Goal: Information Seeking & Learning: Learn about a topic

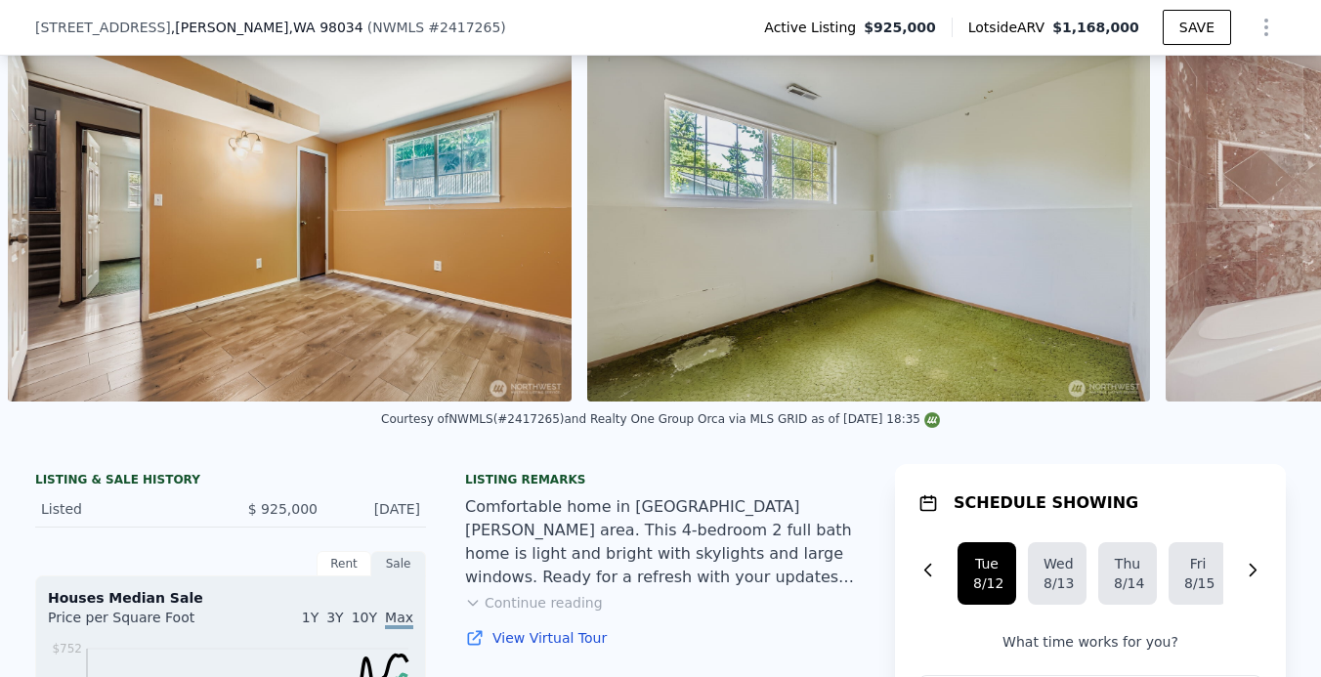
scroll to position [355, 0]
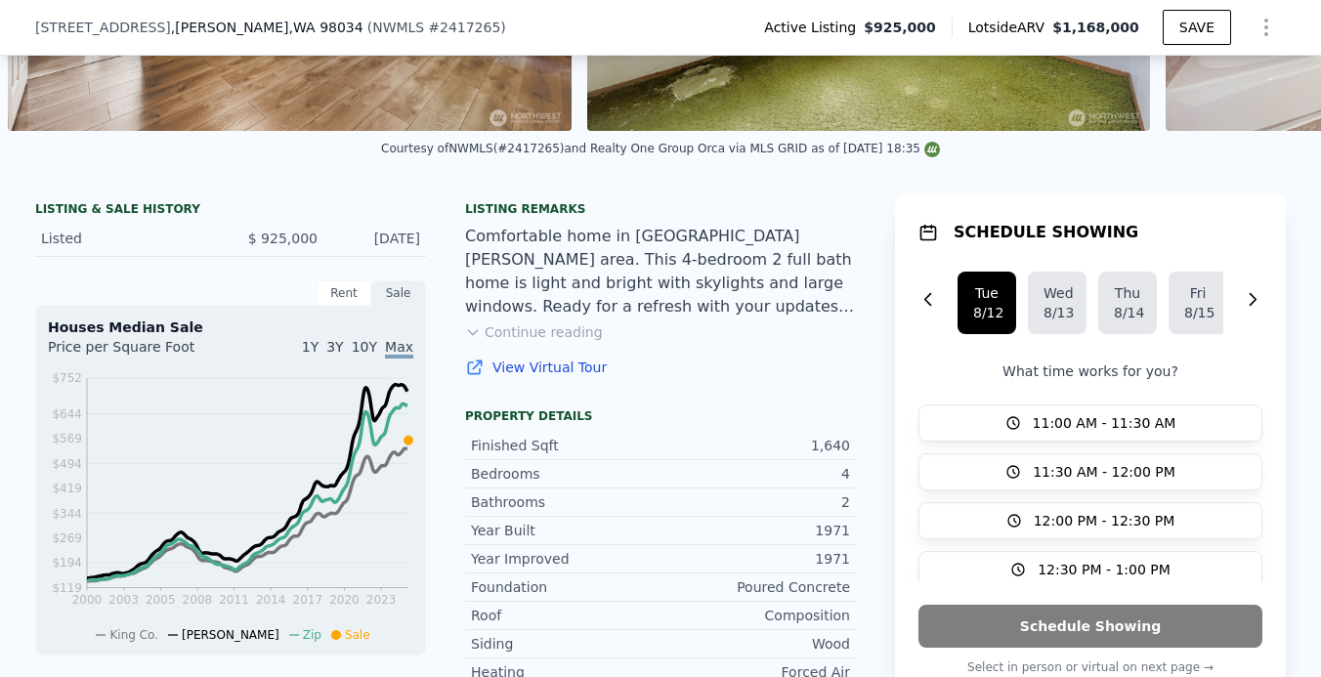
click at [564, 333] on button "Continue reading" at bounding box center [534, 332] width 138 height 20
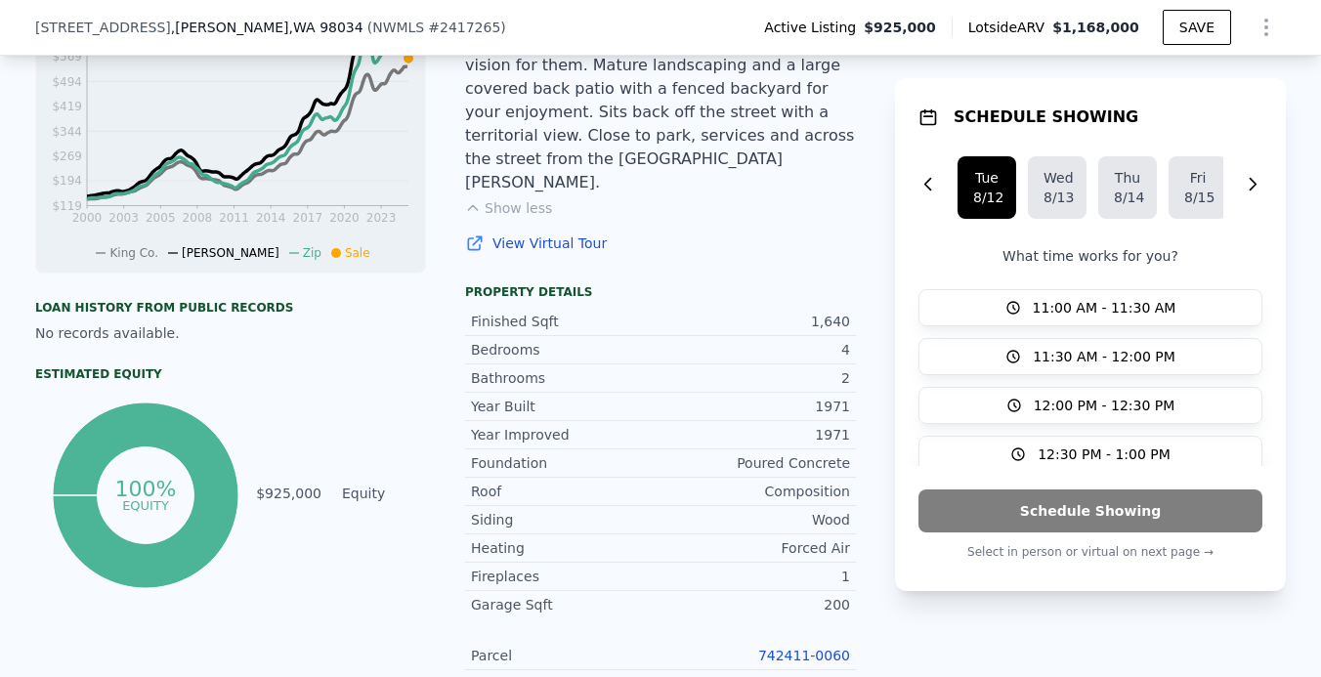
scroll to position [738, 0]
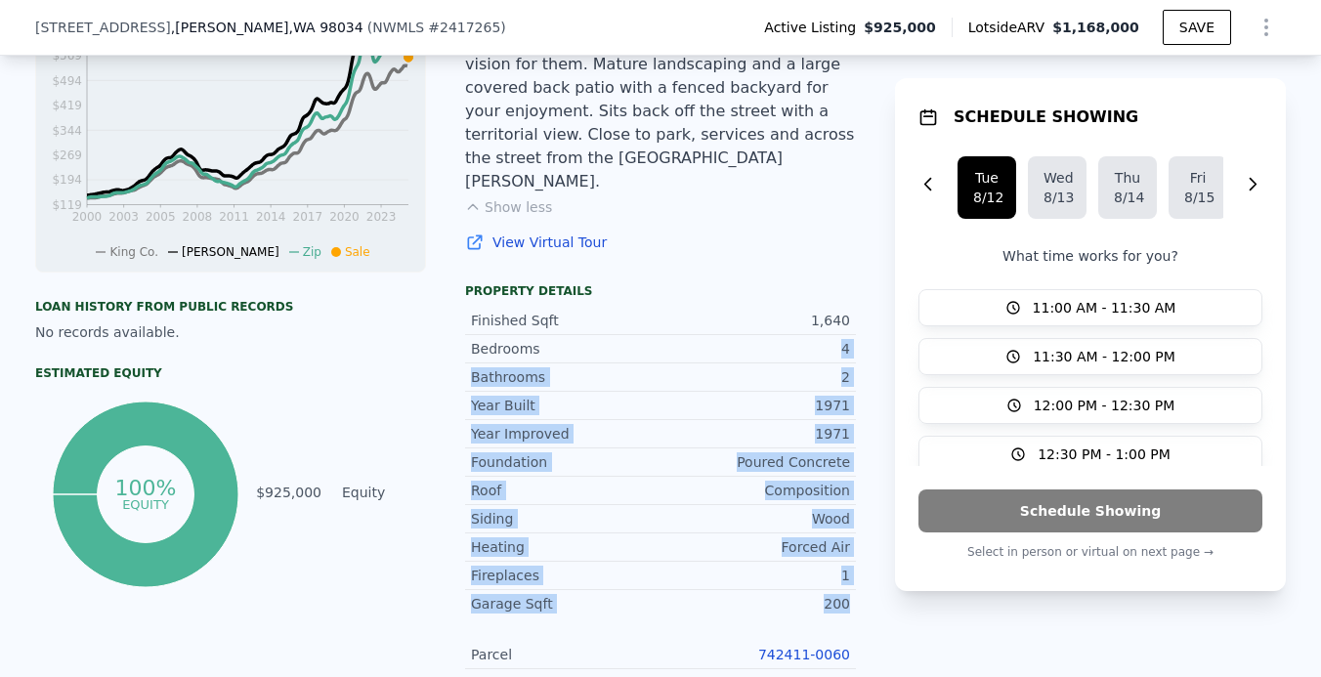
drag, startPoint x: 850, startPoint y: 557, endPoint x: 823, endPoint y: 289, distance: 269.1
click at [823, 299] on div "Finished Sqft 1,640 Bedrooms 4 Bathrooms 2 Year Built 1971 Year Improved 1971 F…" at bounding box center [660, 606] width 391 height 615
click at [821, 311] on div "1,640" at bounding box center [755, 321] width 190 height 20
drag, startPoint x: 818, startPoint y: 269, endPoint x: 849, endPoint y: 566, distance: 298.6
click at [850, 566] on div "Finished Sqft 1,640 Bedrooms 4 Bathrooms 2 Year Built 1971 Year Improved 1971 F…" at bounding box center [660, 606] width 391 height 615
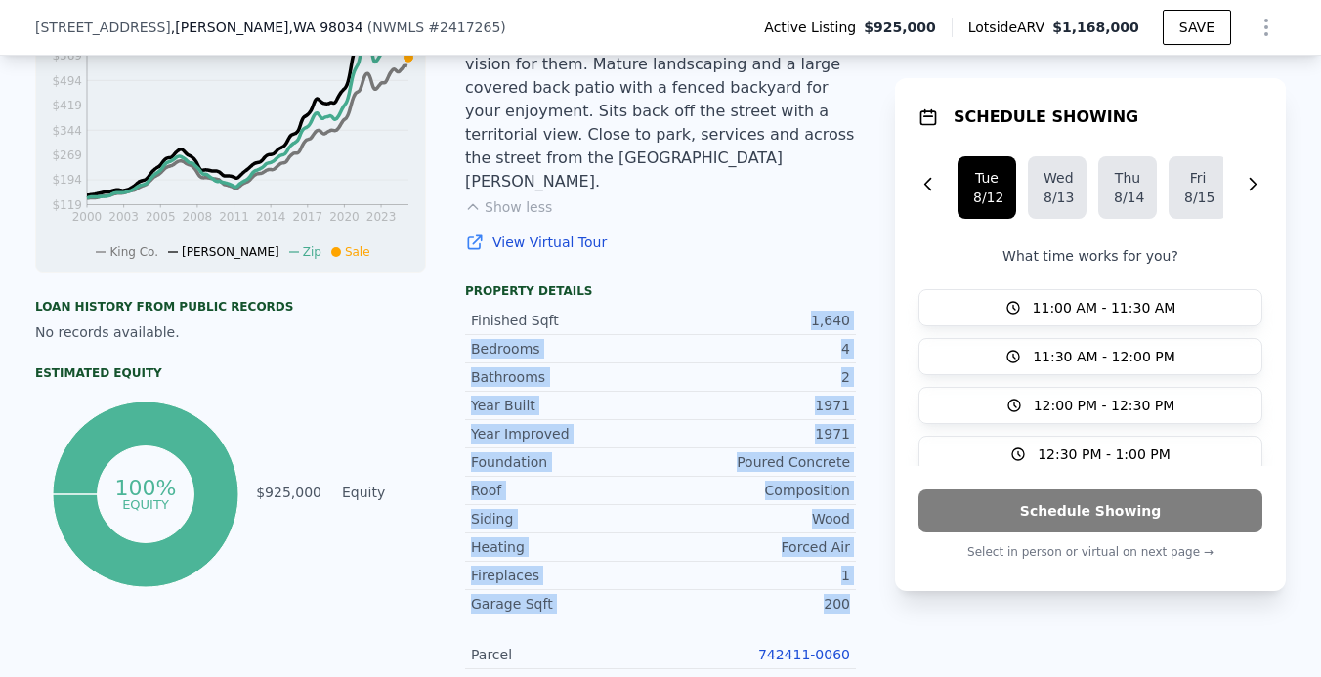
click at [849, 594] on div "200" at bounding box center [755, 604] width 190 height 20
drag, startPoint x: 849, startPoint y: 566, endPoint x: 770, endPoint y: 248, distance: 327.2
click at [770, 283] on div "Property details Finished Sqft 1,640 Bedrooms 4 Bathrooms 2 Year Built 1971 Yea…" at bounding box center [660, 606] width 391 height 647
click at [770, 283] on div "Property details" at bounding box center [660, 291] width 391 height 16
drag, startPoint x: 815, startPoint y: 271, endPoint x: 858, endPoint y: 559, distance: 291.4
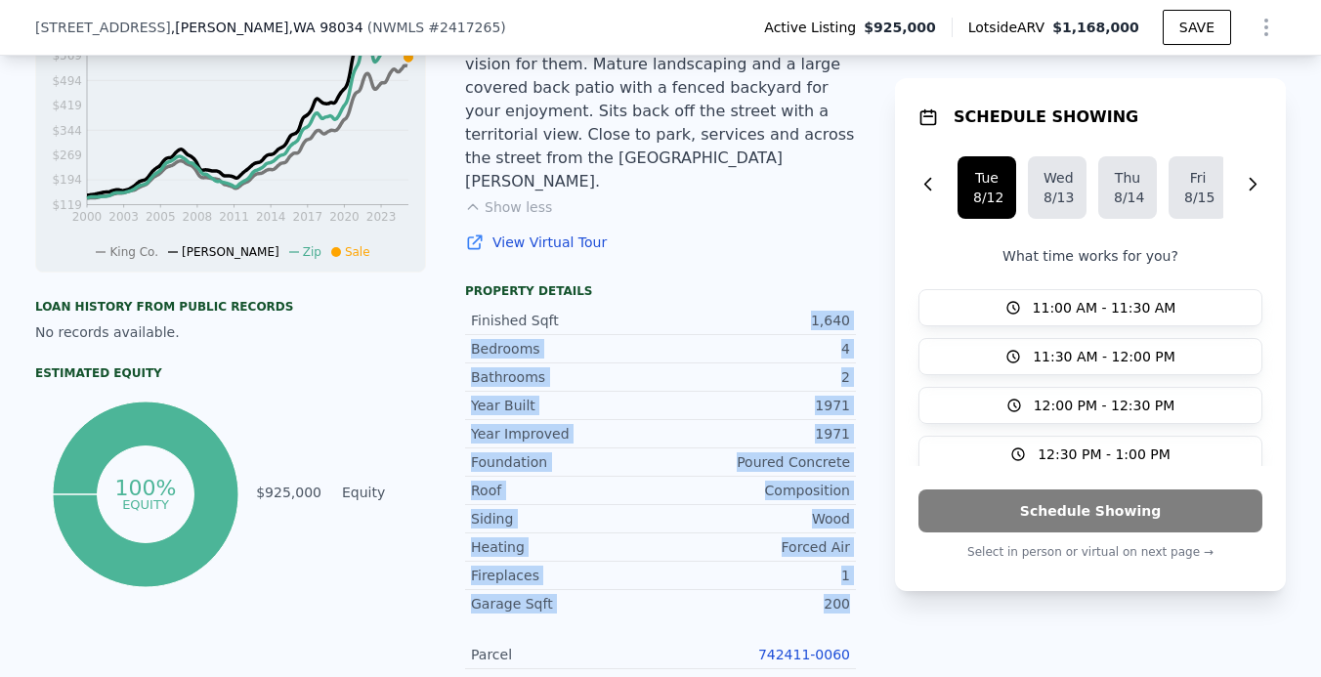
click at [858, 559] on div "LISTING & SALE HISTORY Listed $ 925,000 Aug 8, 2025 Rent Sale Rent over time Pr…" at bounding box center [660, 562] width 1251 height 1505
drag, startPoint x: 858, startPoint y: 559, endPoint x: 821, endPoint y: 258, distance: 303.2
click at [821, 258] on div "LISTING & SALE HISTORY Listed $ 925,000 Aug 8, 2025 Rent Sale Rent over time Pr…" at bounding box center [660, 562] width 1251 height 1505
click at [821, 299] on div "Finished Sqft 1,640 Bedrooms 4 Bathrooms 2 Year Built 1971 Year Improved 1971 F…" at bounding box center [660, 606] width 391 height 615
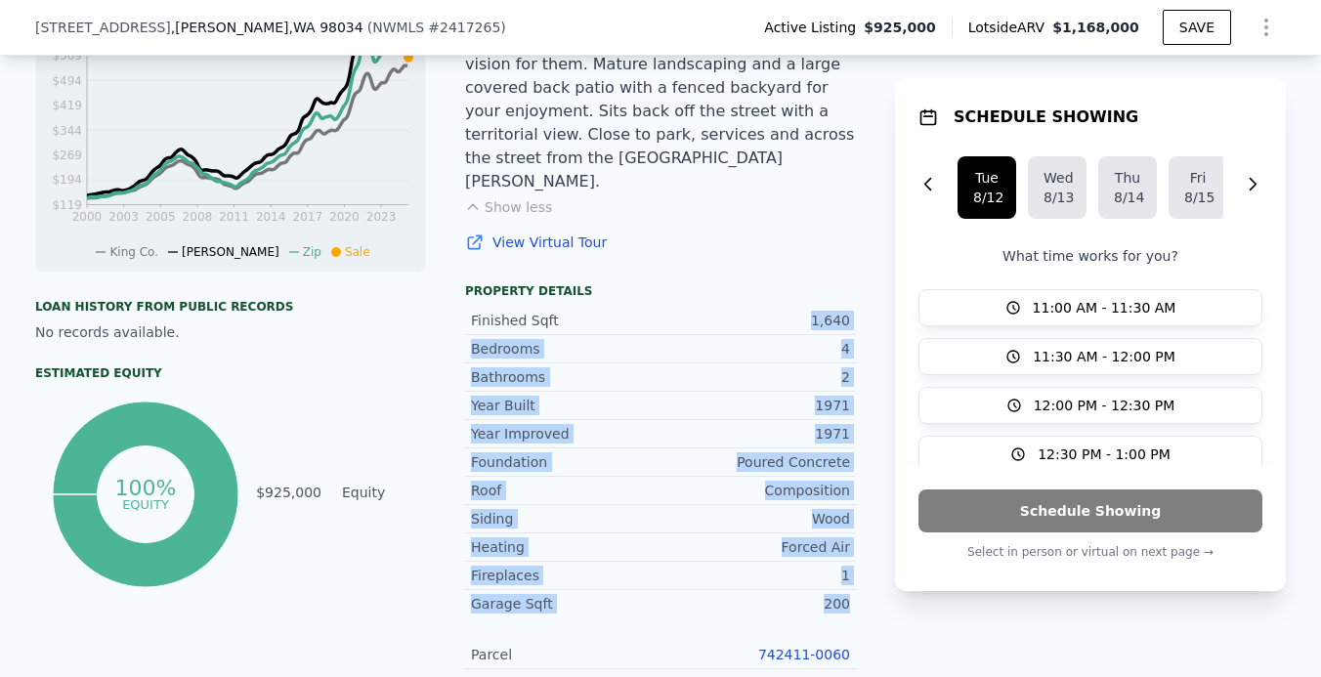
drag, startPoint x: 853, startPoint y: 557, endPoint x: 805, endPoint y: 260, distance: 300.8
click at [805, 299] on div "Finished Sqft 1,640 Bedrooms 4 Bathrooms 2 Year Built 1971 Year Improved 1971 F…" at bounding box center [660, 606] width 391 height 615
click at [805, 307] on div "Finished Sqft 1,640" at bounding box center [660, 321] width 391 height 28
drag, startPoint x: 816, startPoint y: 269, endPoint x: 874, endPoint y: 557, distance: 294.1
click at [874, 557] on div "LISTING & SALE HISTORY Listed $ 925,000 Aug 8, 2025 Rent Sale Rent over time Pr…" at bounding box center [660, 562] width 1251 height 1505
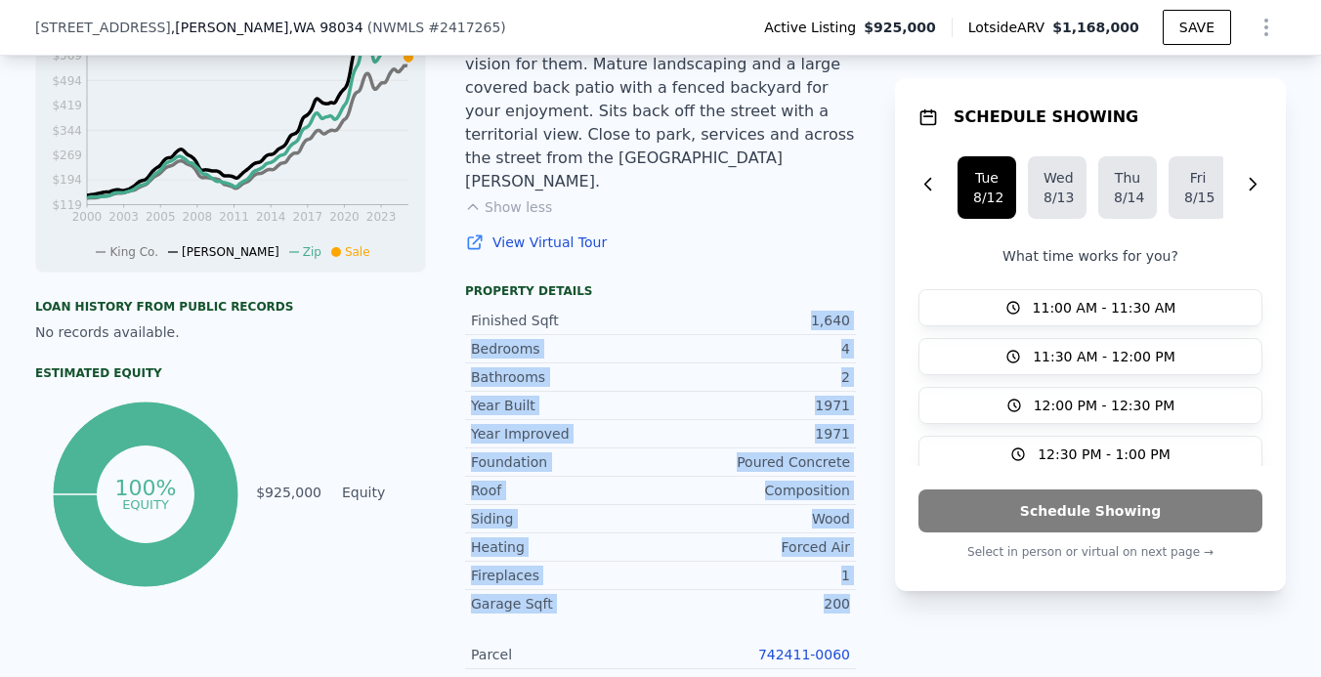
click at [874, 557] on div "LISTING & SALE HISTORY Listed $ 925,000 Aug 8, 2025 Rent Sale Rent over time Pr…" at bounding box center [660, 562] width 1251 height 1505
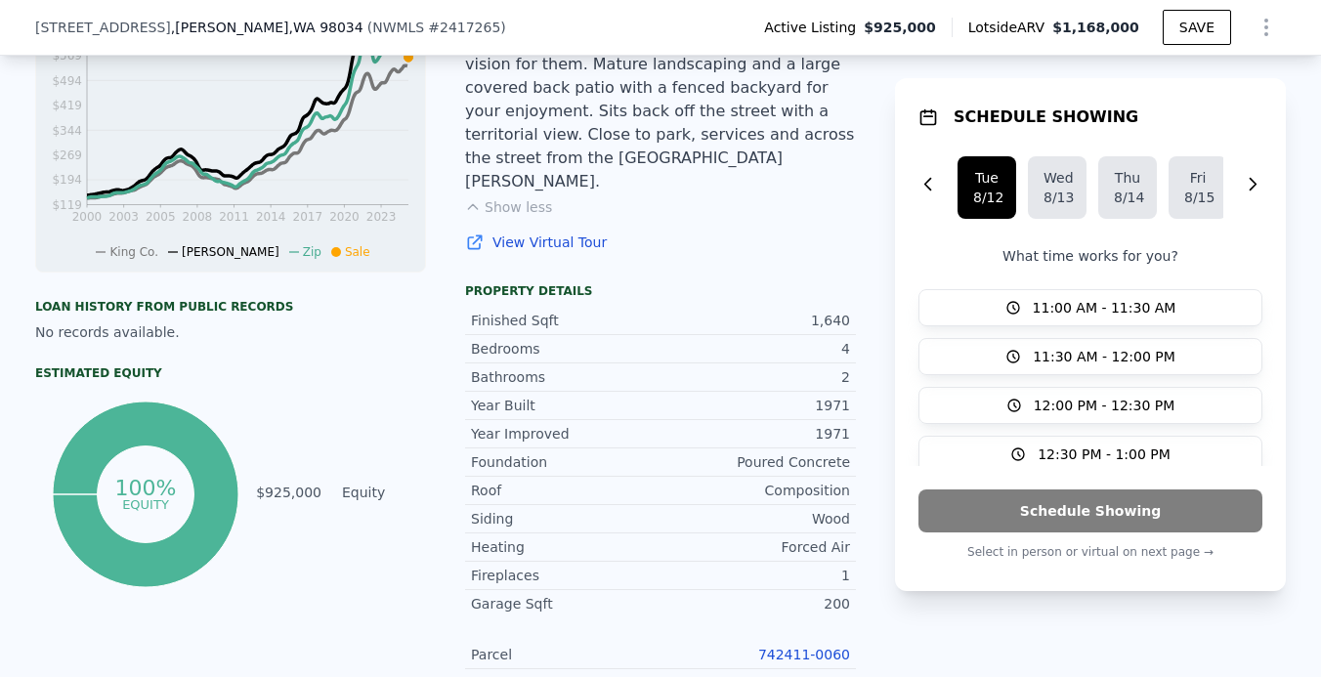
click at [874, 557] on div "LISTING & SALE HISTORY Listed $ 925,000 Aug 8, 2025 Rent Sale Rent over time Pr…" at bounding box center [660, 562] width 1251 height 1505
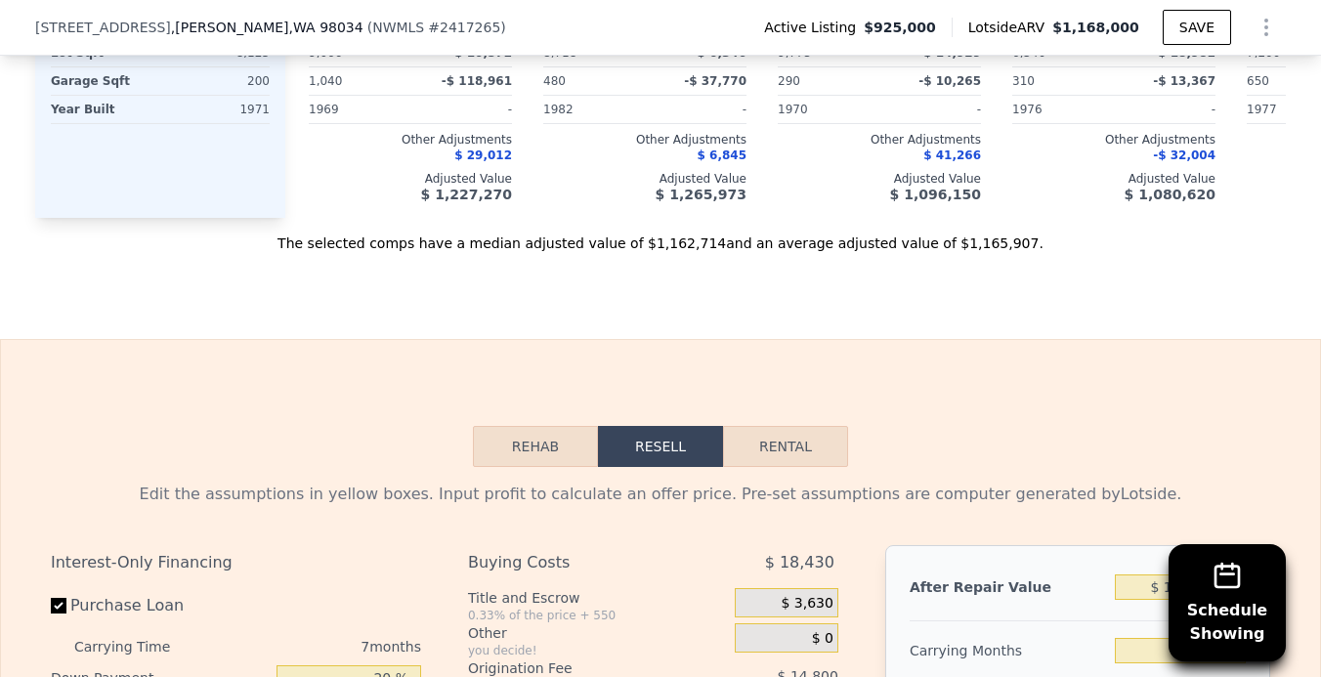
scroll to position [3396, 0]
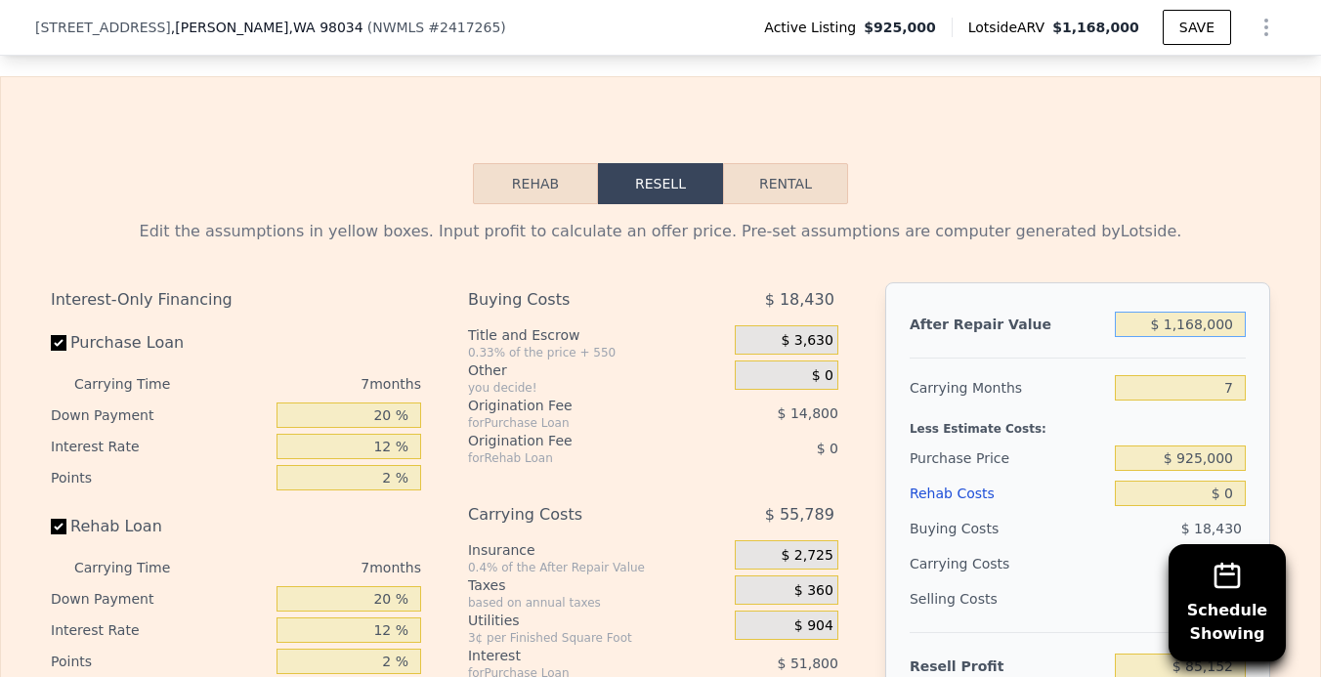
click at [1187, 312] on input "$ 1,168,000" at bounding box center [1180, 324] width 131 height 25
type input "$ 168,000"
type input "-$ 841,385"
type input "$ 1,268,000"
type input "$ 177,805"
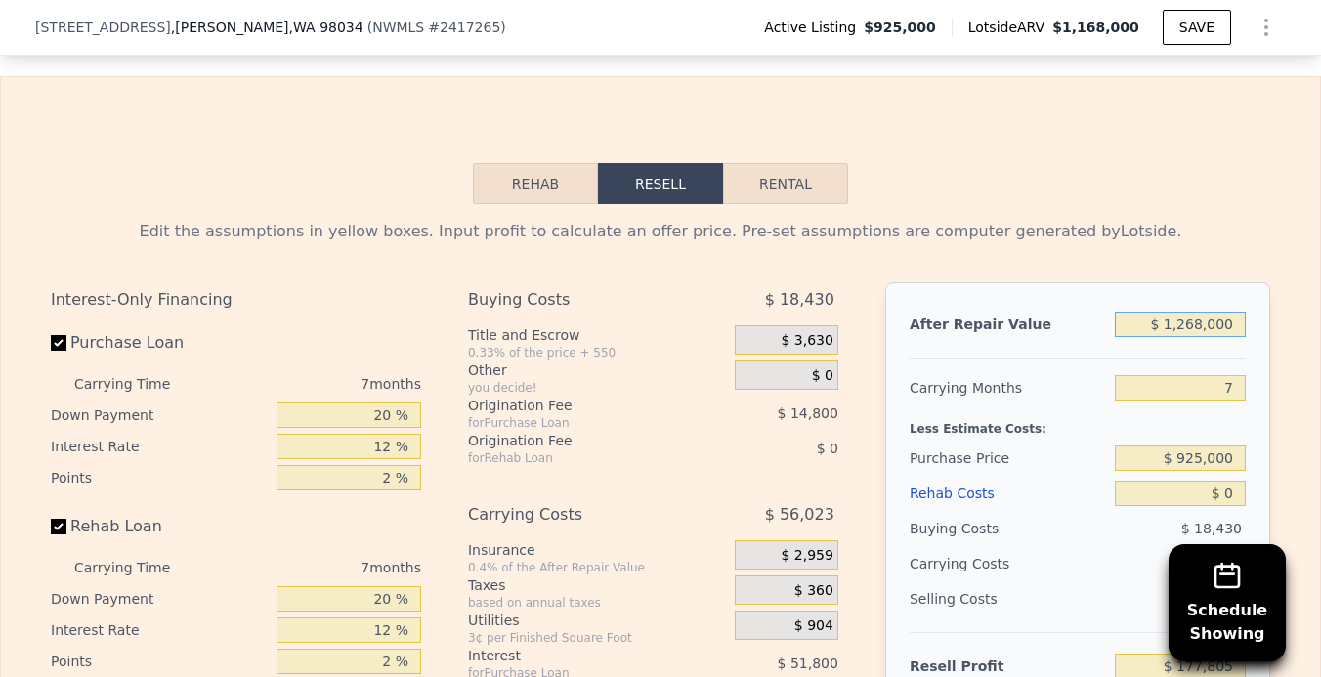
type input "$ 128,000"
type input "-$ 878,447"
type input "$ 1,208,000"
type input "$ 122,212"
click at [1223, 481] on input "$ 0" at bounding box center [1180, 493] width 131 height 25
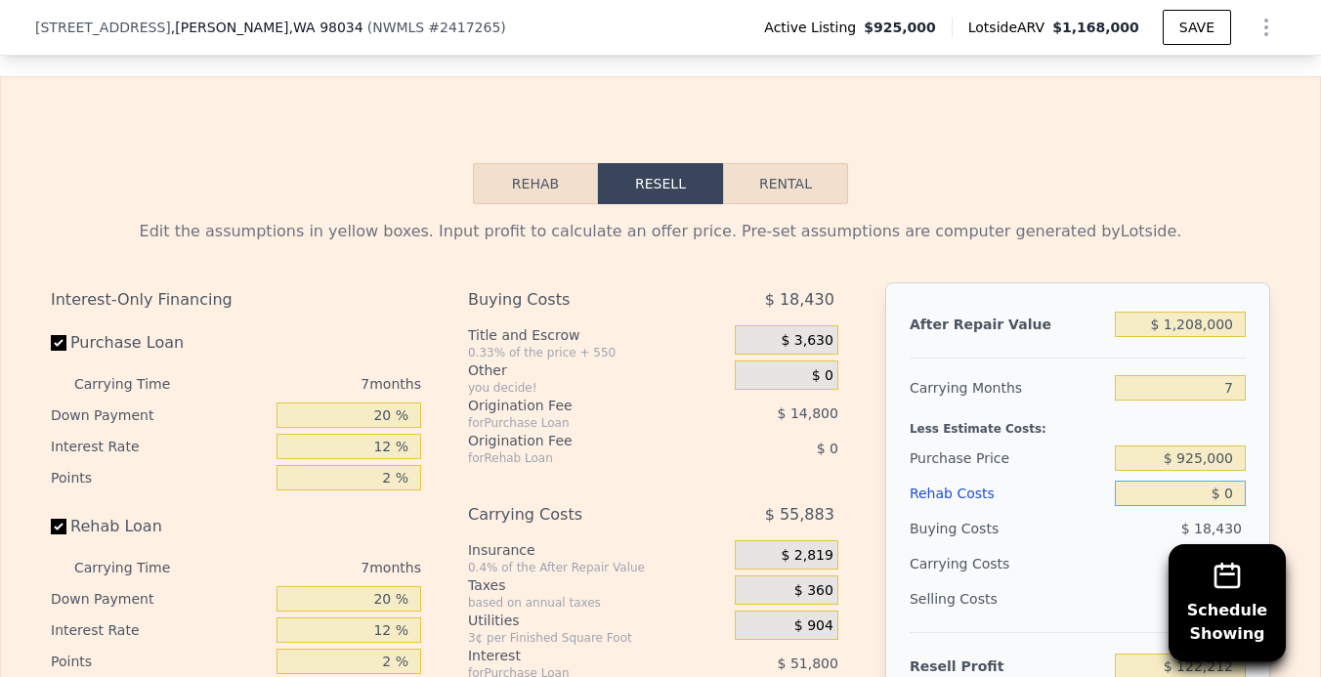
type input "$ 10"
type input "$ 122,202"
type input "$ 150"
type input "$ 122,053"
type input "$ 1,500"
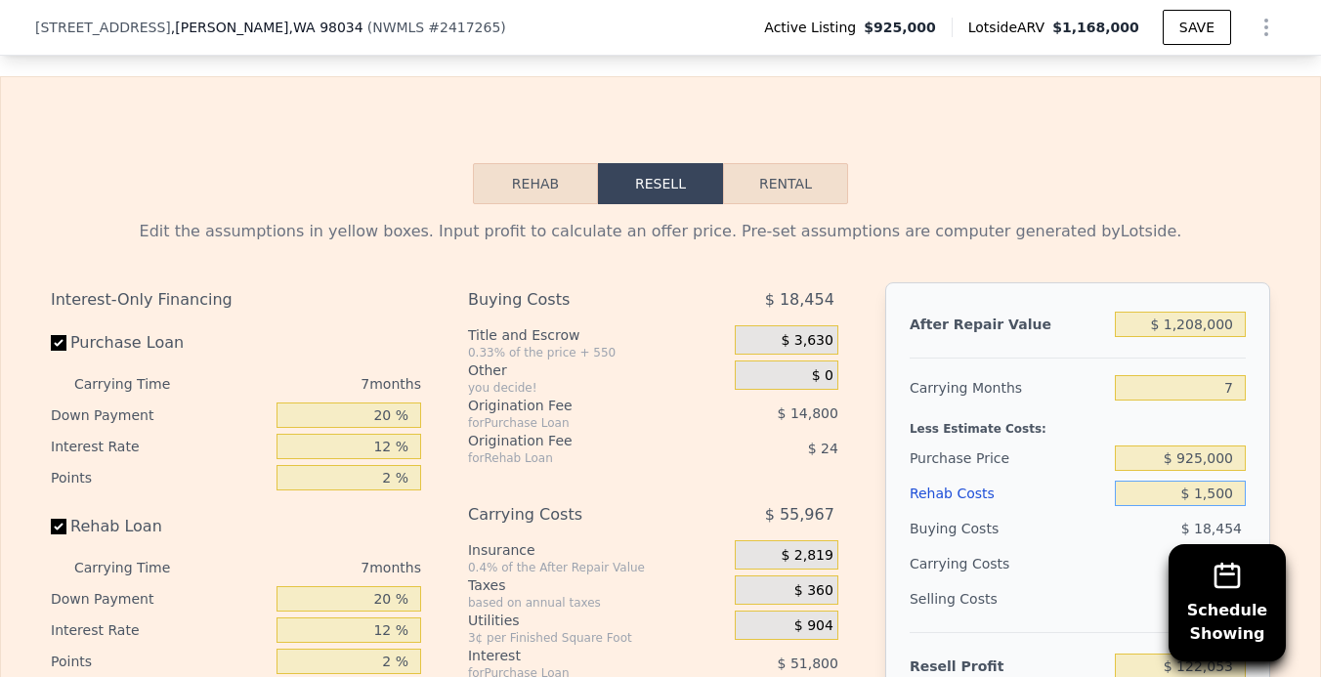
type input "$ 120,604"
type input "$ 15,000"
type input "$ 106,132"
type input "$ 150,000"
type input "-$ 38,588"
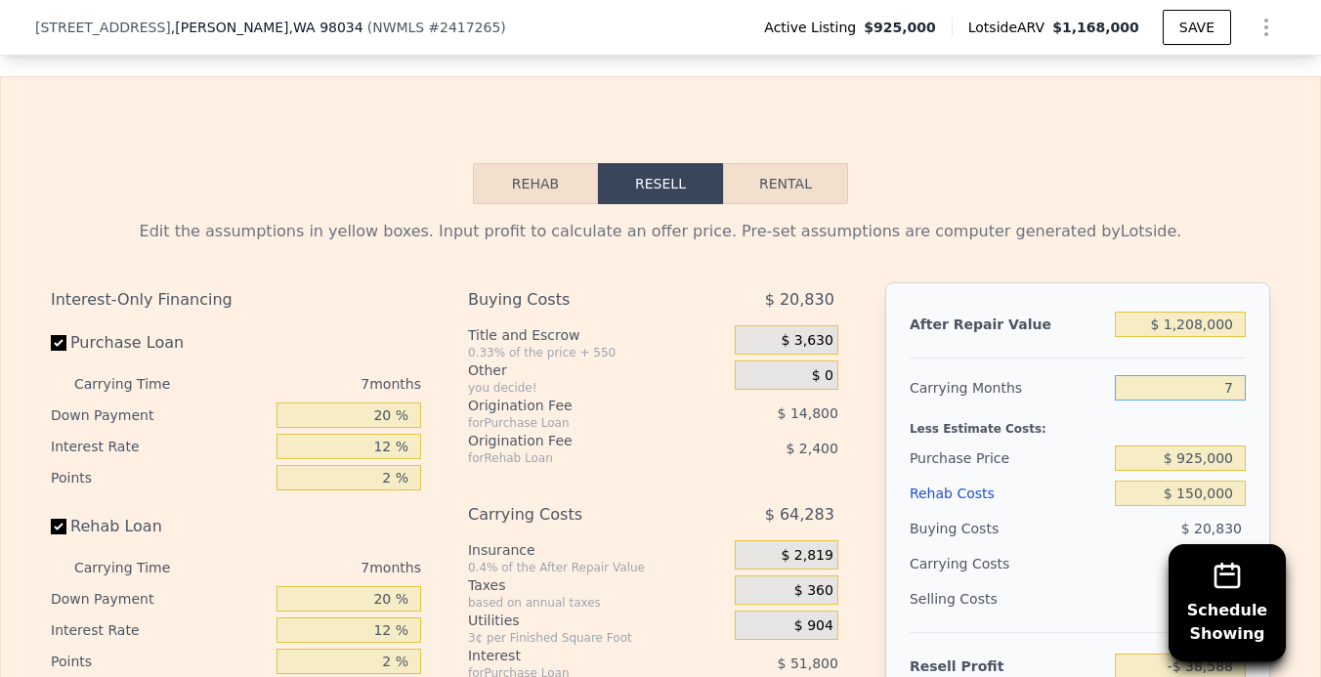
click at [1232, 375] on input "7" at bounding box center [1180, 387] width 131 height 25
type input "4"
type input "-$ 11,039"
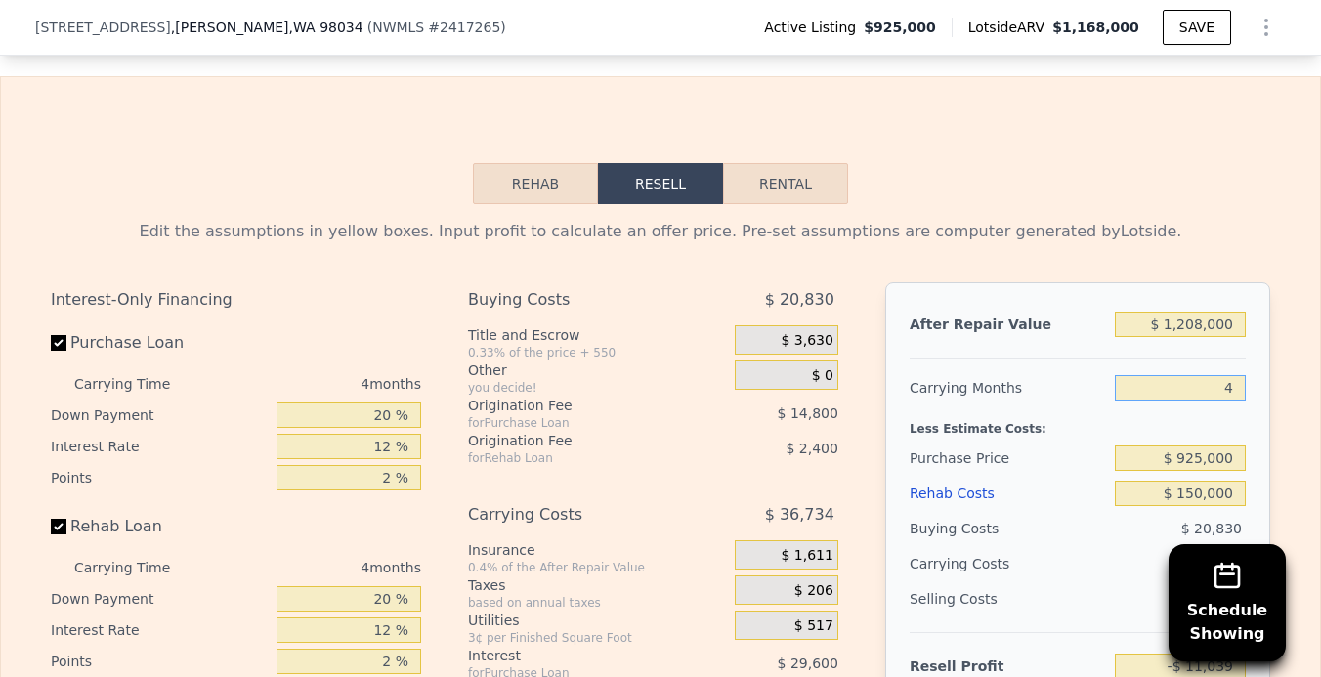
type input "4"
click at [1267, 399] on div "After Repair Value $ 1,208,000 Carrying Months 4 Less Estimate Costs: Purchase …" at bounding box center [1077, 553] width 385 height 543
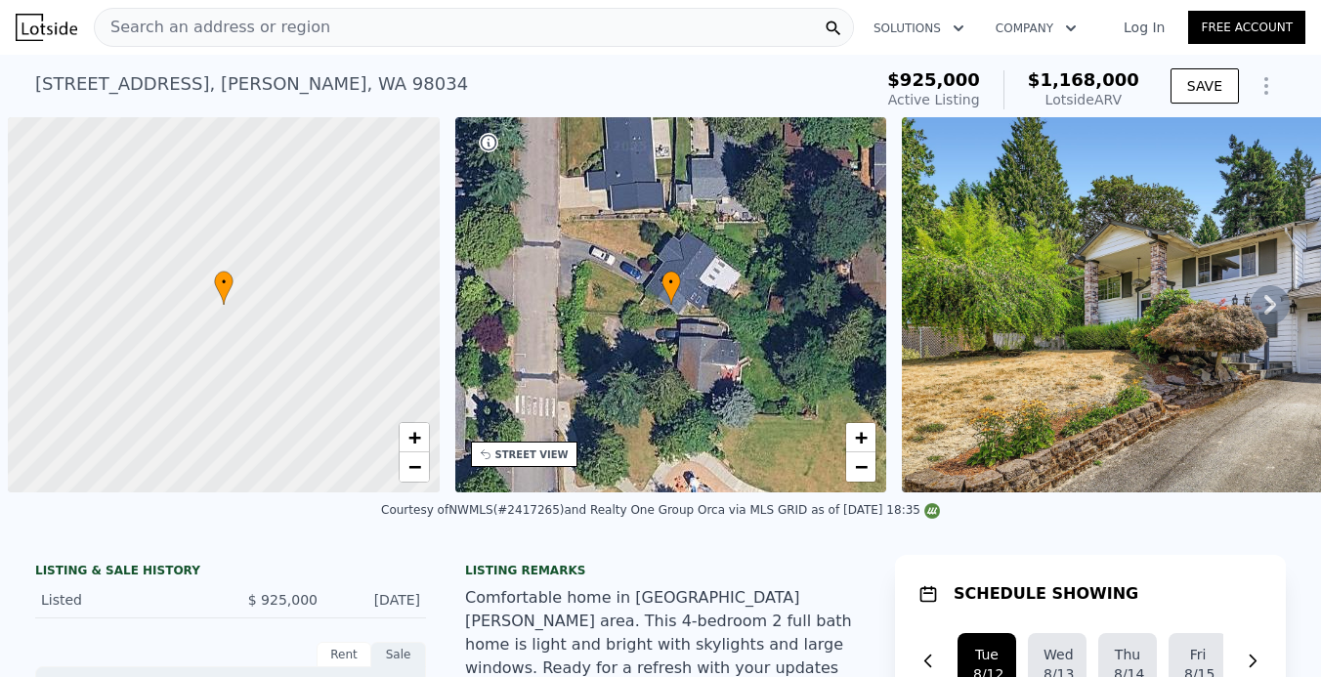
scroll to position [0, 8]
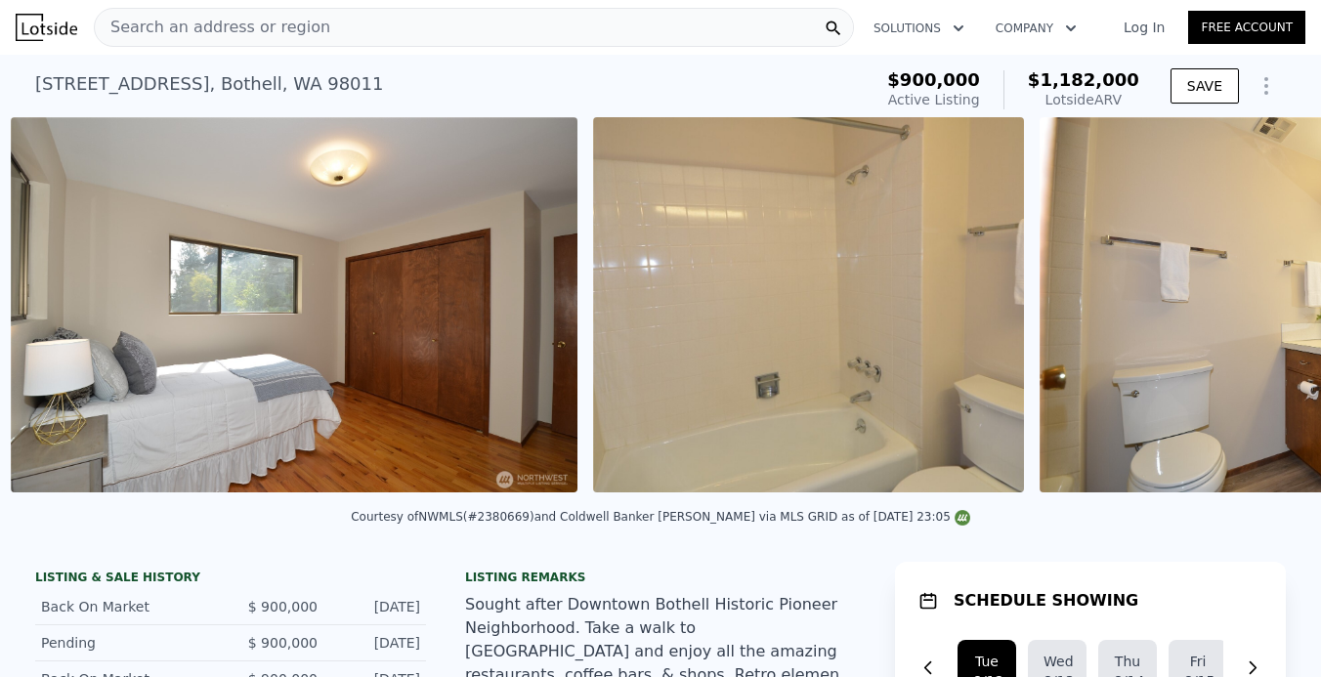
scroll to position [0, 12985]
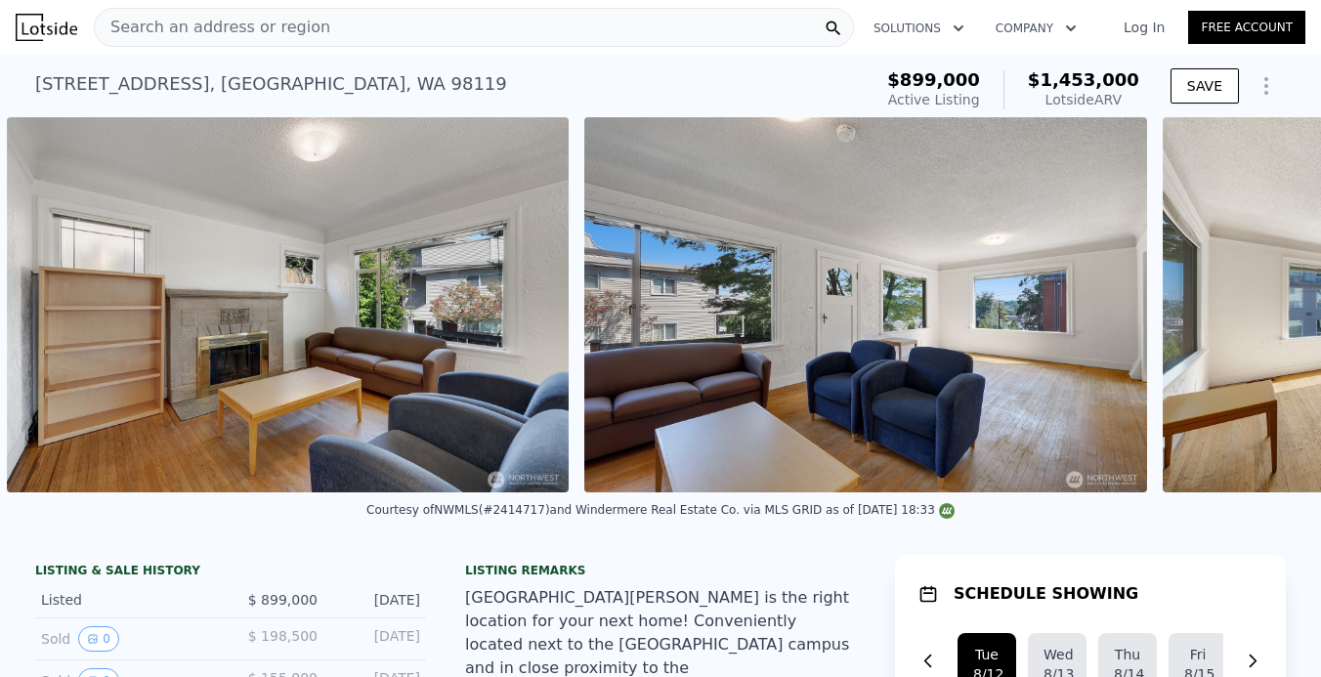
scroll to position [0, 2051]
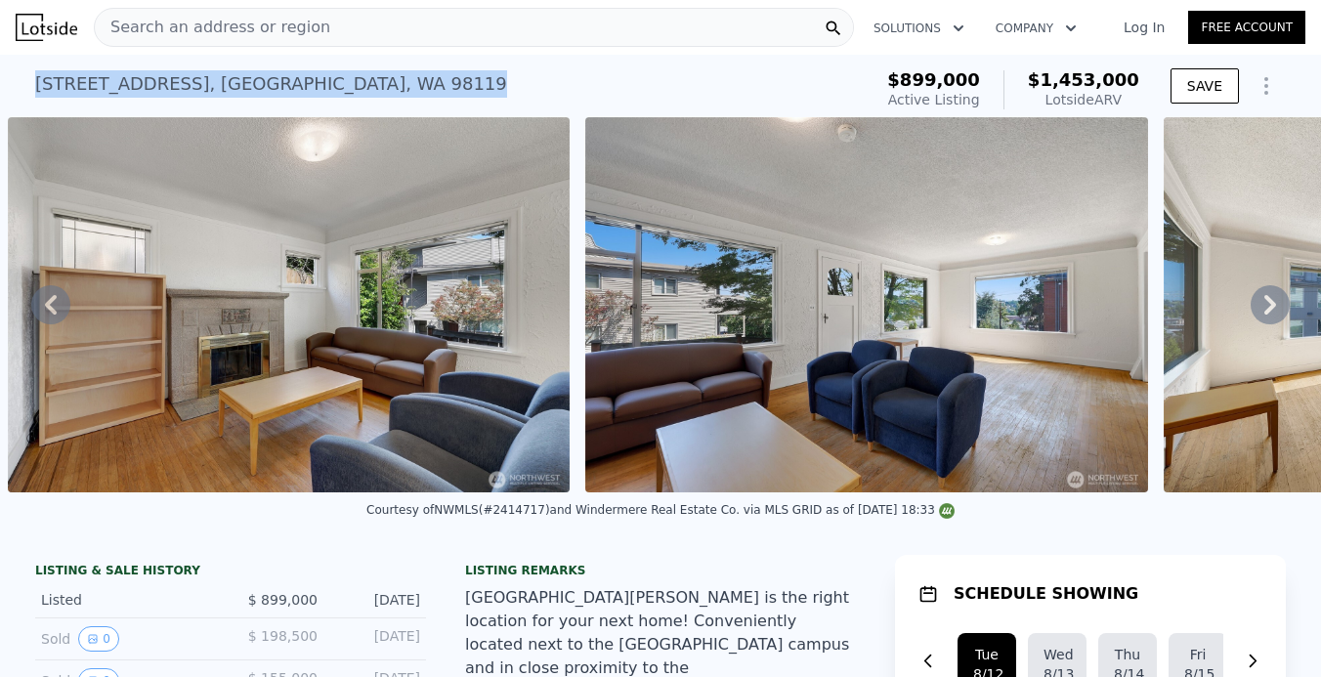
drag, startPoint x: 356, startPoint y: 85, endPoint x: 30, endPoint y: 74, distance: 325.5
click at [30, 74] on div "651 W Bertona St , Seattle , WA 98119 Active at $899k (~ARV $1.453m ) $899,000 …" at bounding box center [660, 86] width 1321 height 63
copy div "651 W Bertona St , Seattle , WA 98119 Active at $899k (~ARV $1.453m )"
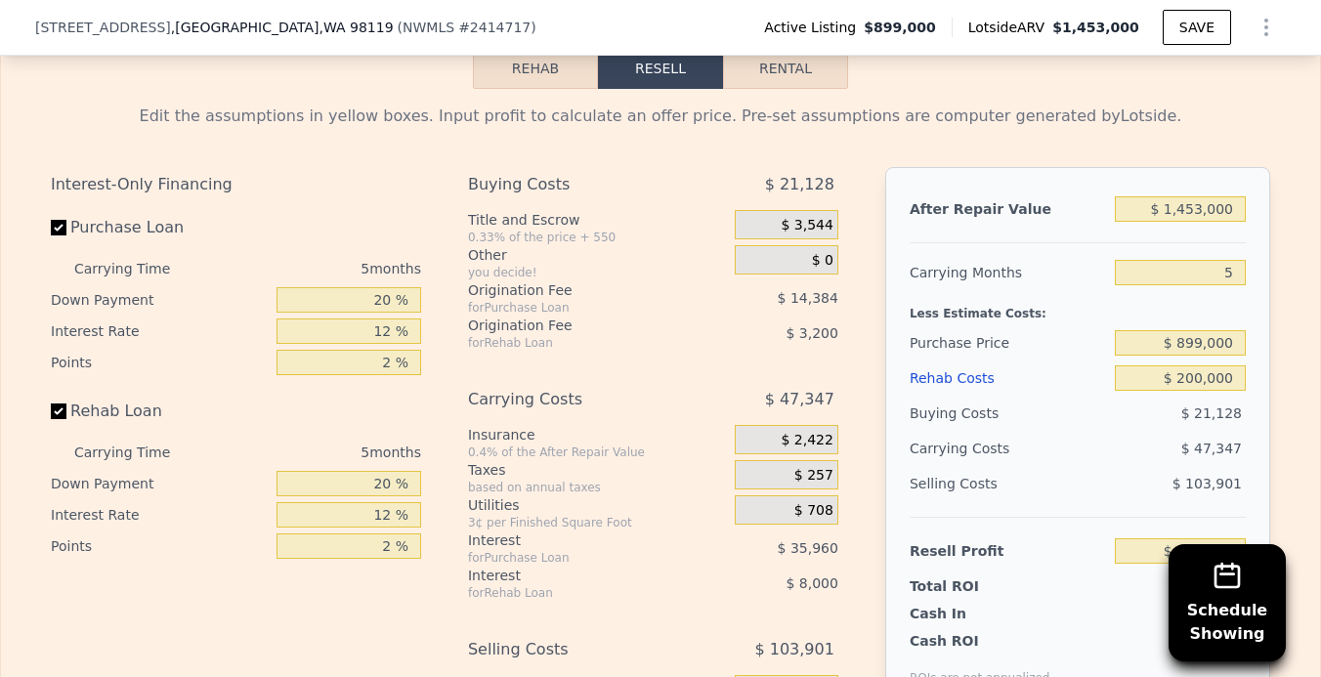
scroll to position [3145, 0]
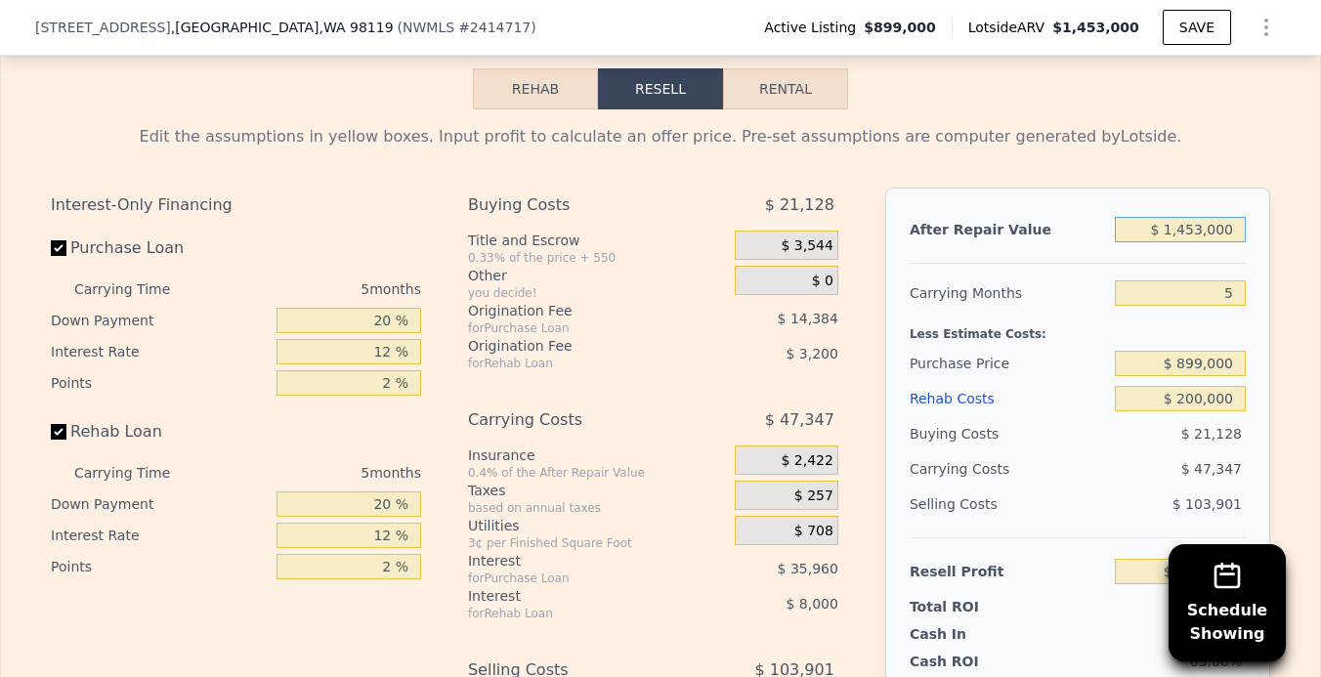
click at [1203, 217] on input "$ 1,453,000" at bounding box center [1180, 229] width 131 height 25
type input "$ 145,000"
type input "-$ 1,031,159"
type input "$ 14,000"
type input "-$ 1,152,622"
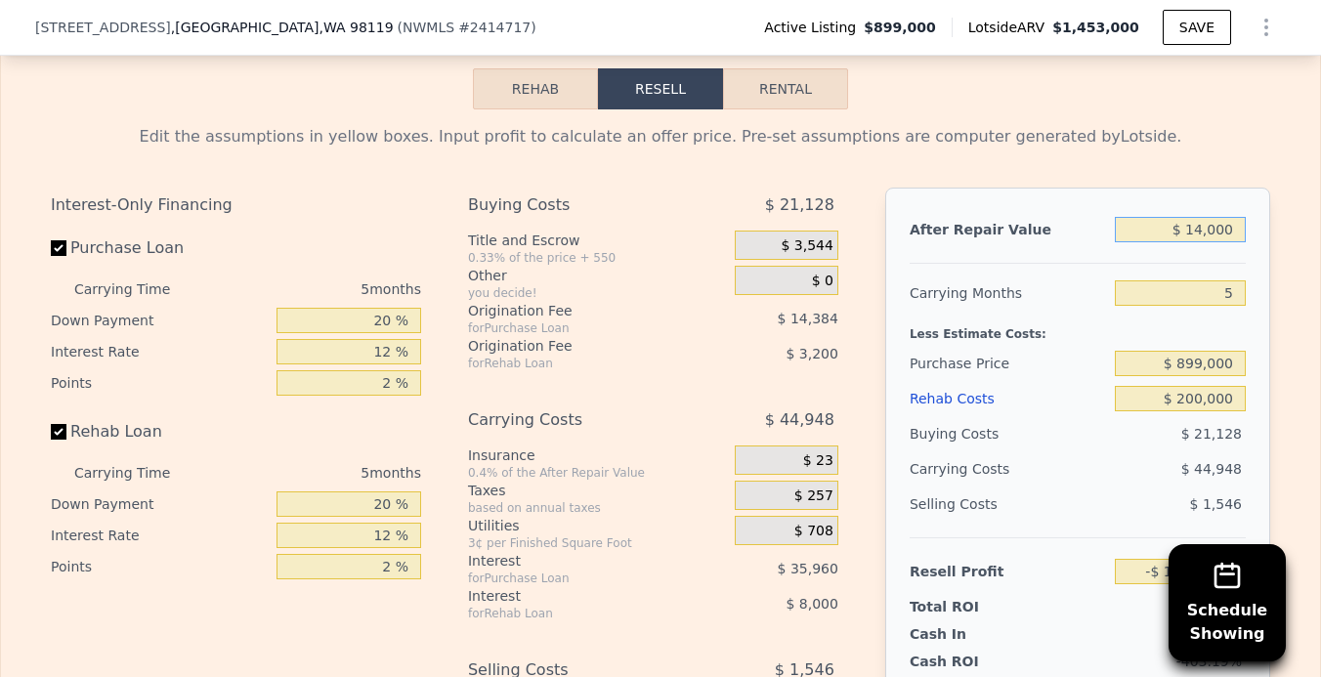
type input "$ 140,000"
type input "-$ 1,035,794"
type input "$ 1,400,000"
type input "$ 132,482"
click at [1282, 261] on div "Edit the assumptions in yellow boxes. Input profit to calculate an offer price.…" at bounding box center [660, 472] width 1251 height 727
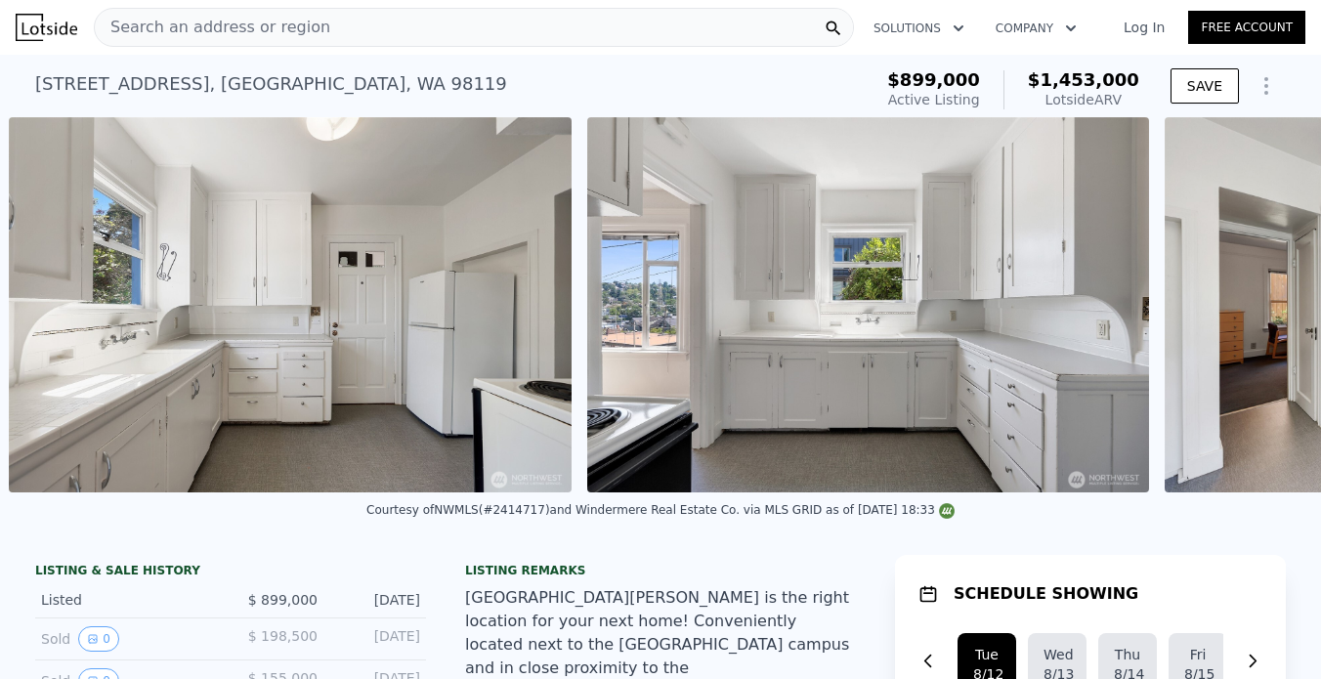
scroll to position [0, 5521]
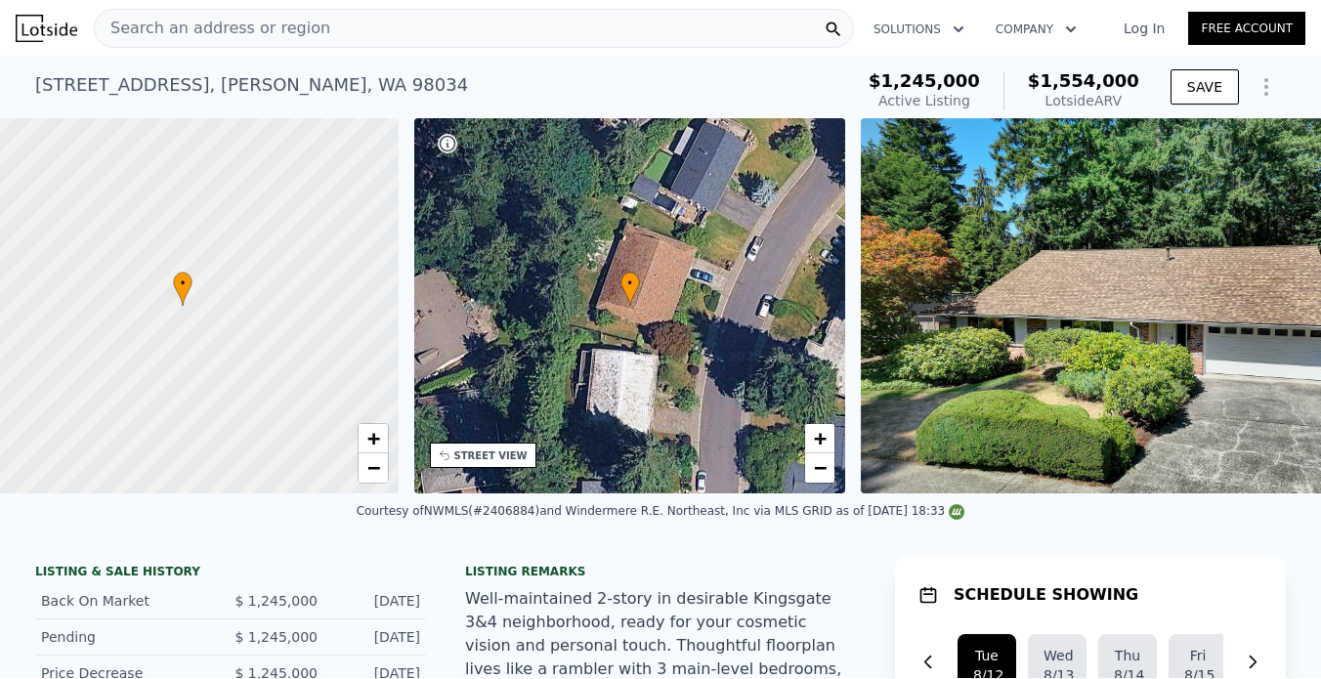
scroll to position [0, 8]
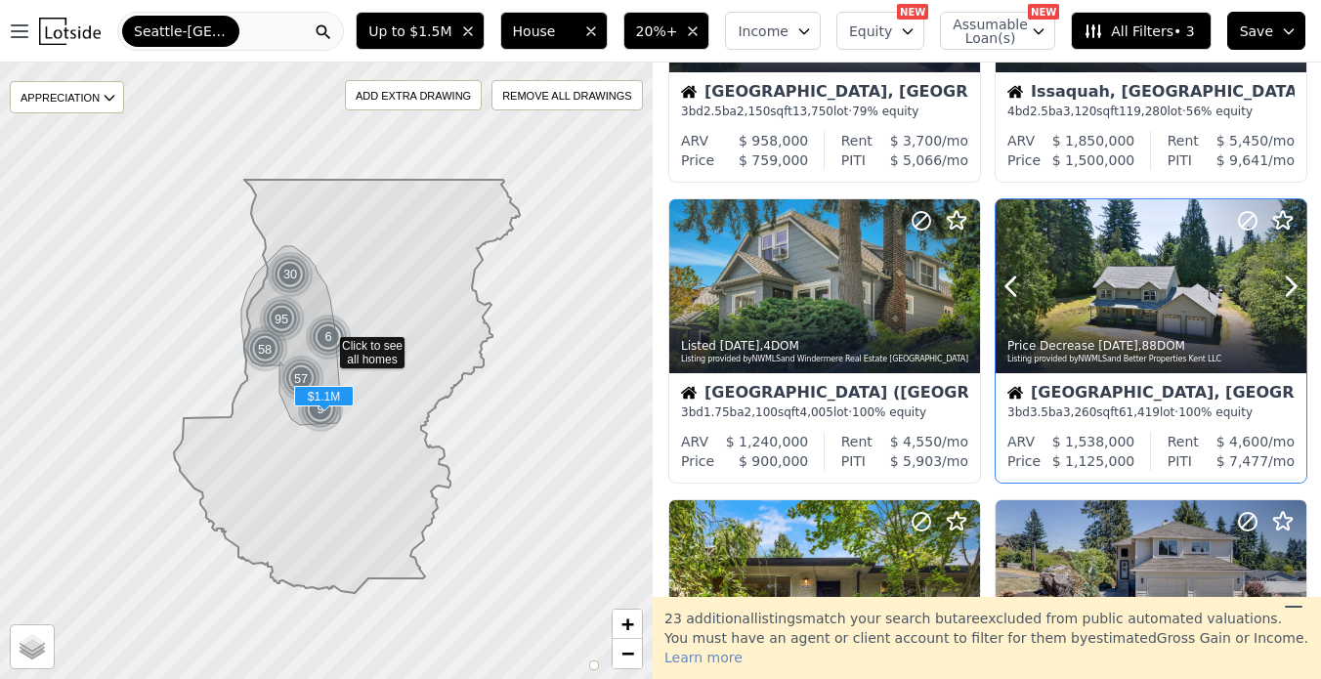
scroll to position [1145, 0]
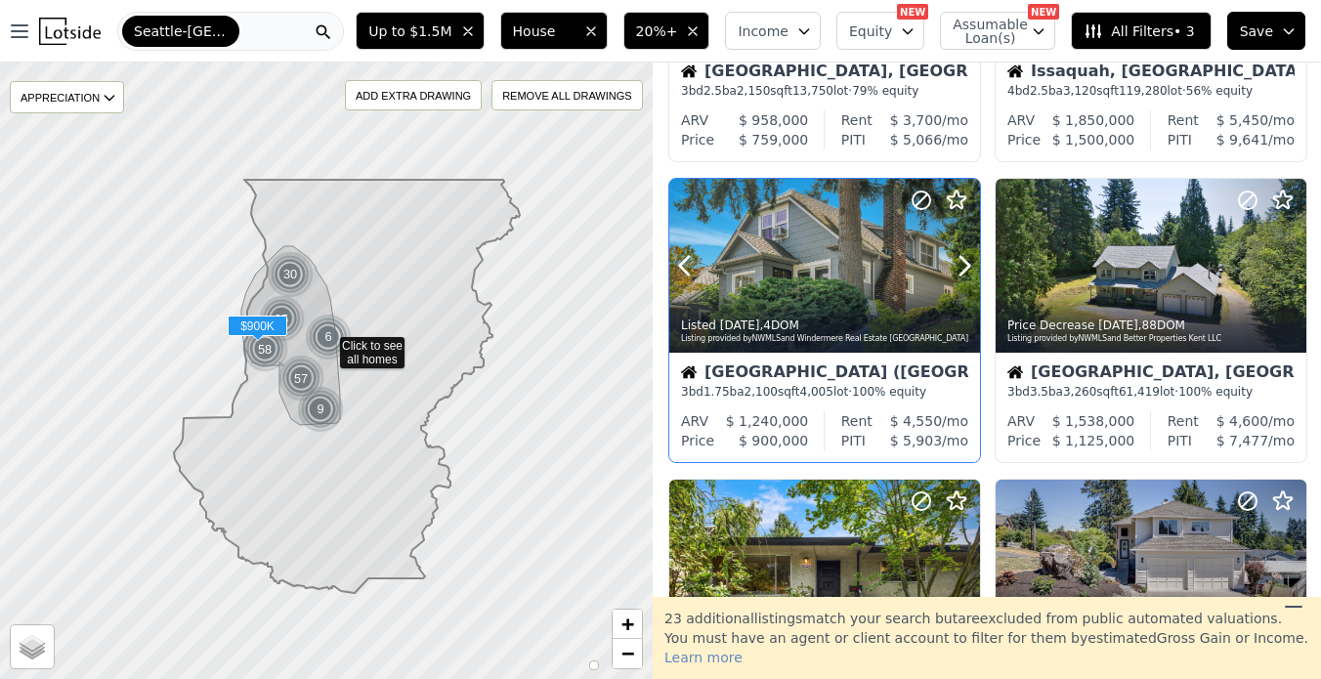
click at [968, 281] on icon at bounding box center [964, 265] width 31 height 31
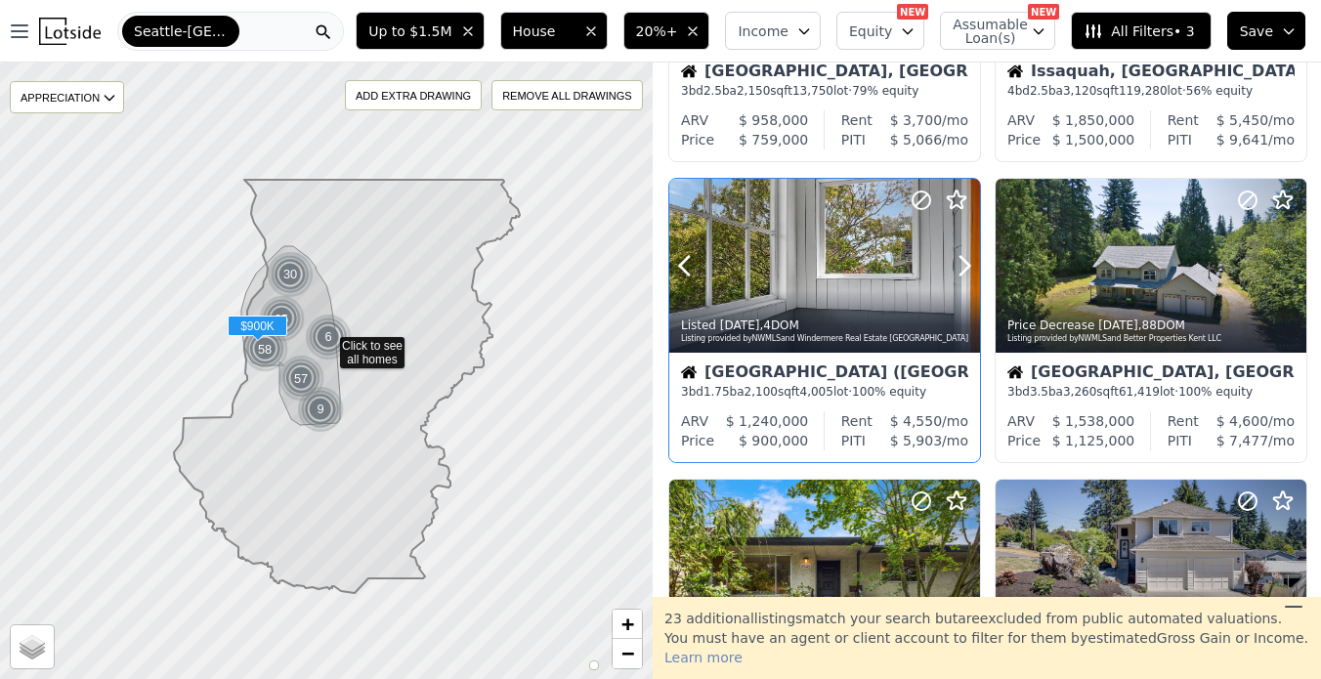
click at [968, 281] on icon at bounding box center [964, 265] width 31 height 31
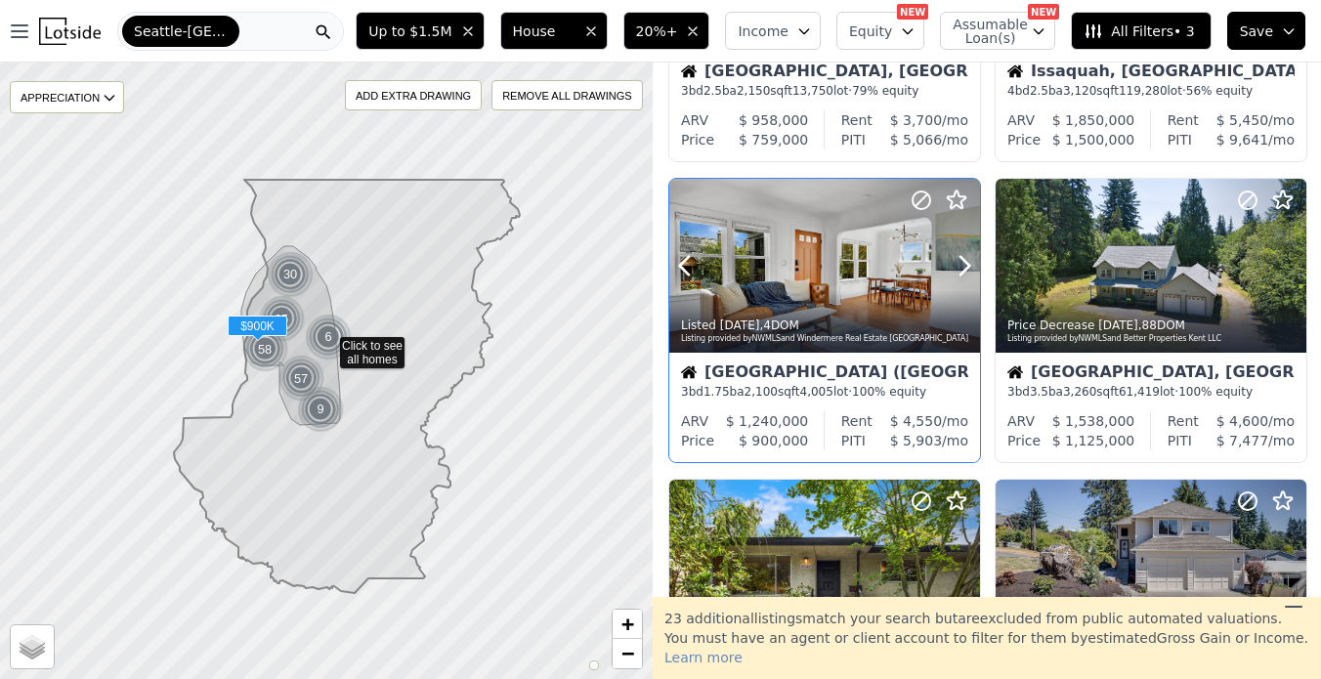
click at [968, 281] on icon at bounding box center [964, 265] width 31 height 31
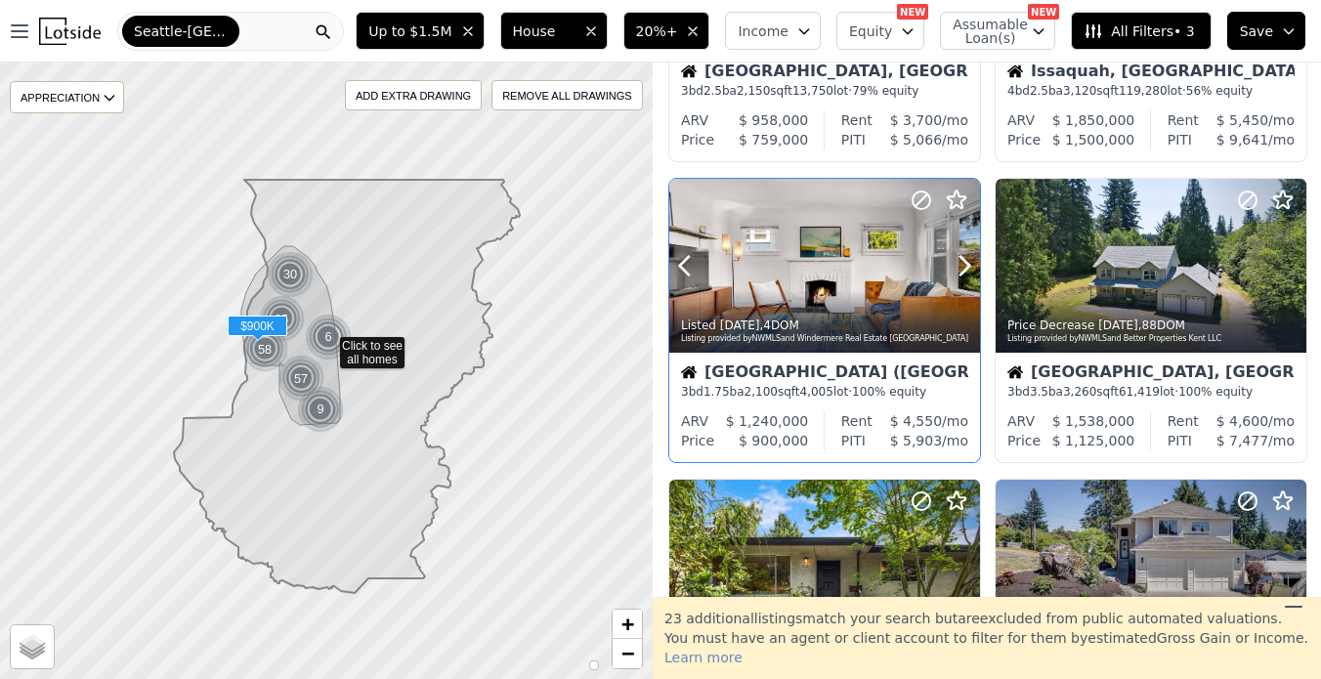
click at [968, 281] on icon at bounding box center [964, 265] width 31 height 31
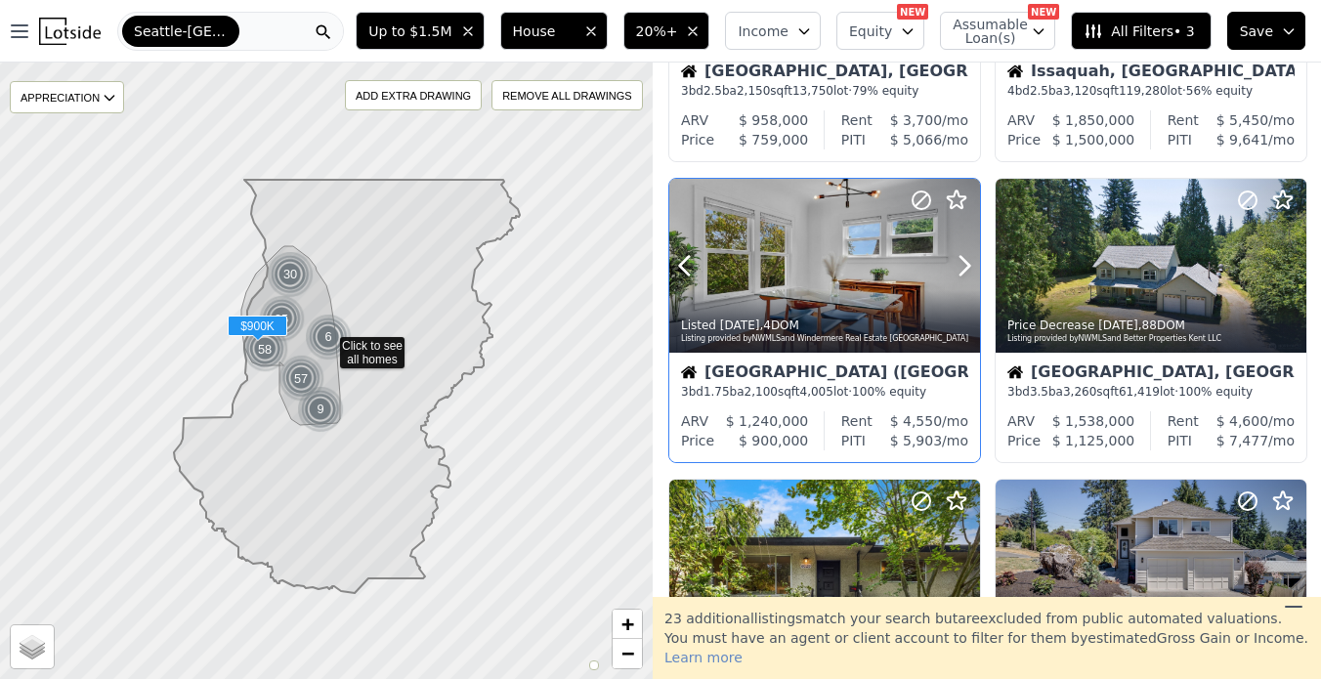
click at [968, 281] on icon at bounding box center [964, 265] width 31 height 31
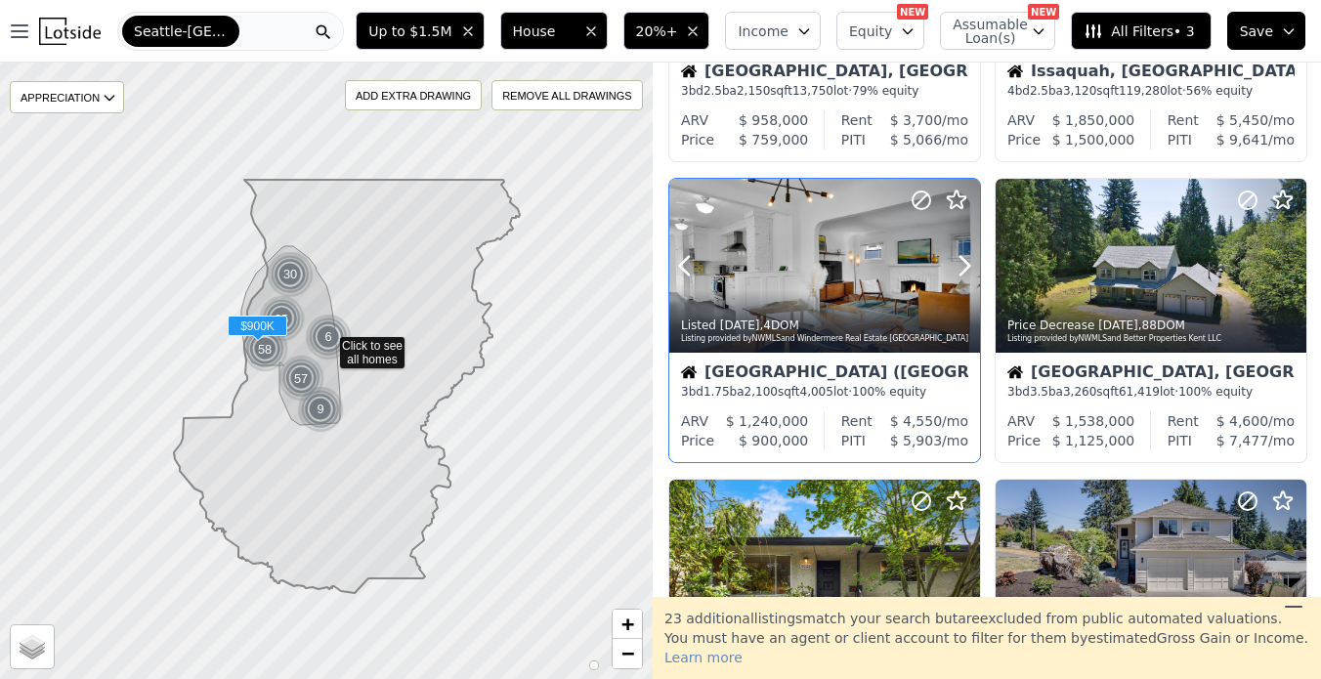
click at [968, 281] on icon at bounding box center [964, 265] width 31 height 31
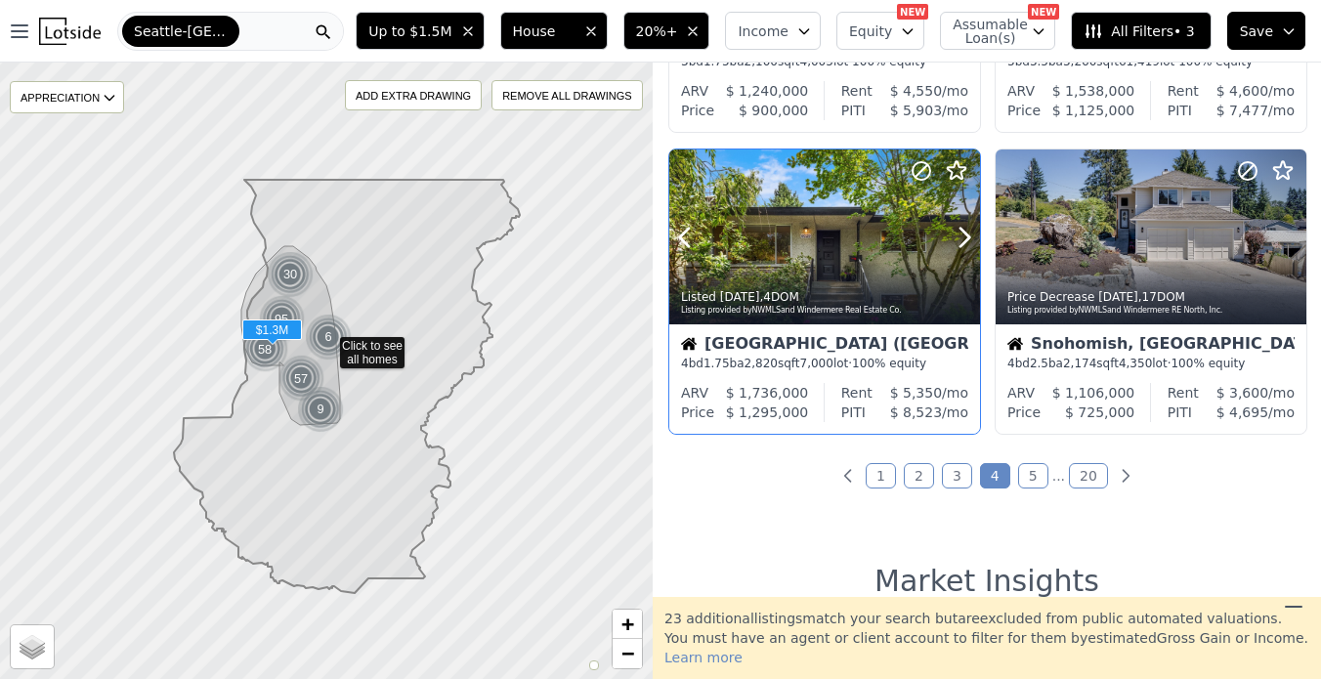
scroll to position [1473, 0]
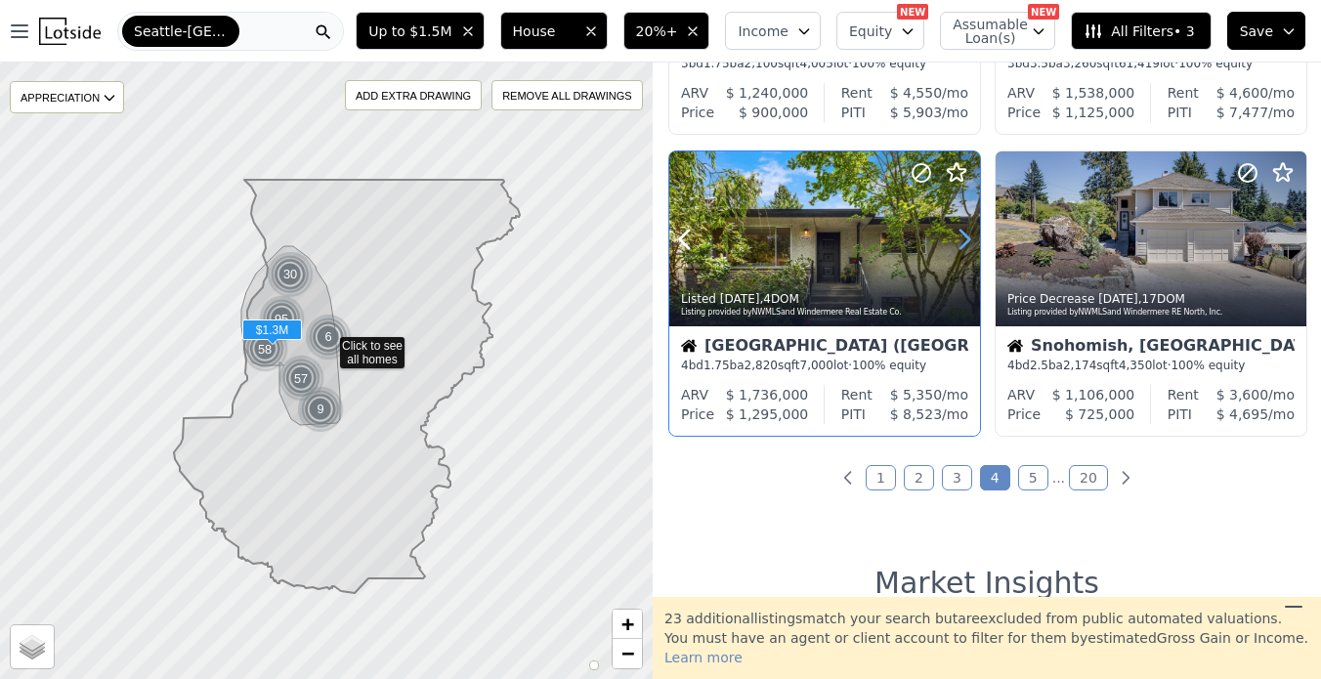
click at [963, 248] on icon at bounding box center [964, 239] width 9 height 19
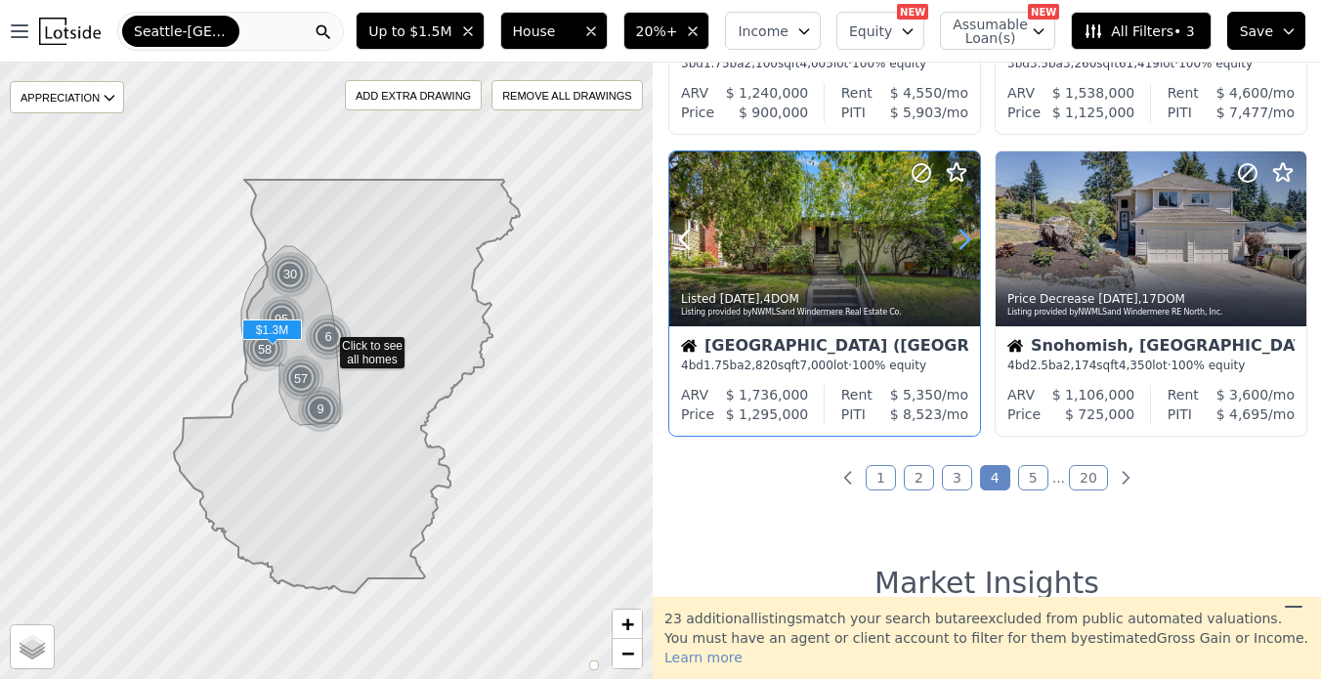
click at [963, 248] on icon at bounding box center [964, 239] width 9 height 19
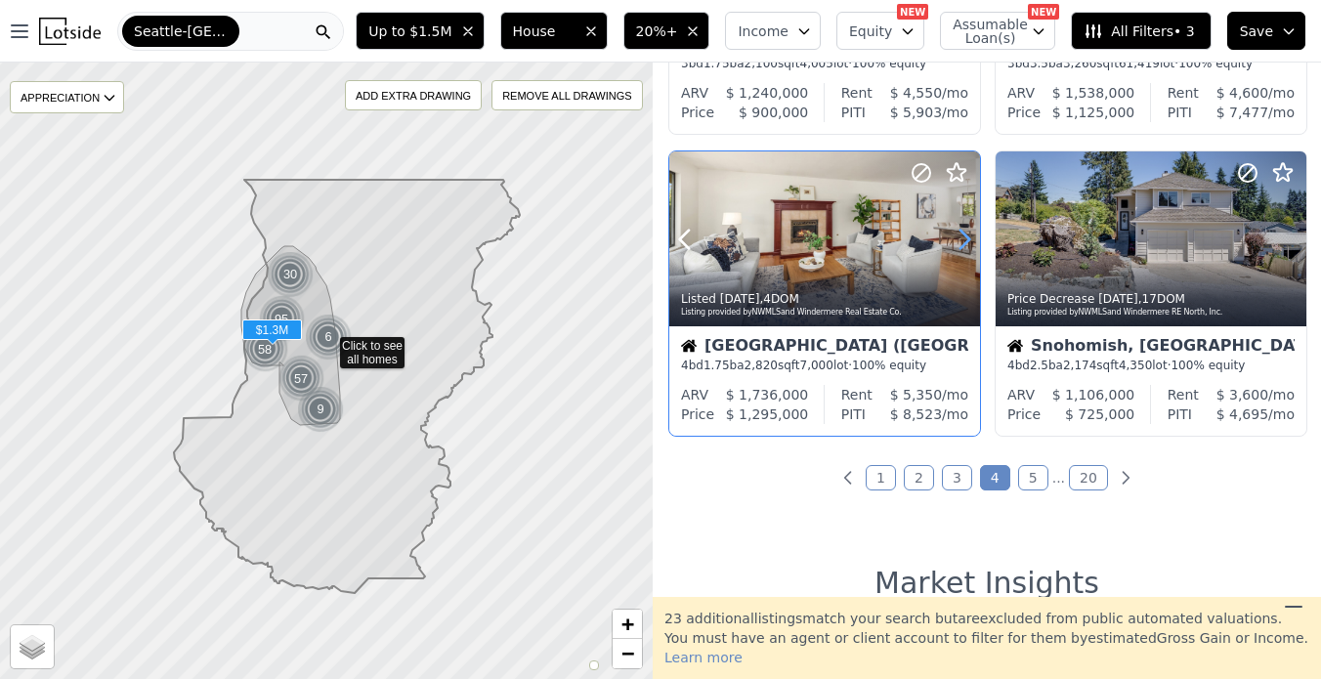
click at [963, 248] on icon at bounding box center [964, 239] width 9 height 19
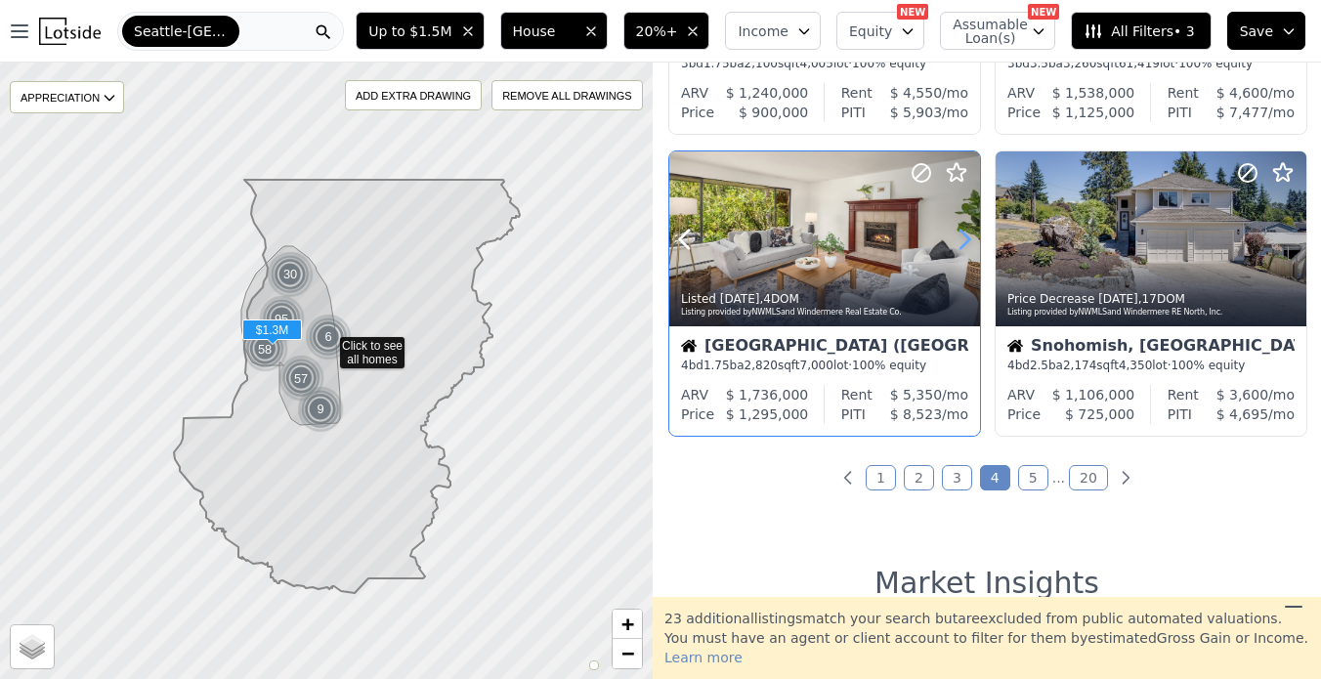
click at [963, 248] on icon at bounding box center [964, 239] width 9 height 19
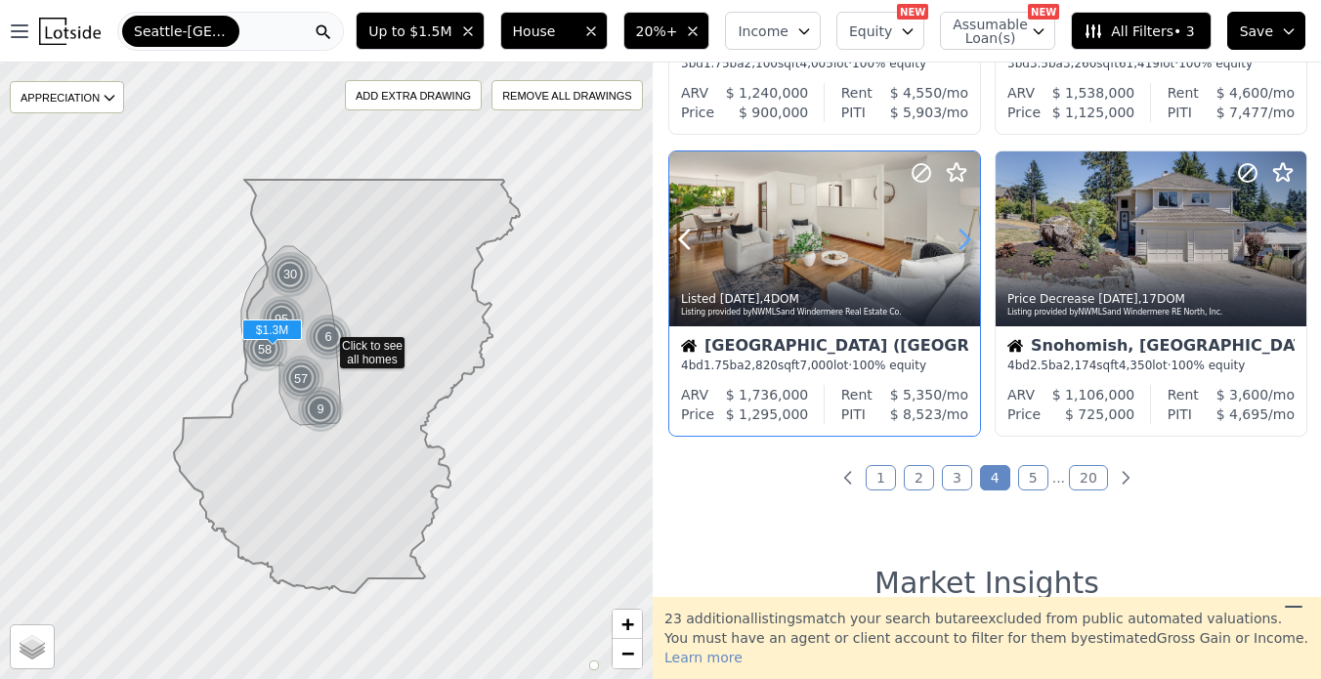
click at [963, 248] on icon at bounding box center [964, 239] width 9 height 19
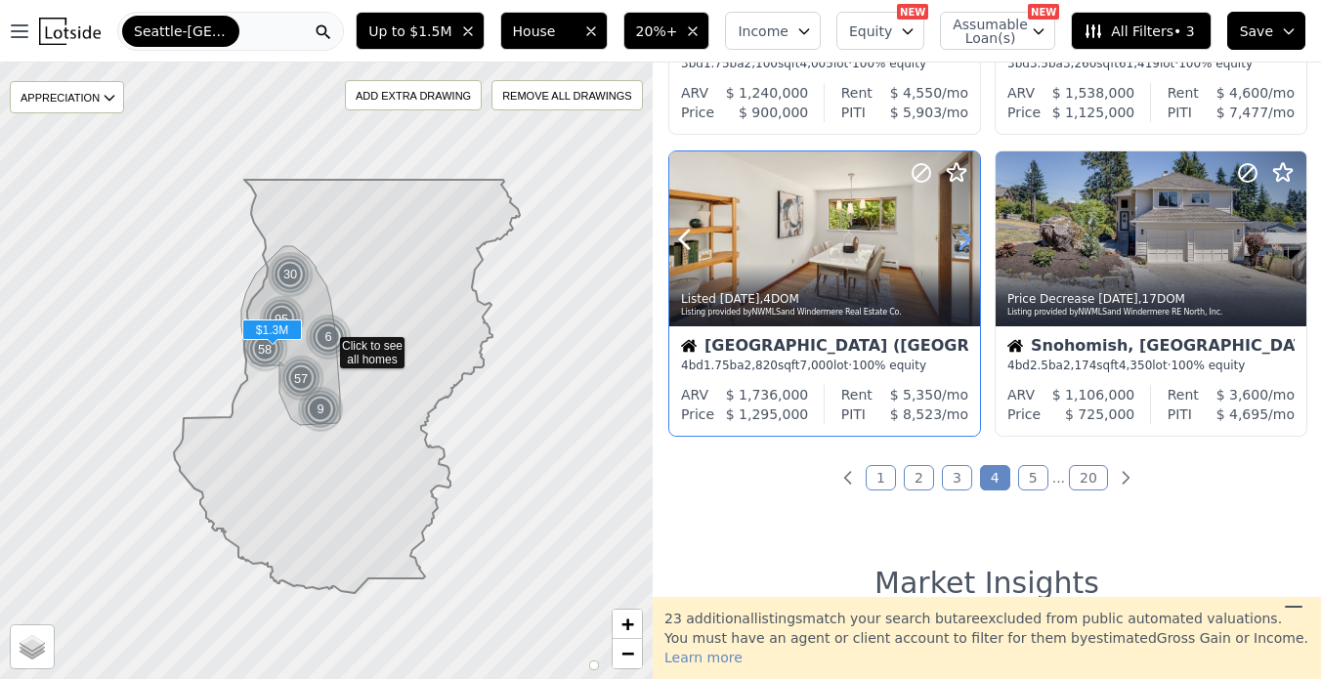
click at [963, 248] on icon at bounding box center [964, 239] width 9 height 19
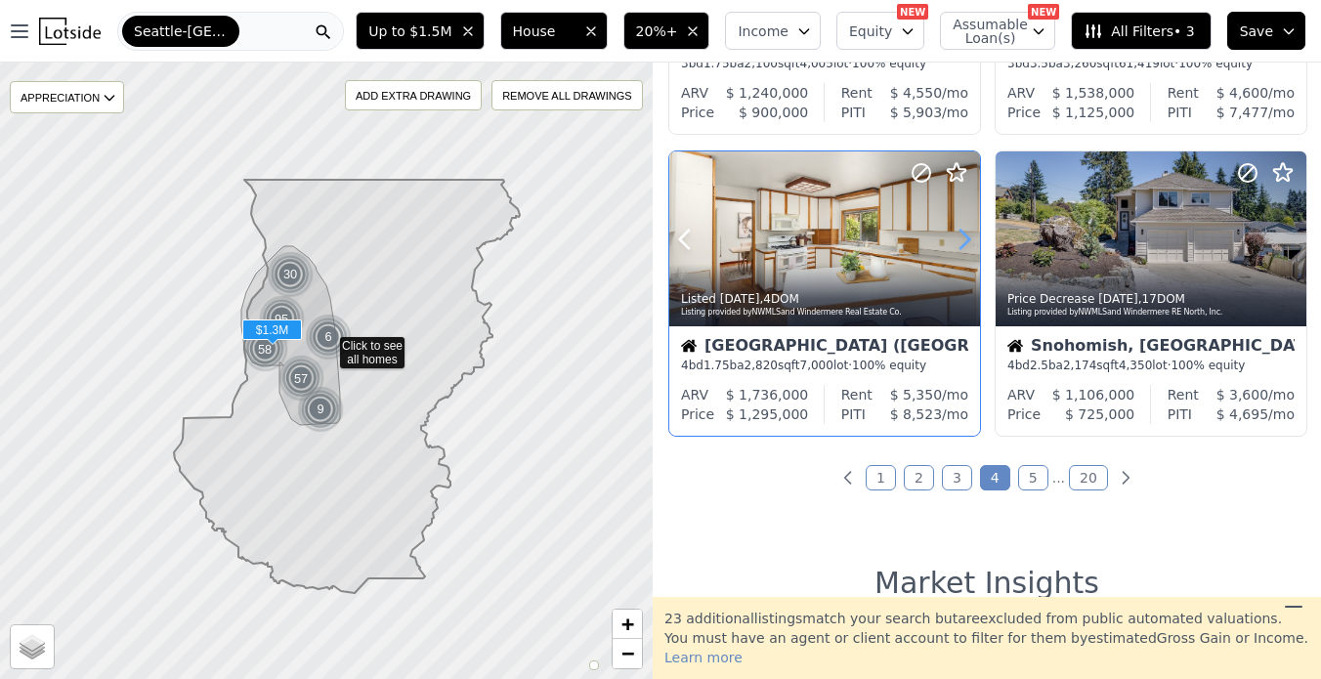
click at [963, 248] on icon at bounding box center [964, 239] width 9 height 19
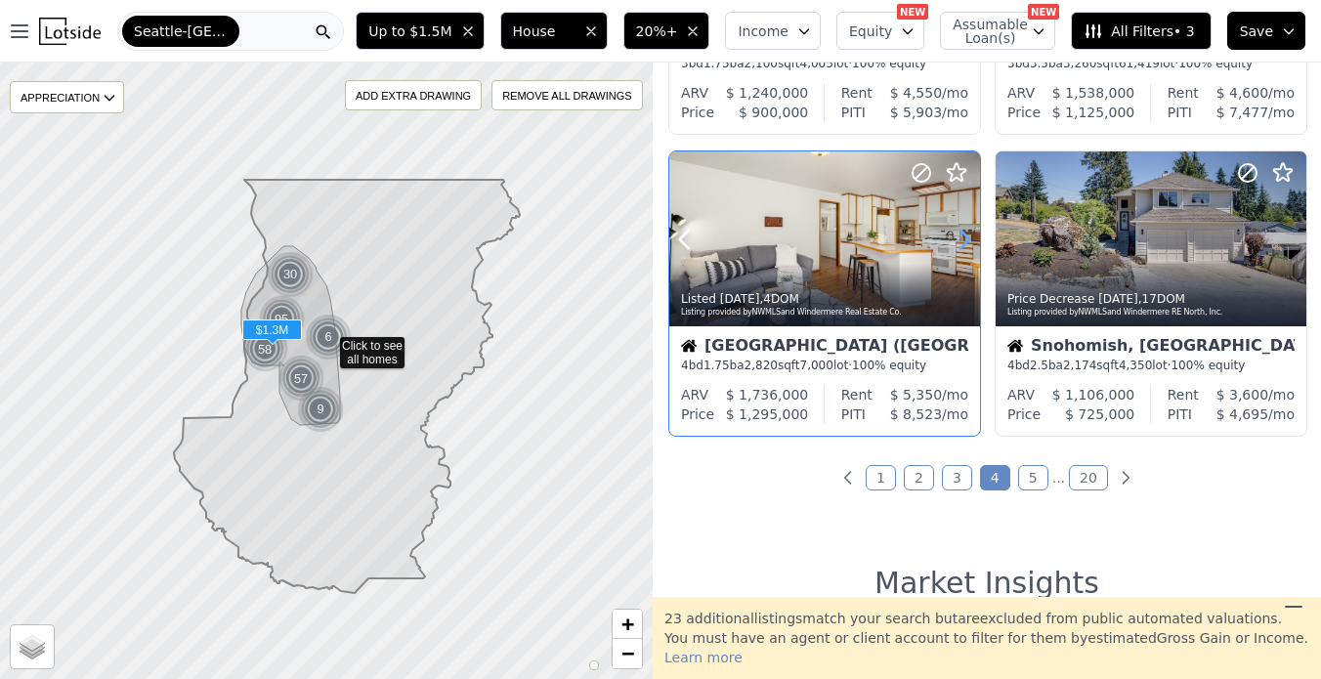
click at [963, 248] on icon at bounding box center [964, 239] width 9 height 19
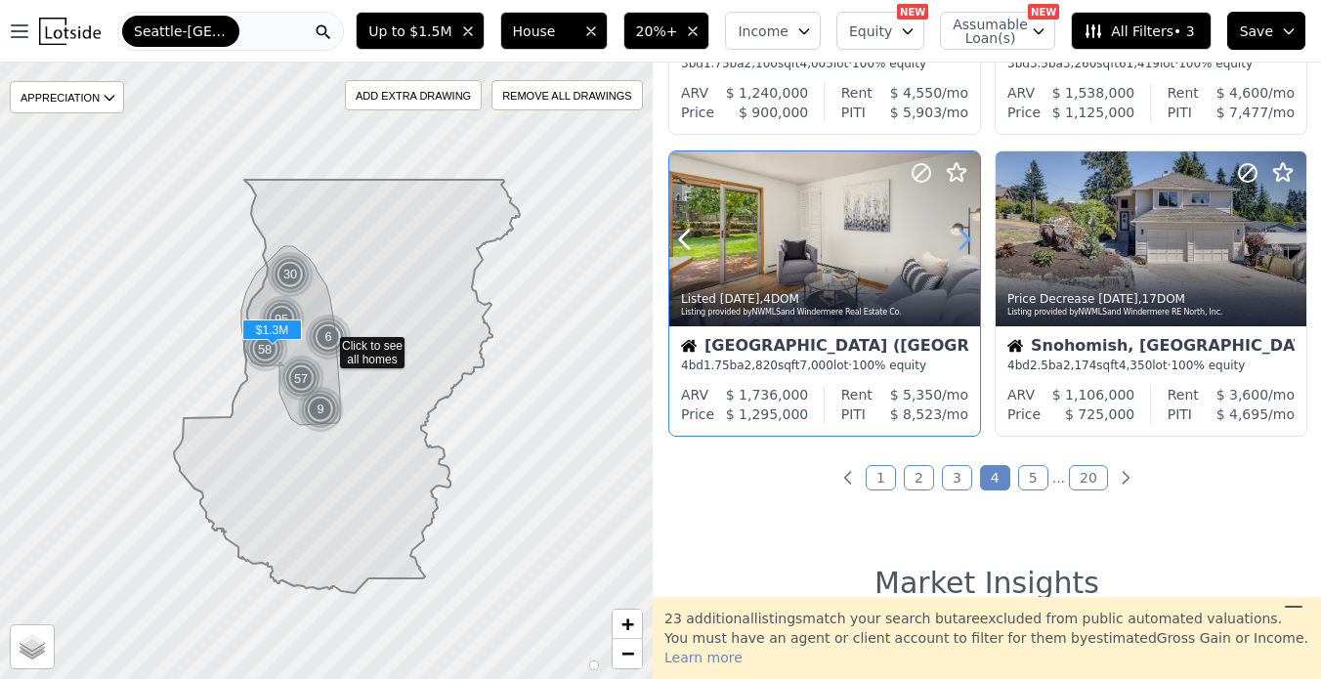
click at [963, 248] on icon at bounding box center [964, 239] width 9 height 19
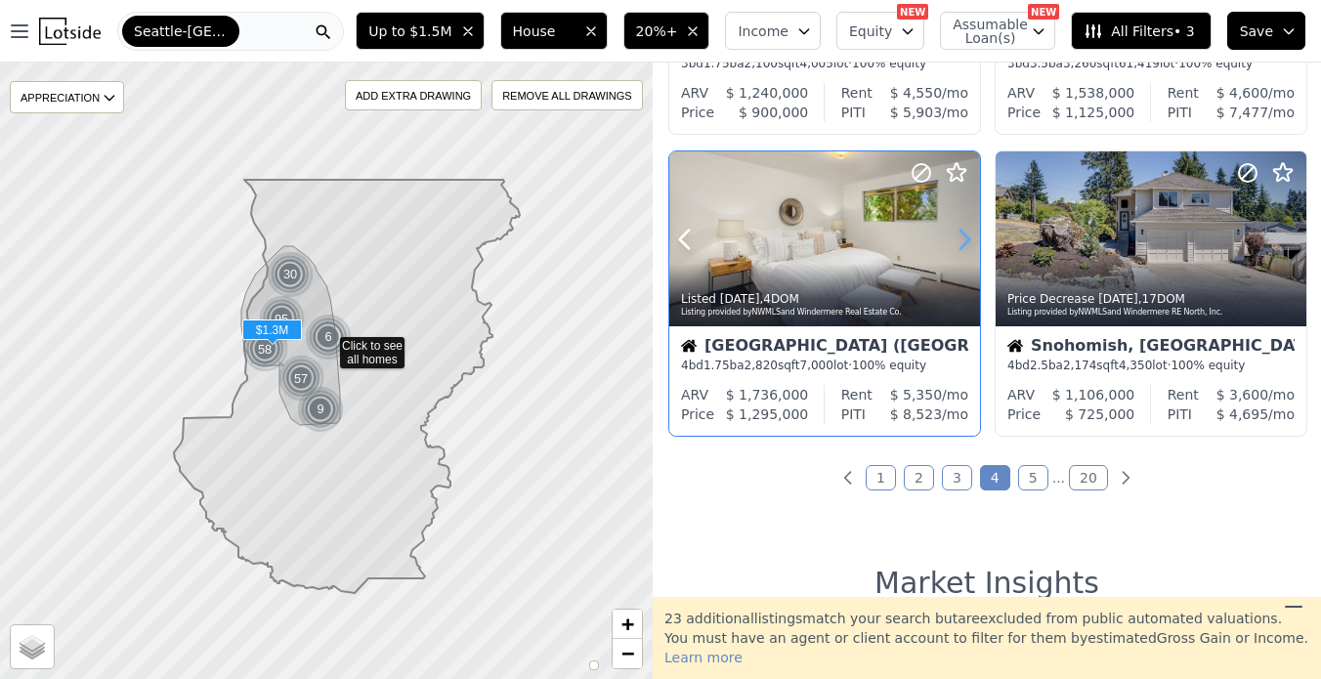
click at [963, 248] on icon at bounding box center [964, 239] width 9 height 19
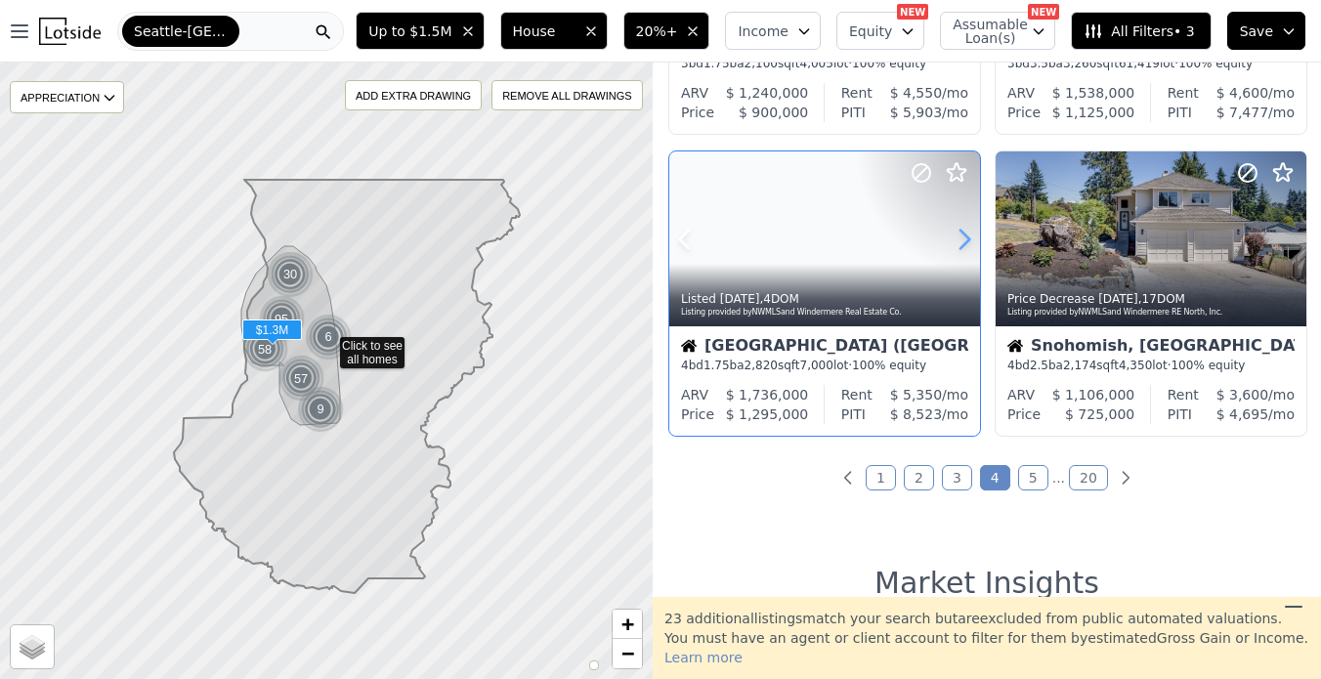
click at [963, 248] on icon at bounding box center [964, 239] width 9 height 19
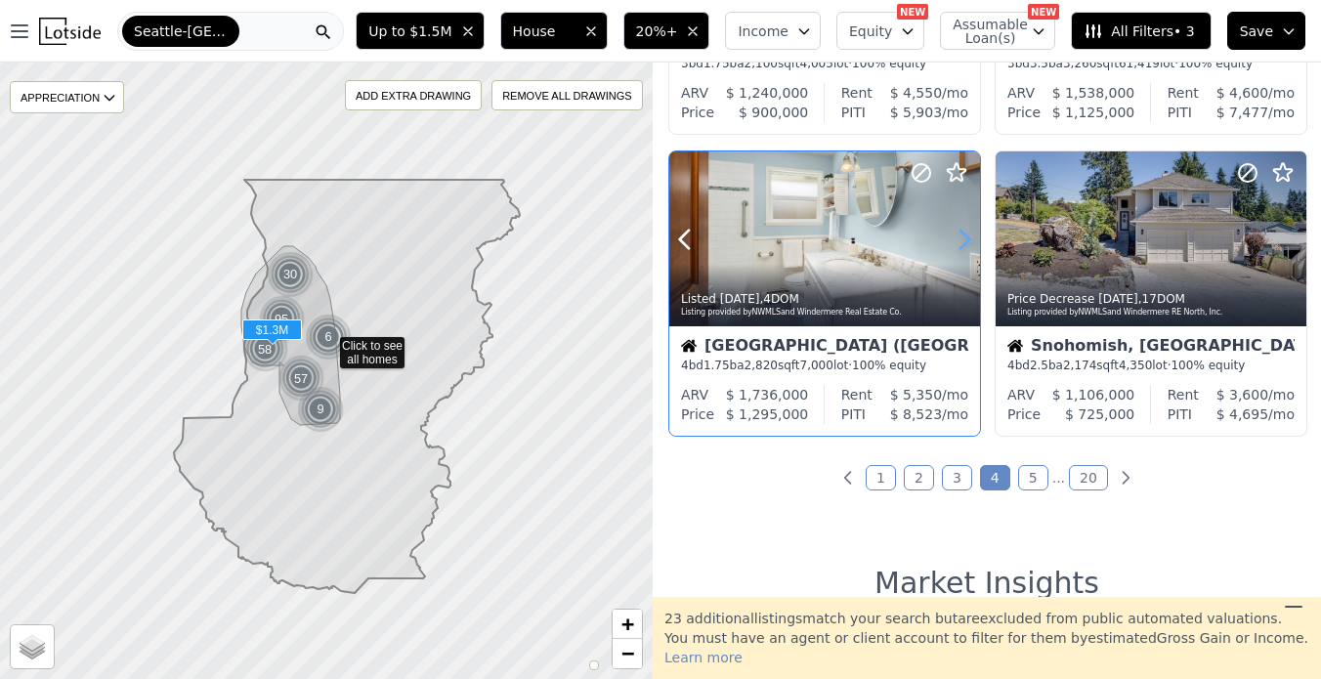
click at [963, 248] on icon at bounding box center [964, 239] width 9 height 19
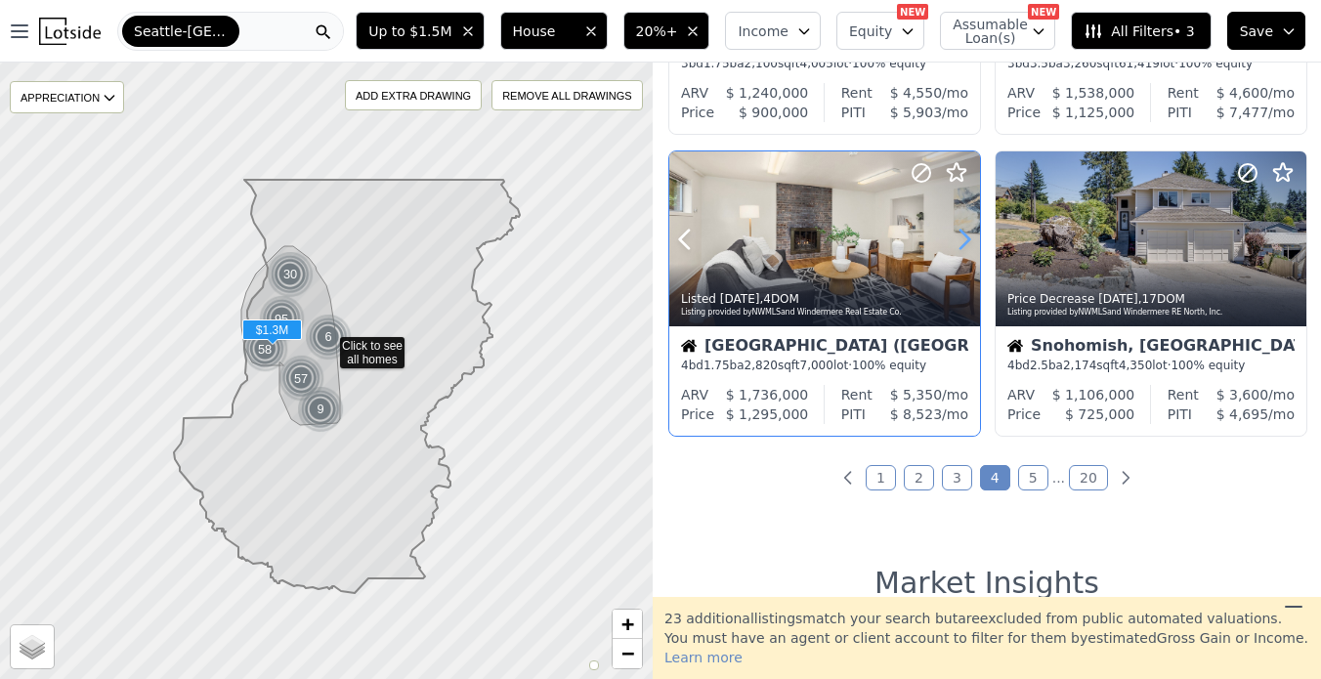
click at [963, 248] on icon at bounding box center [964, 239] width 9 height 19
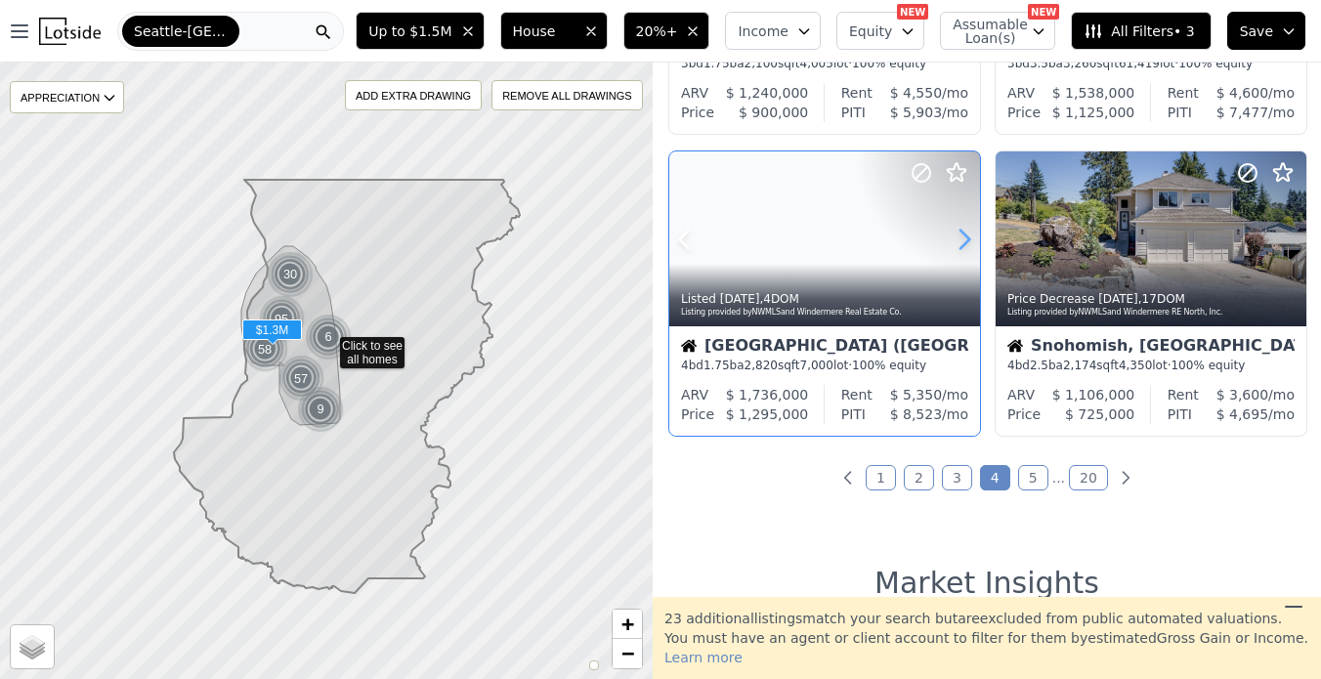
click at [963, 248] on icon at bounding box center [964, 239] width 9 height 19
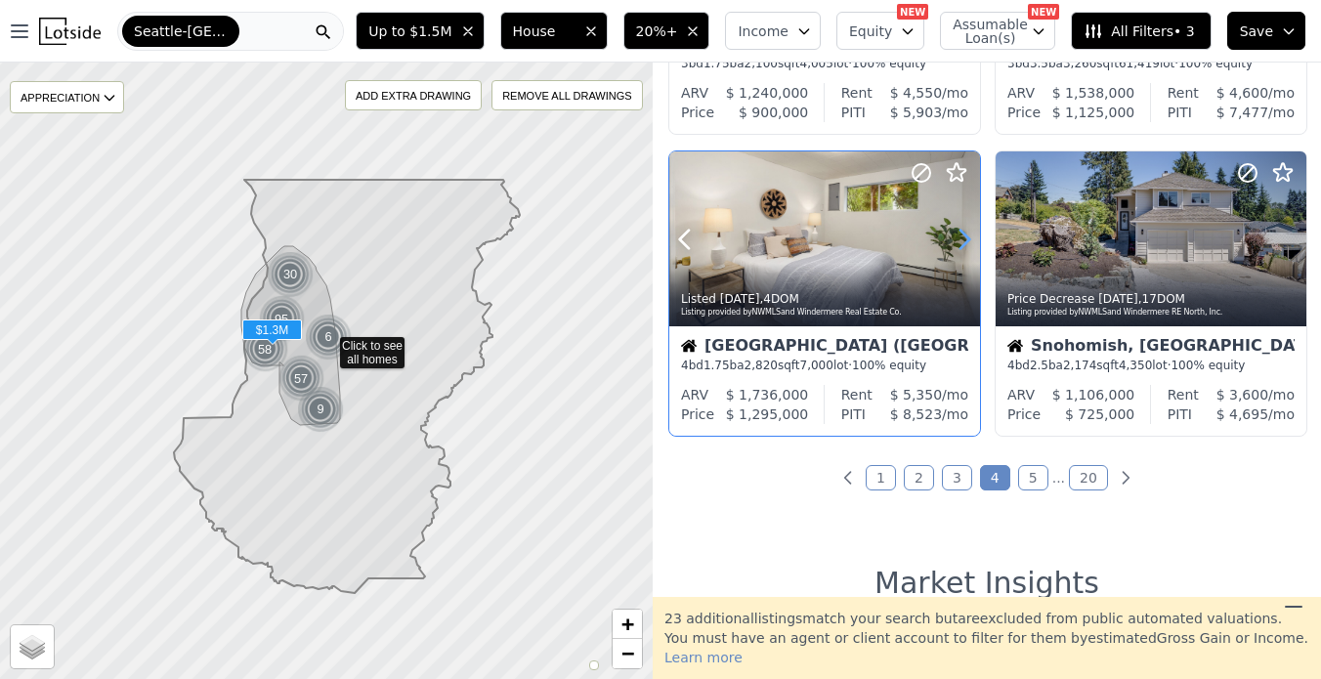
click at [963, 248] on icon at bounding box center [964, 239] width 9 height 19
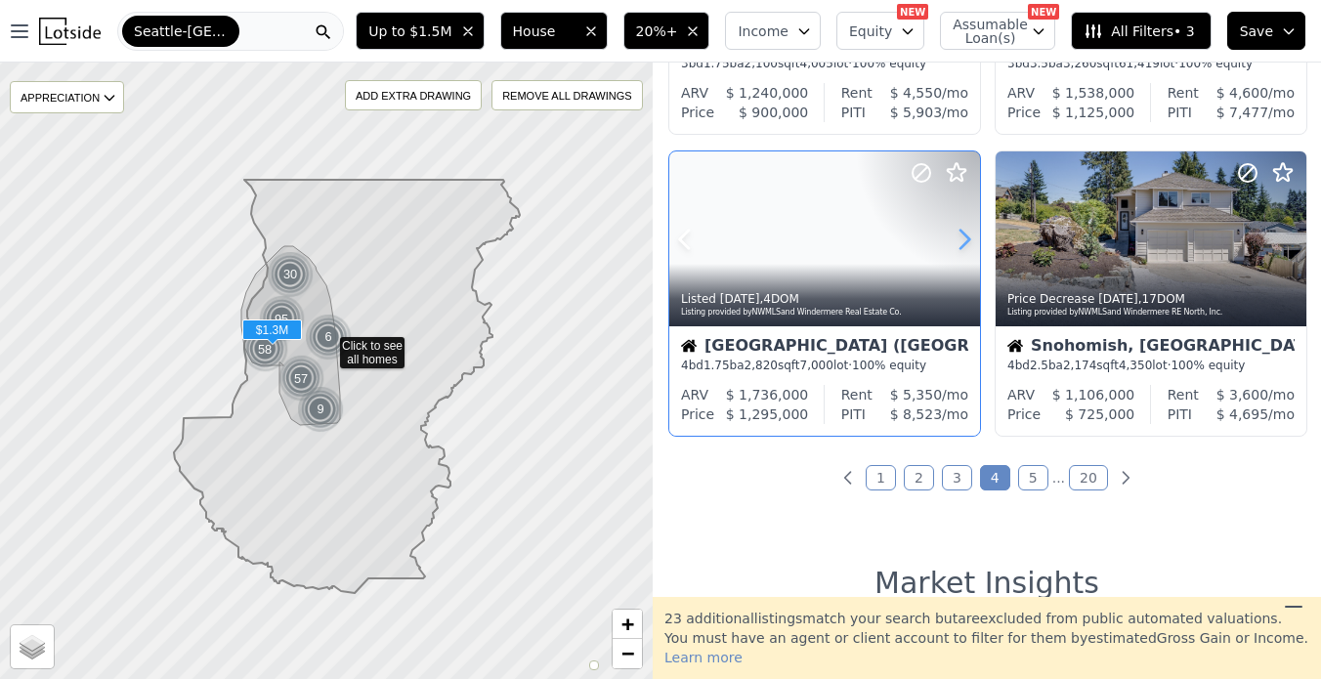
click at [963, 248] on icon at bounding box center [964, 239] width 9 height 19
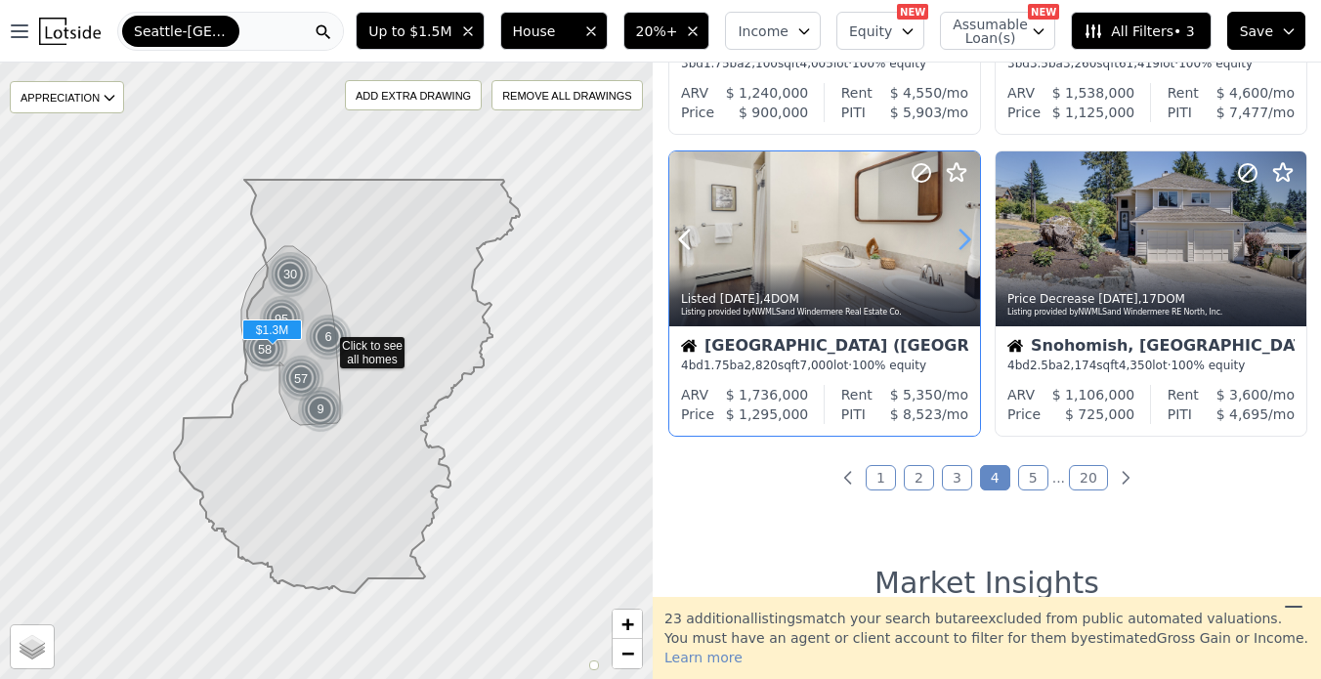
click at [963, 248] on icon at bounding box center [964, 239] width 9 height 19
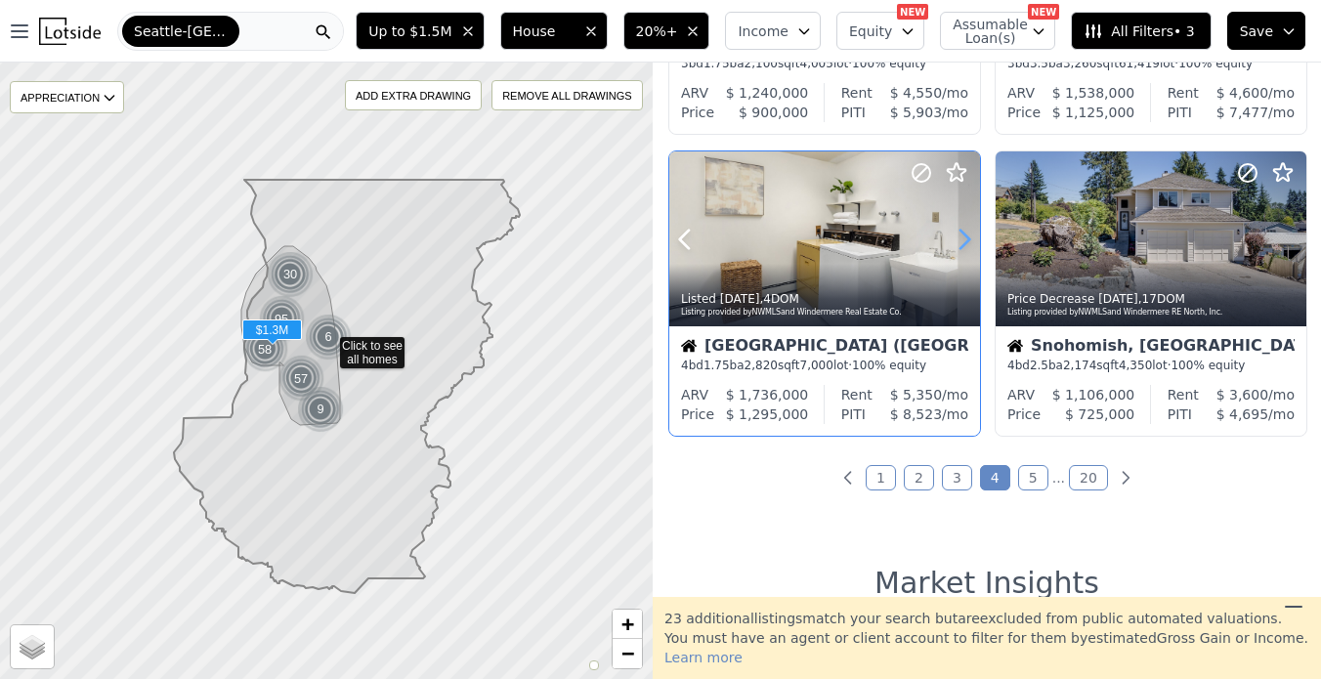
click at [963, 248] on icon at bounding box center [964, 239] width 9 height 19
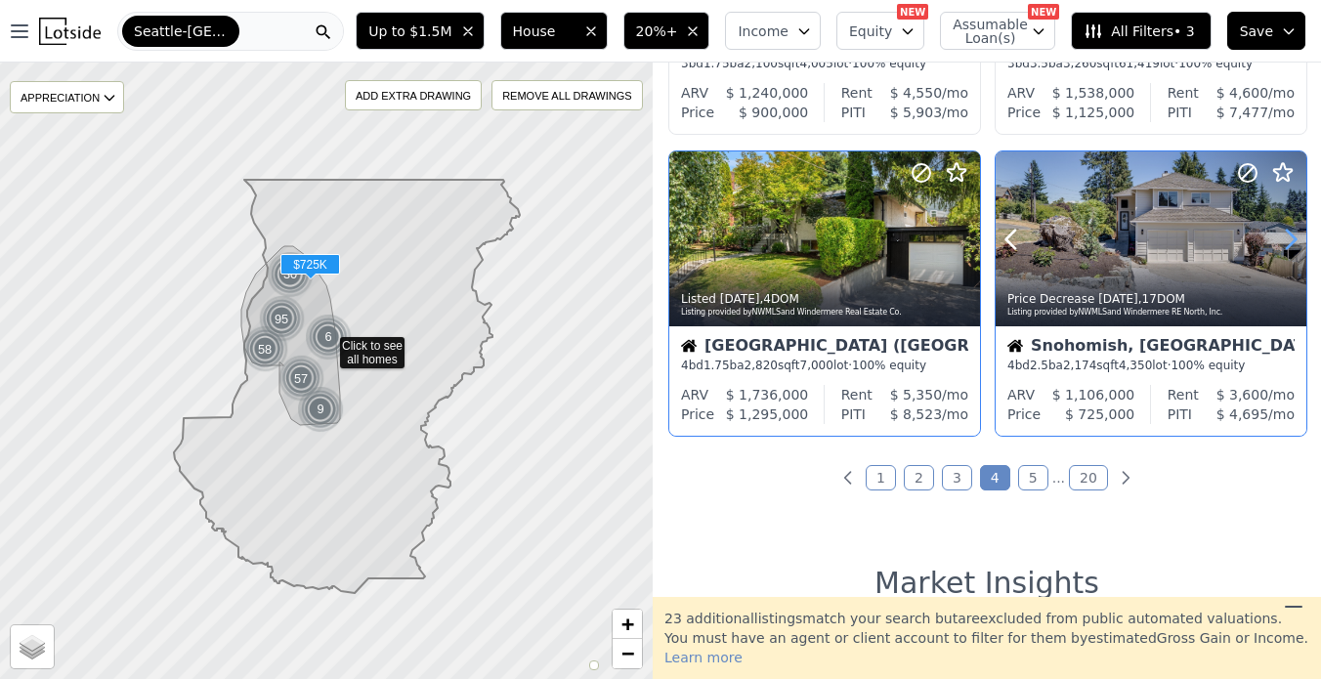
click at [1291, 247] on icon at bounding box center [1290, 239] width 31 height 31
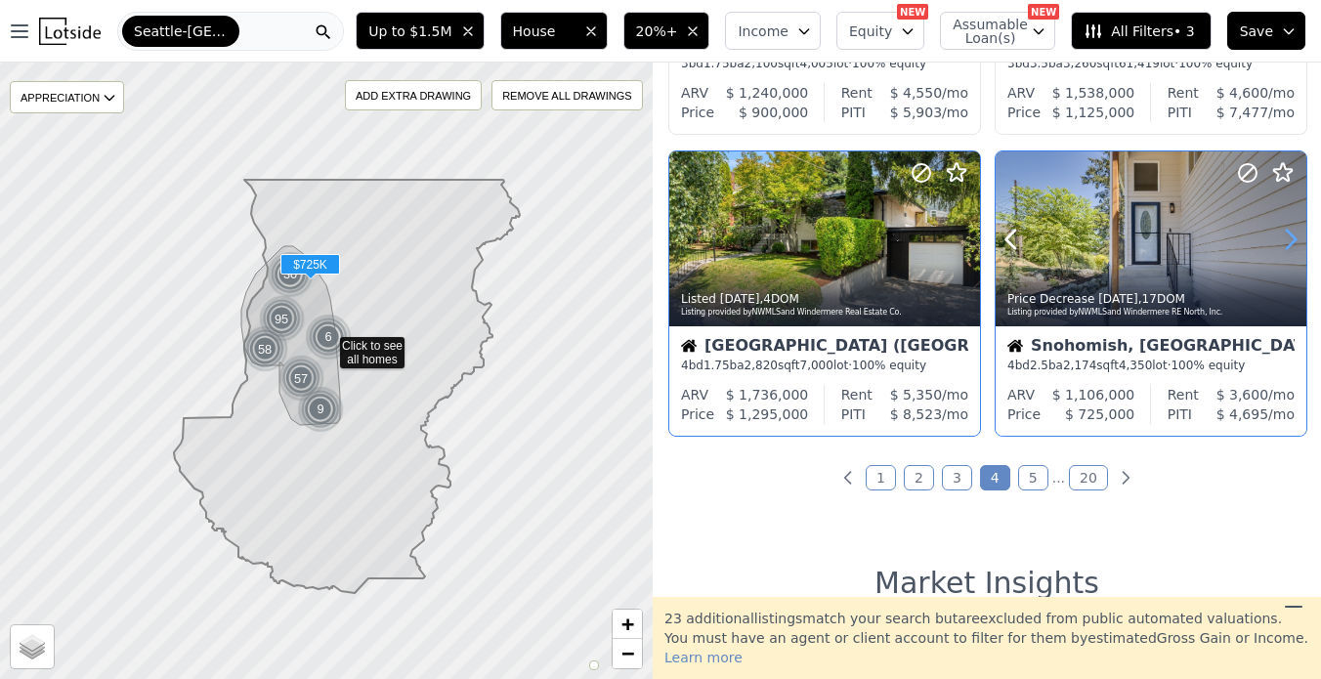
click at [1291, 247] on icon at bounding box center [1290, 239] width 31 height 31
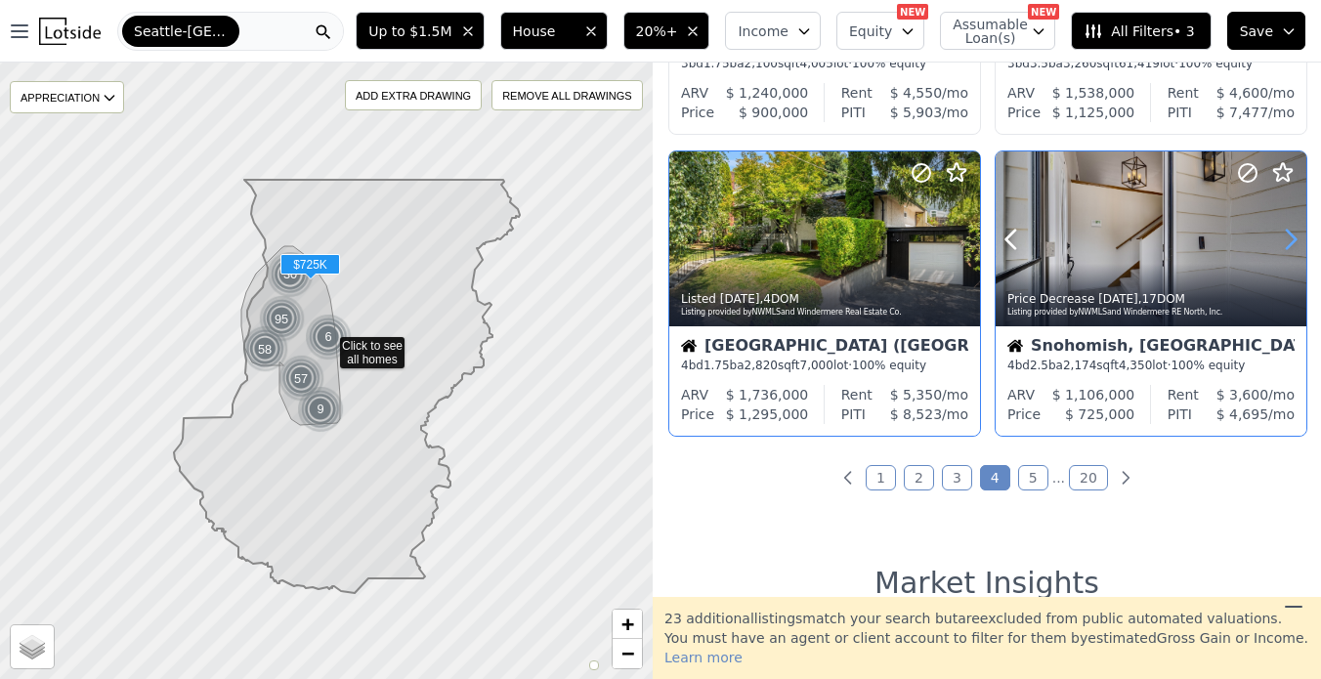
click at [1291, 247] on icon at bounding box center [1290, 239] width 31 height 31
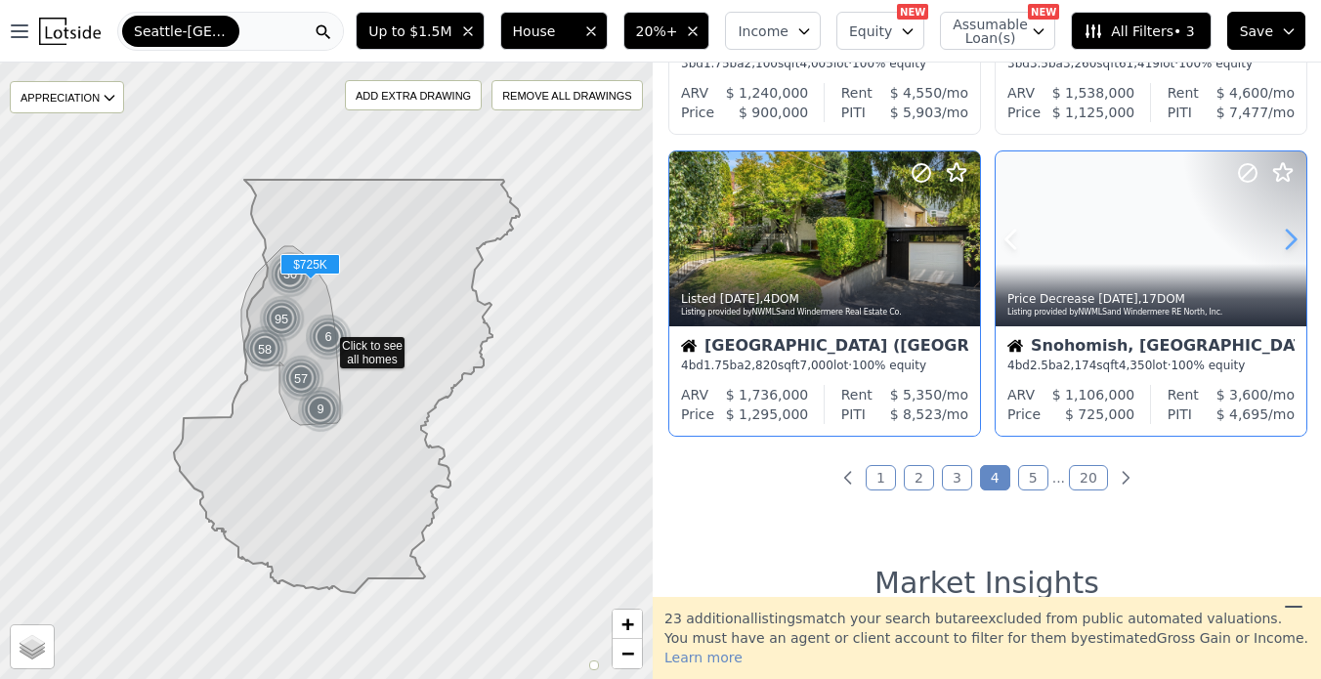
click at [1291, 247] on icon at bounding box center [1290, 239] width 31 height 31
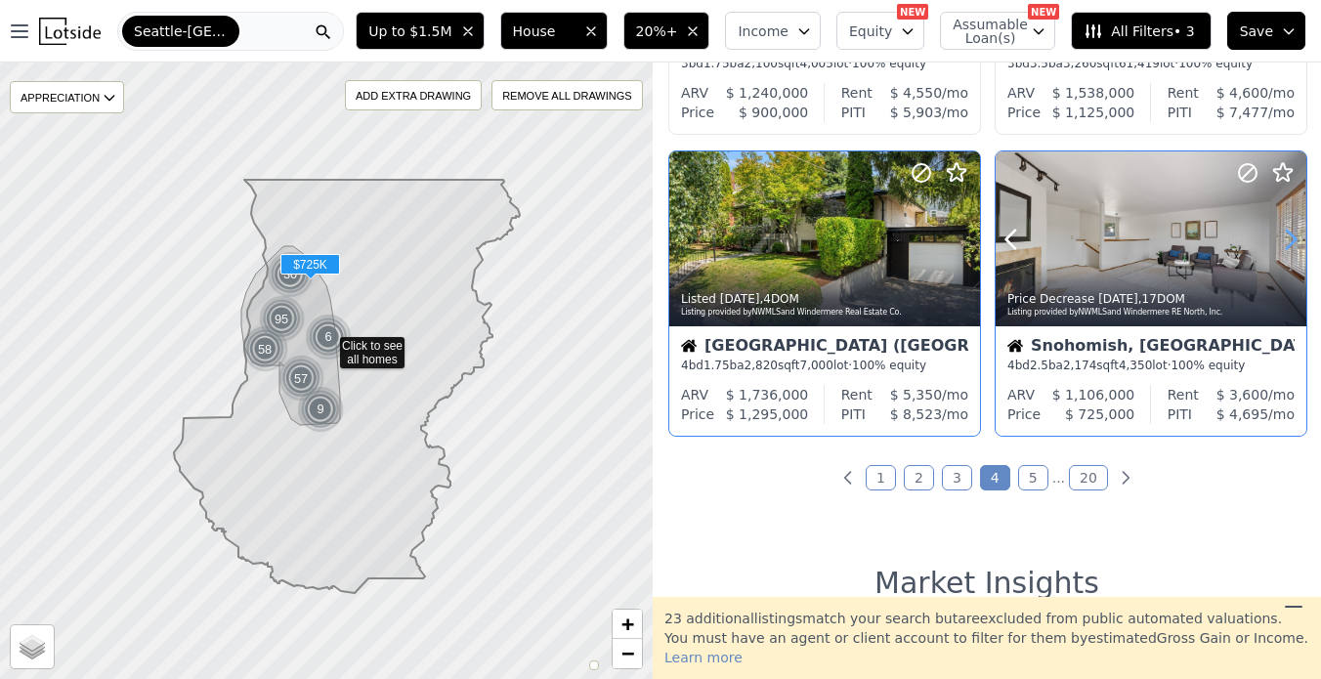
click at [1291, 247] on icon at bounding box center [1290, 239] width 31 height 31
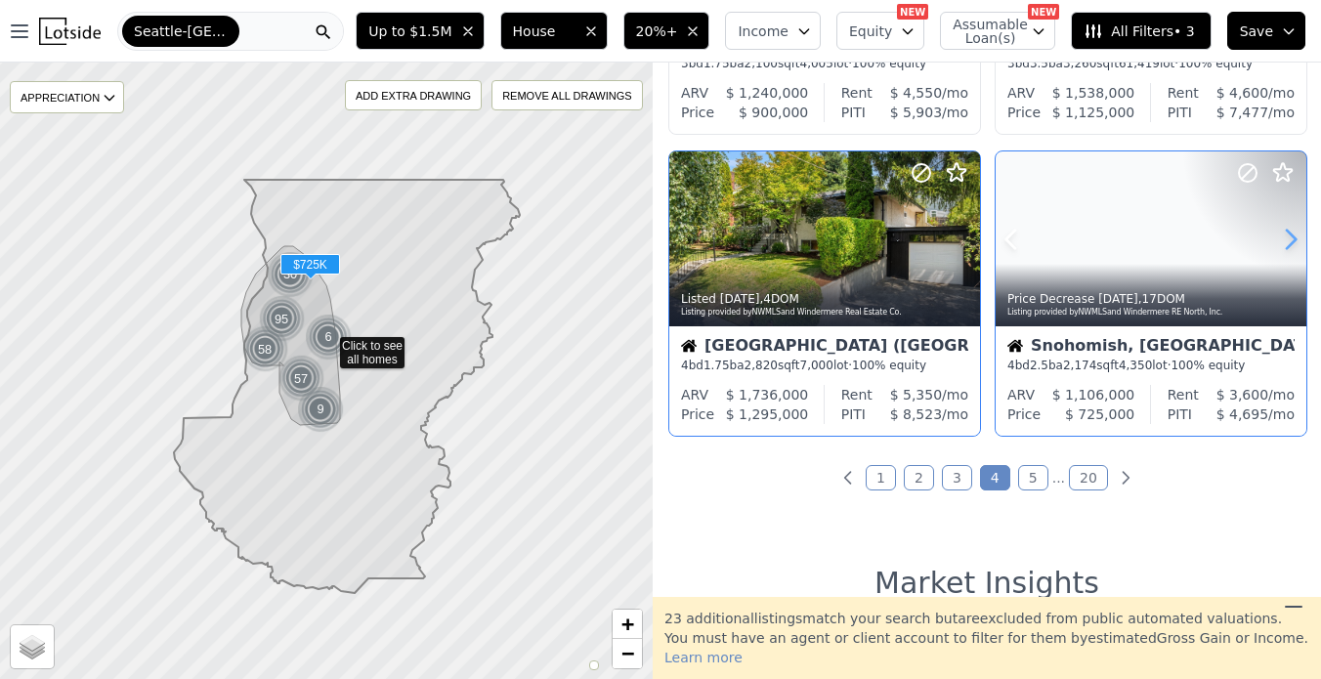
click at [1291, 247] on icon at bounding box center [1290, 239] width 31 height 31
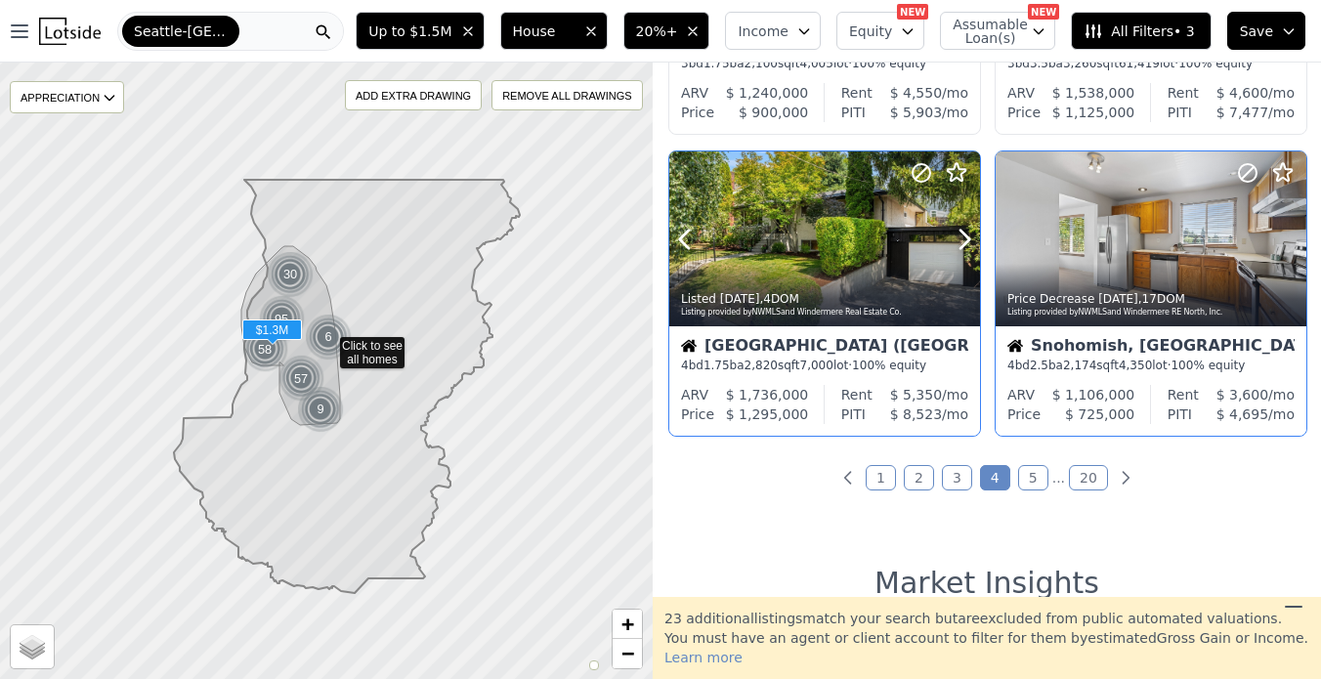
click at [860, 290] on div "Listed [DATE] , 4 DOM Listing provided by NWMLS and Windermere Real Estate Co." at bounding box center [824, 302] width 311 height 47
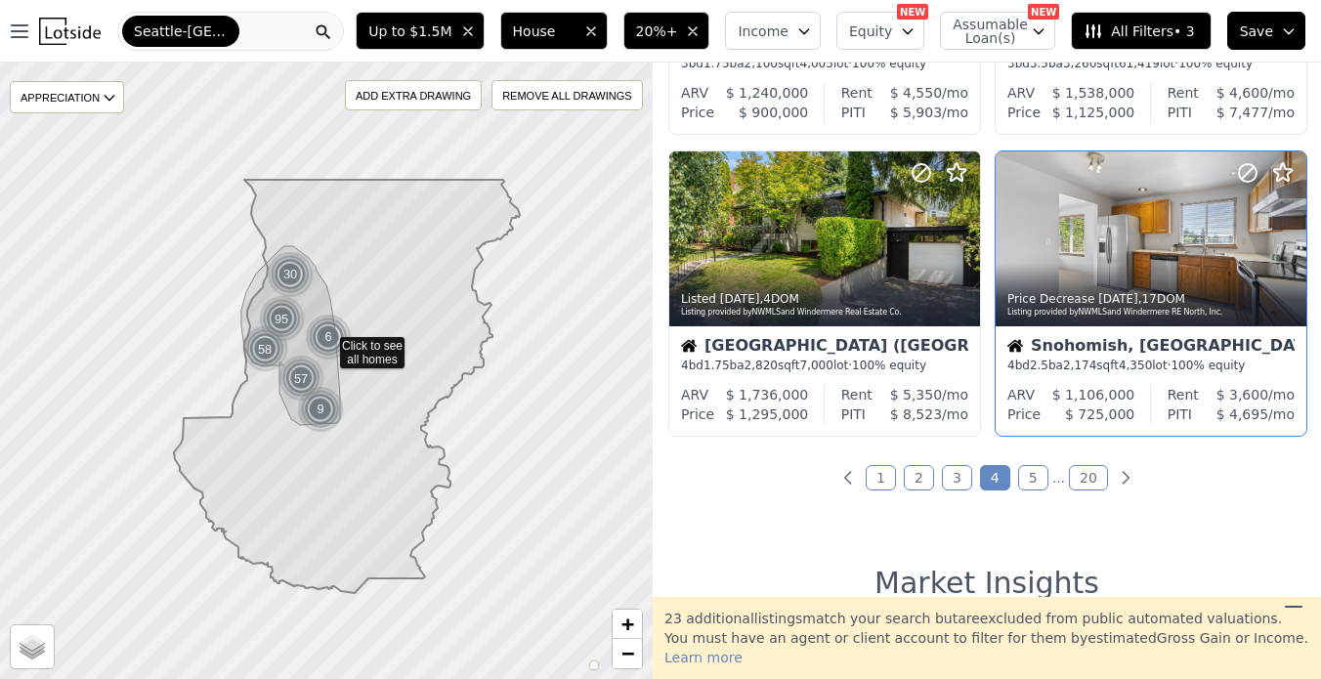
click at [1027, 482] on link "5" at bounding box center [1033, 477] width 30 height 25
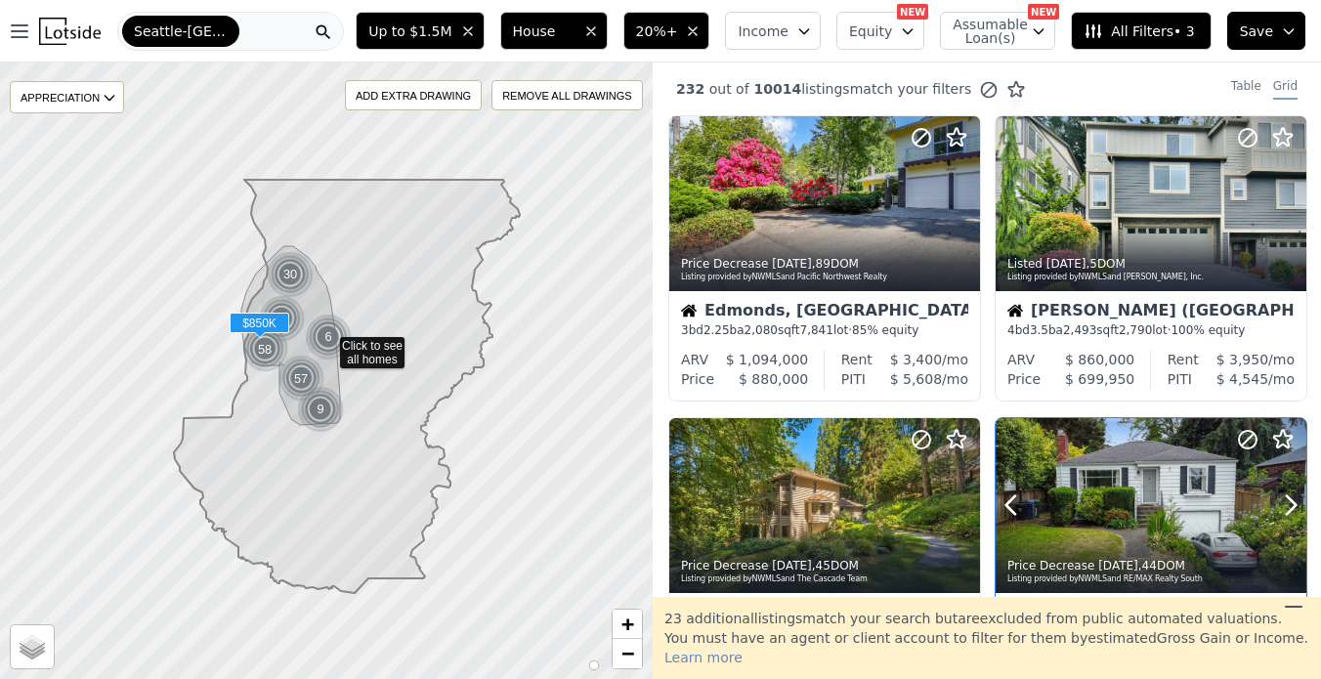
scroll to position [0, 0]
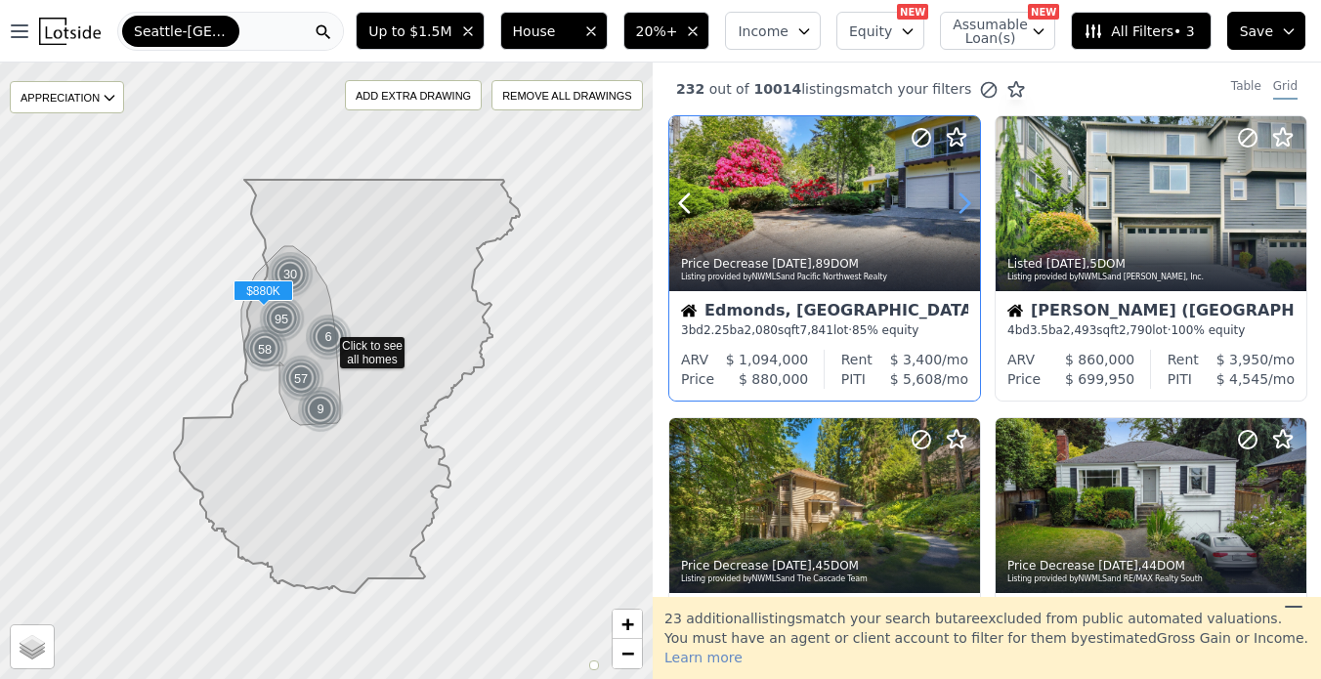
click at [967, 203] on icon at bounding box center [964, 203] width 9 height 19
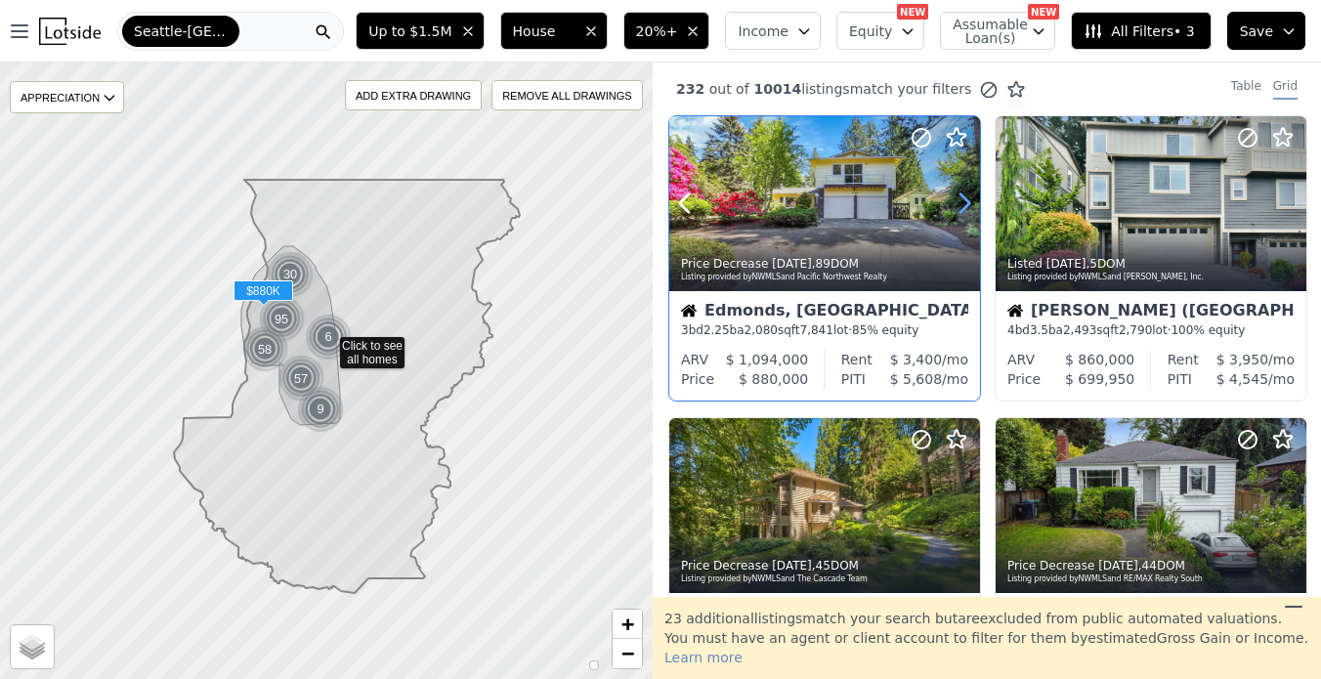
click at [967, 203] on icon at bounding box center [964, 203] width 9 height 19
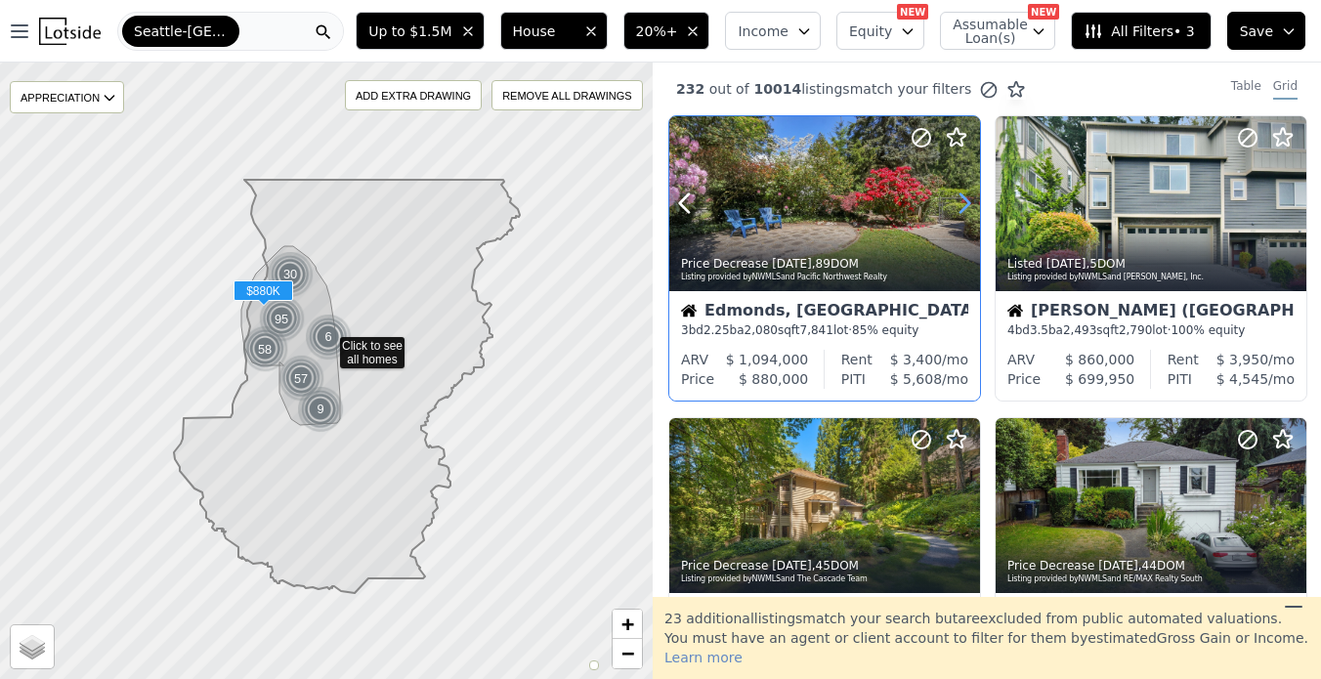
click at [967, 203] on icon at bounding box center [964, 203] width 9 height 19
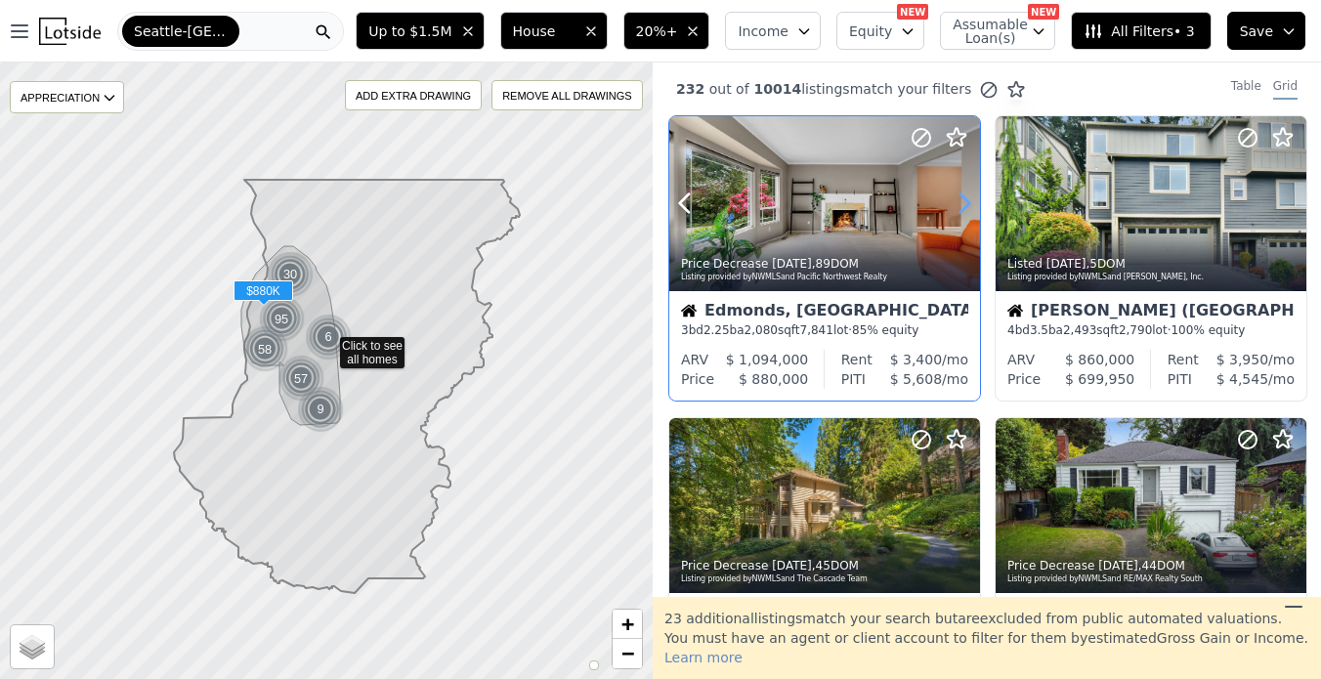
click at [967, 203] on icon at bounding box center [964, 203] width 9 height 19
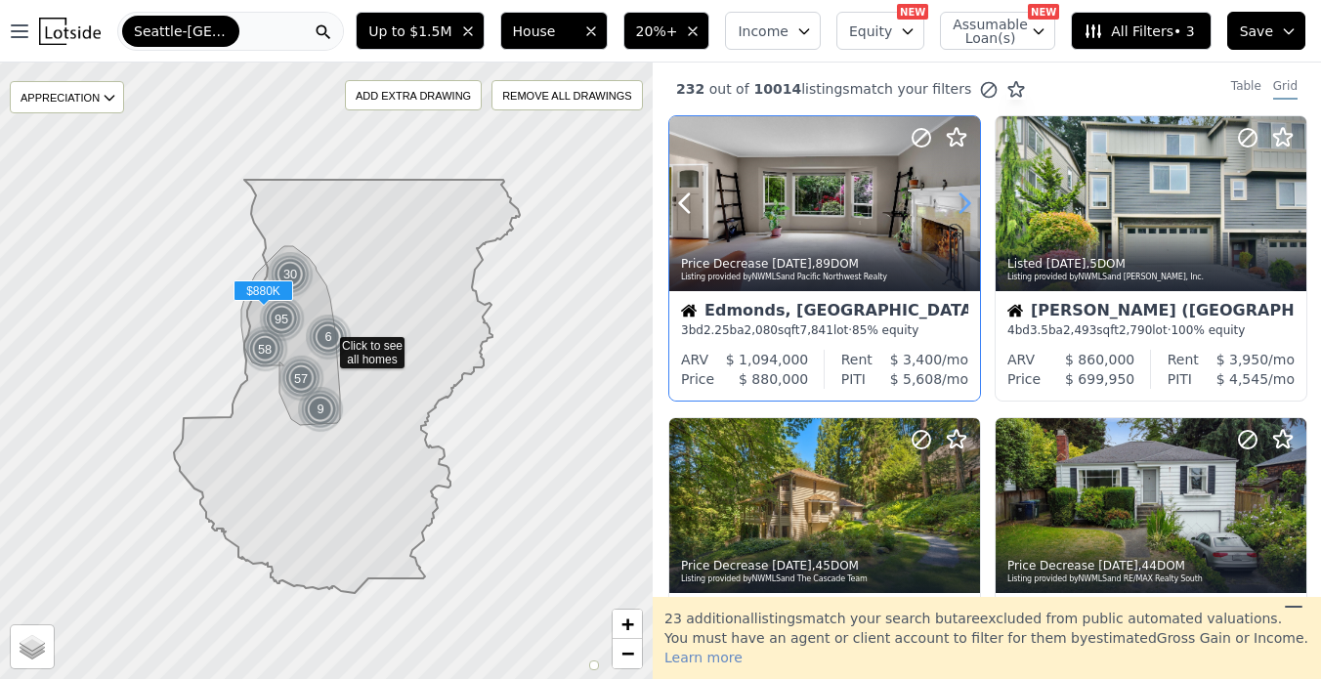
click at [967, 203] on icon at bounding box center [964, 203] width 9 height 19
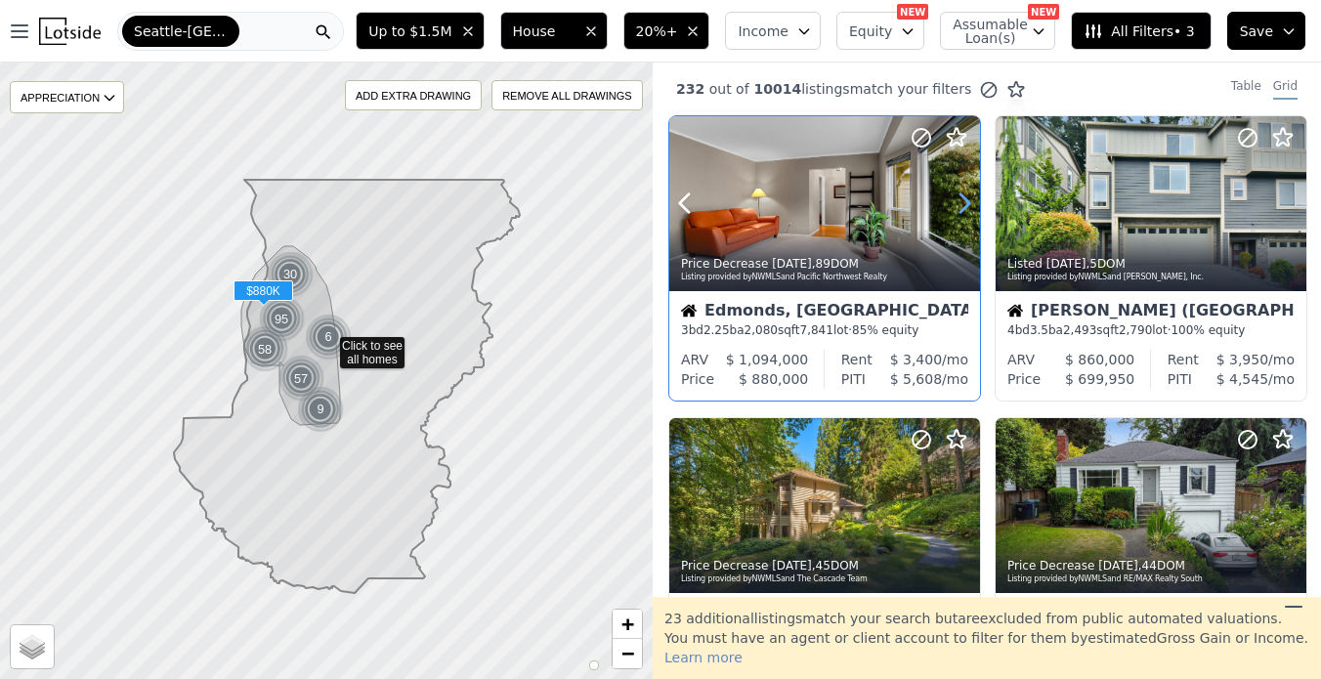
click at [967, 203] on icon at bounding box center [964, 203] width 9 height 19
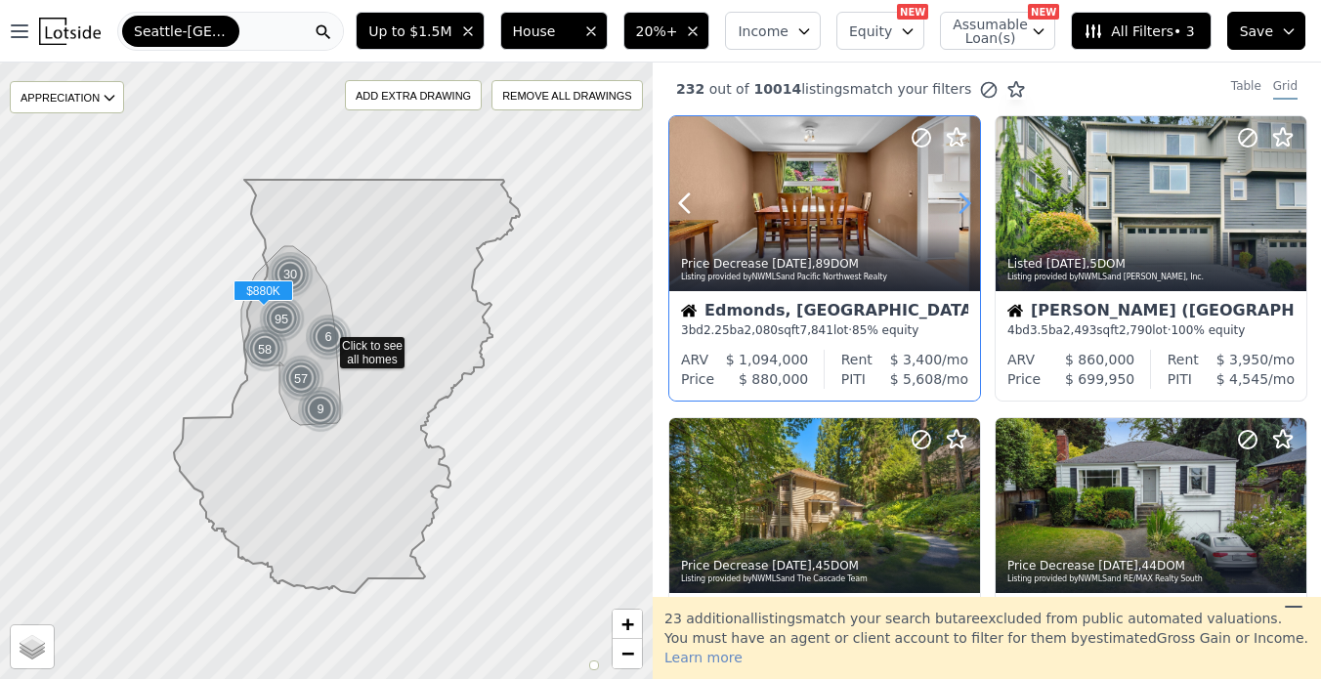
click at [967, 203] on icon at bounding box center [964, 203] width 9 height 19
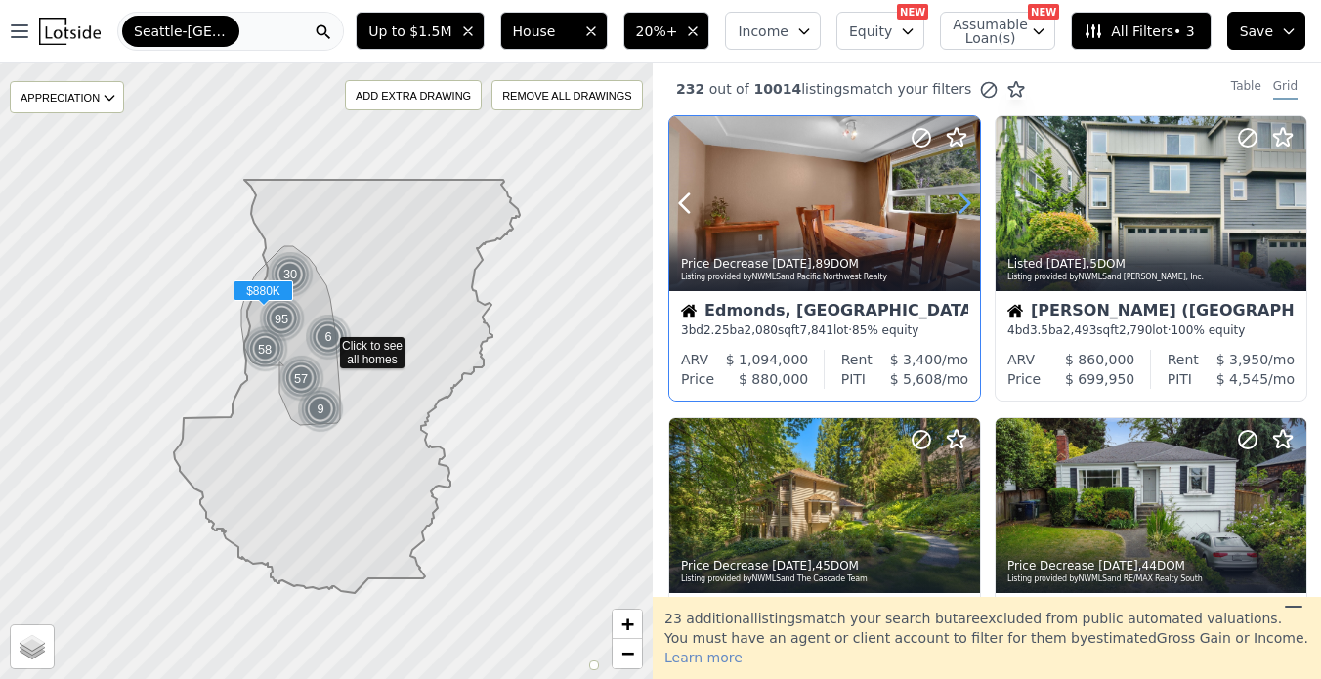
click at [967, 203] on icon at bounding box center [964, 203] width 9 height 19
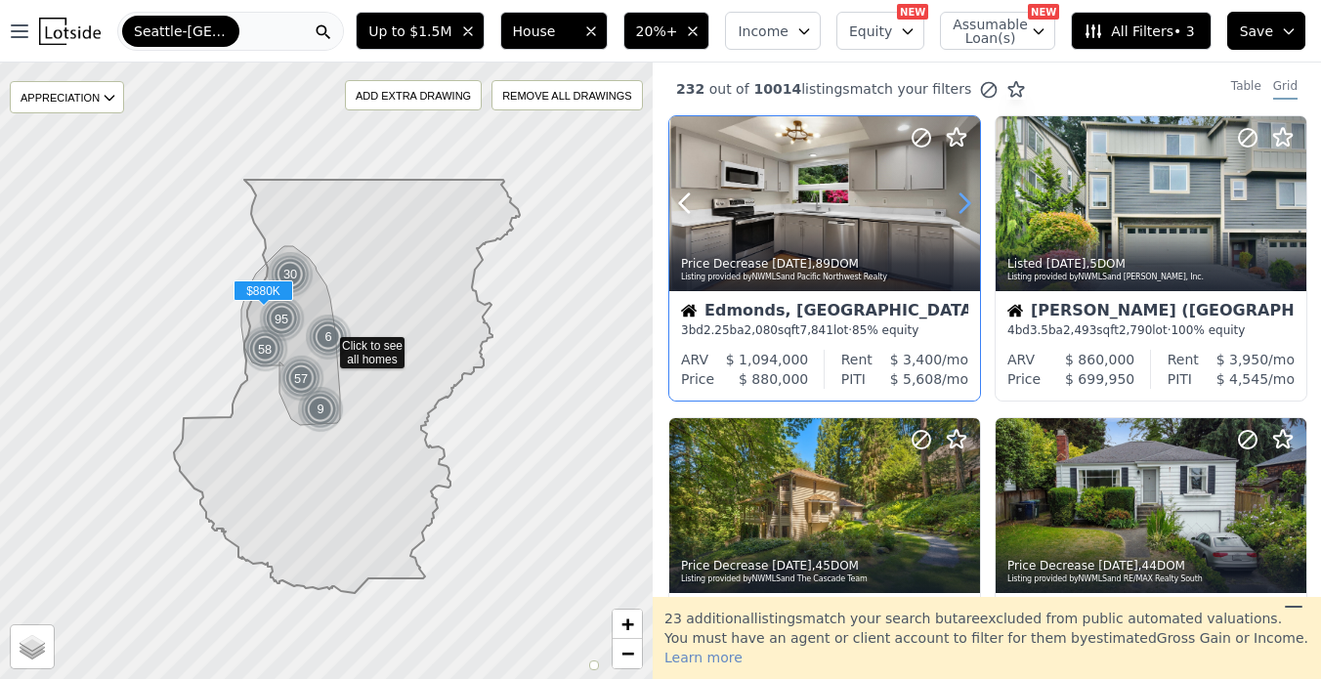
click at [967, 203] on icon at bounding box center [964, 203] width 9 height 19
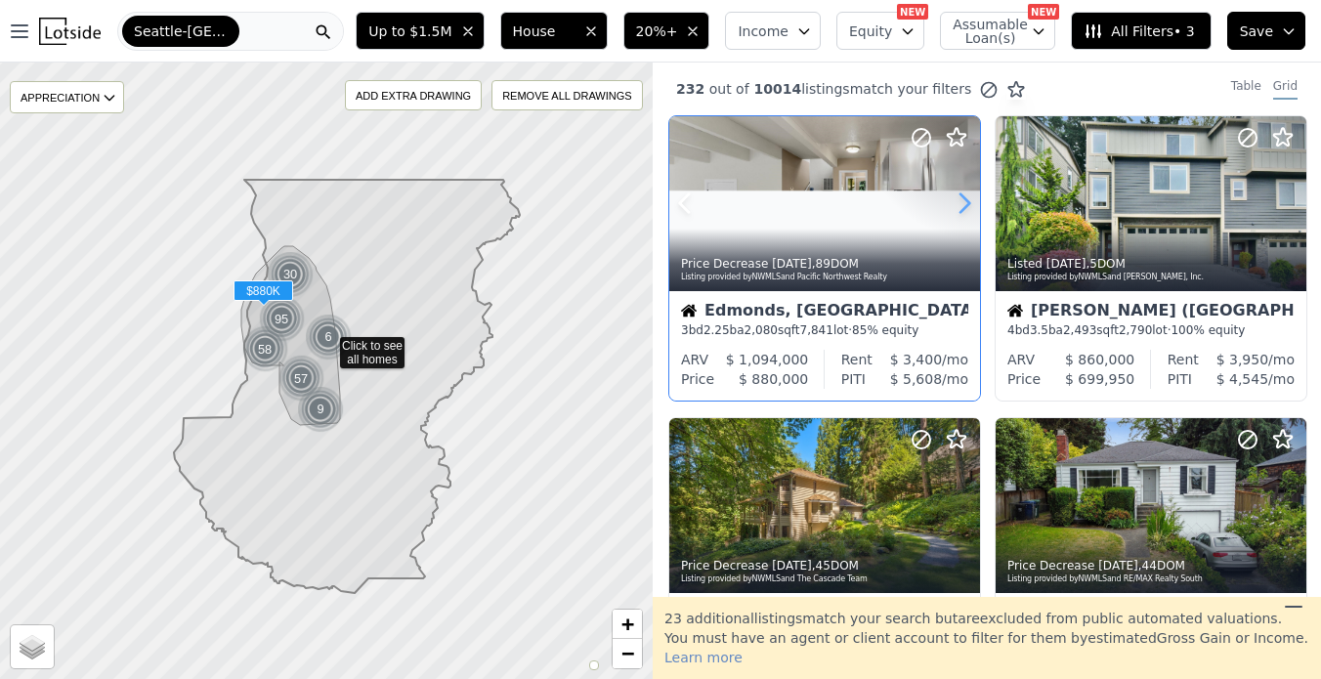
click at [967, 203] on icon at bounding box center [964, 203] width 9 height 19
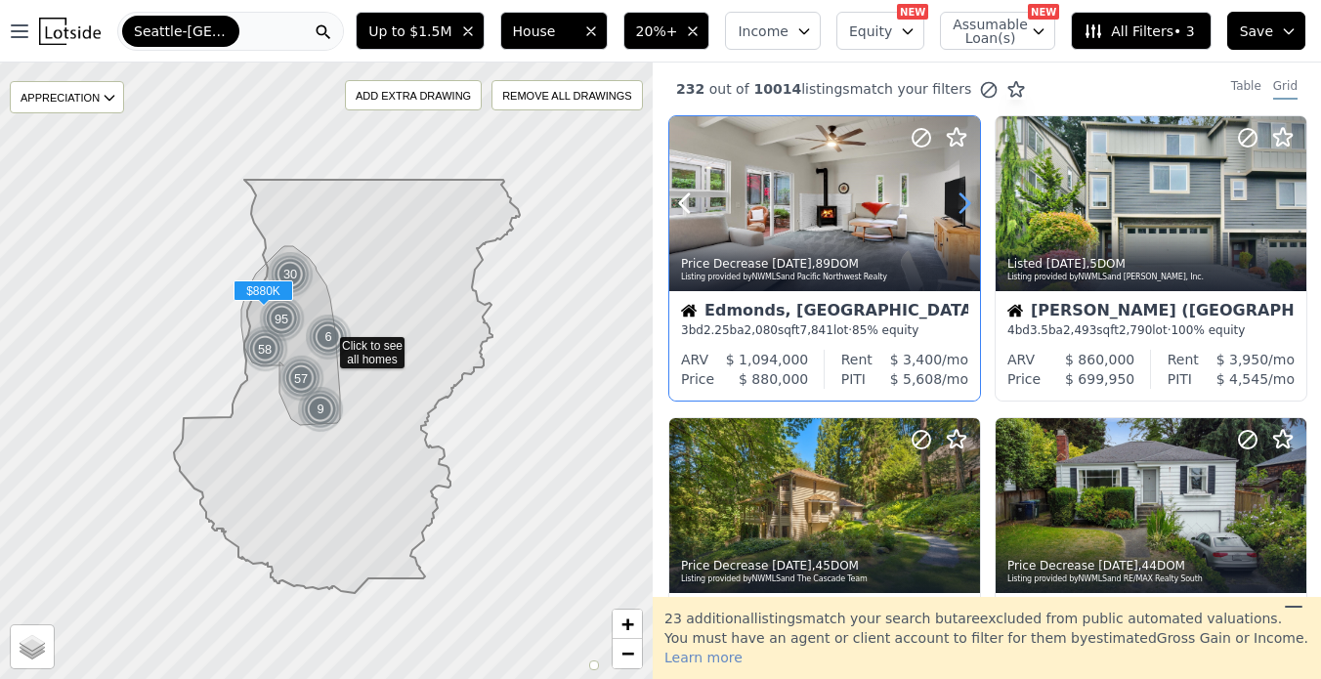
click at [967, 203] on icon at bounding box center [964, 203] width 9 height 19
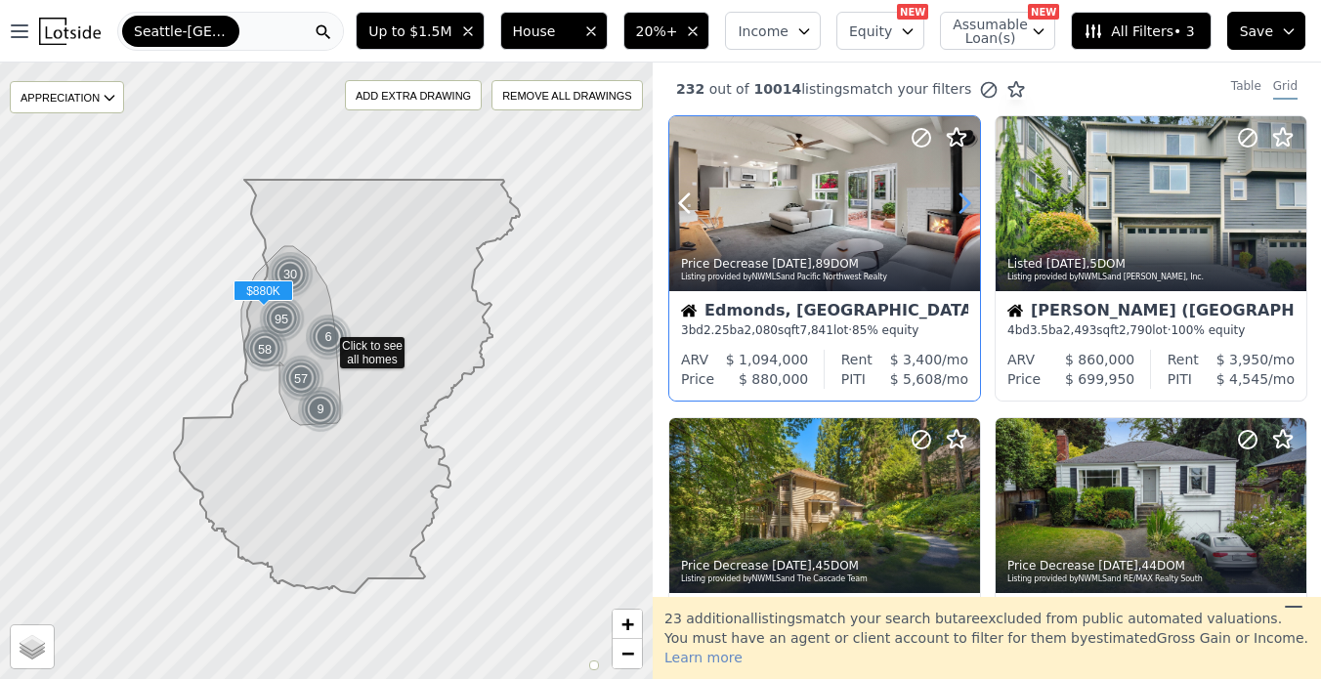
click at [967, 203] on icon at bounding box center [964, 203] width 9 height 19
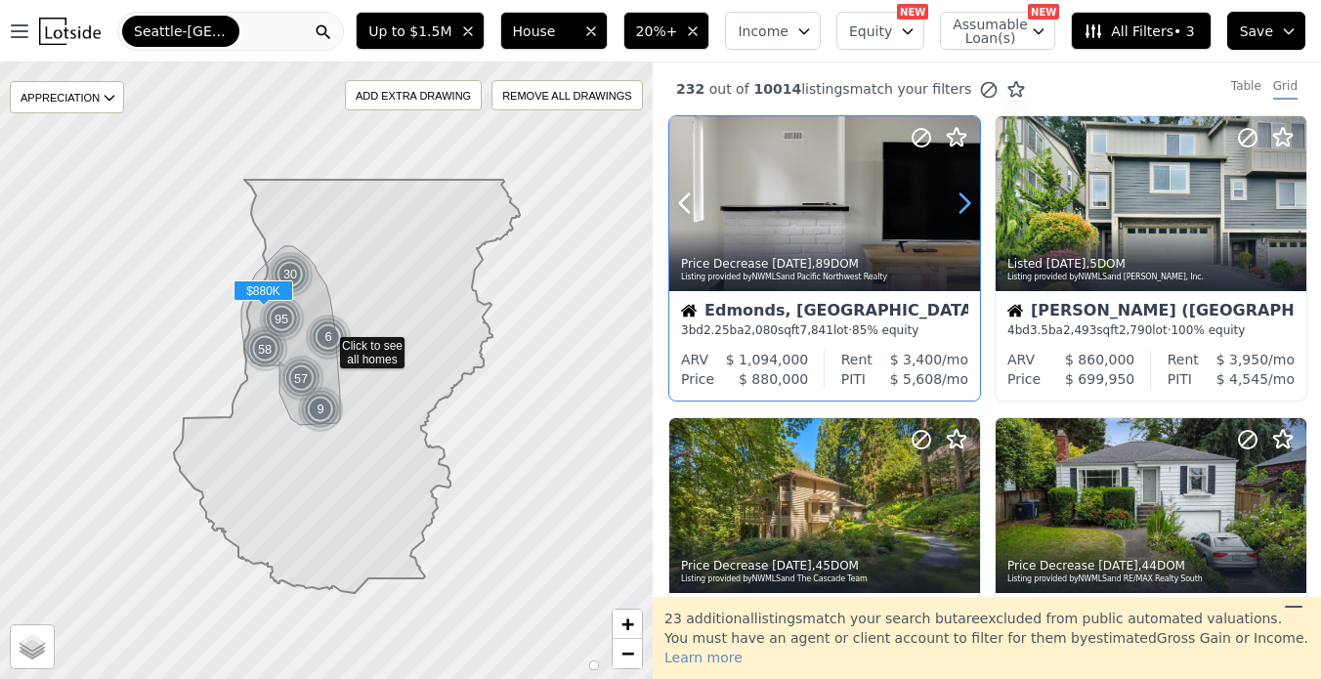
click at [967, 203] on icon at bounding box center [964, 203] width 9 height 19
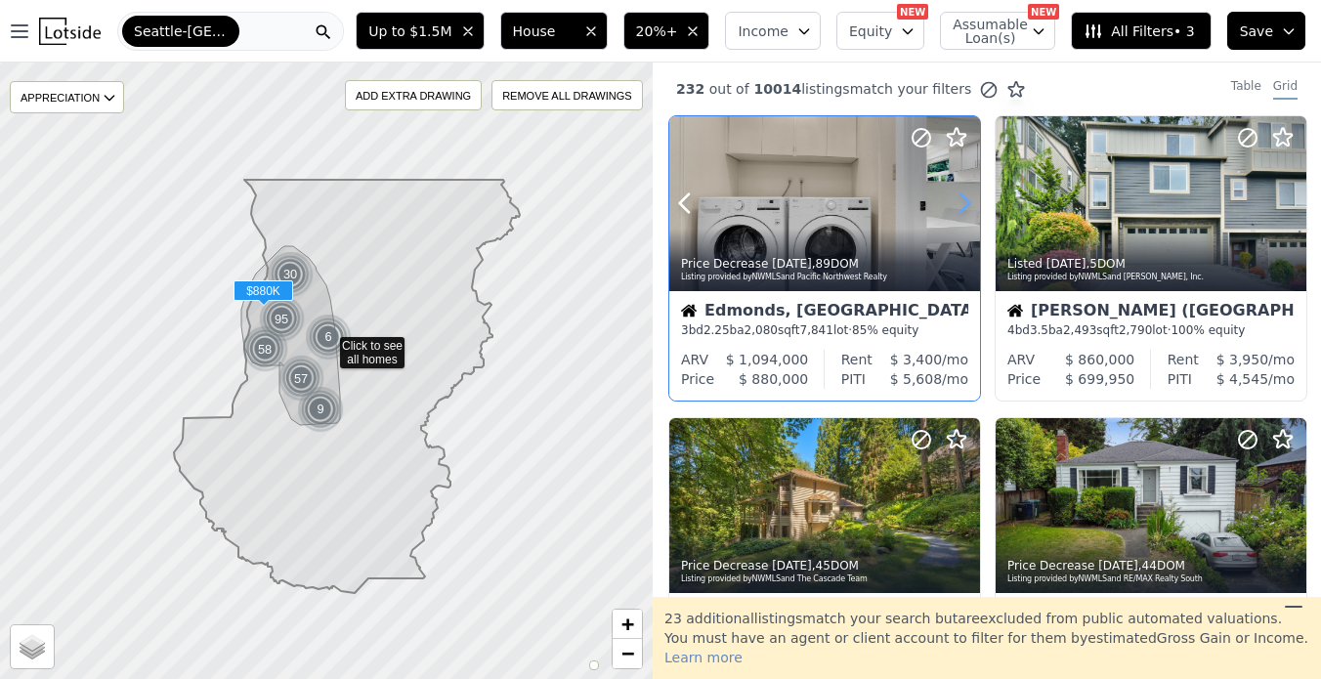
click at [967, 203] on icon at bounding box center [964, 203] width 9 height 19
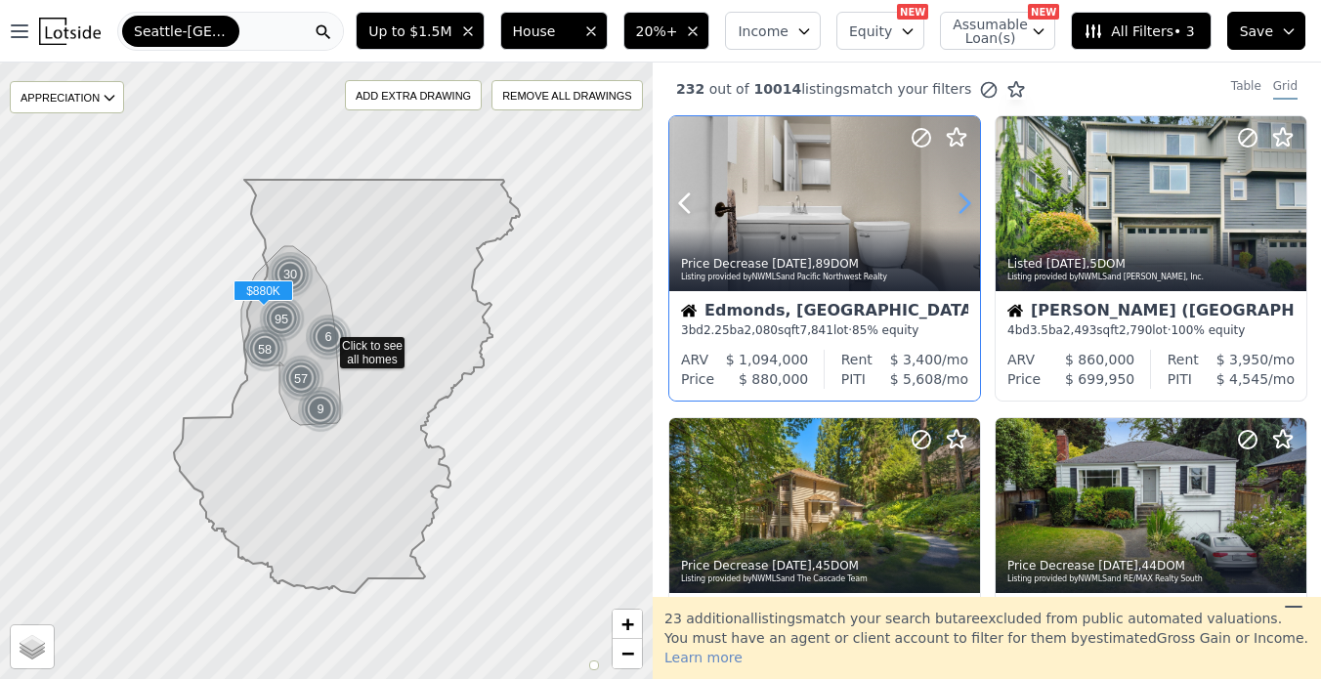
click at [967, 203] on icon at bounding box center [964, 203] width 9 height 19
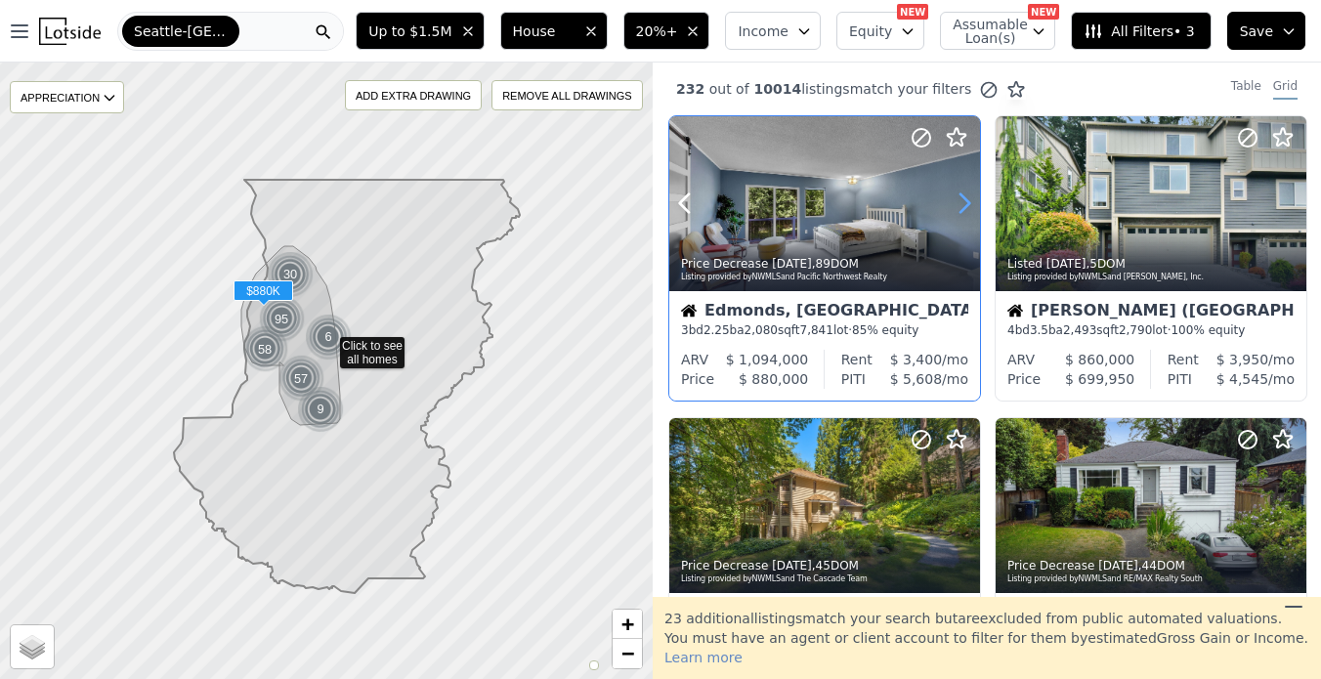
click at [967, 203] on icon at bounding box center [964, 203] width 9 height 19
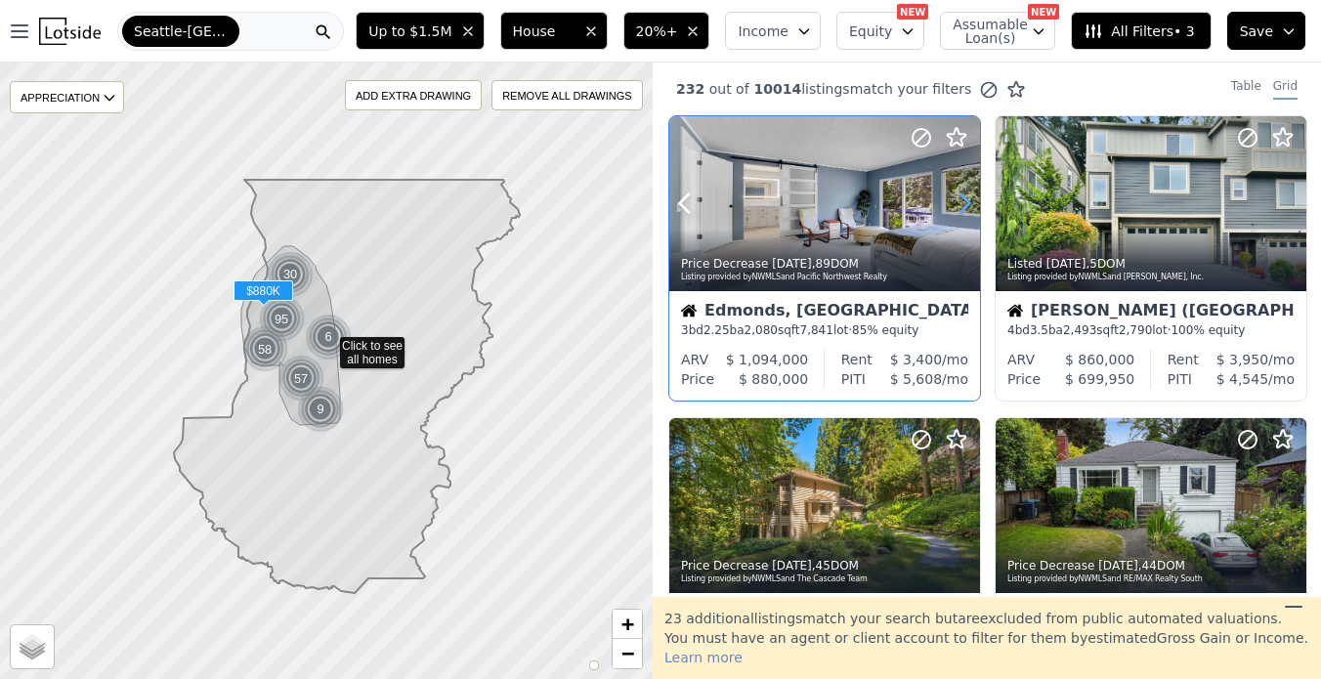
click at [967, 203] on icon at bounding box center [964, 203] width 9 height 19
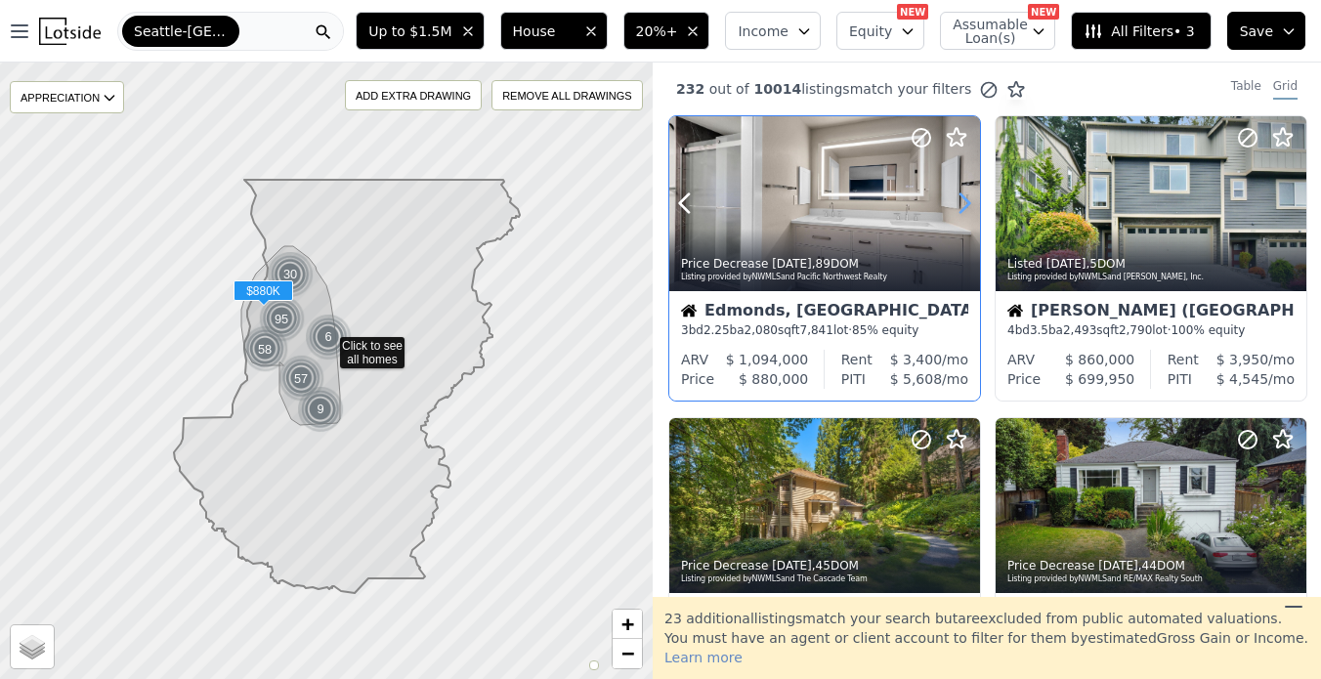
click at [967, 203] on icon at bounding box center [964, 203] width 9 height 19
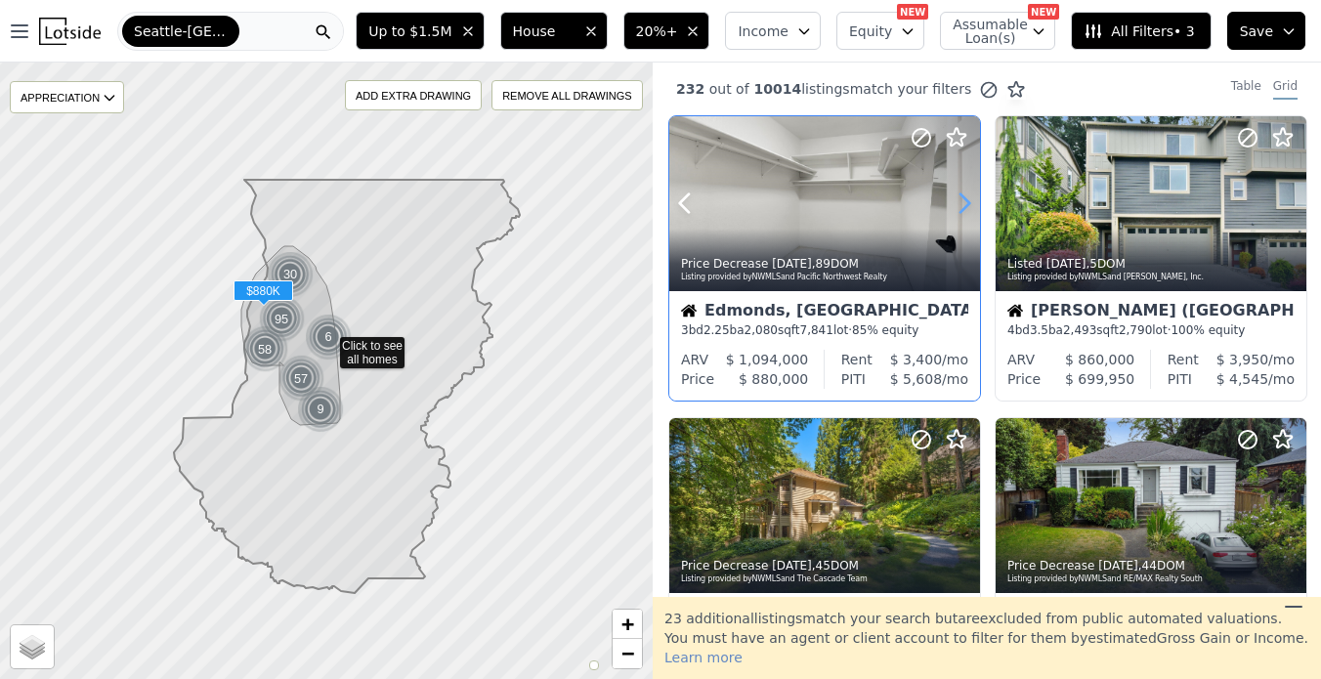
click at [967, 203] on icon at bounding box center [964, 203] width 9 height 19
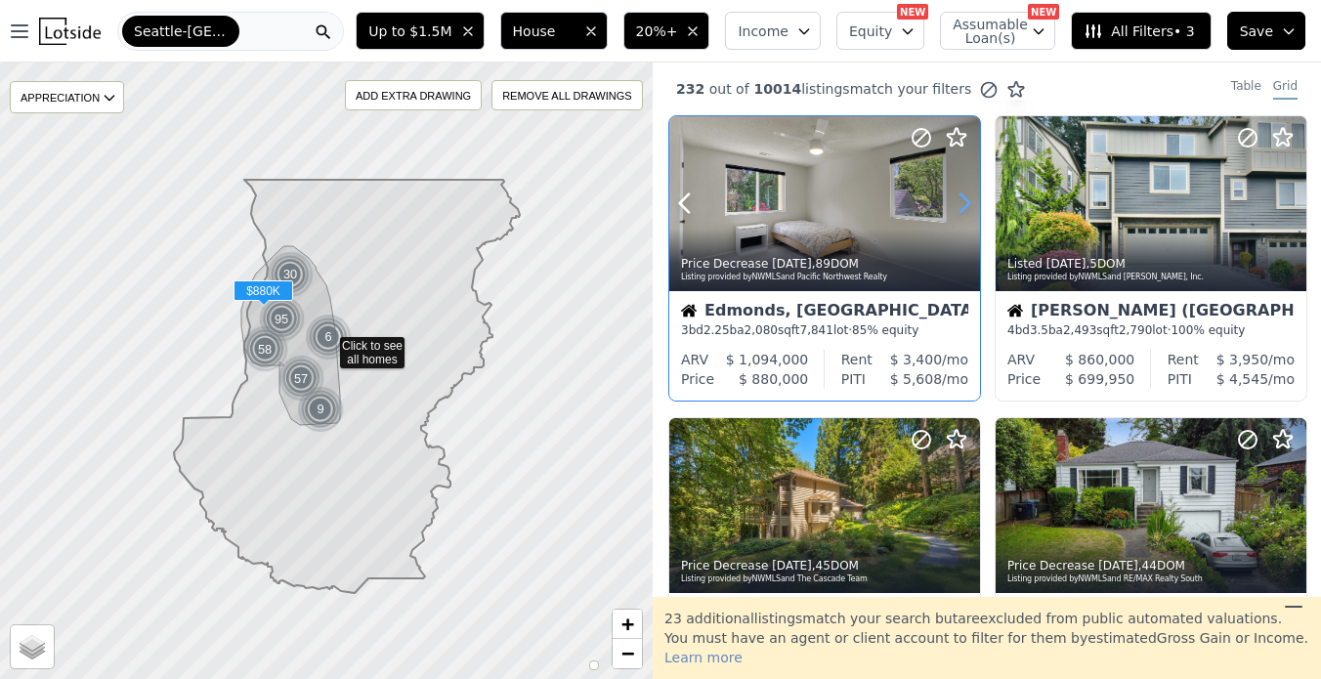
click at [967, 203] on icon at bounding box center [964, 203] width 9 height 19
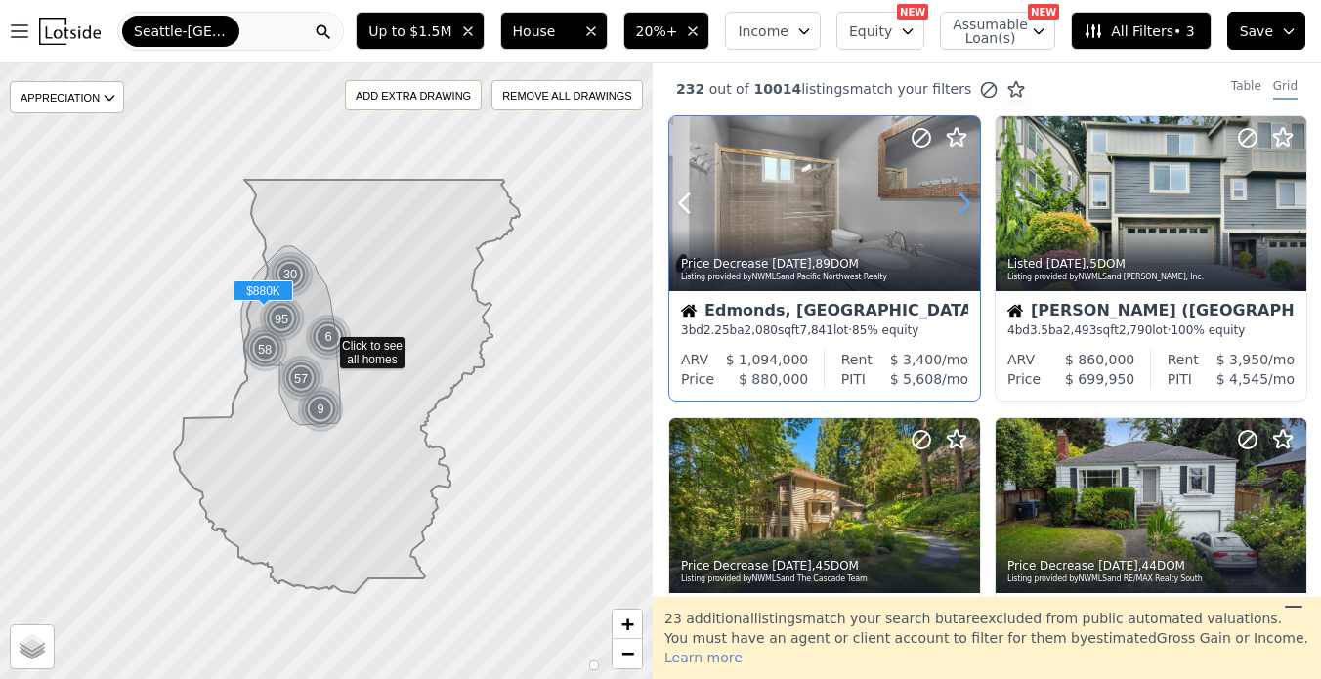
click at [967, 203] on icon at bounding box center [964, 203] width 9 height 19
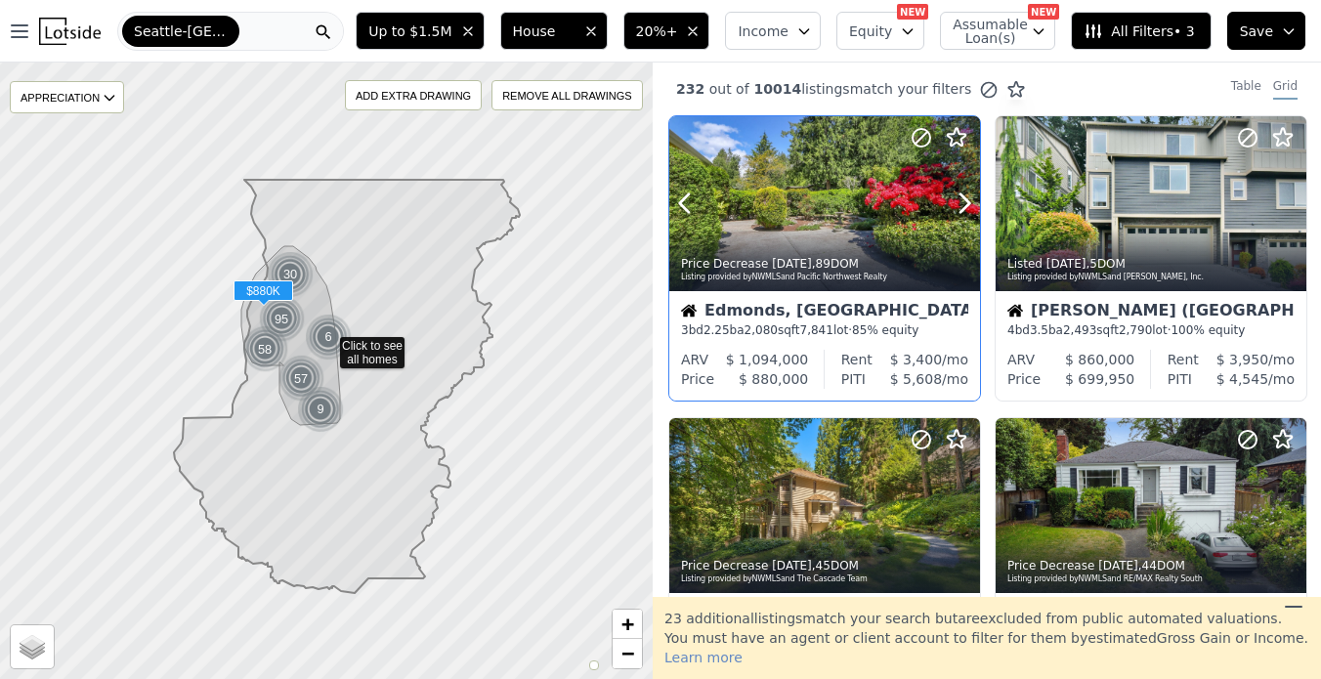
click at [869, 229] on div at bounding box center [917, 178] width 125 height 125
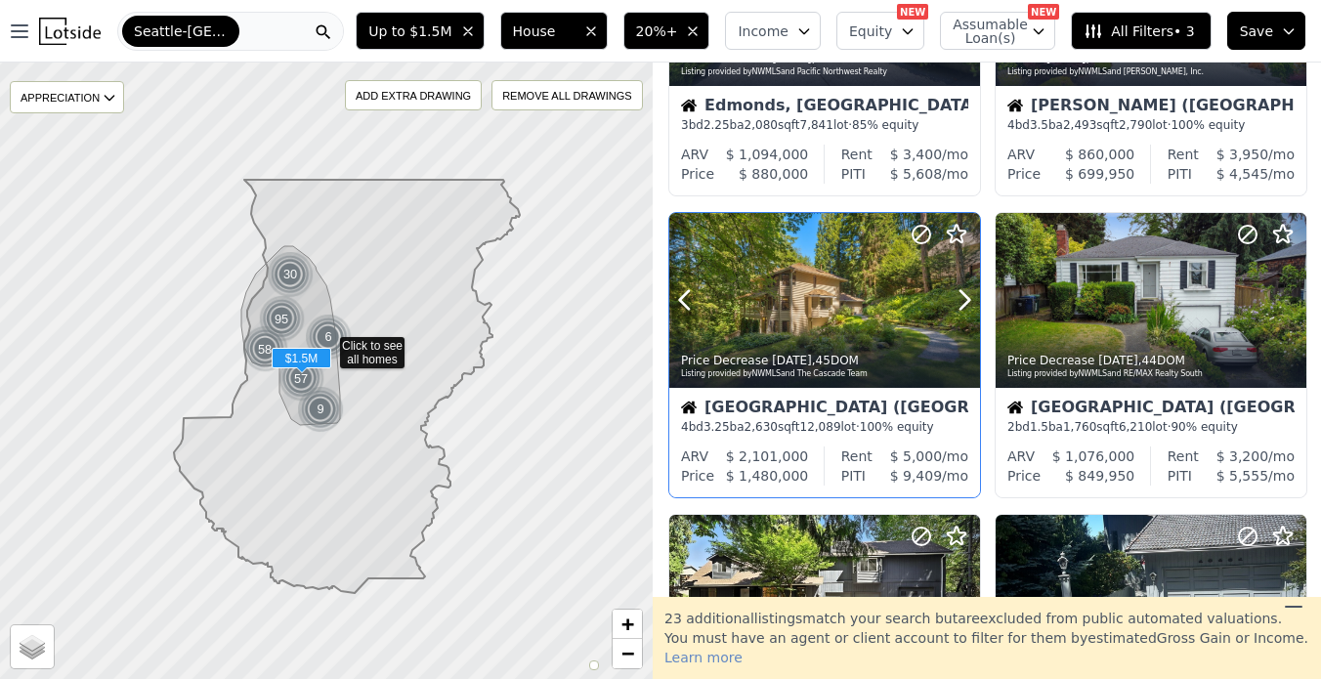
scroll to position [206, 0]
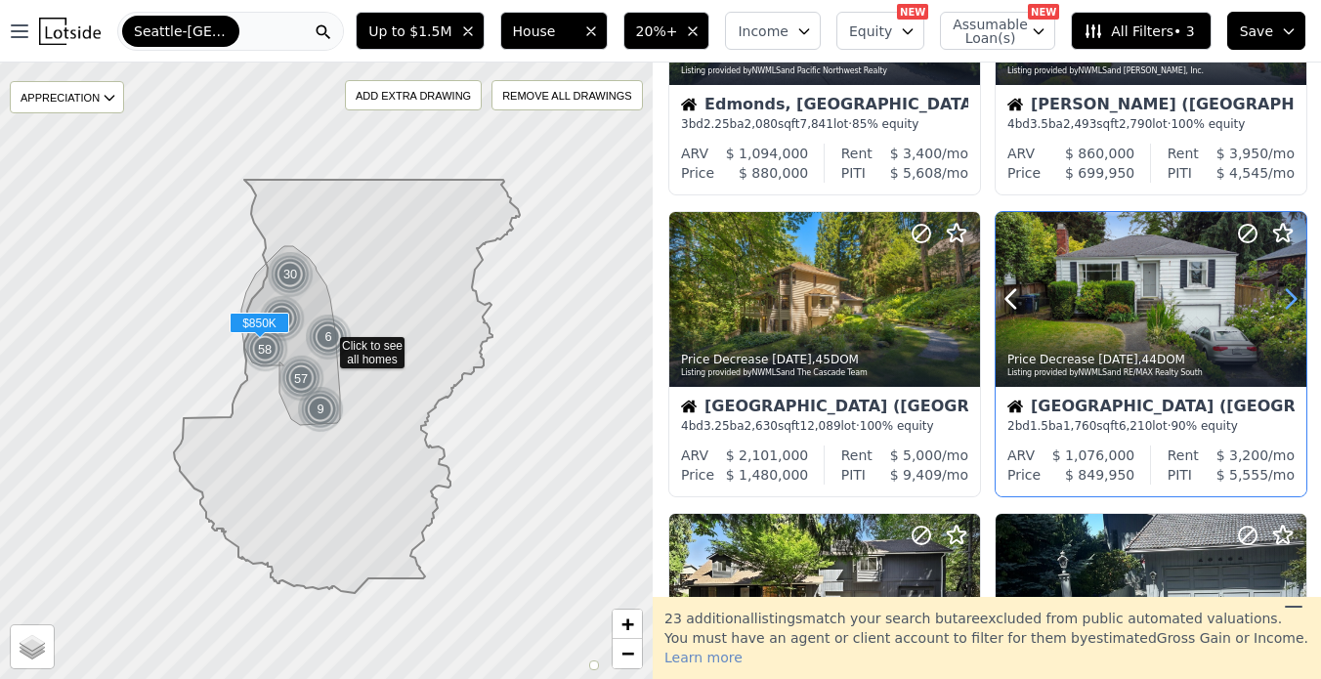
click at [1293, 299] on icon at bounding box center [1291, 299] width 9 height 19
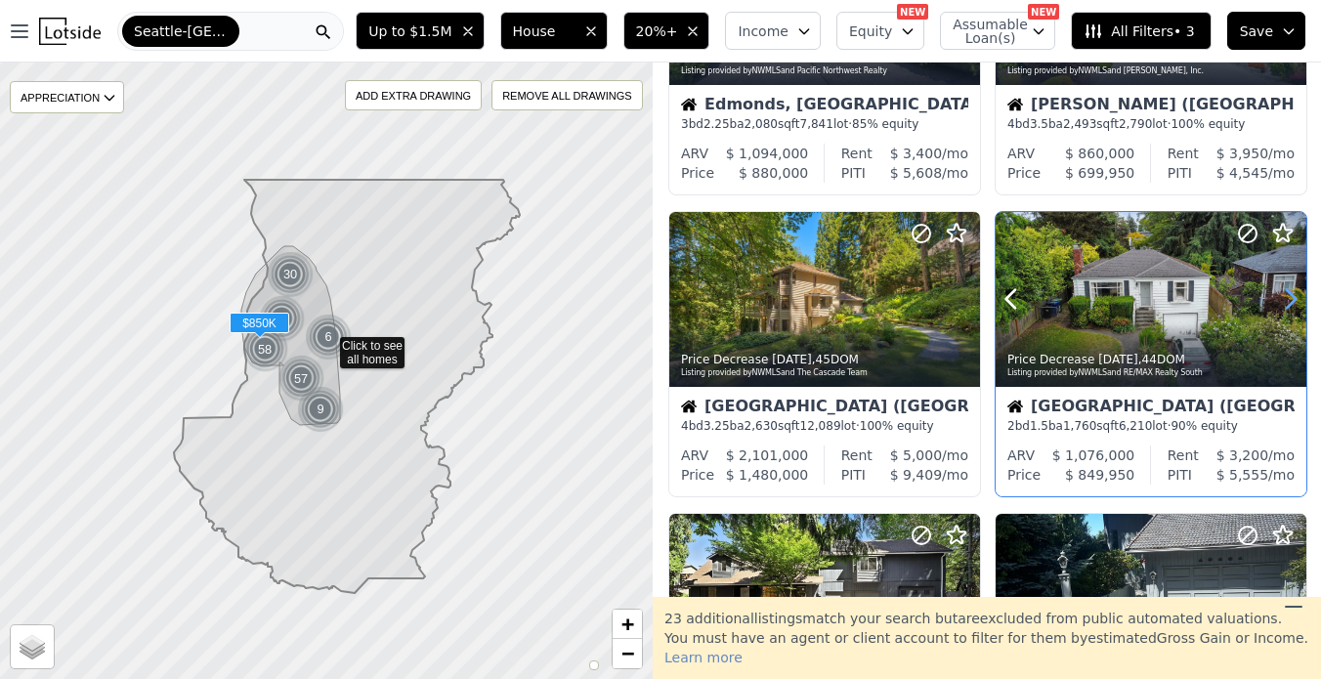
click at [1293, 299] on icon at bounding box center [1291, 299] width 9 height 19
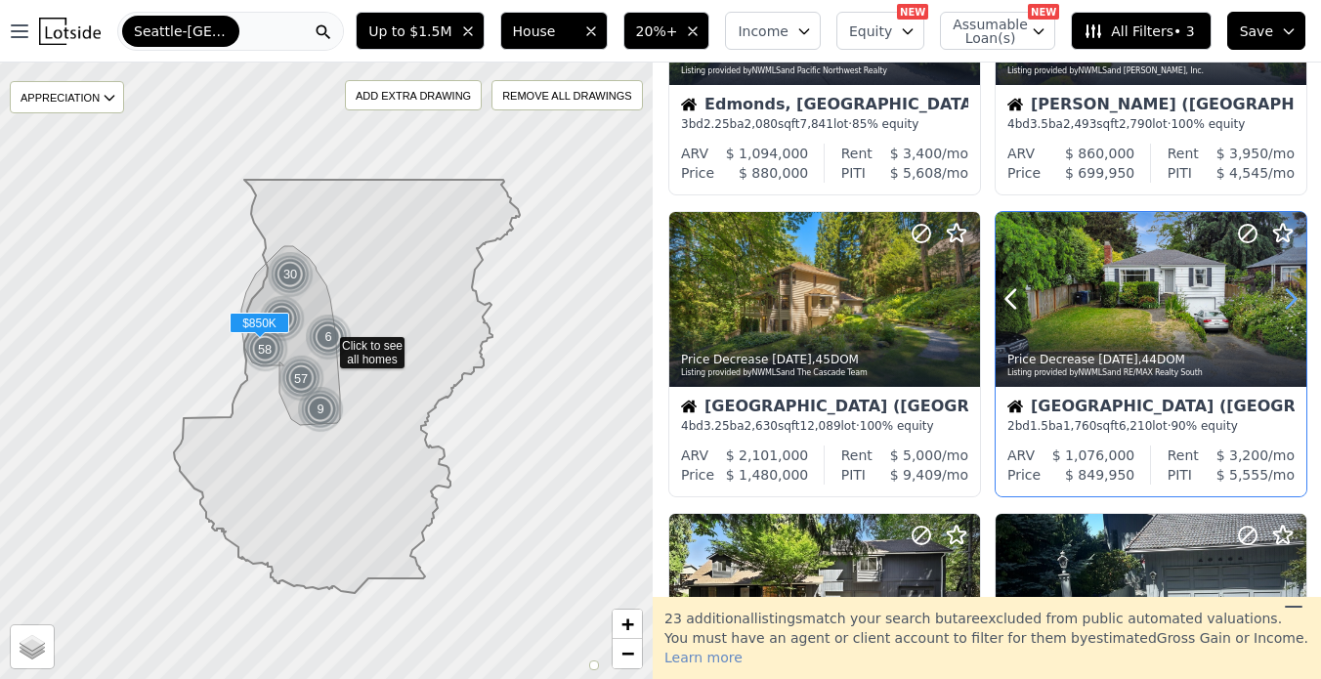
click at [1293, 299] on icon at bounding box center [1291, 299] width 9 height 19
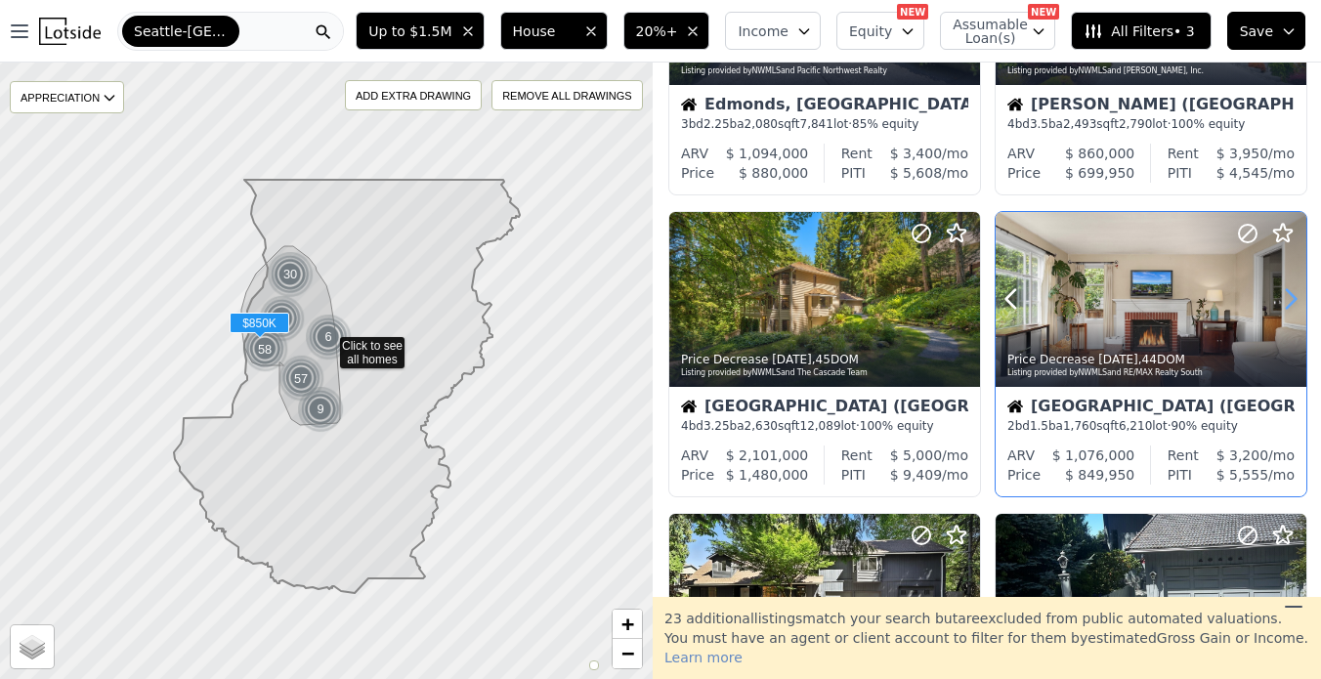
click at [1293, 299] on icon at bounding box center [1291, 299] width 9 height 19
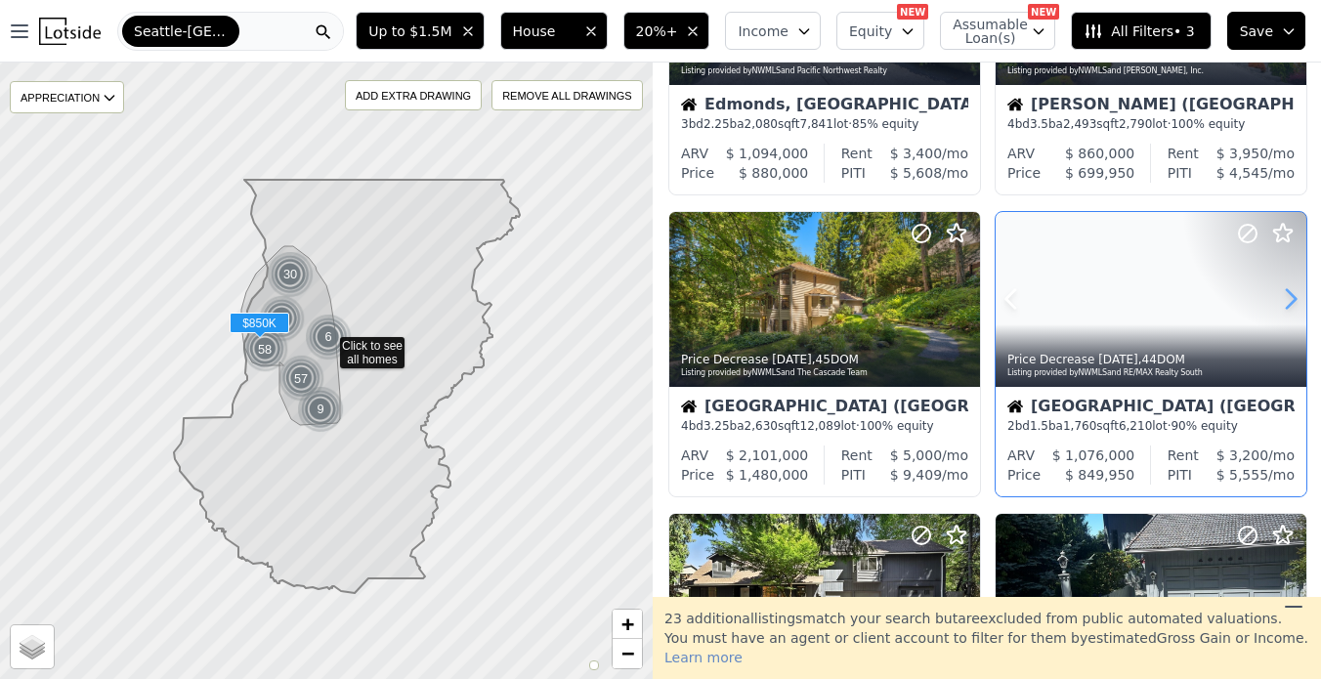
click at [1293, 299] on icon at bounding box center [1291, 299] width 9 height 19
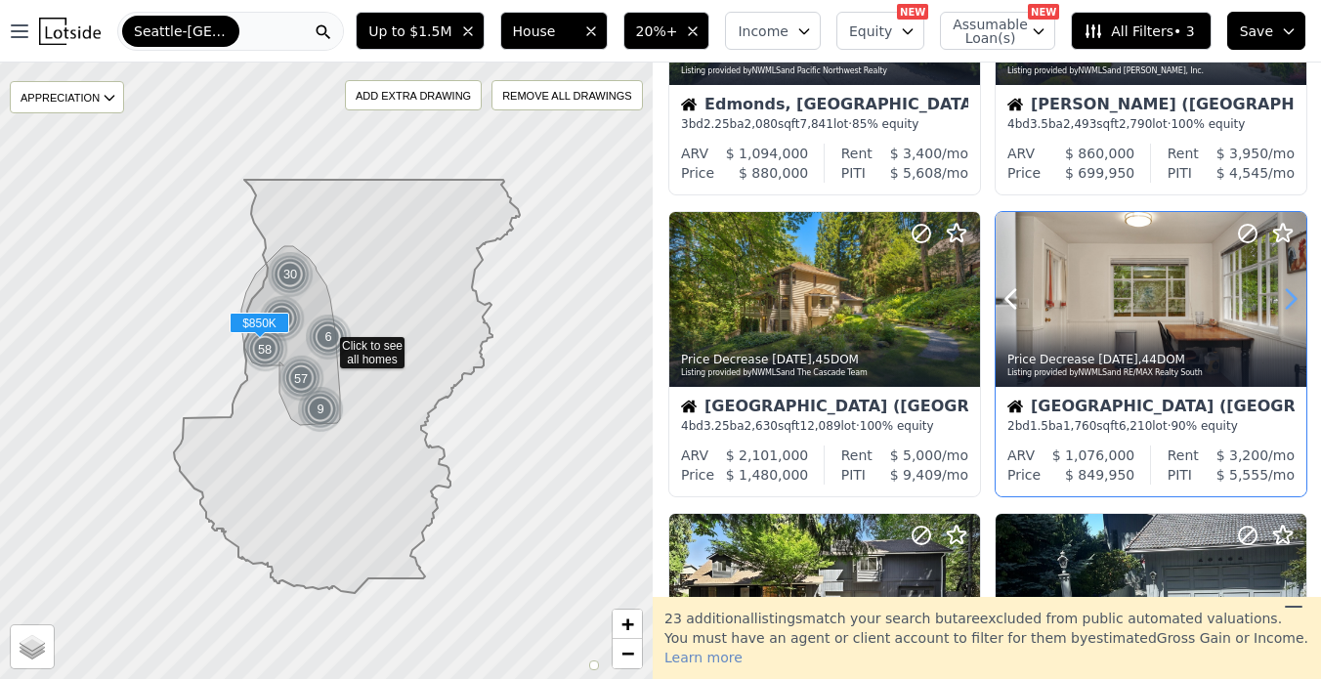
click at [1293, 299] on icon at bounding box center [1291, 299] width 9 height 19
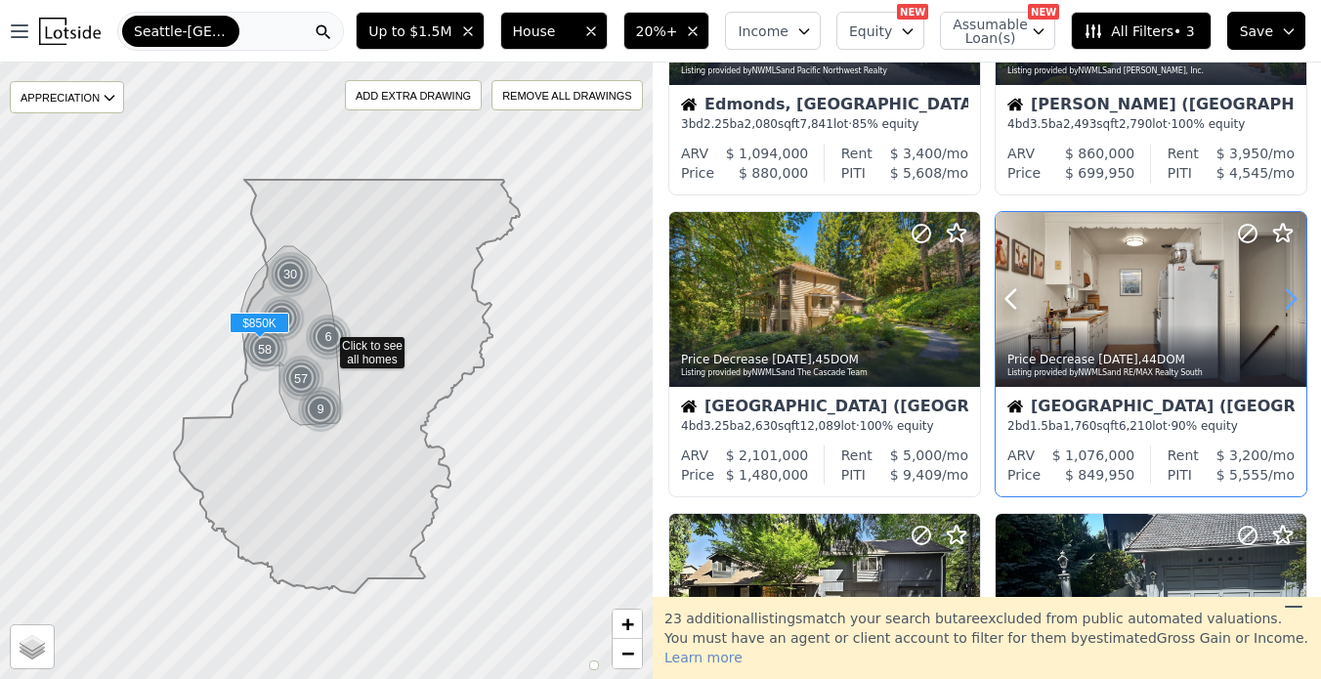
click at [1293, 299] on icon at bounding box center [1291, 299] width 9 height 19
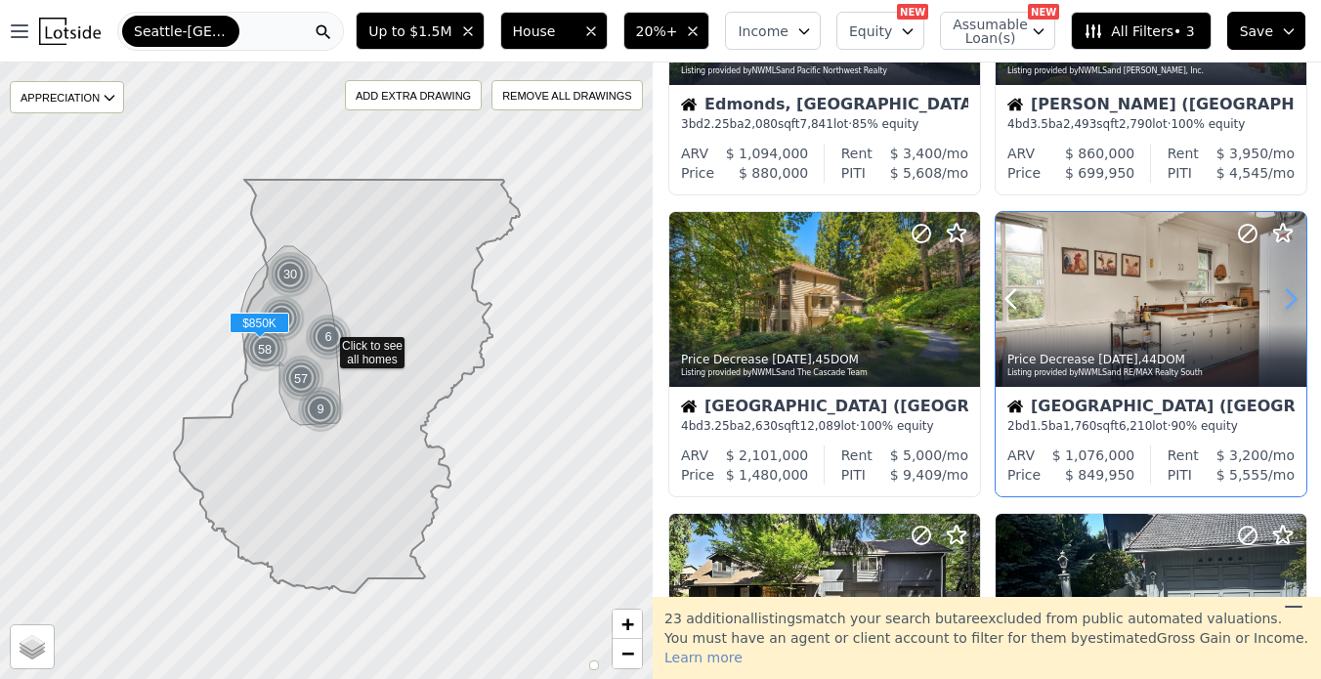
click at [1293, 299] on icon at bounding box center [1291, 299] width 9 height 19
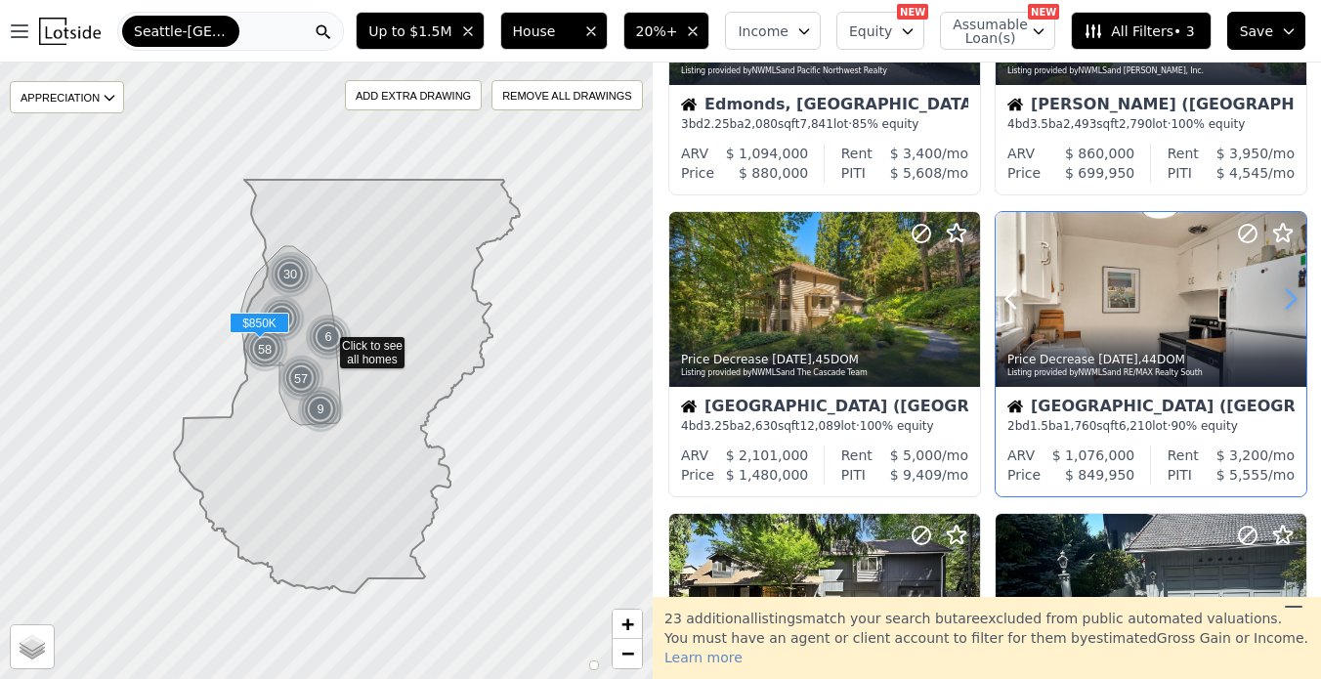
click at [1293, 299] on icon at bounding box center [1291, 299] width 9 height 19
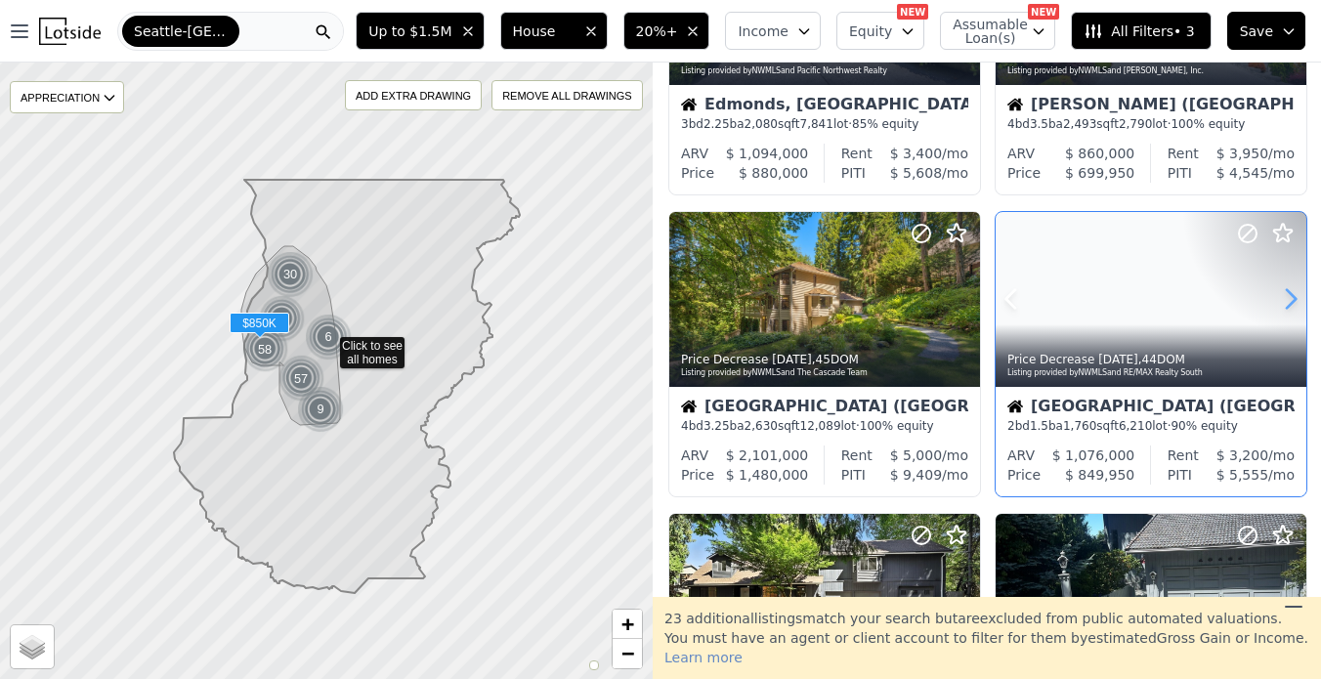
click at [1293, 299] on icon at bounding box center [1291, 299] width 9 height 19
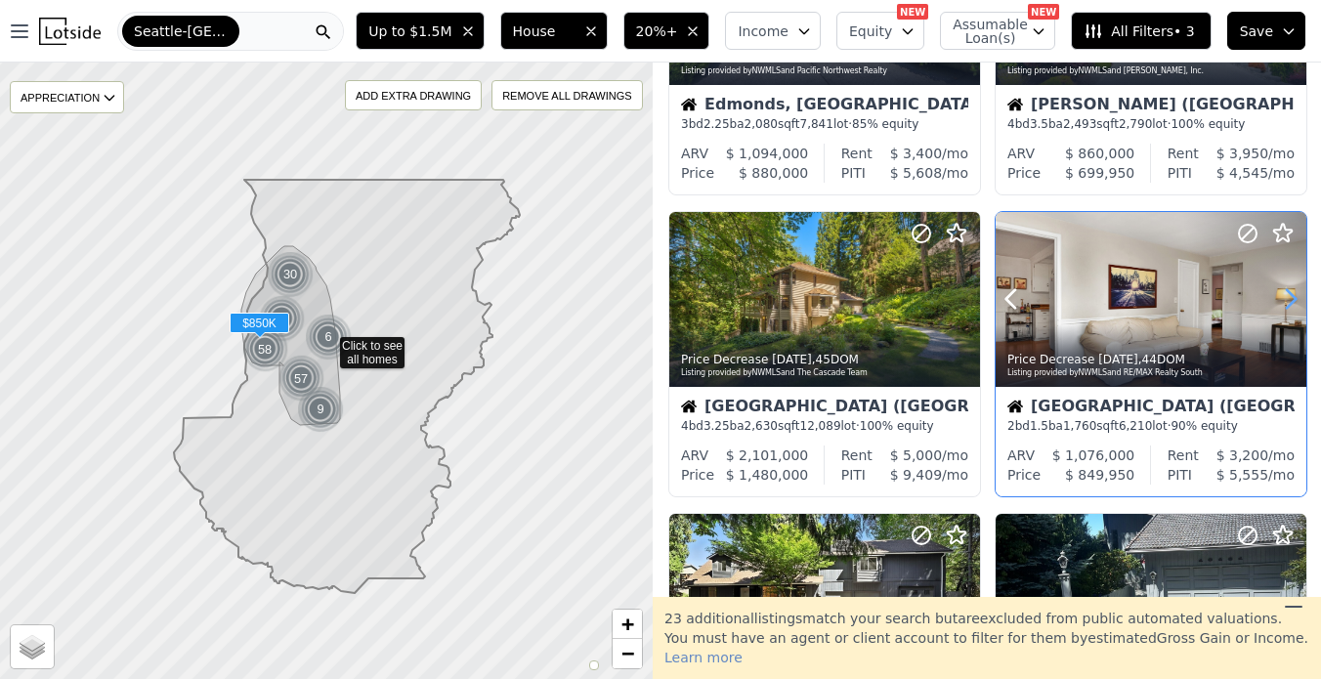
click at [1293, 299] on icon at bounding box center [1291, 299] width 9 height 19
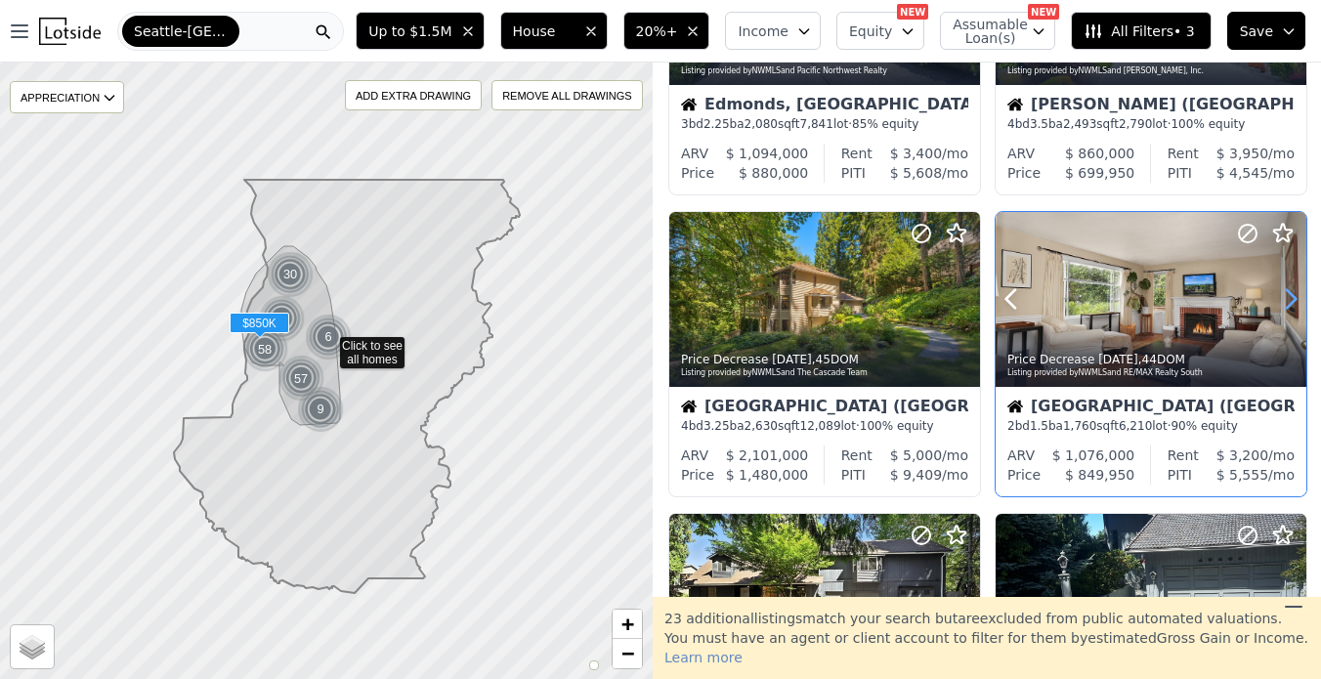
click at [1293, 299] on icon at bounding box center [1291, 299] width 9 height 19
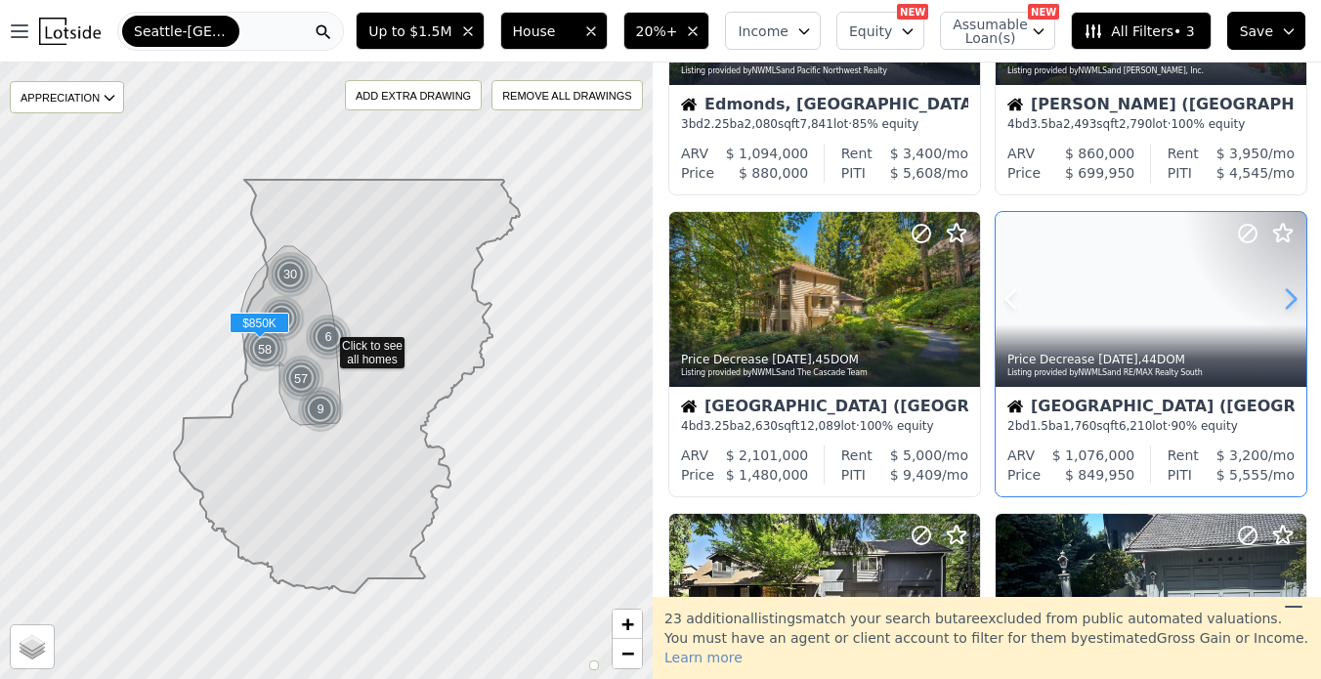
click at [1293, 299] on icon at bounding box center [1291, 299] width 9 height 19
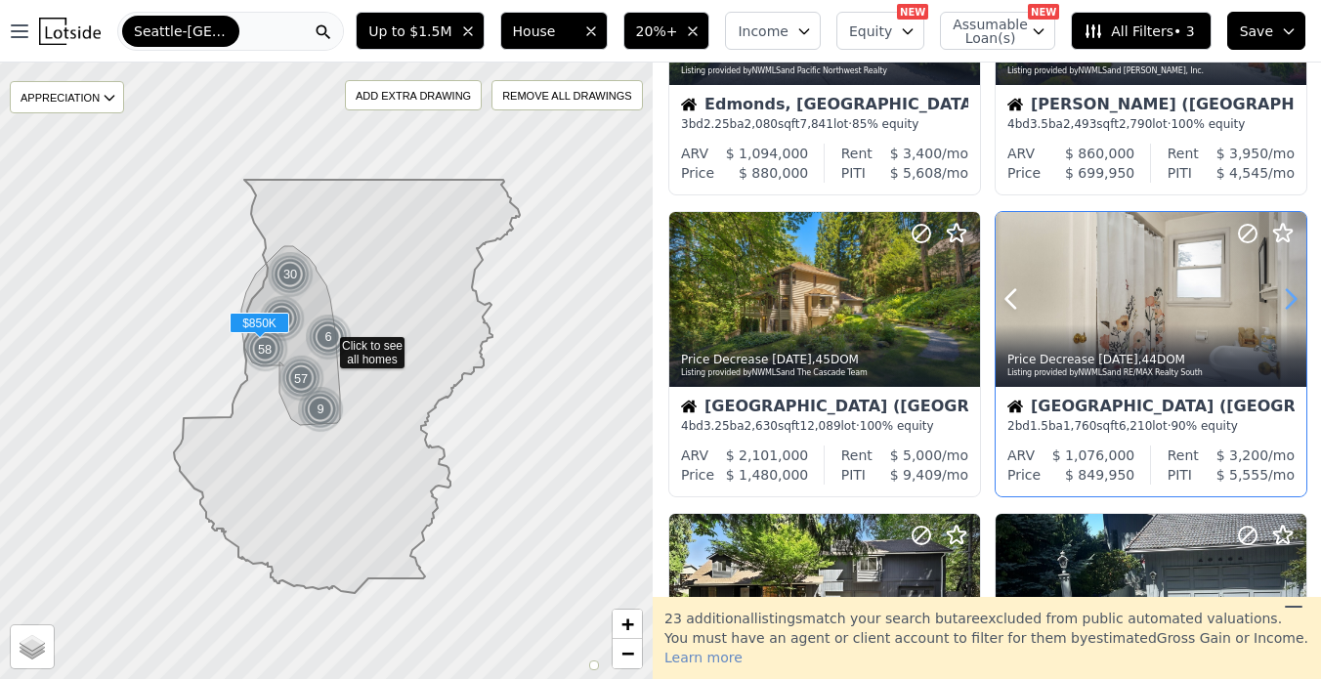
click at [1293, 299] on icon at bounding box center [1291, 299] width 9 height 19
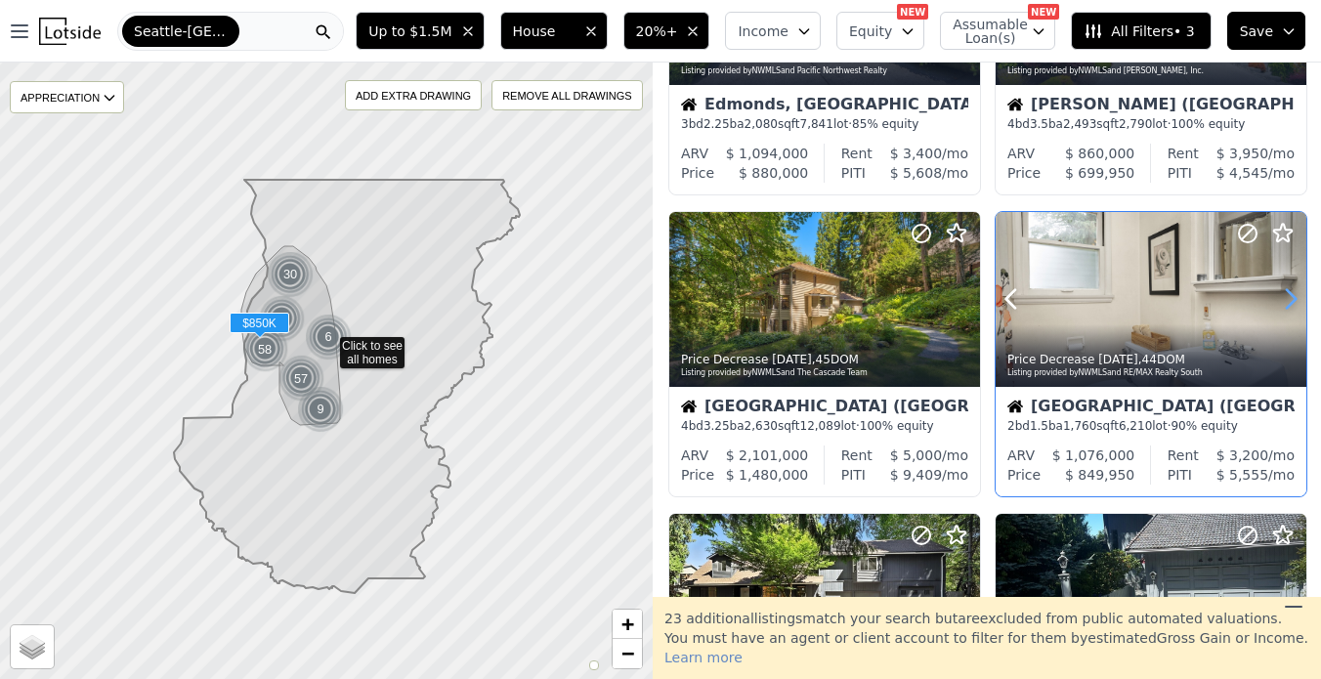
click at [1293, 299] on icon at bounding box center [1291, 299] width 9 height 19
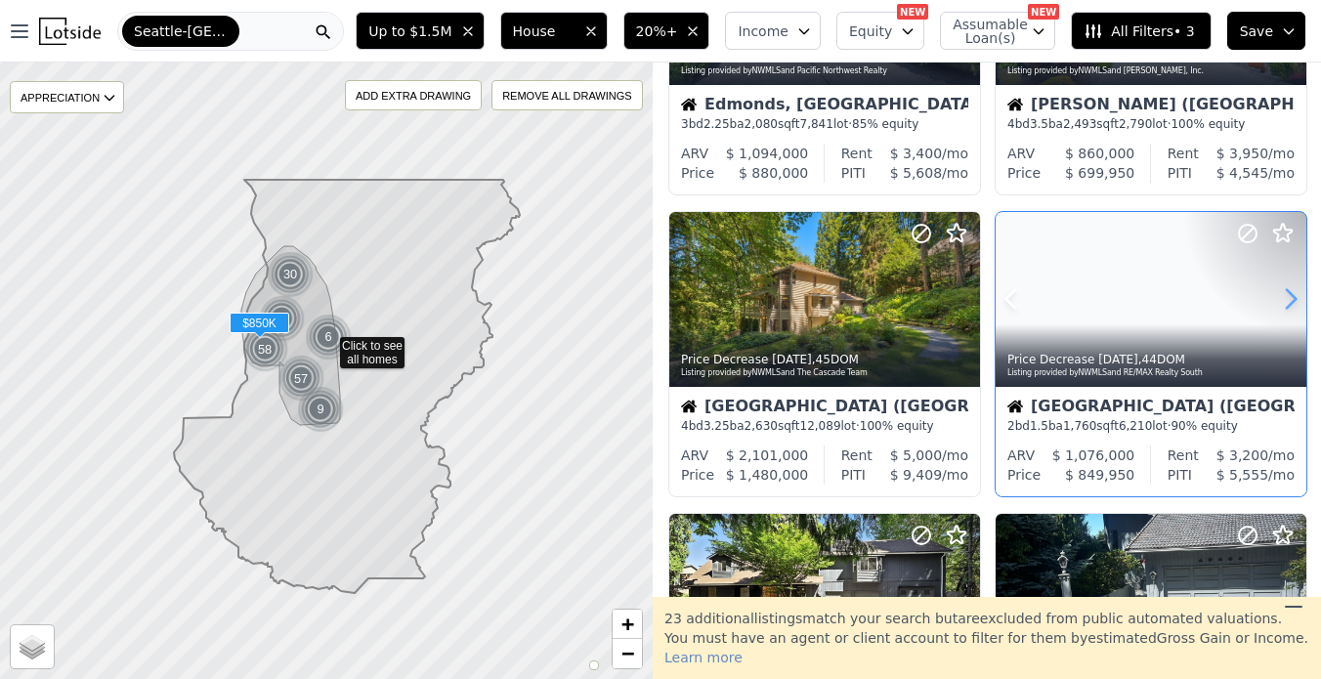
click at [1293, 299] on icon at bounding box center [1291, 299] width 9 height 19
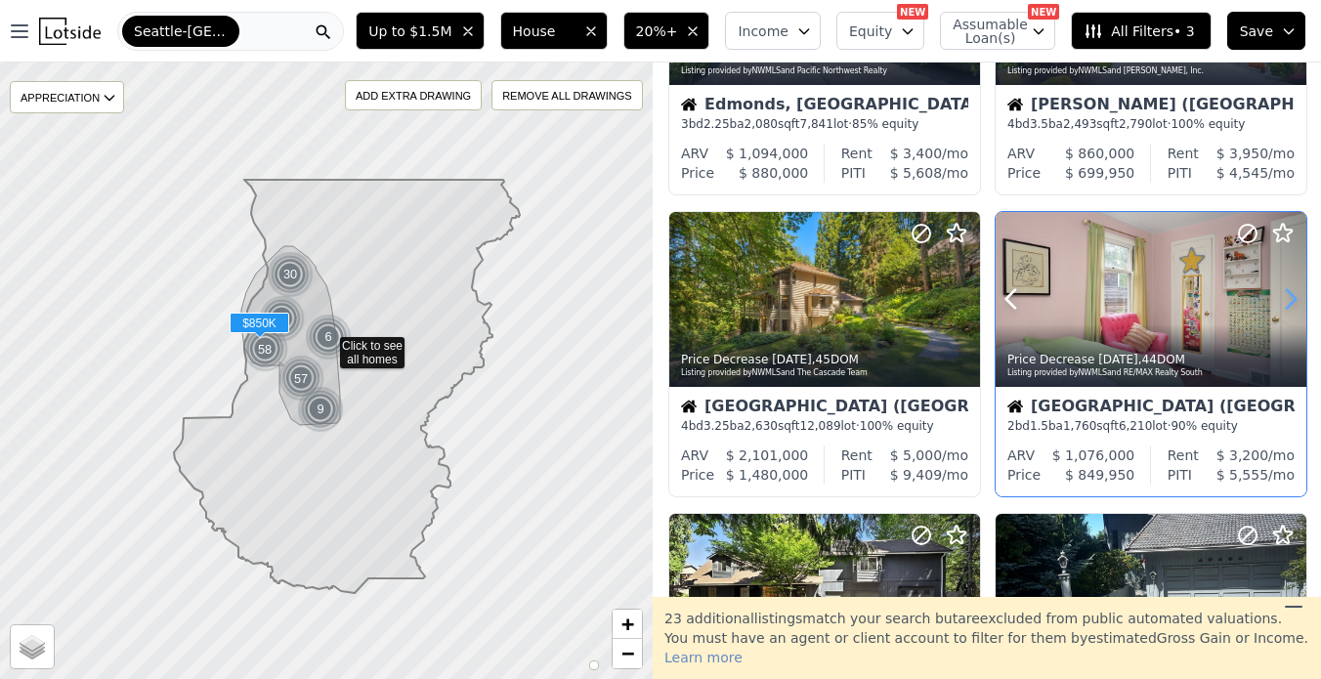
click at [1293, 299] on icon at bounding box center [1291, 299] width 9 height 19
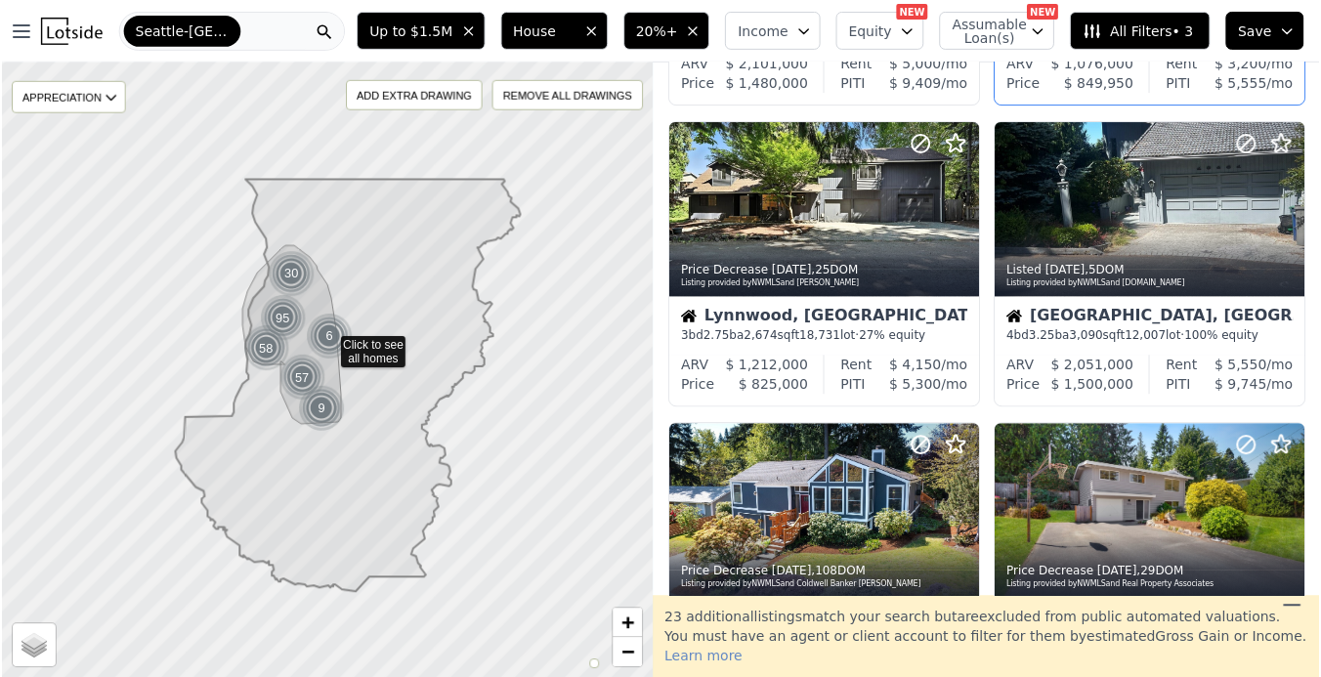
scroll to position [597, 0]
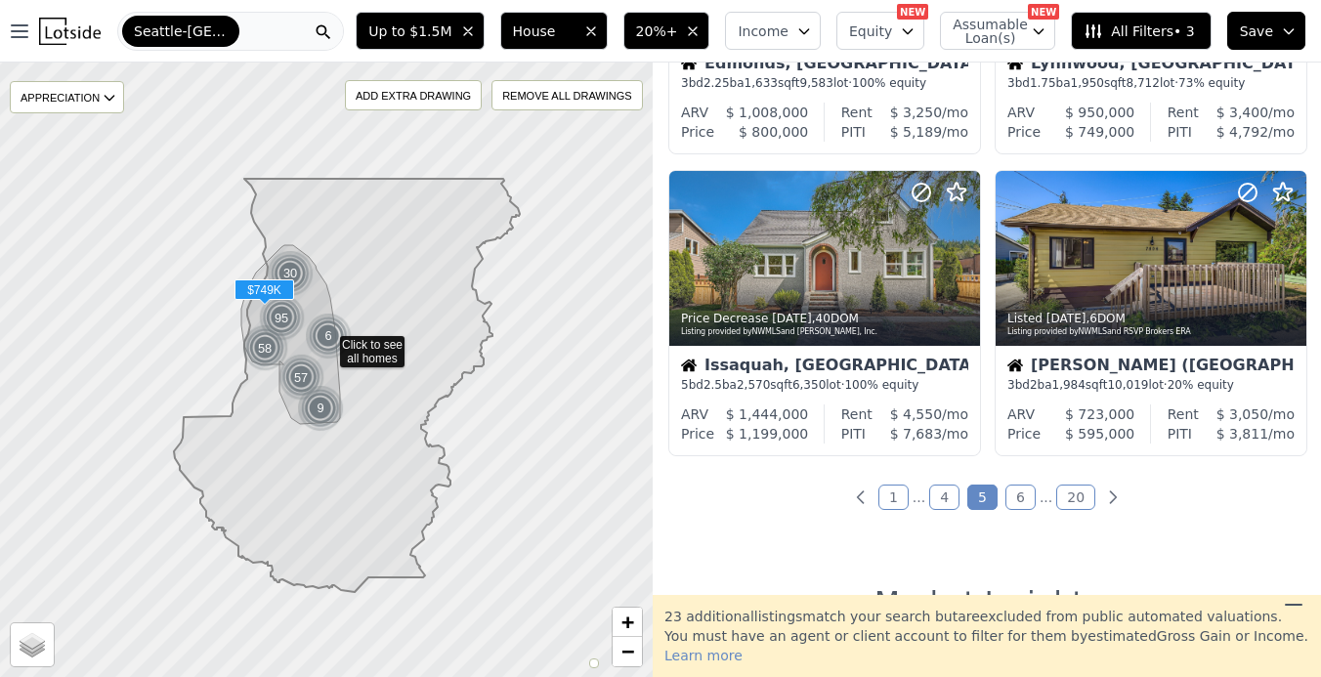
scroll to position [1463, 0]
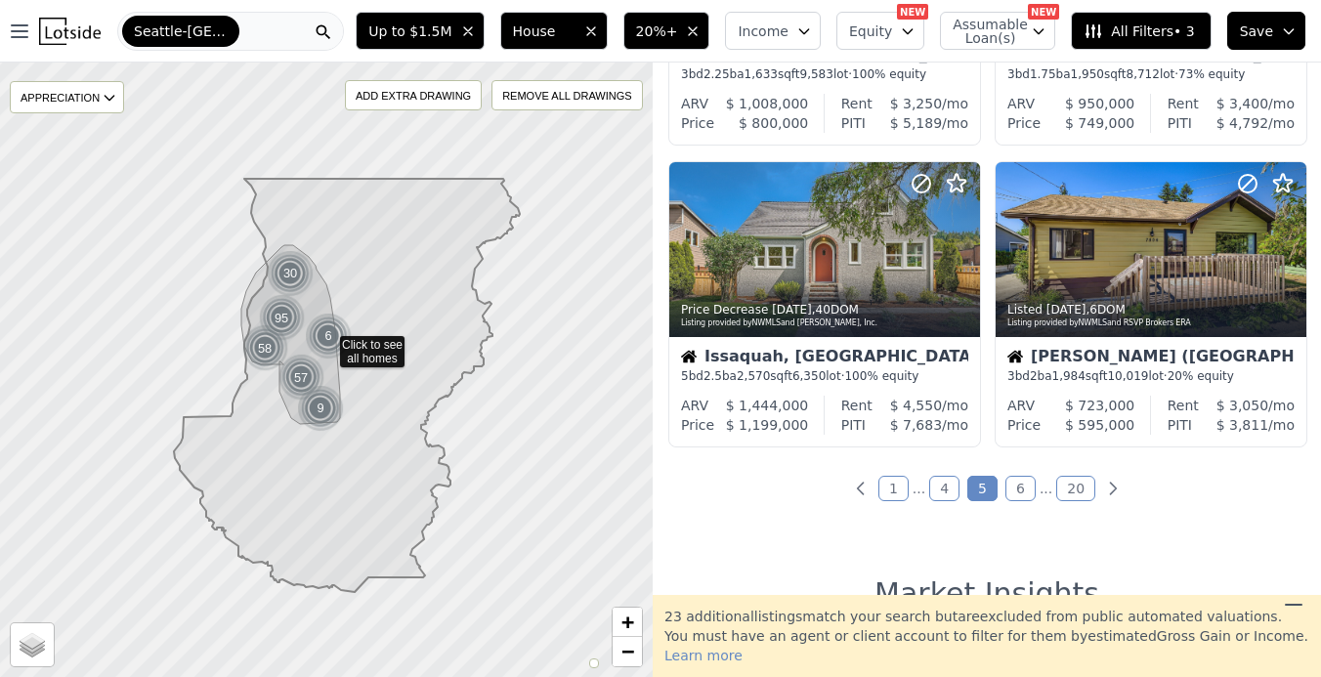
click at [1024, 494] on link "6" at bounding box center [1020, 488] width 30 height 25
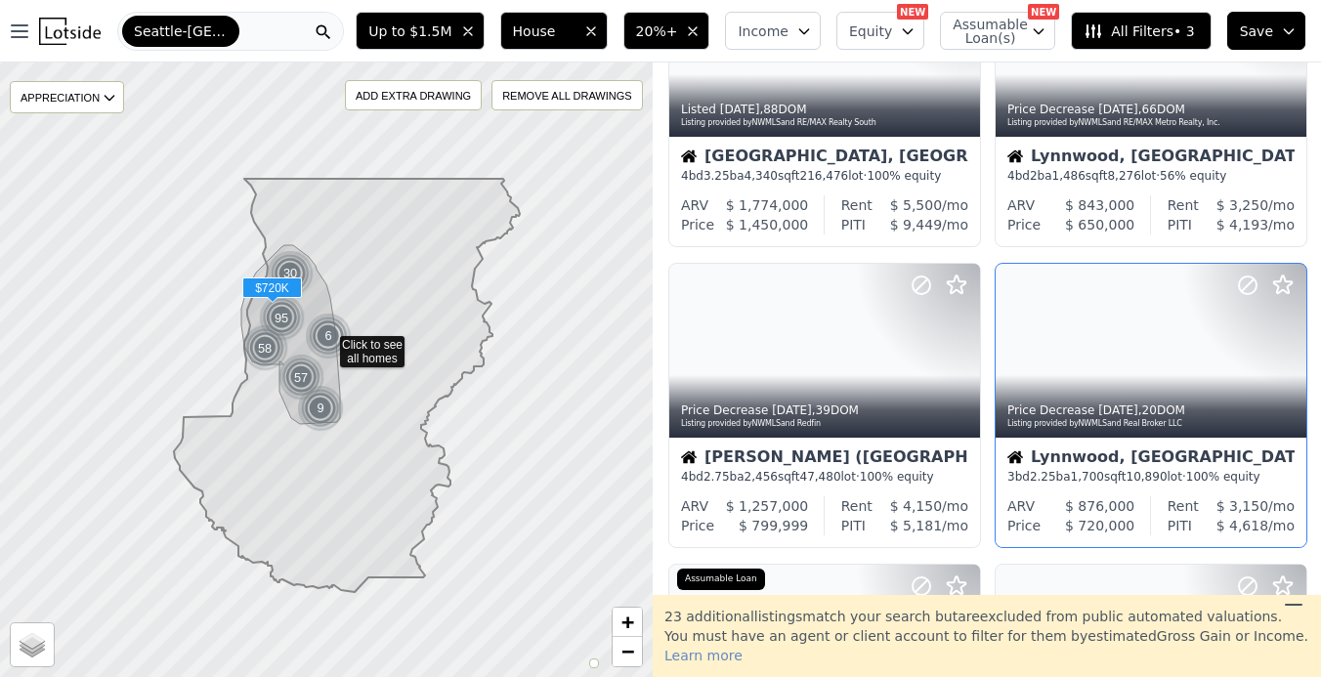
scroll to position [1053, 0]
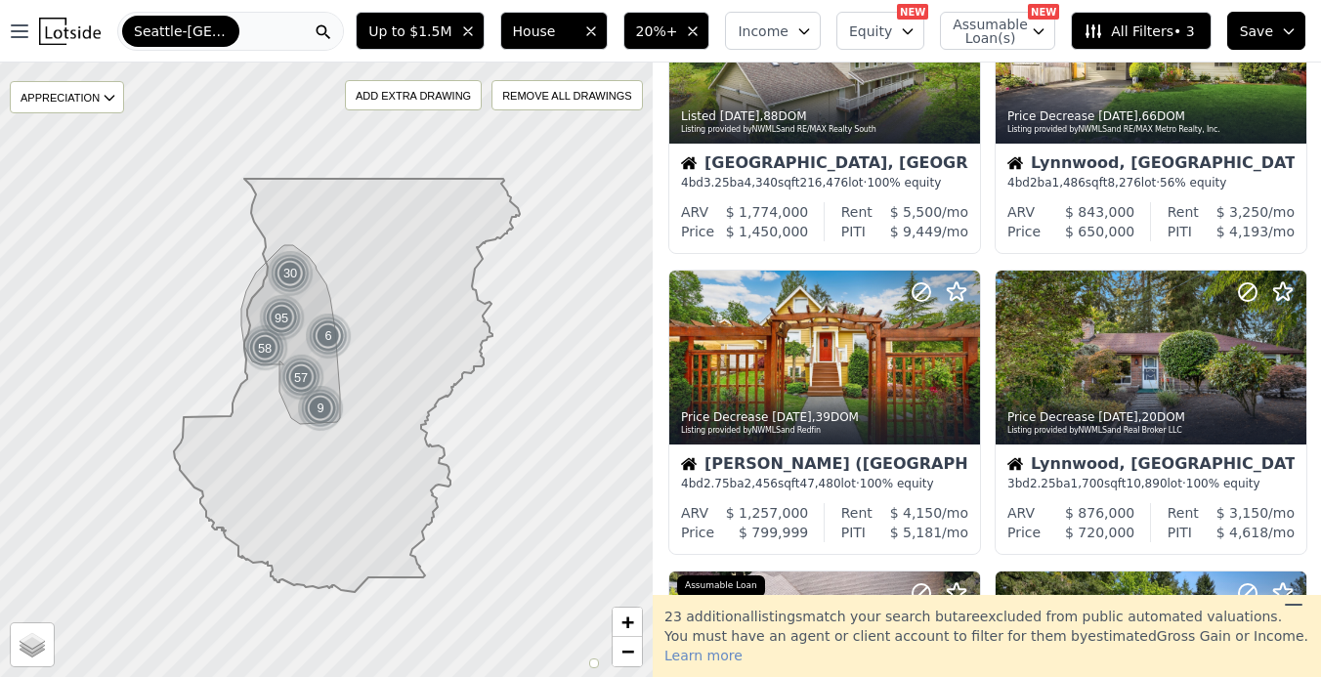
click at [656, 33] on span "20%+" at bounding box center [657, 31] width 42 height 20
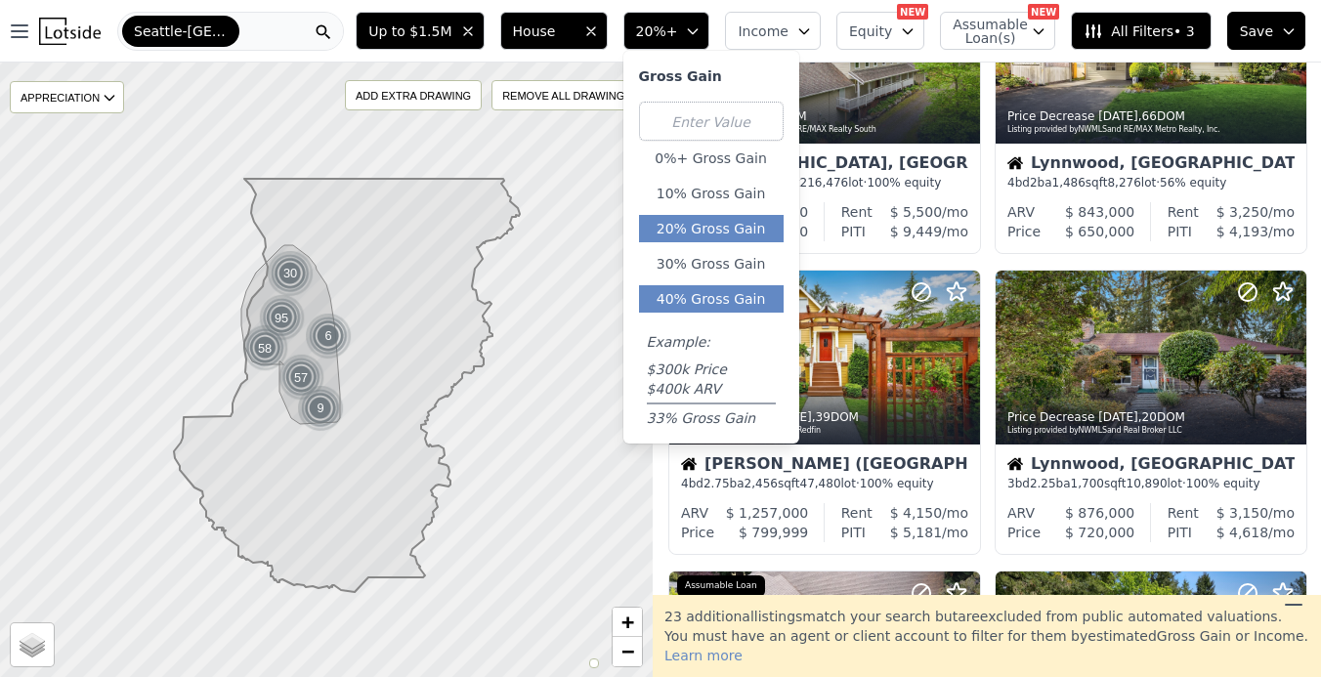
click at [688, 290] on button "40% Gross Gain" at bounding box center [711, 298] width 145 height 27
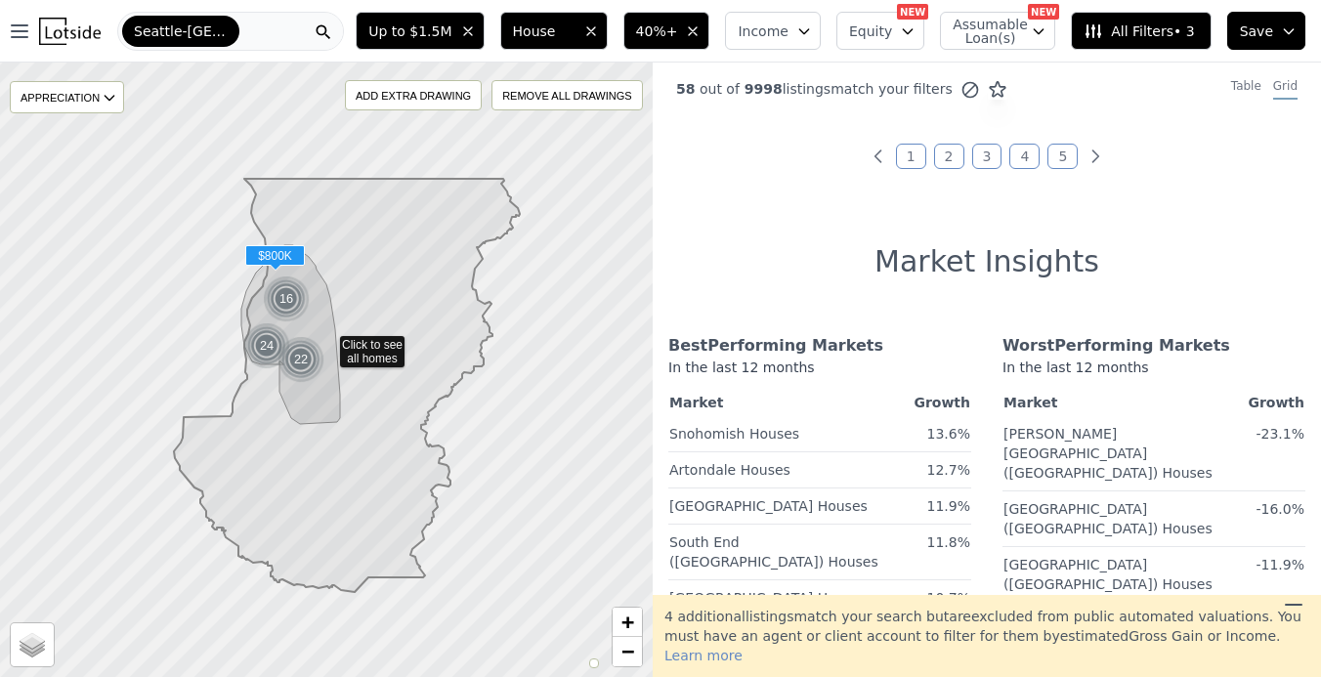
click at [921, 162] on link "1" at bounding box center [911, 156] width 30 height 25
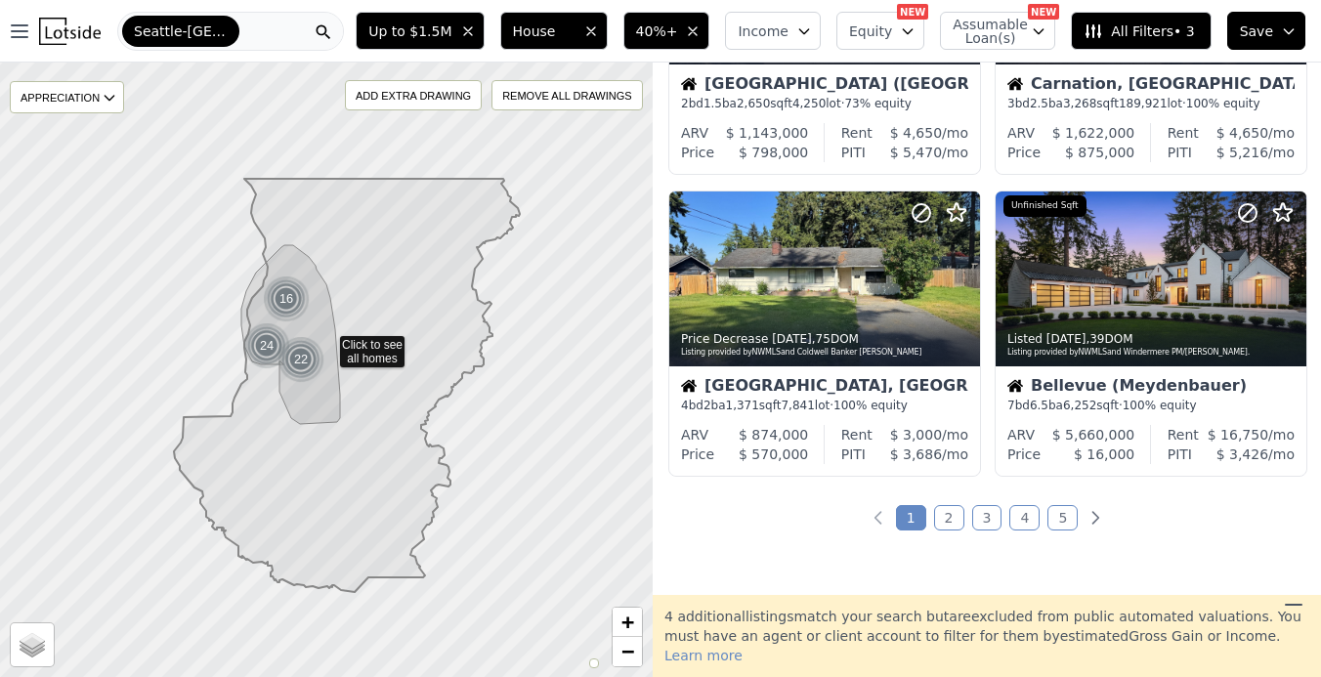
scroll to position [1437, 0]
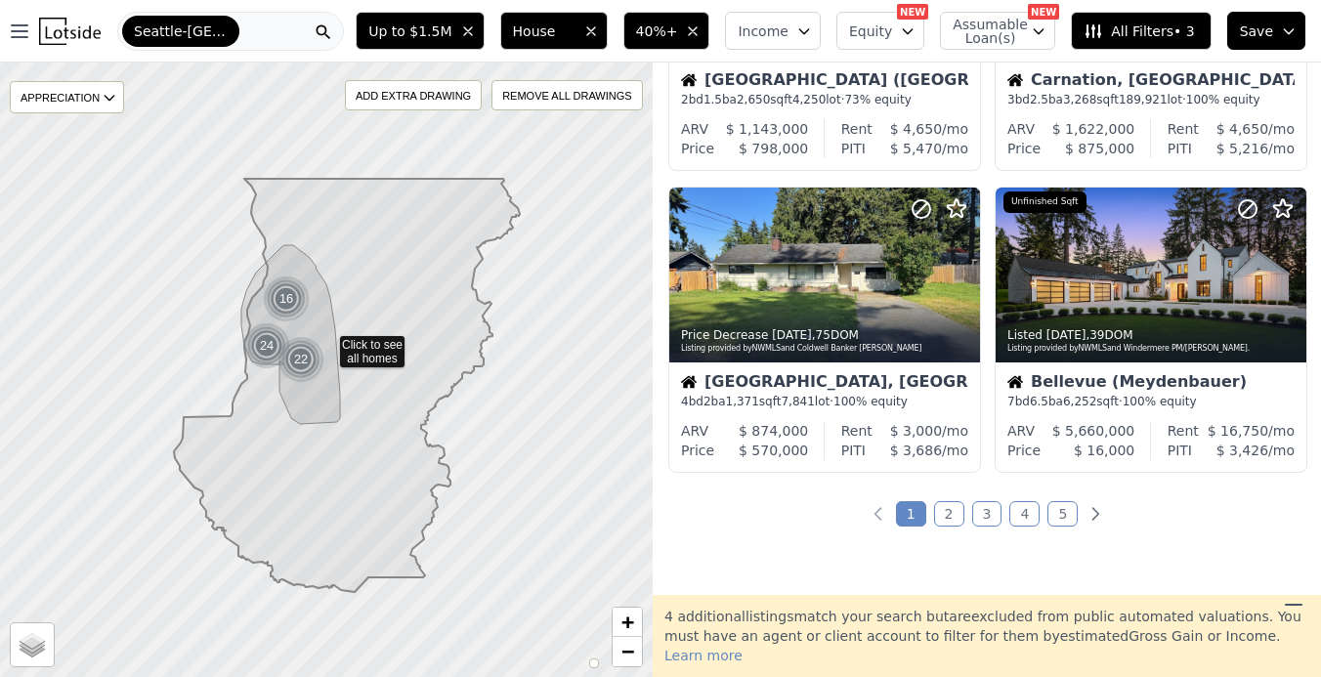
click at [954, 527] on link "2" at bounding box center [949, 513] width 30 height 25
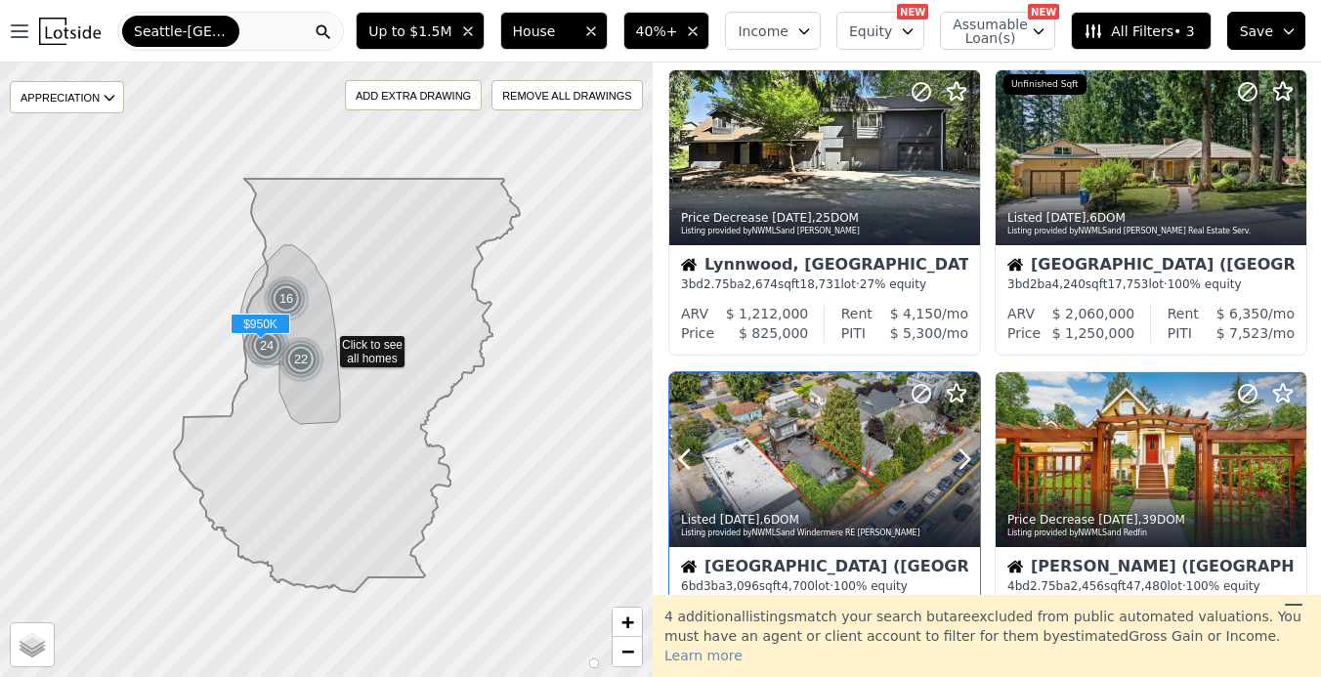
scroll to position [188, 0]
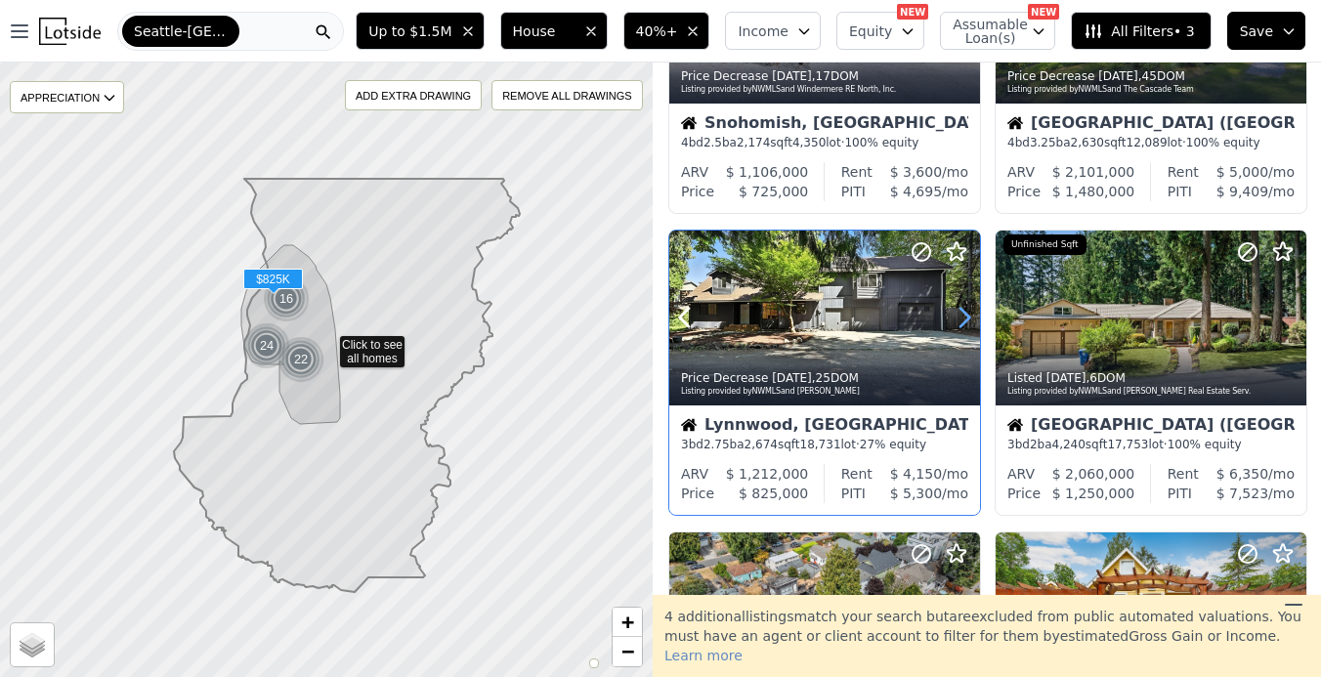
click at [966, 326] on icon at bounding box center [964, 317] width 31 height 31
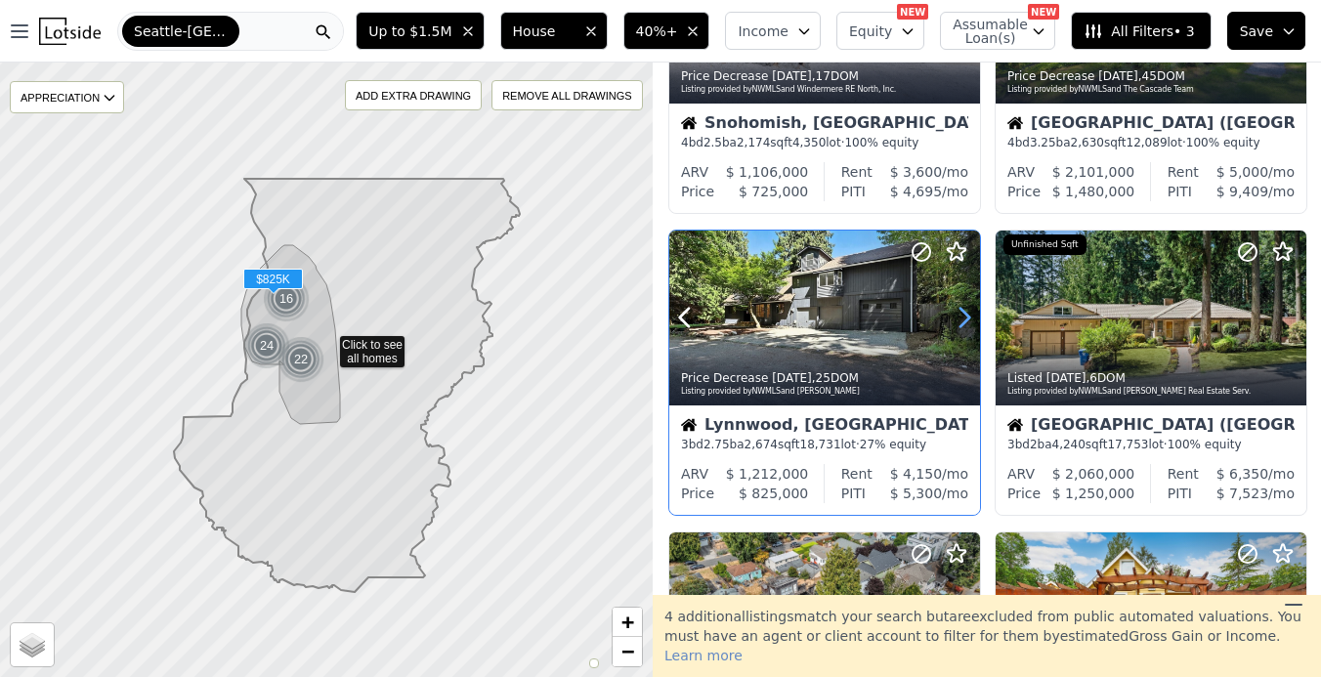
click at [966, 326] on icon at bounding box center [964, 317] width 31 height 31
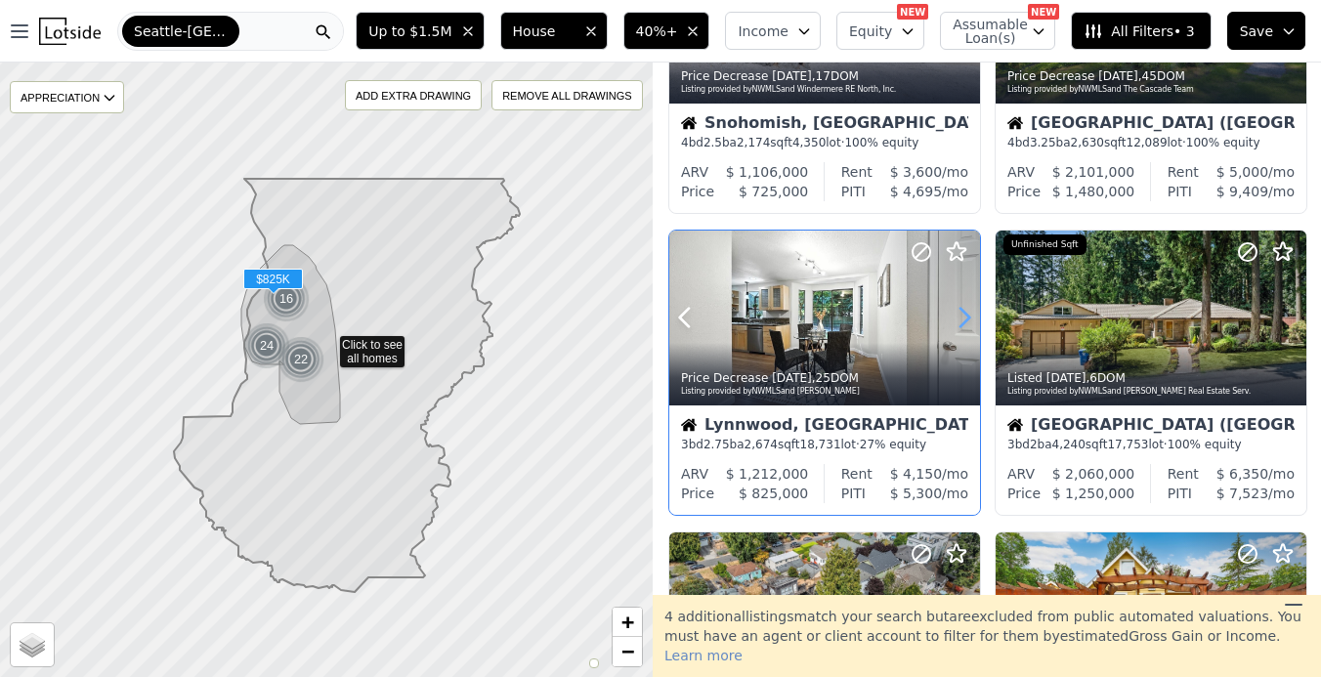
click at [966, 326] on icon at bounding box center [964, 317] width 31 height 31
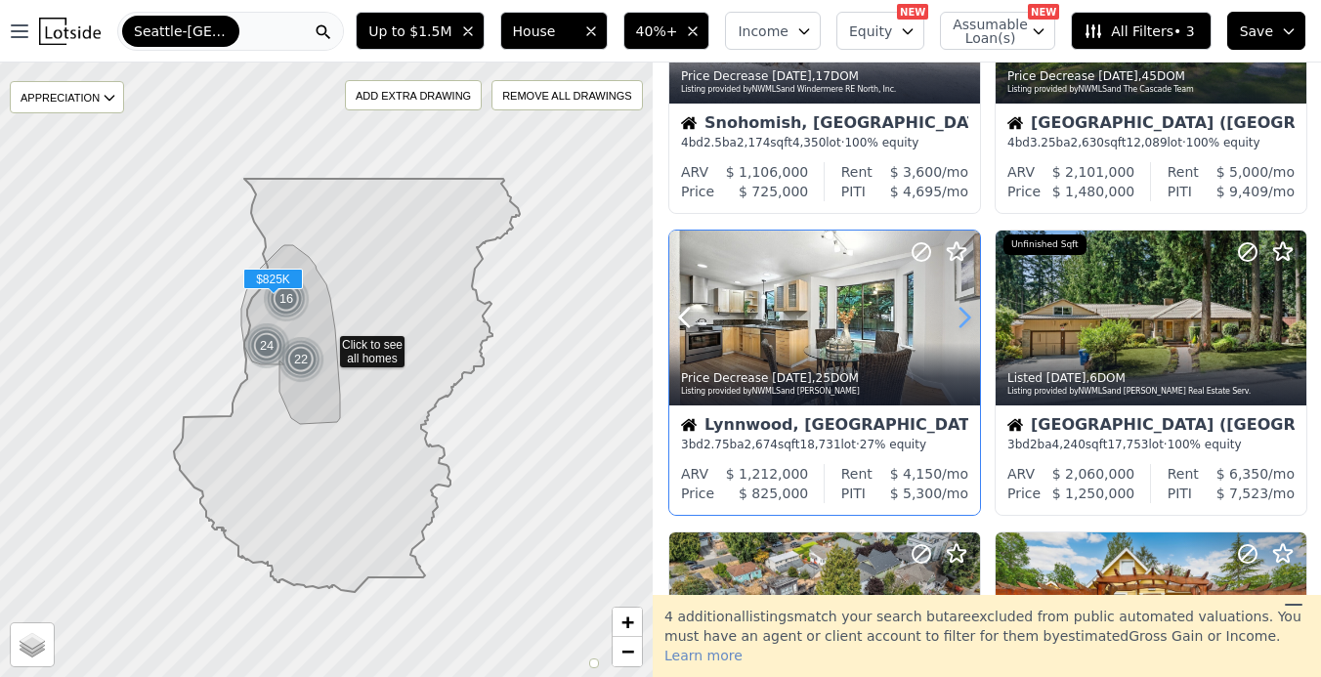
click at [966, 326] on icon at bounding box center [964, 317] width 31 height 31
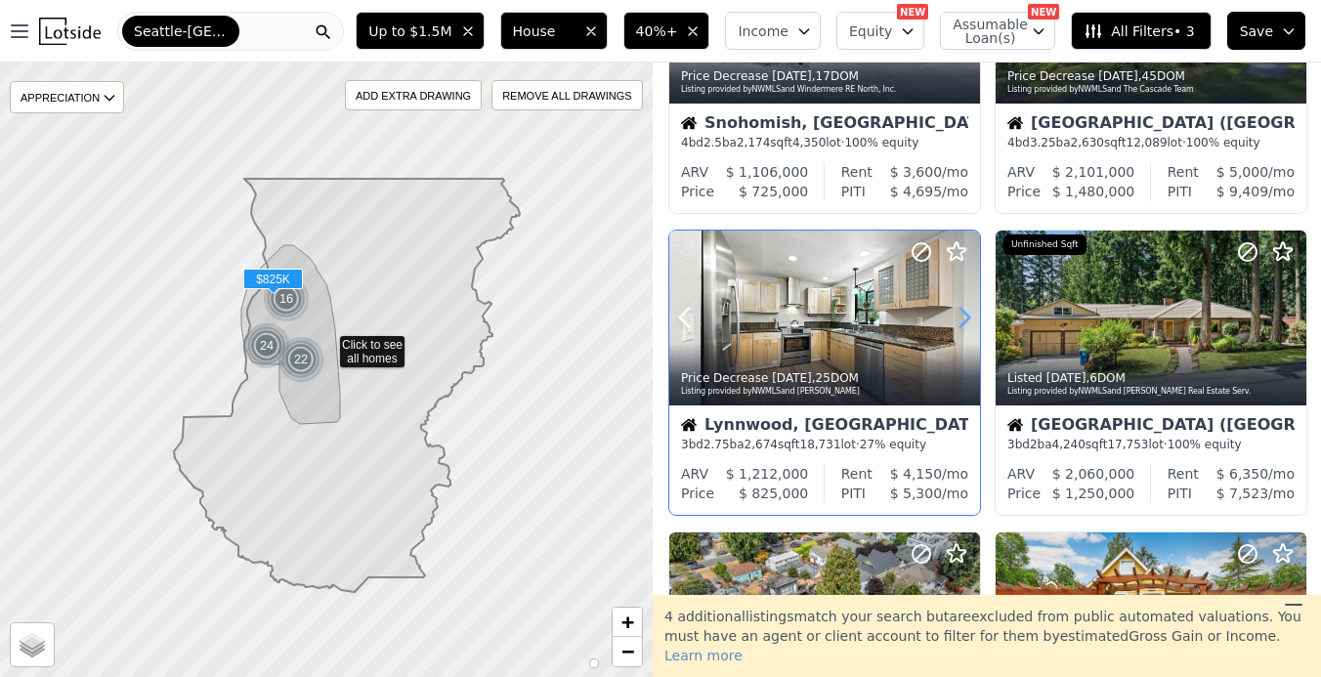
click at [966, 326] on icon at bounding box center [964, 317] width 31 height 31
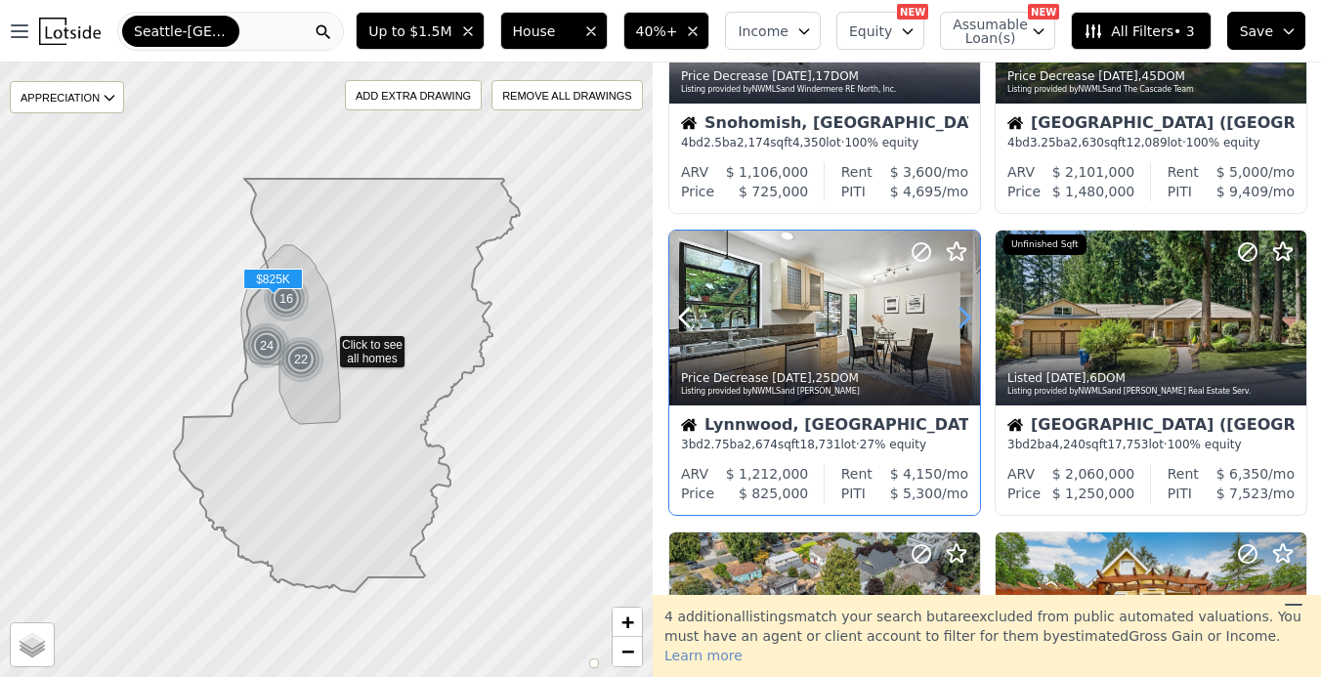
click at [966, 326] on icon at bounding box center [964, 317] width 31 height 31
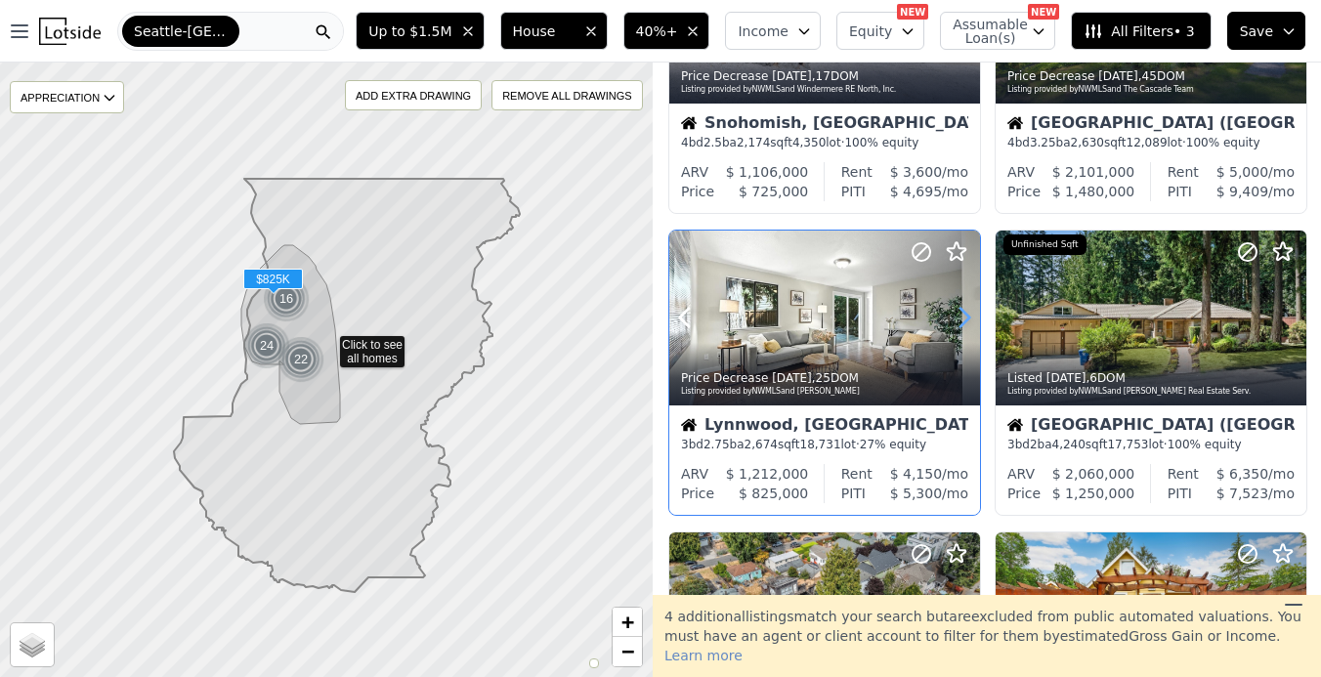
click at [966, 326] on icon at bounding box center [964, 317] width 31 height 31
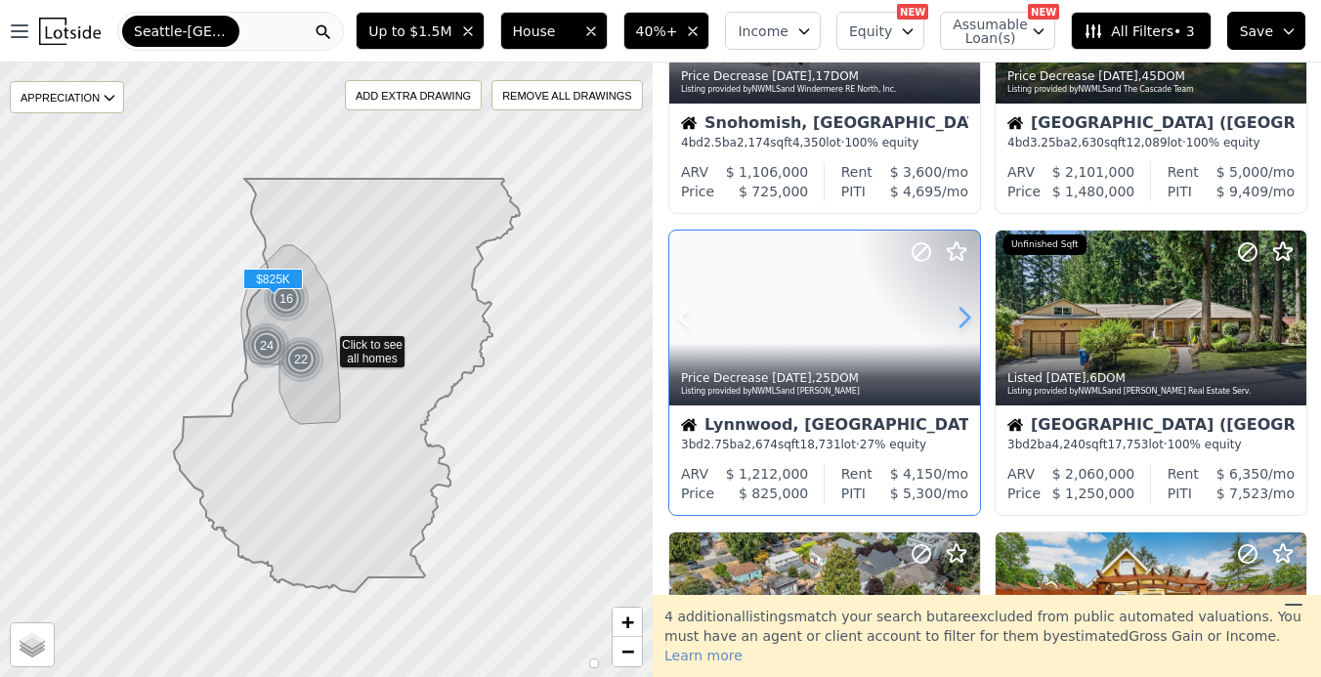
click at [966, 326] on icon at bounding box center [964, 317] width 31 height 31
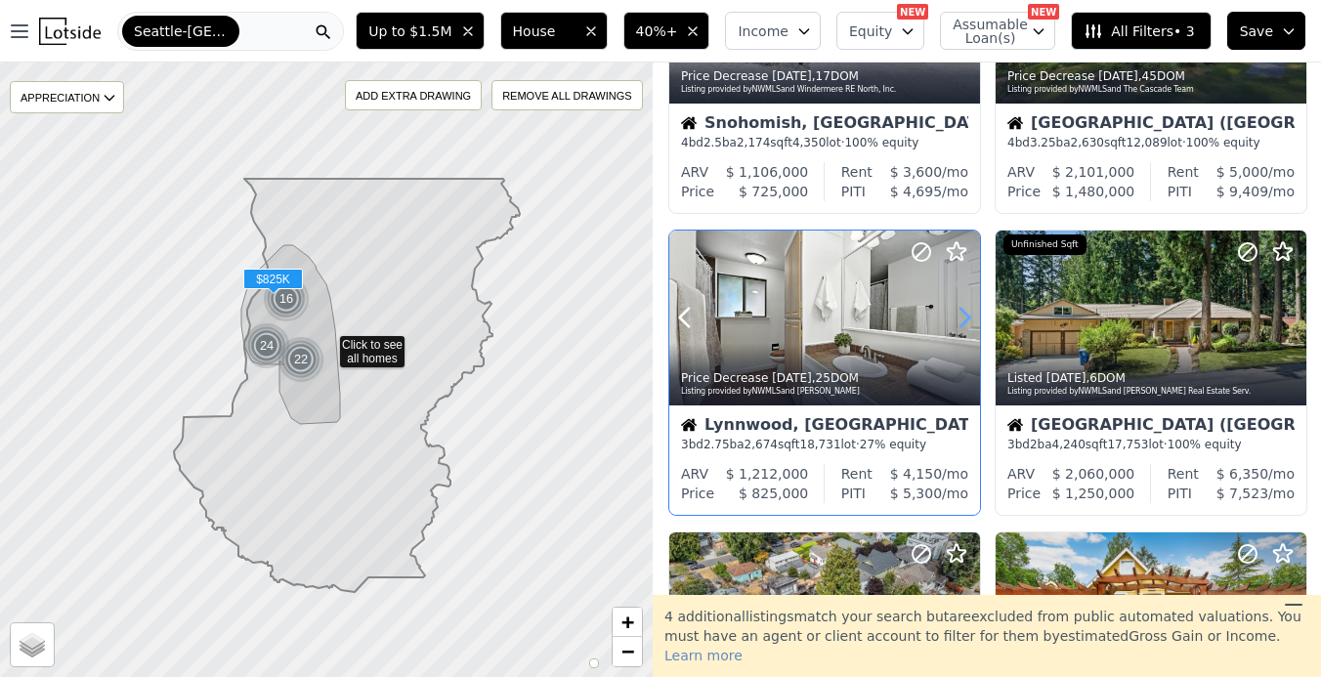
click at [966, 326] on icon at bounding box center [964, 317] width 31 height 31
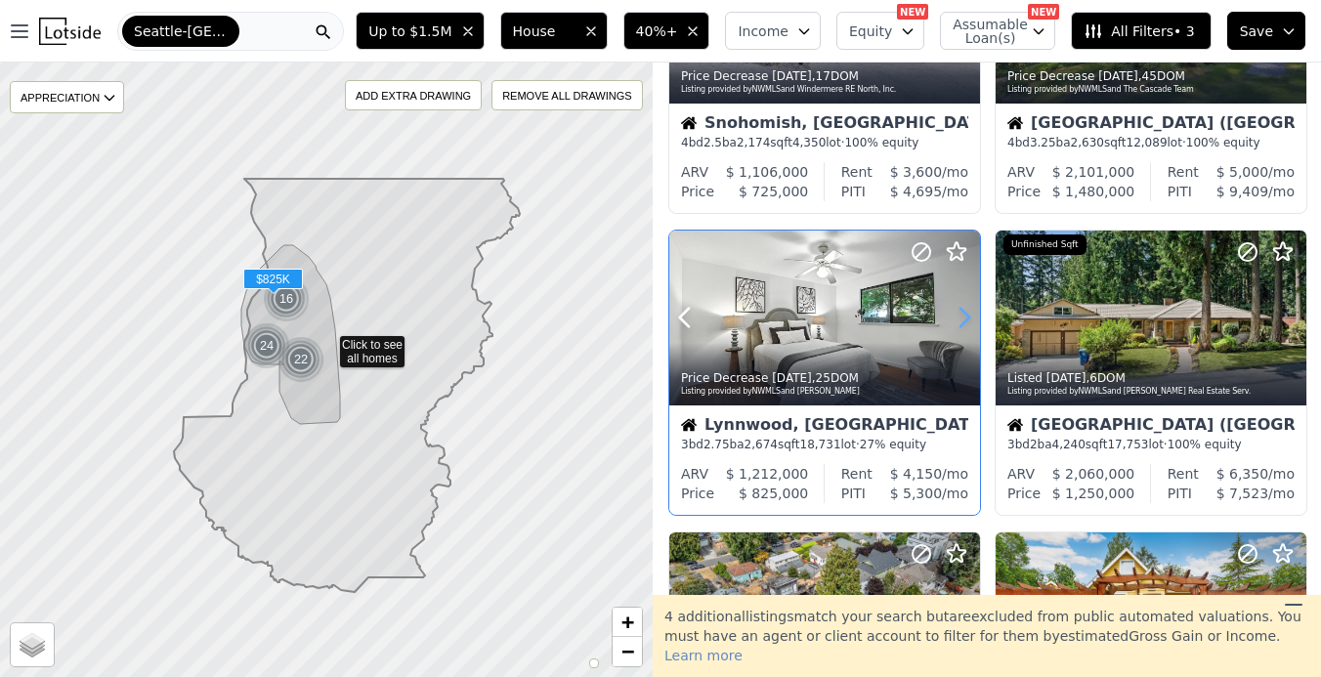
click at [966, 326] on icon at bounding box center [964, 317] width 31 height 31
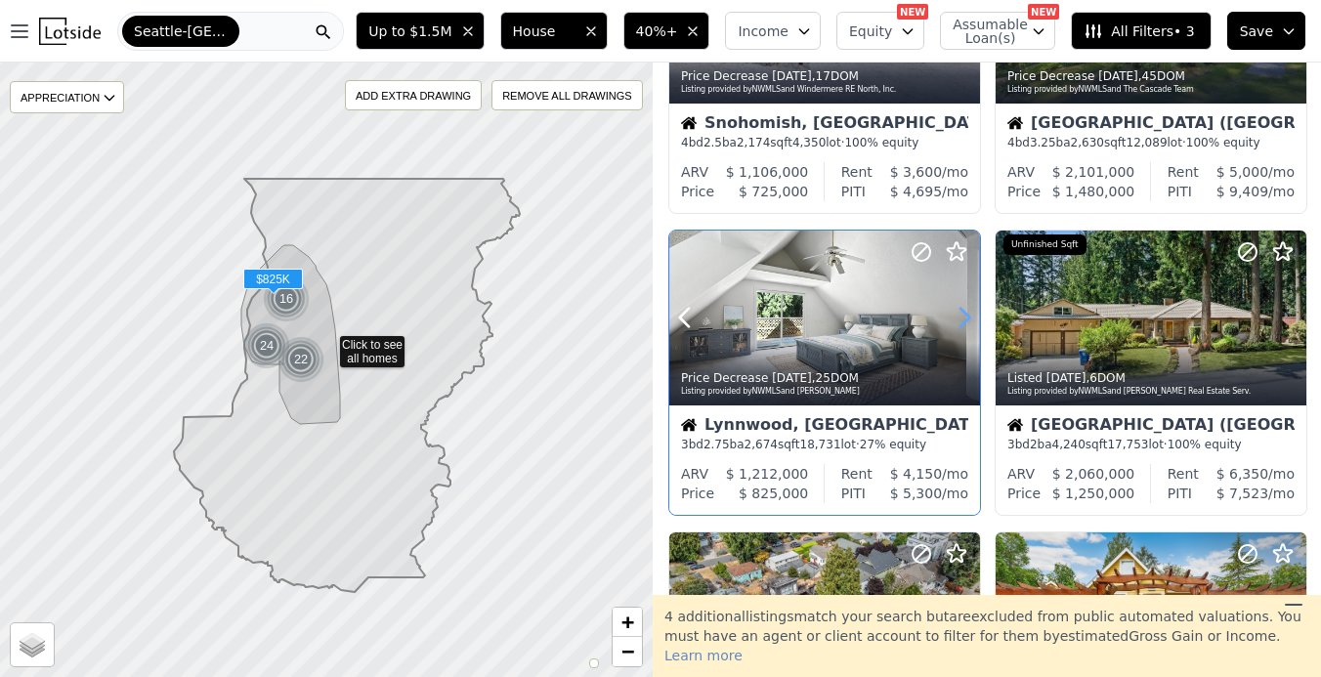
click at [966, 326] on icon at bounding box center [964, 317] width 31 height 31
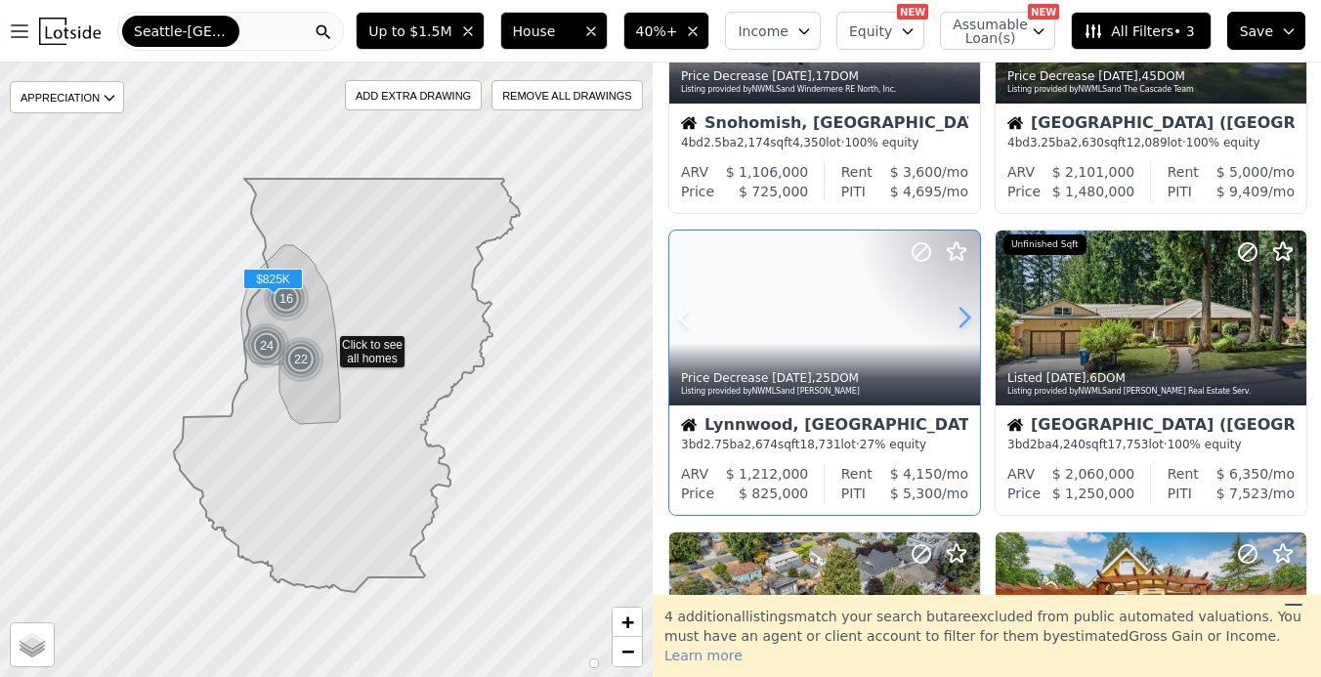
click at [966, 326] on icon at bounding box center [964, 317] width 31 height 31
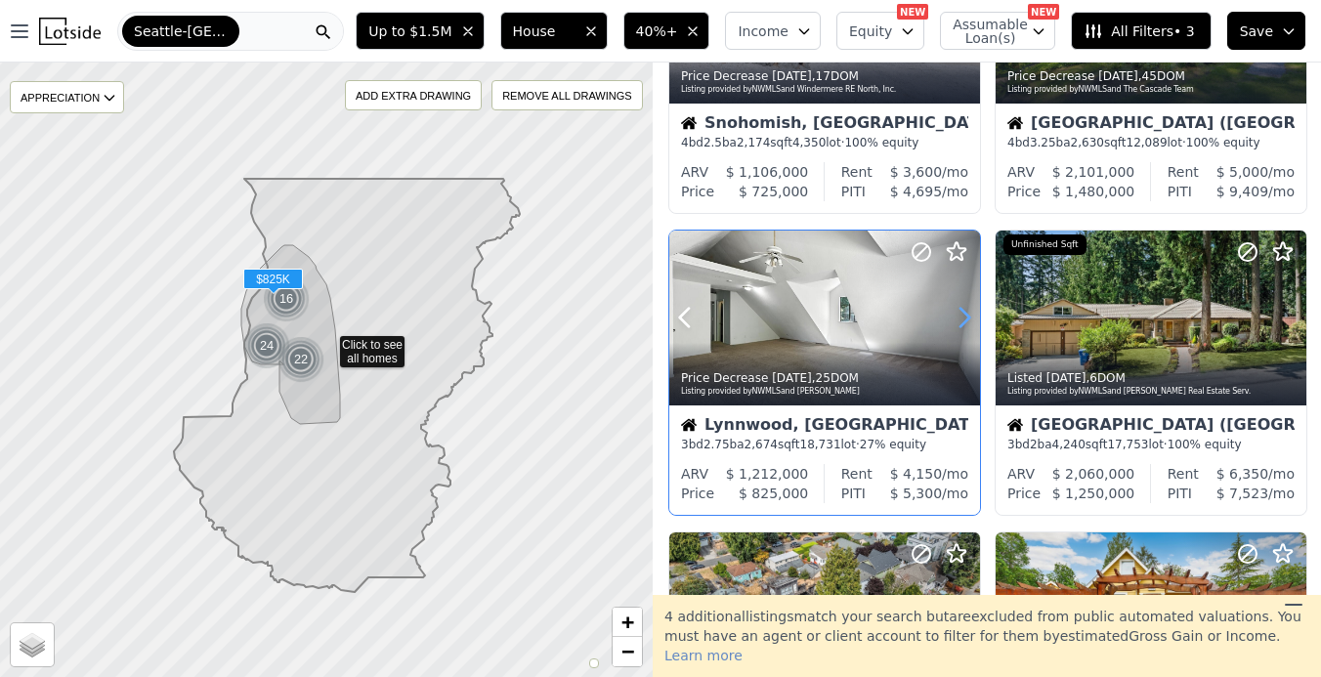
click at [966, 326] on icon at bounding box center [964, 317] width 31 height 31
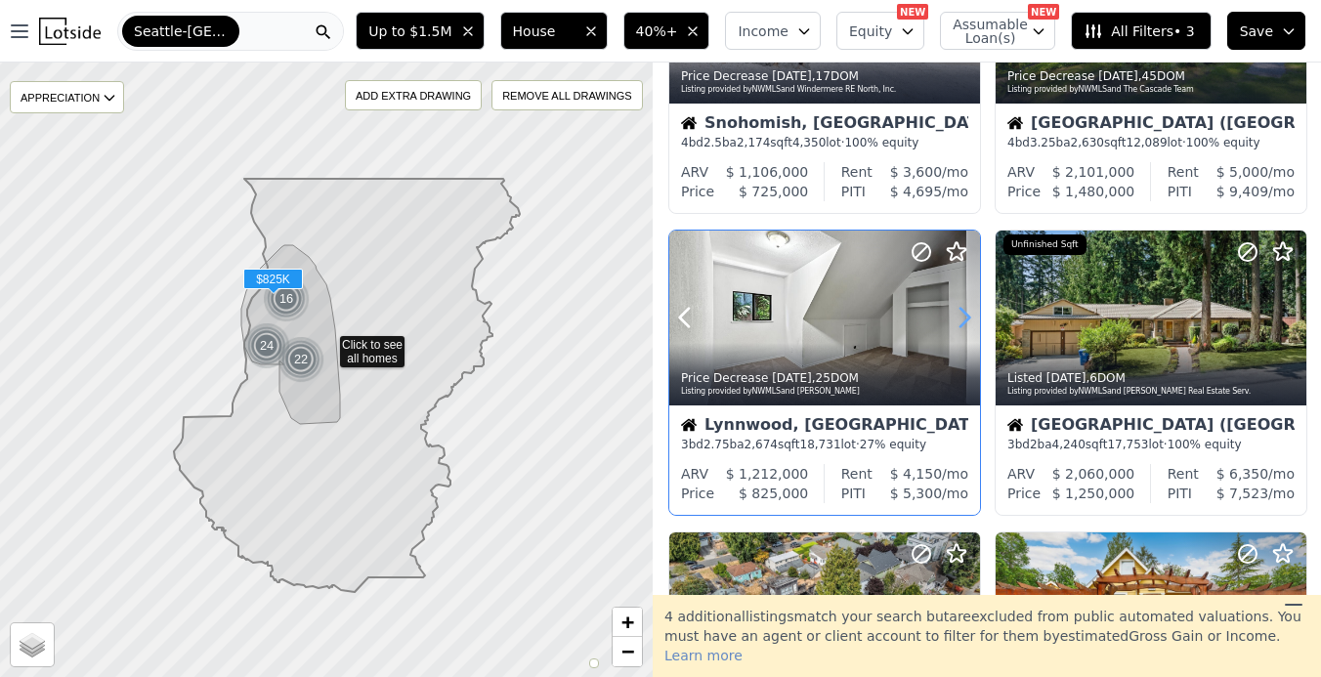
click at [966, 326] on icon at bounding box center [964, 317] width 31 height 31
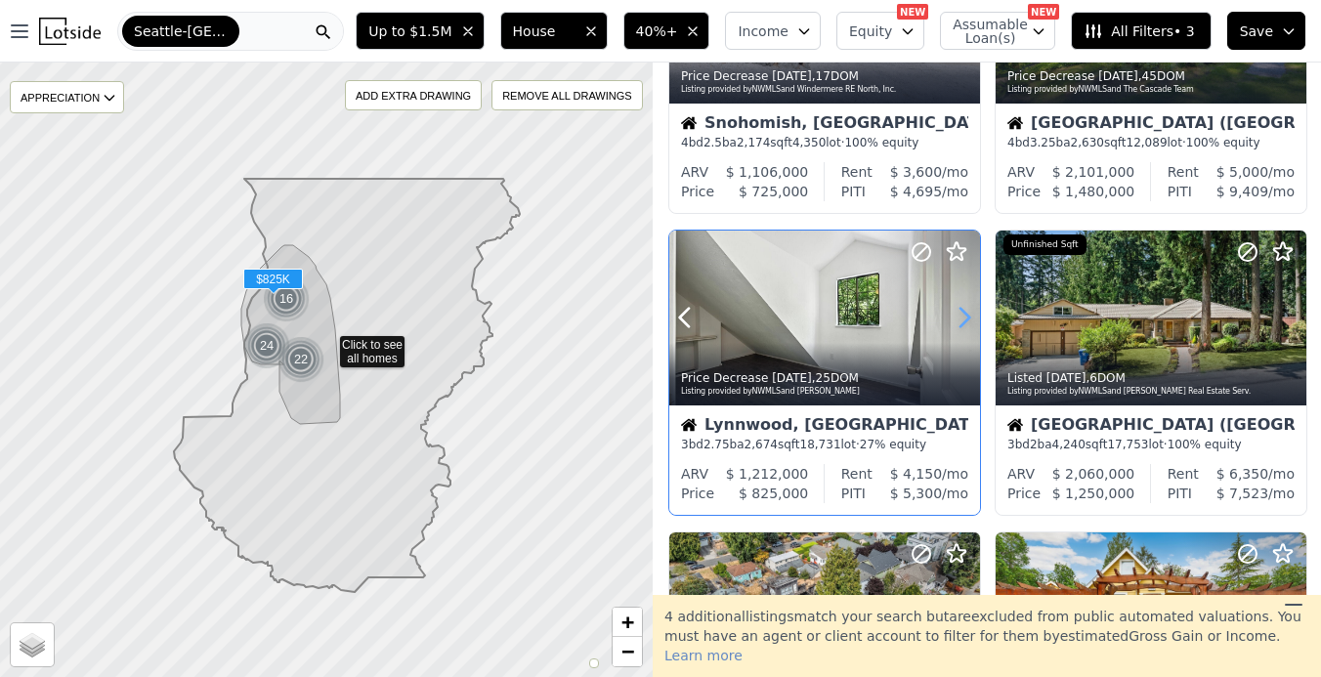
click at [966, 326] on icon at bounding box center [964, 317] width 31 height 31
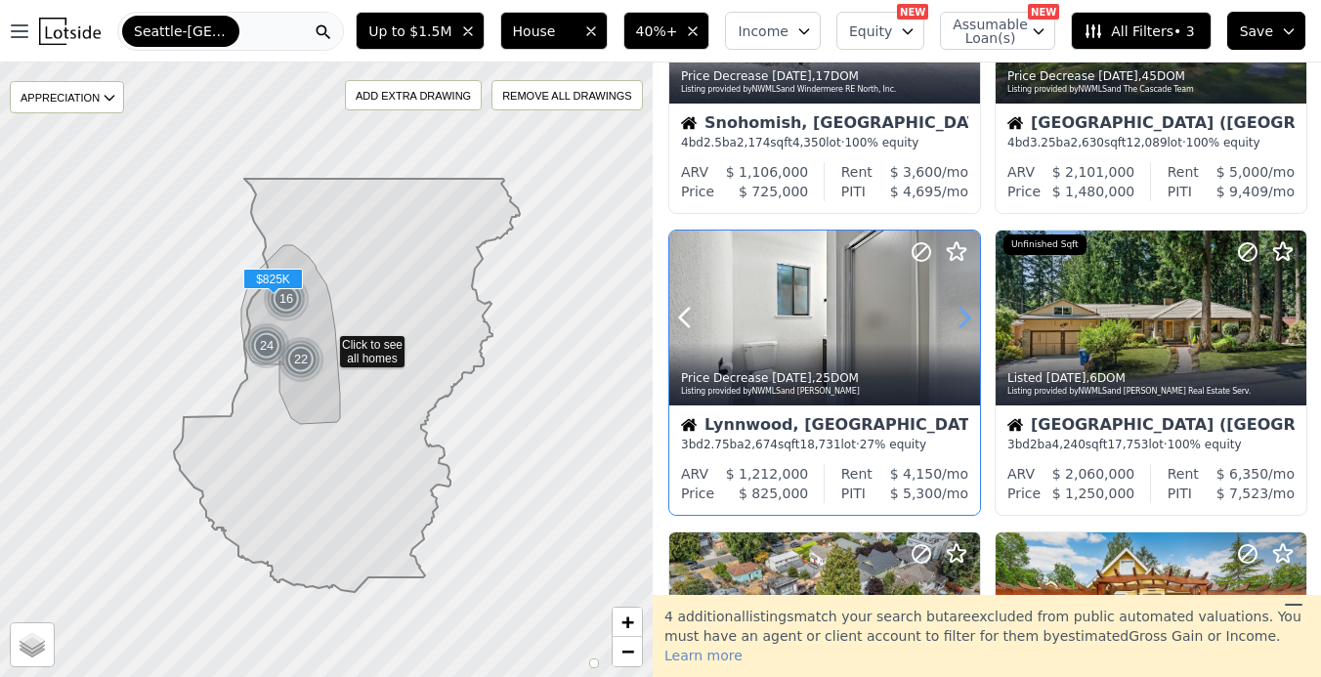
click at [966, 326] on icon at bounding box center [964, 317] width 31 height 31
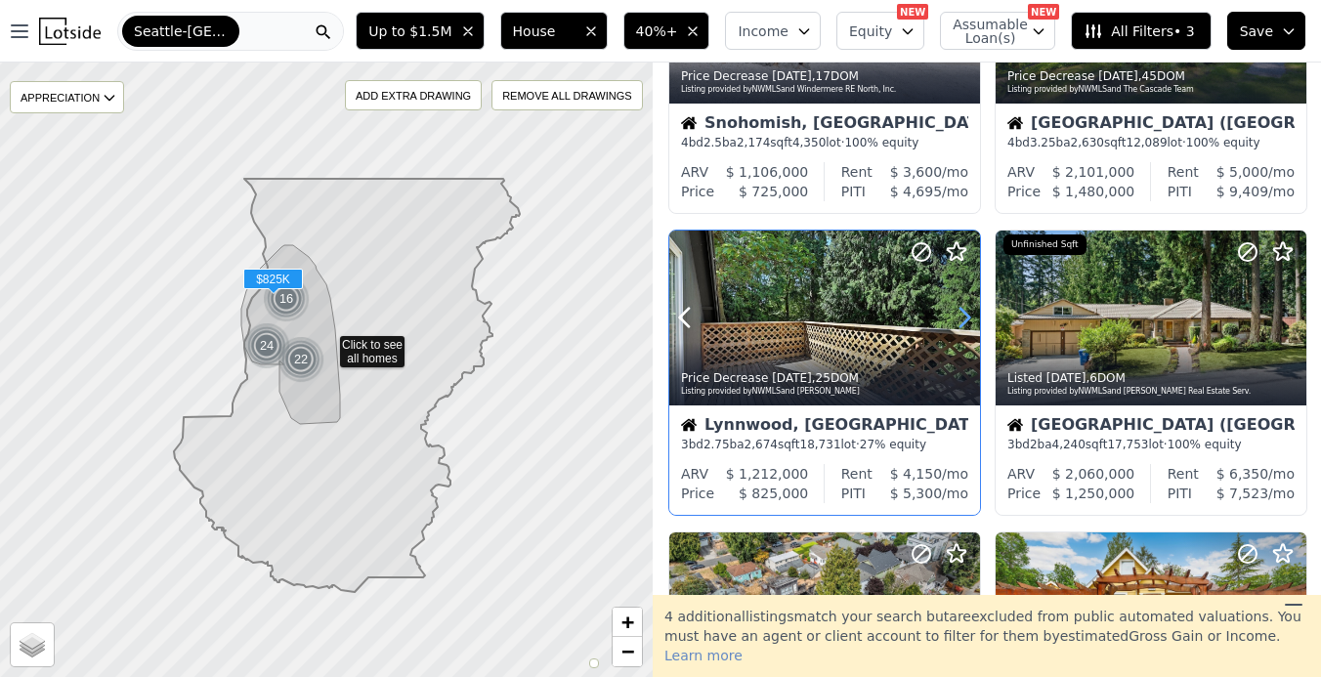
click at [966, 326] on icon at bounding box center [964, 317] width 31 height 31
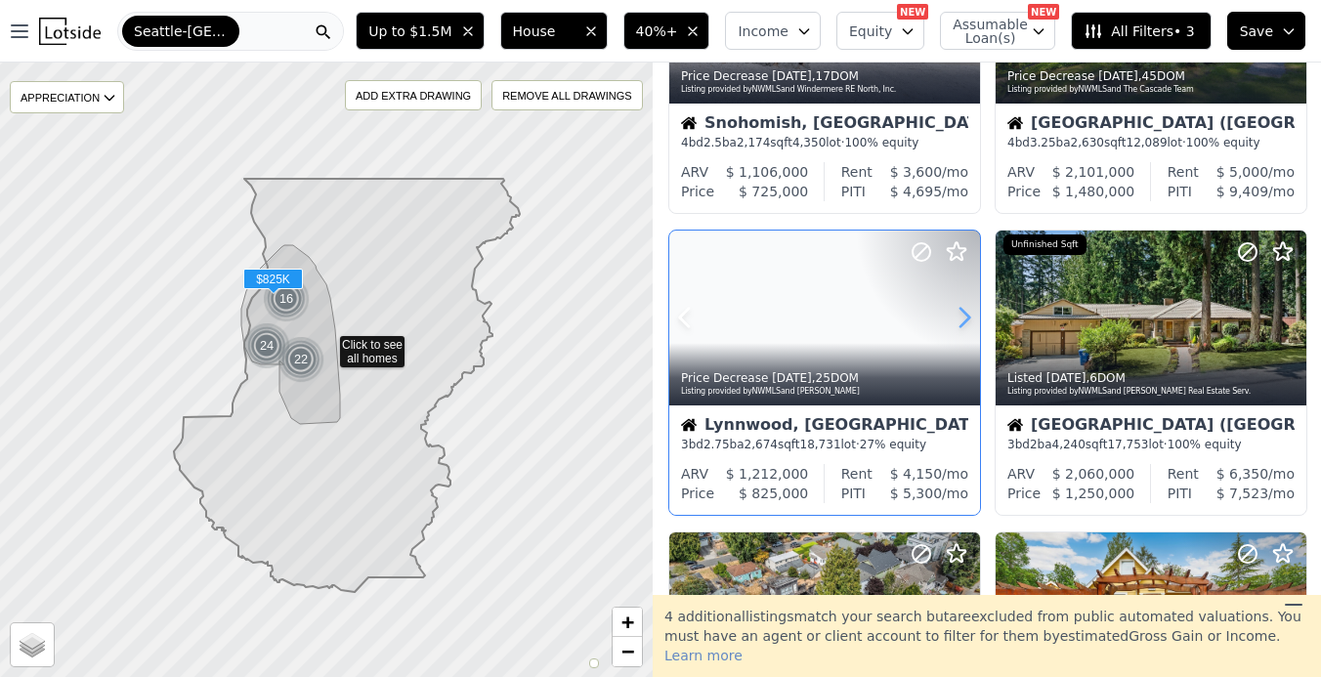
click at [966, 326] on icon at bounding box center [964, 317] width 31 height 31
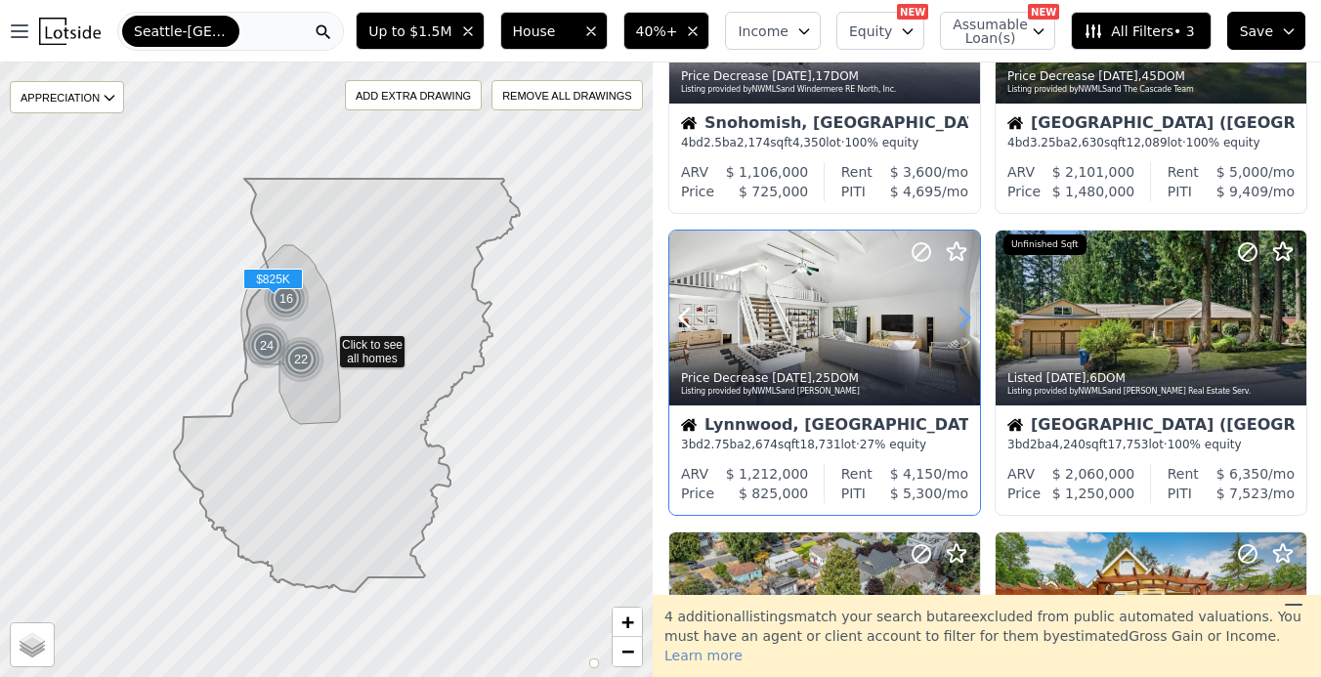
click at [966, 326] on icon at bounding box center [964, 317] width 31 height 31
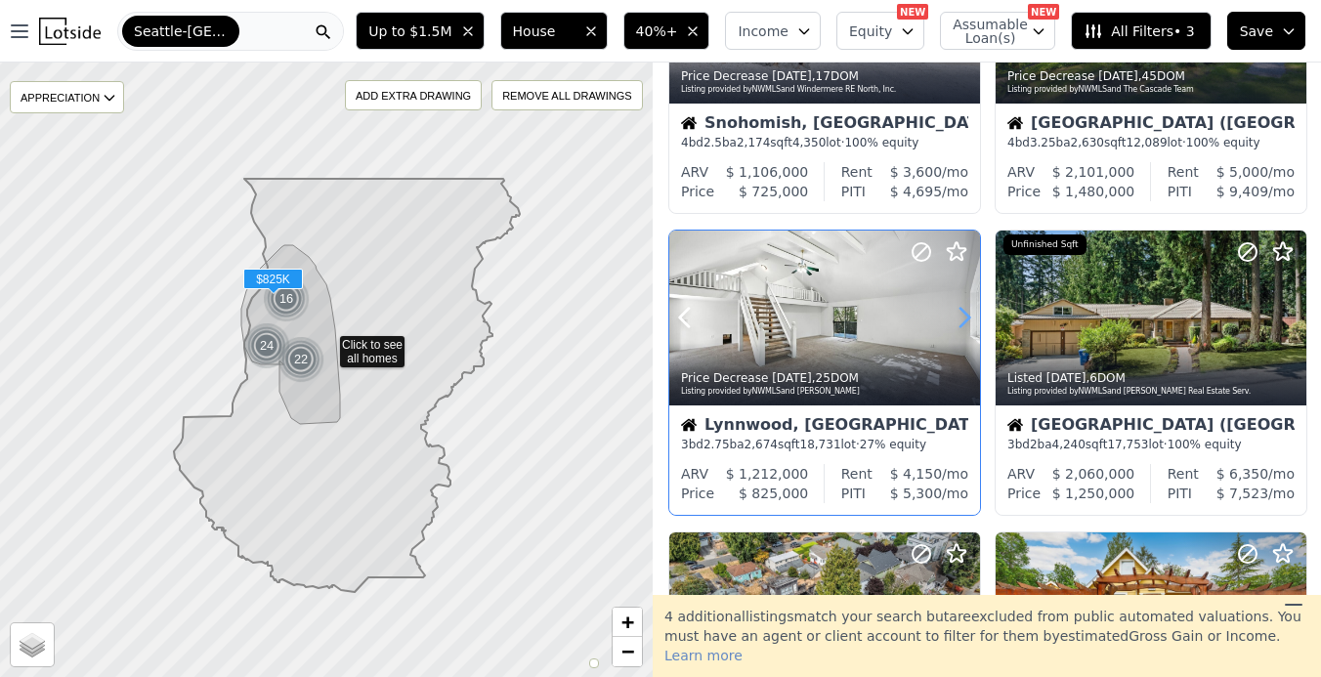
click at [966, 326] on icon at bounding box center [964, 317] width 31 height 31
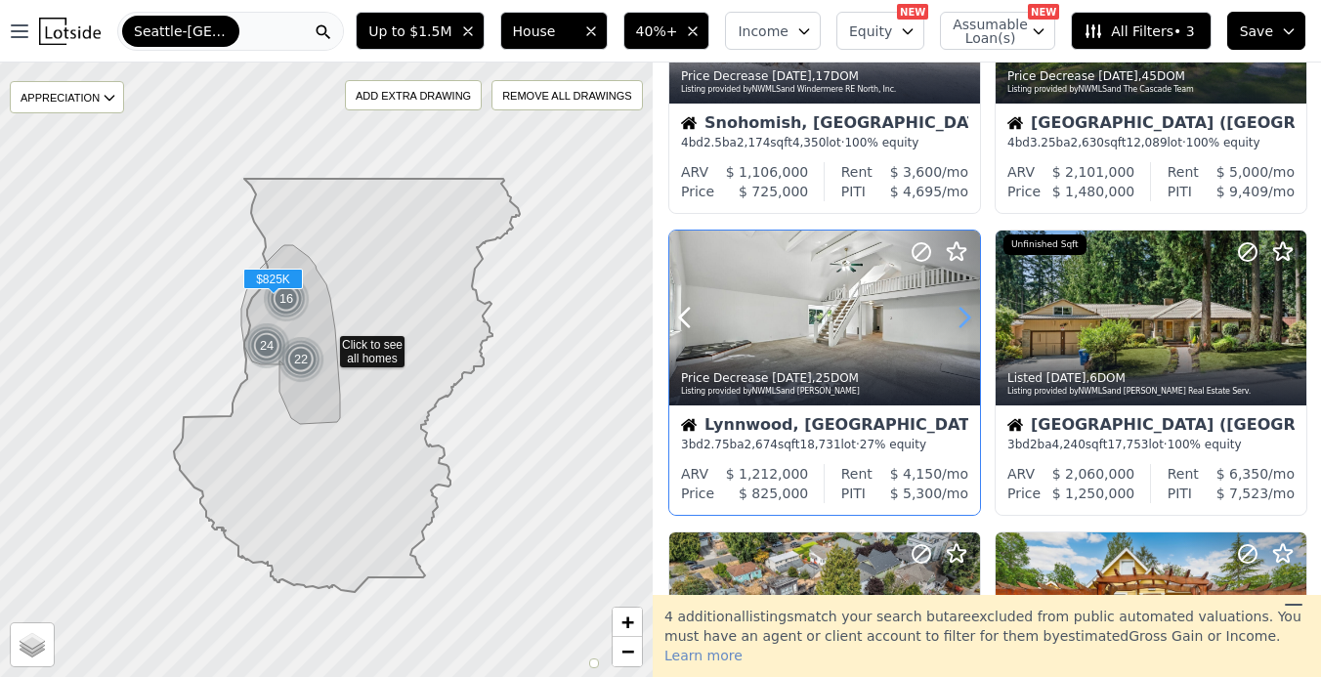
click at [966, 326] on icon at bounding box center [964, 317] width 31 height 31
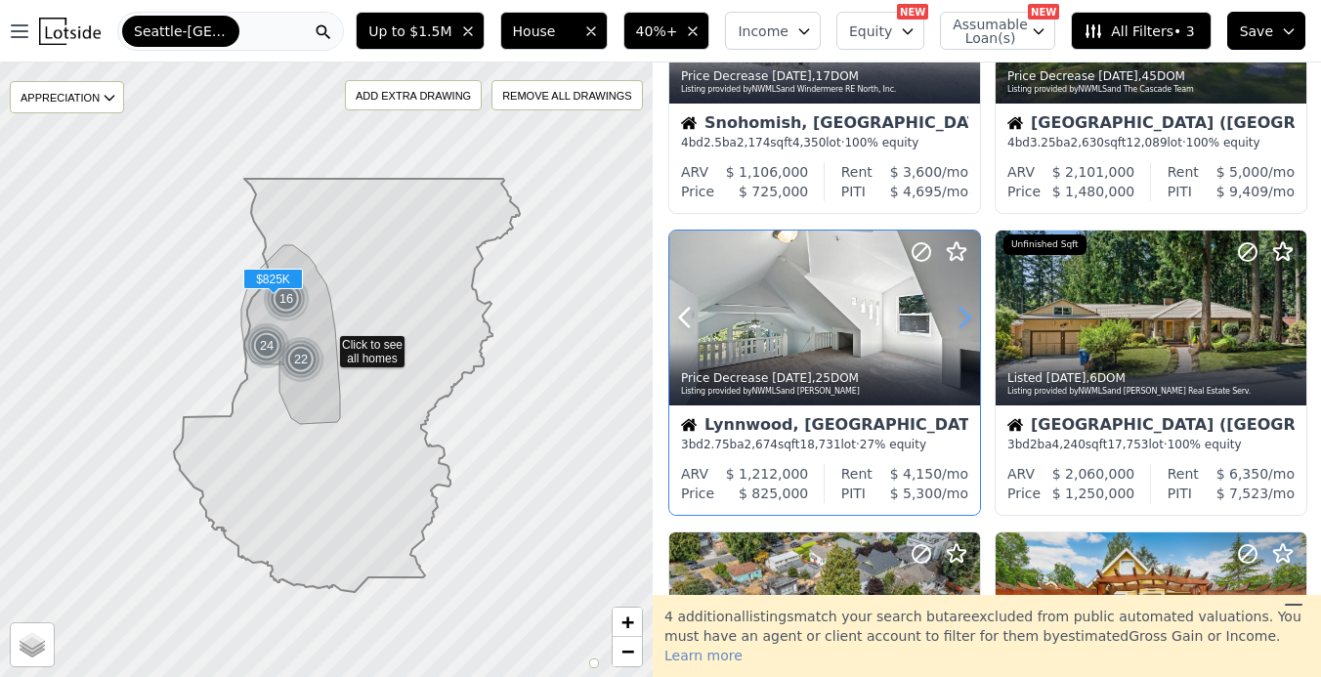
click at [966, 326] on icon at bounding box center [964, 317] width 31 height 31
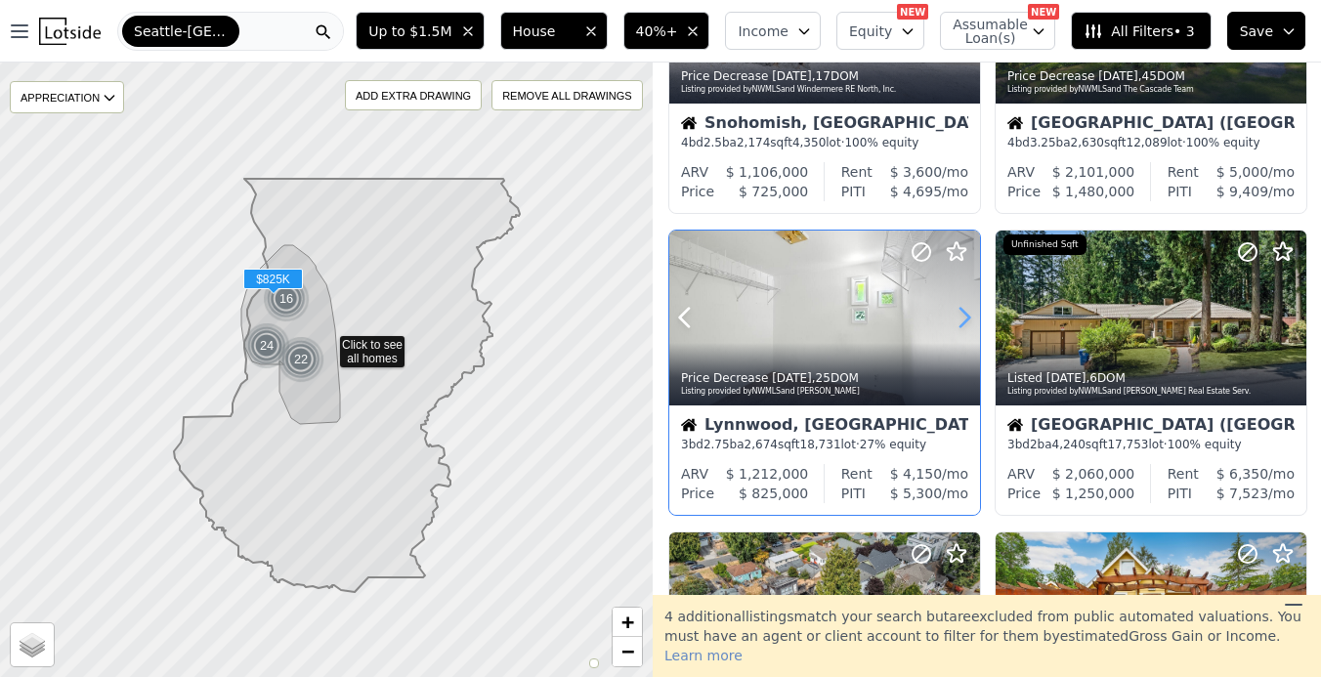
click at [966, 326] on icon at bounding box center [964, 317] width 31 height 31
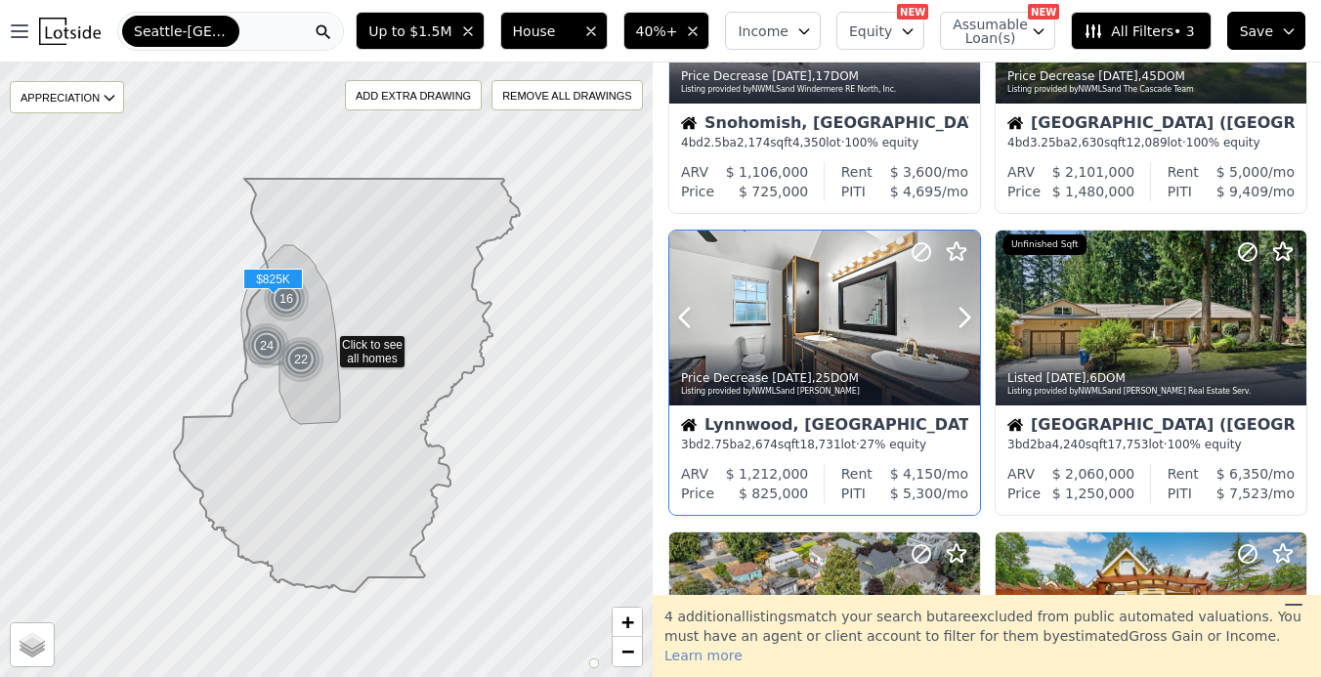
click at [880, 332] on div at bounding box center [917, 293] width 125 height 125
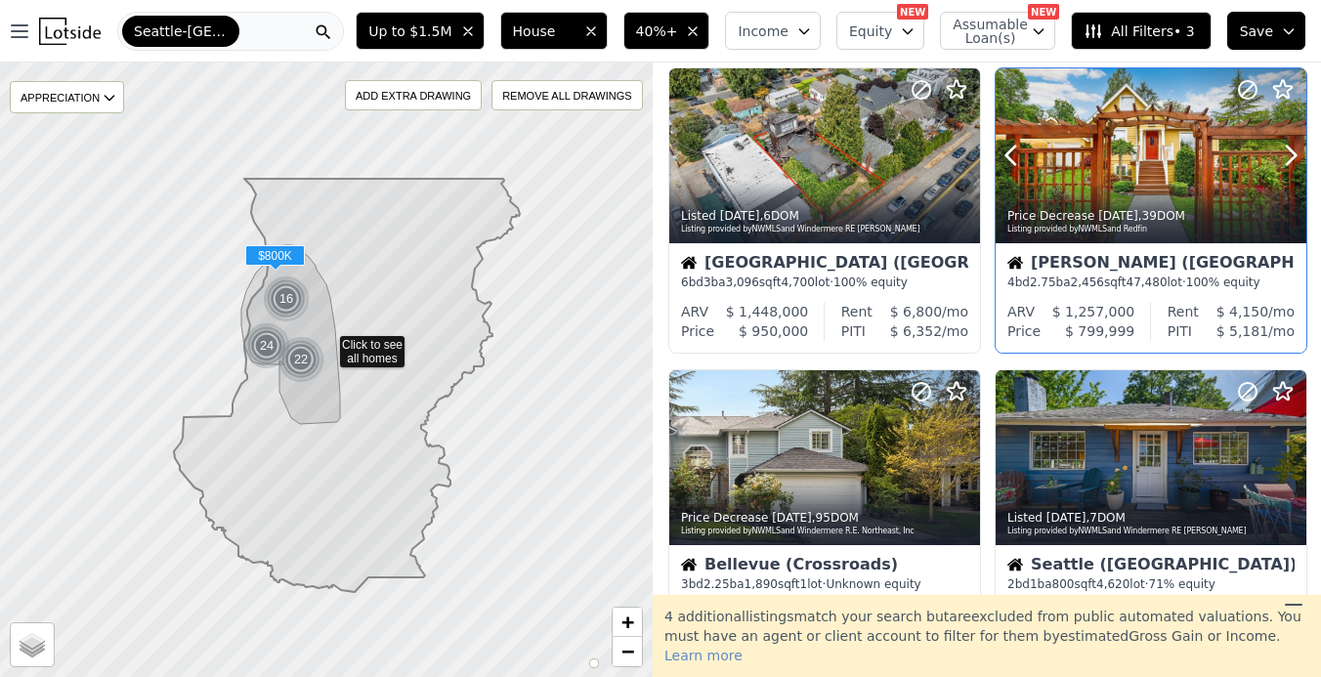
scroll to position [548, 0]
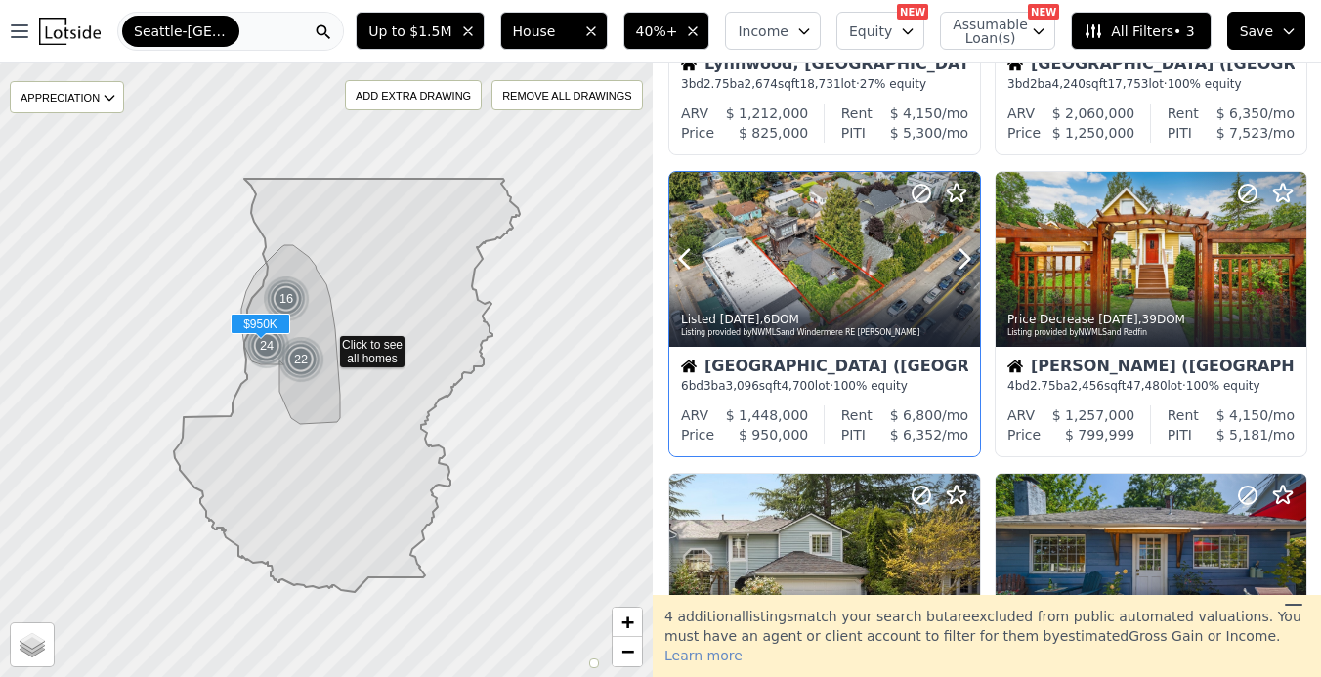
click at [957, 279] on div at bounding box center [917, 234] width 125 height 125
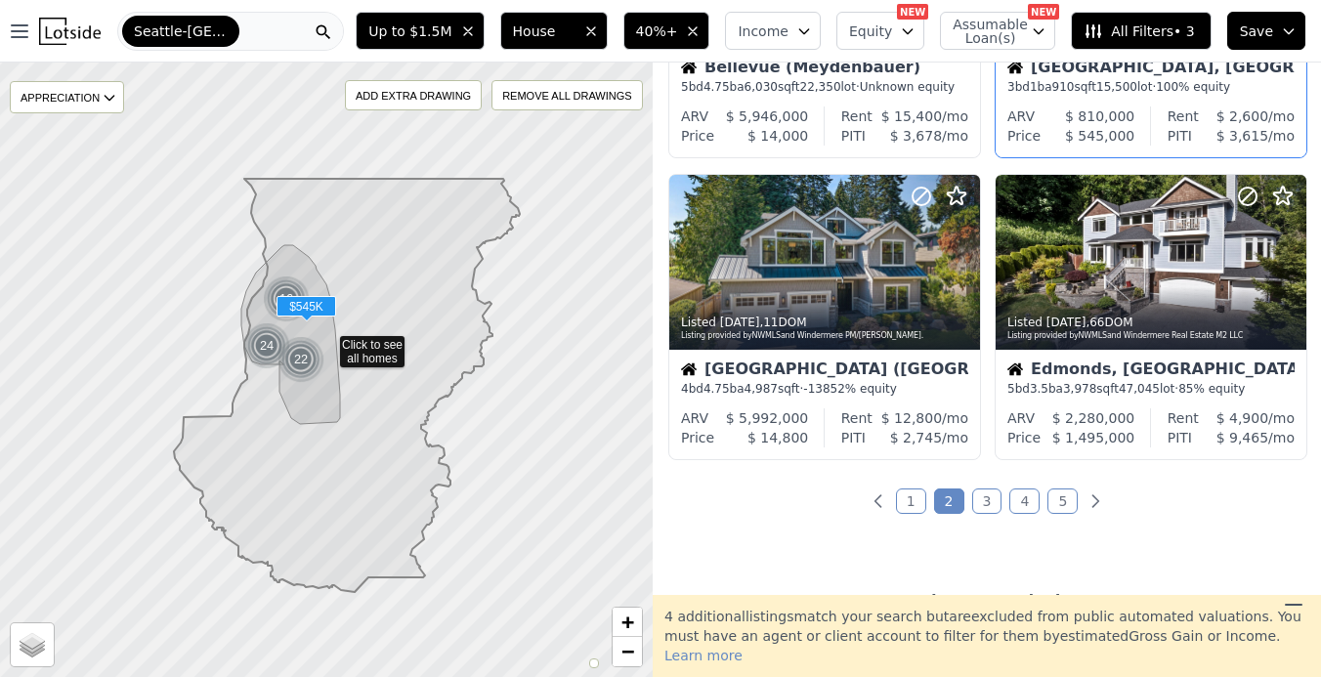
scroll to position [1452, 0]
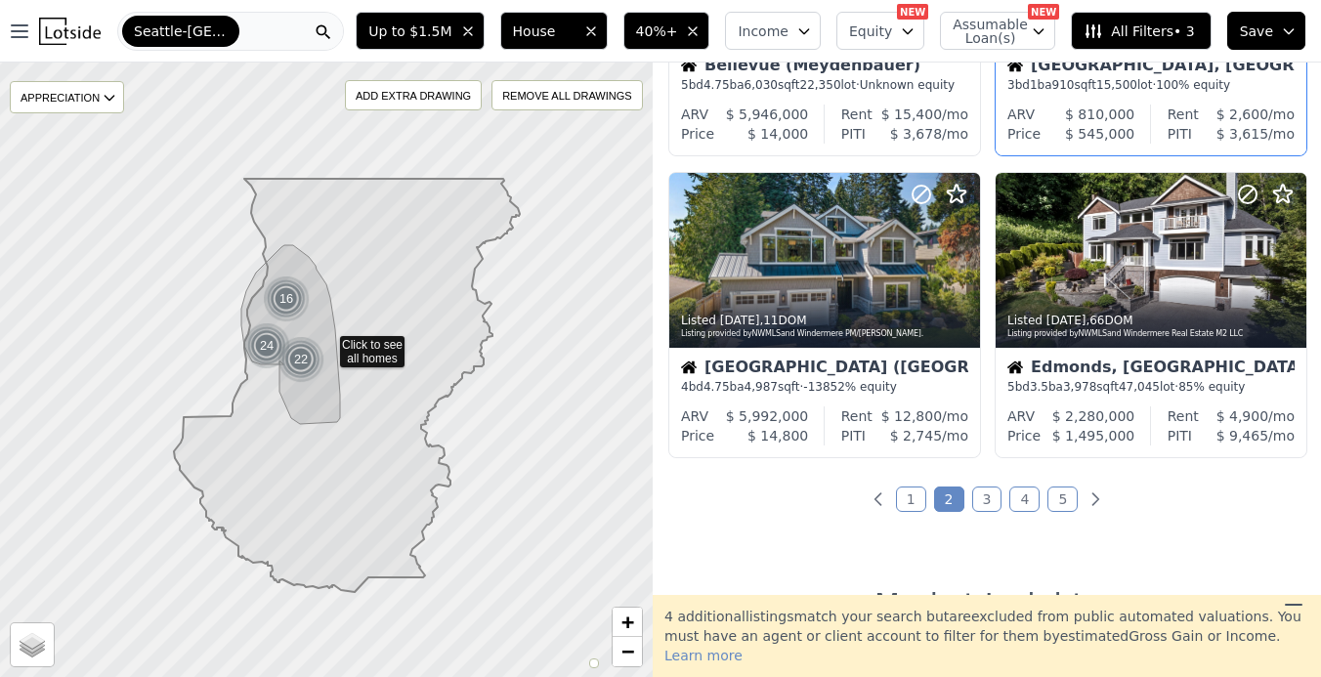
click at [987, 512] on link "3" at bounding box center [987, 499] width 30 height 25
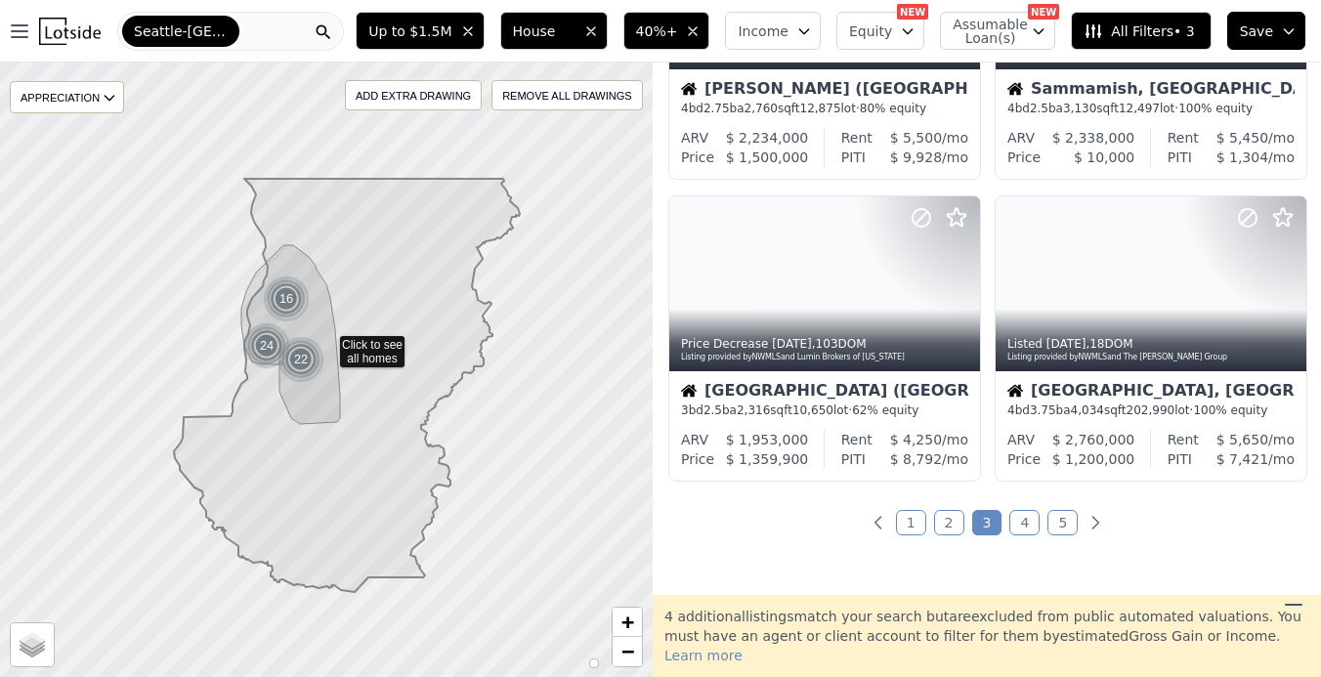
scroll to position [1458, 0]
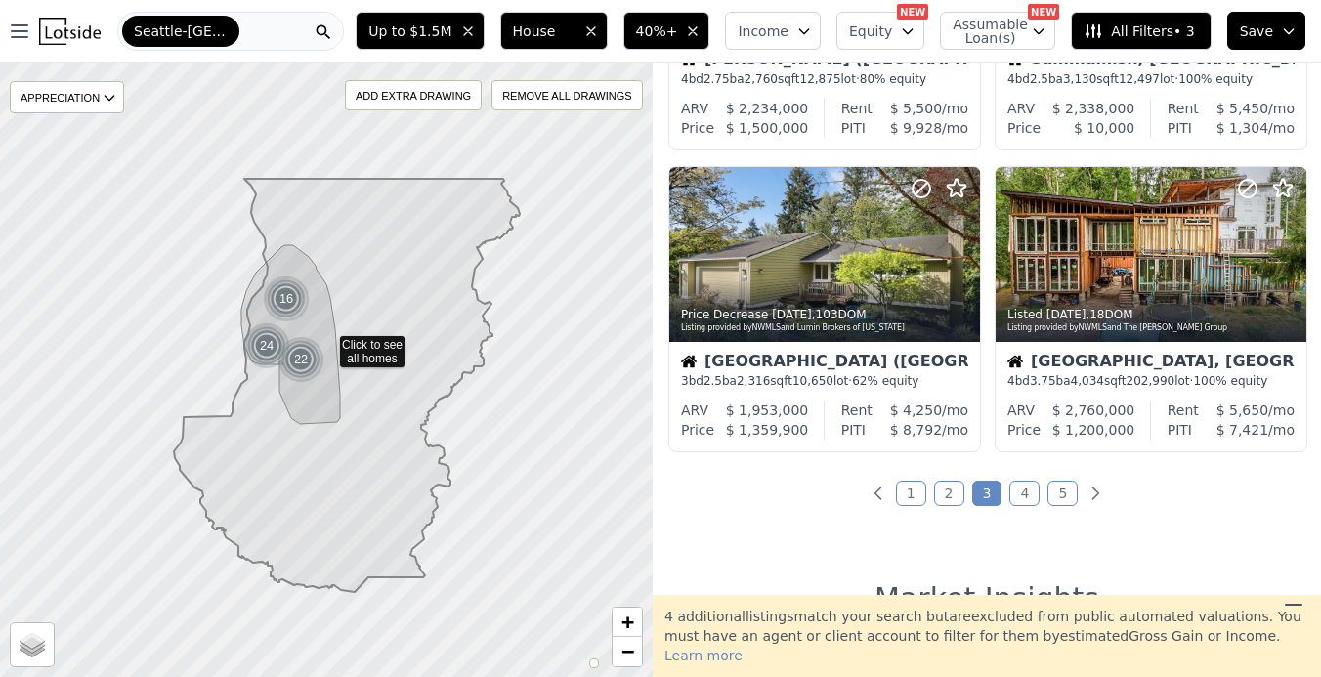
click at [1020, 506] on link "4" at bounding box center [1024, 493] width 30 height 25
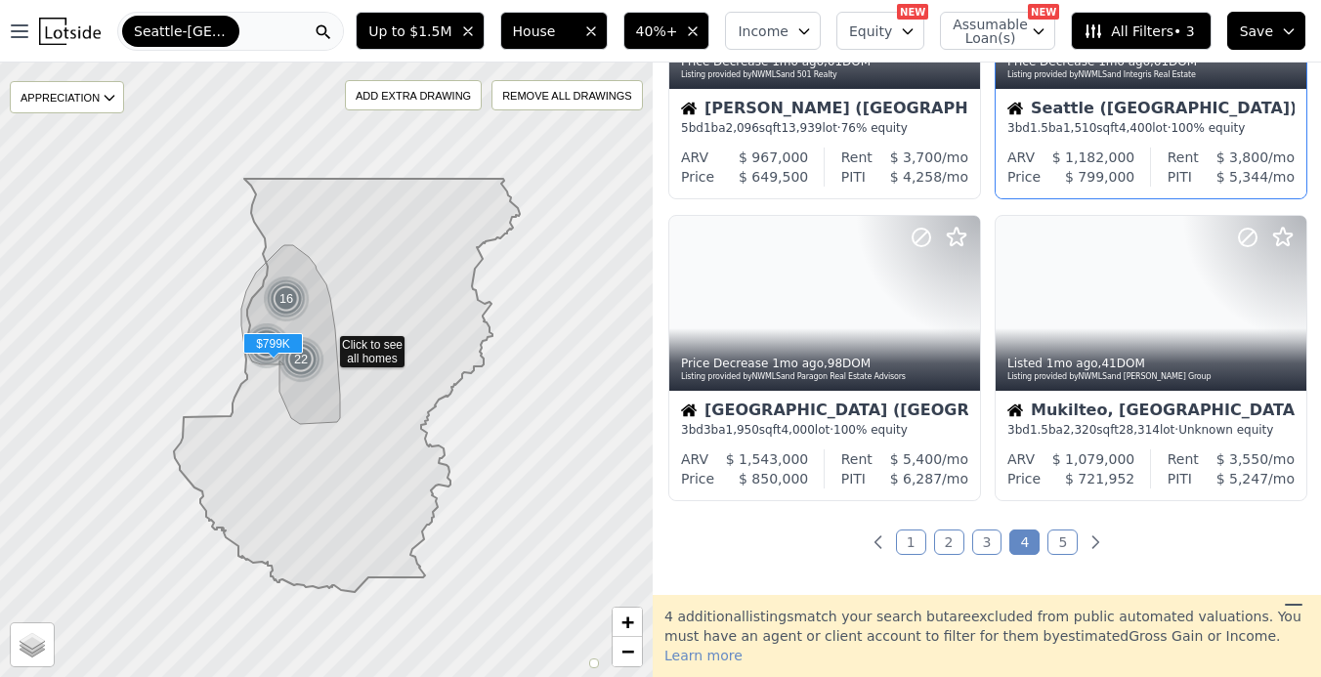
scroll to position [1438, 0]
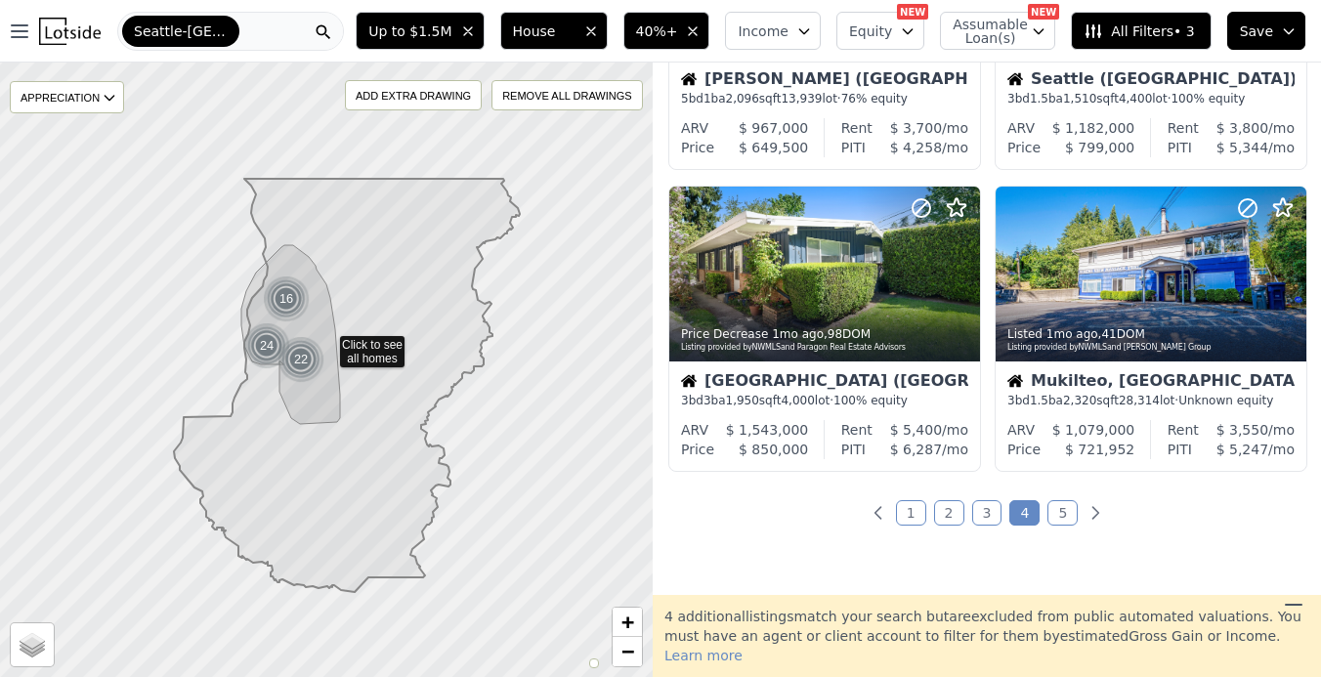
click at [1050, 515] on link "5" at bounding box center [1062, 512] width 30 height 25
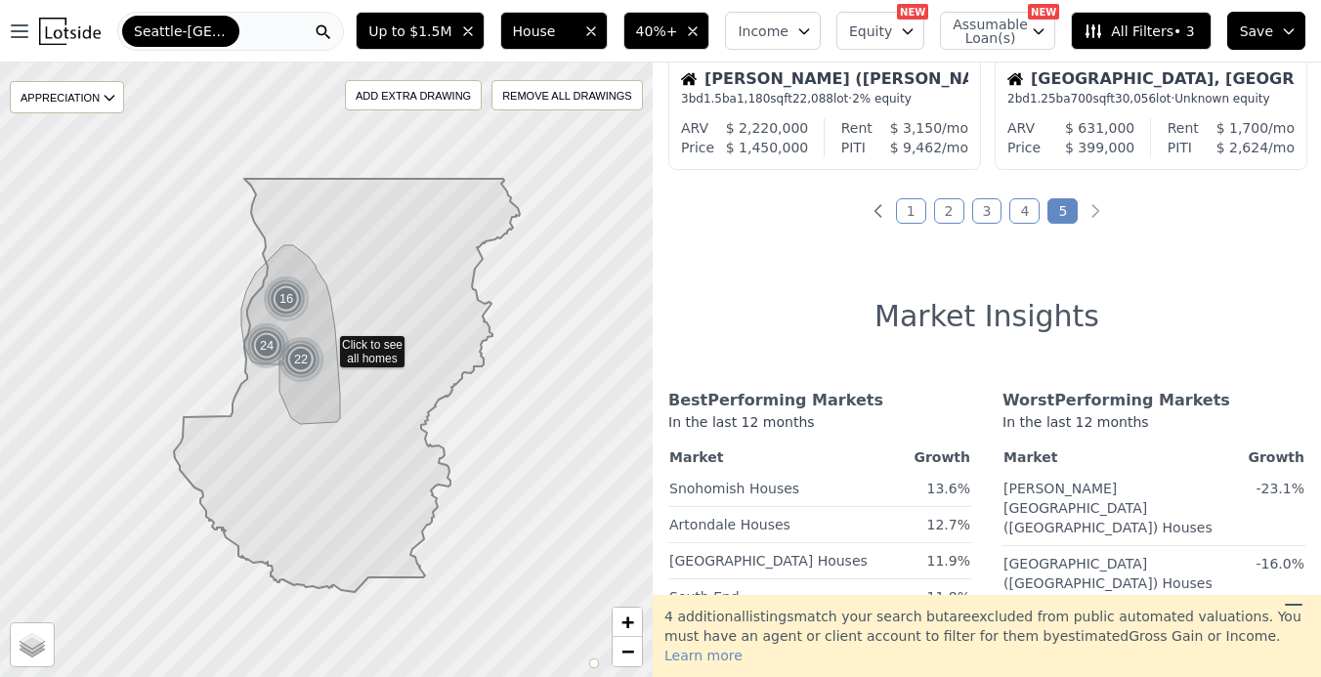
scroll to position [0, 0]
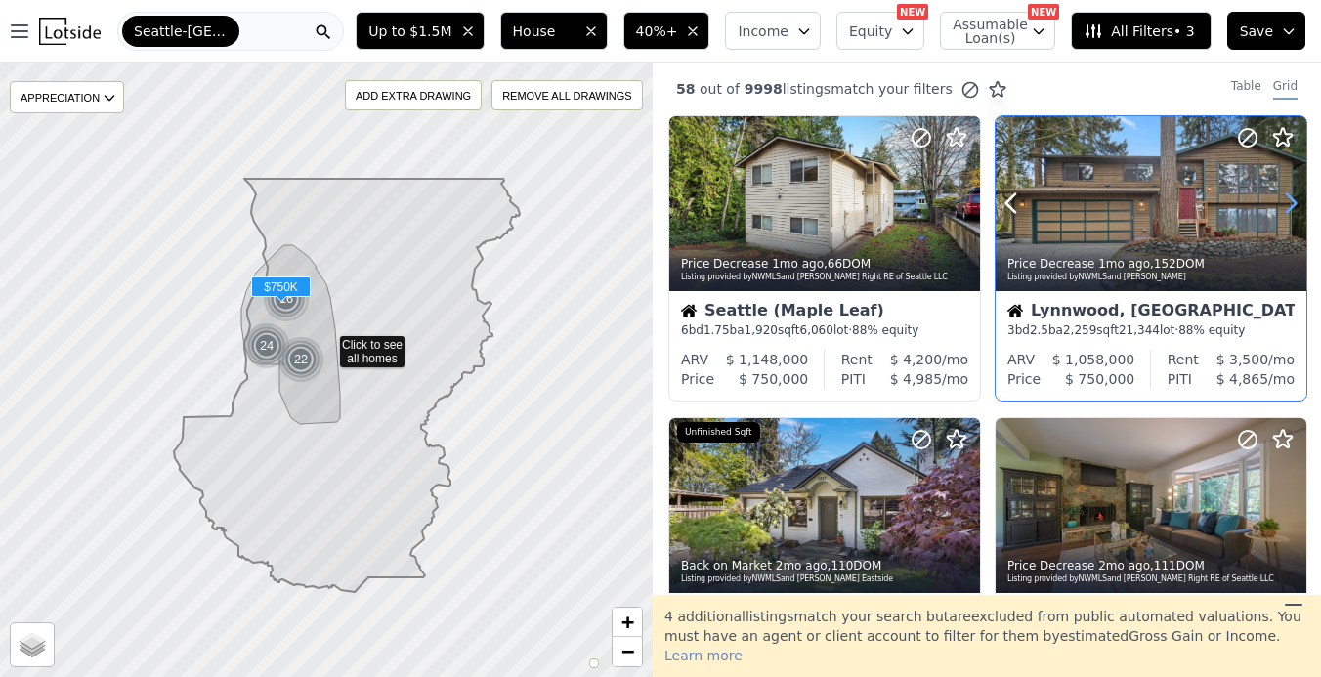
click at [1284, 204] on icon at bounding box center [1290, 203] width 31 height 31
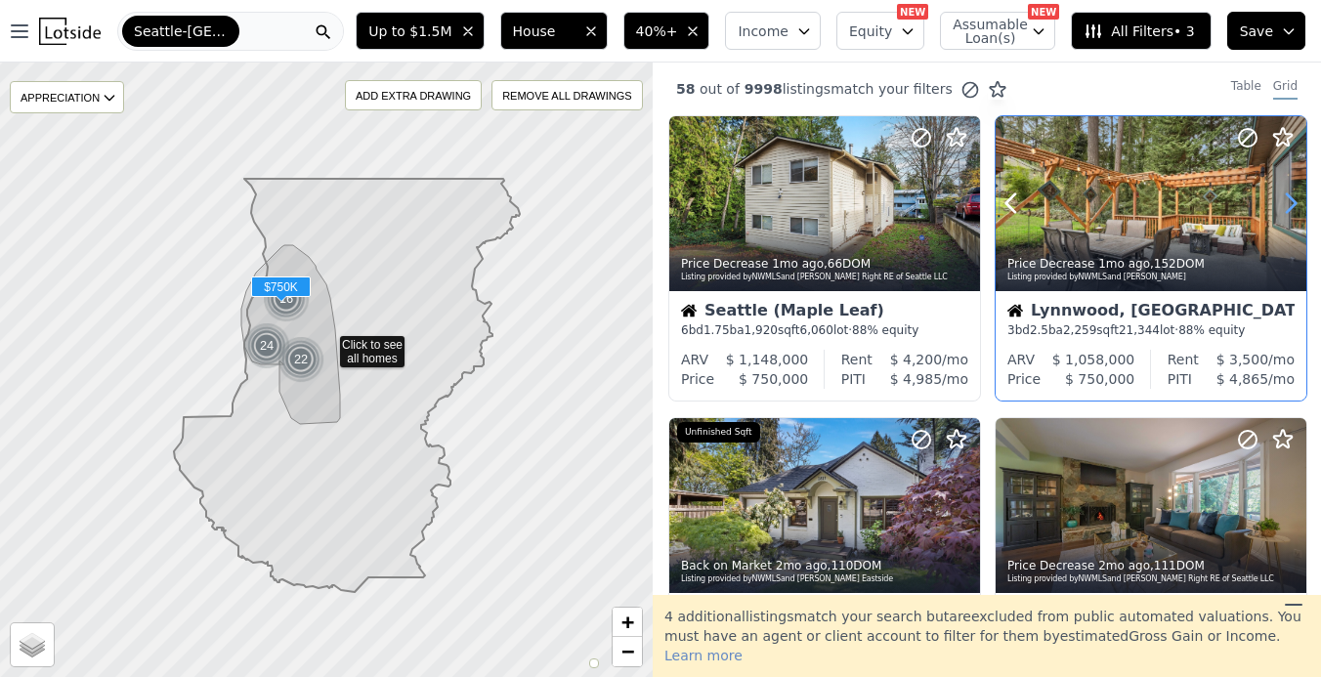
click at [1284, 204] on icon at bounding box center [1290, 203] width 31 height 31
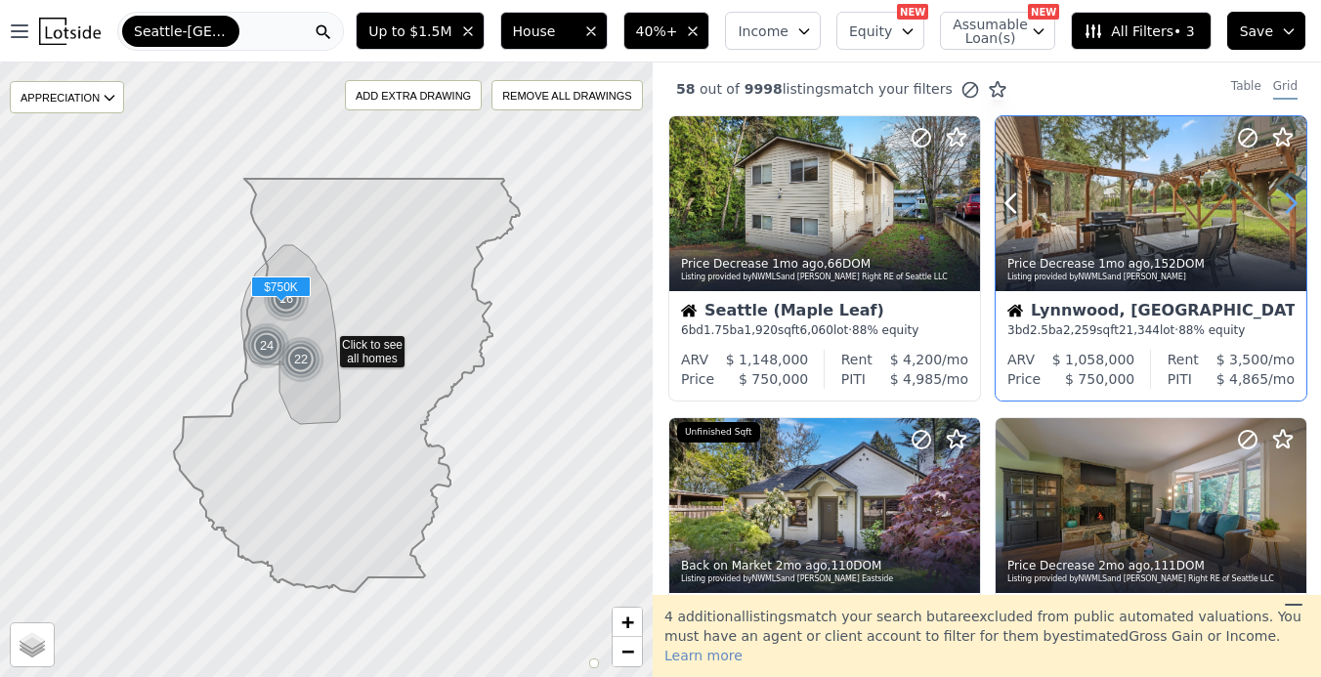
click at [1284, 204] on icon at bounding box center [1290, 203] width 31 height 31
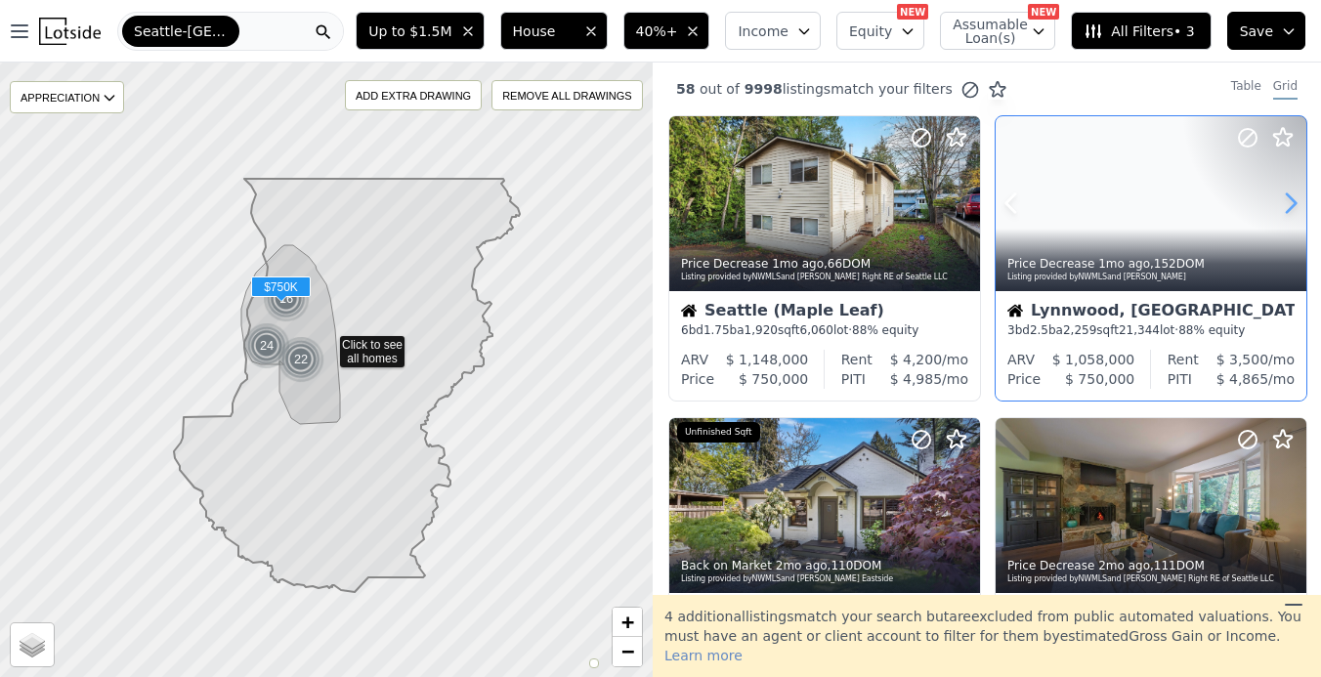
click at [1284, 204] on icon at bounding box center [1290, 203] width 31 height 31
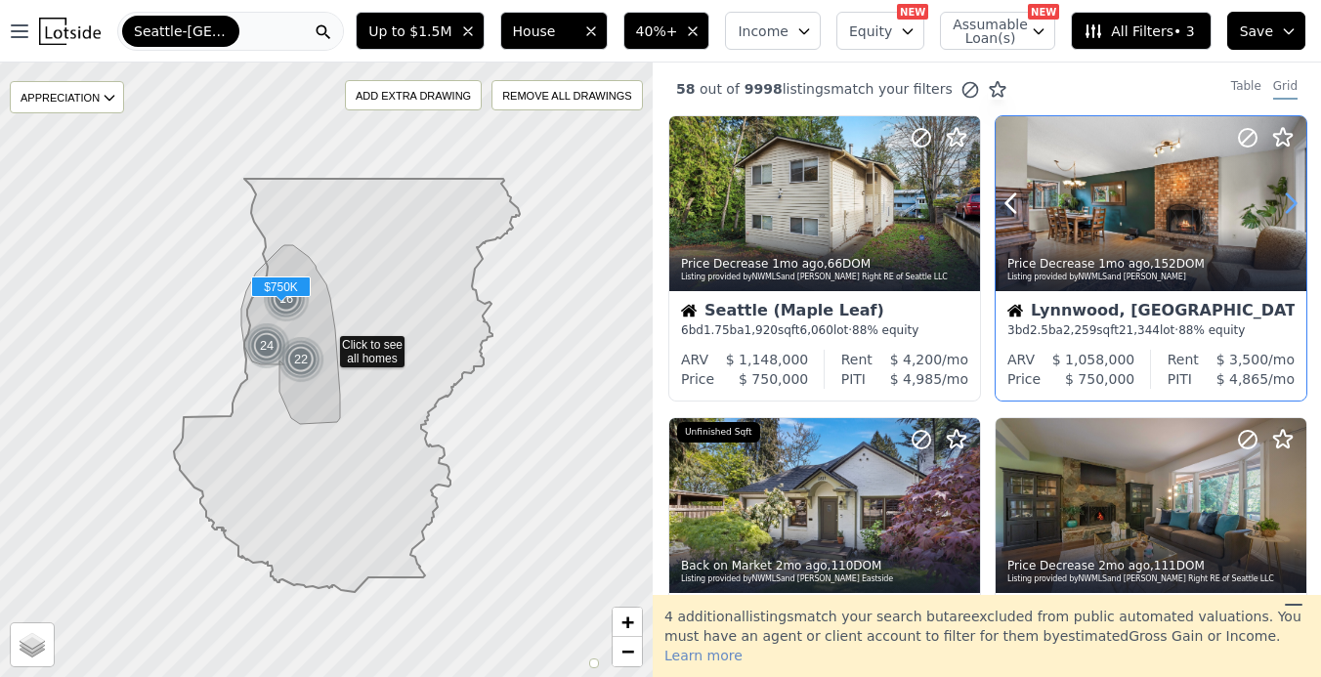
click at [1284, 204] on icon at bounding box center [1290, 203] width 31 height 31
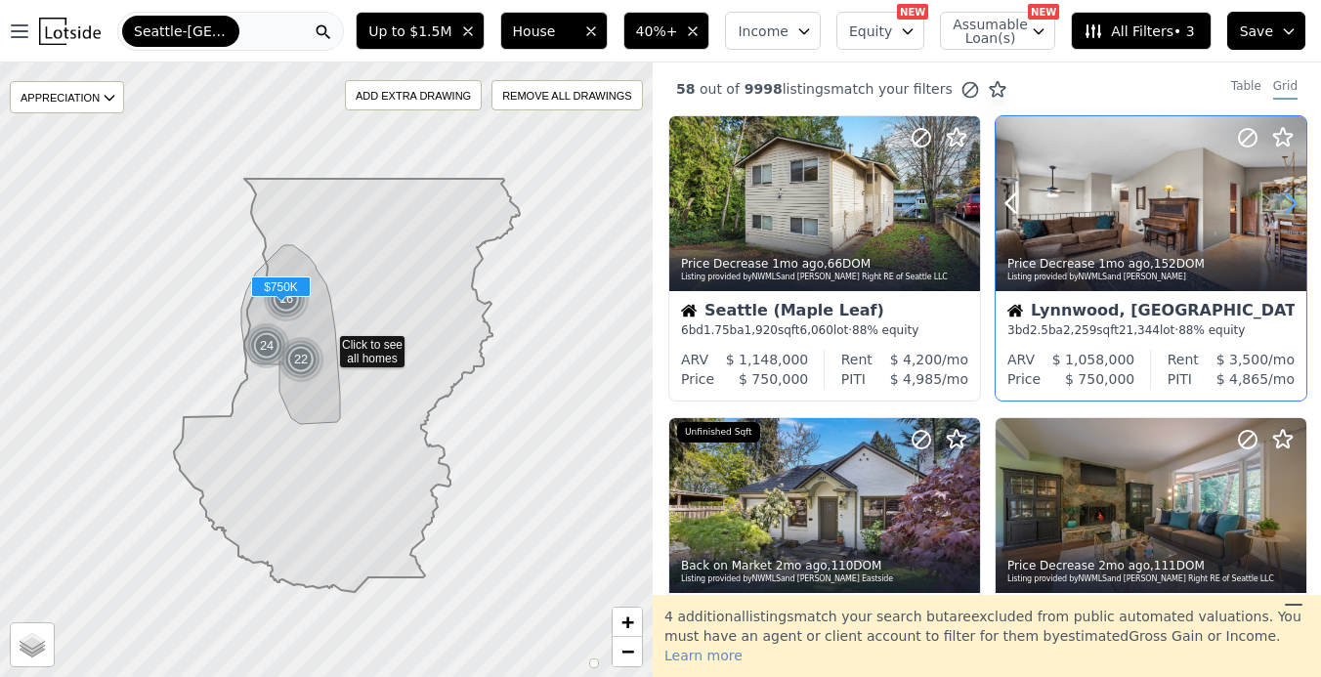
click at [1284, 204] on icon at bounding box center [1290, 203] width 31 height 31
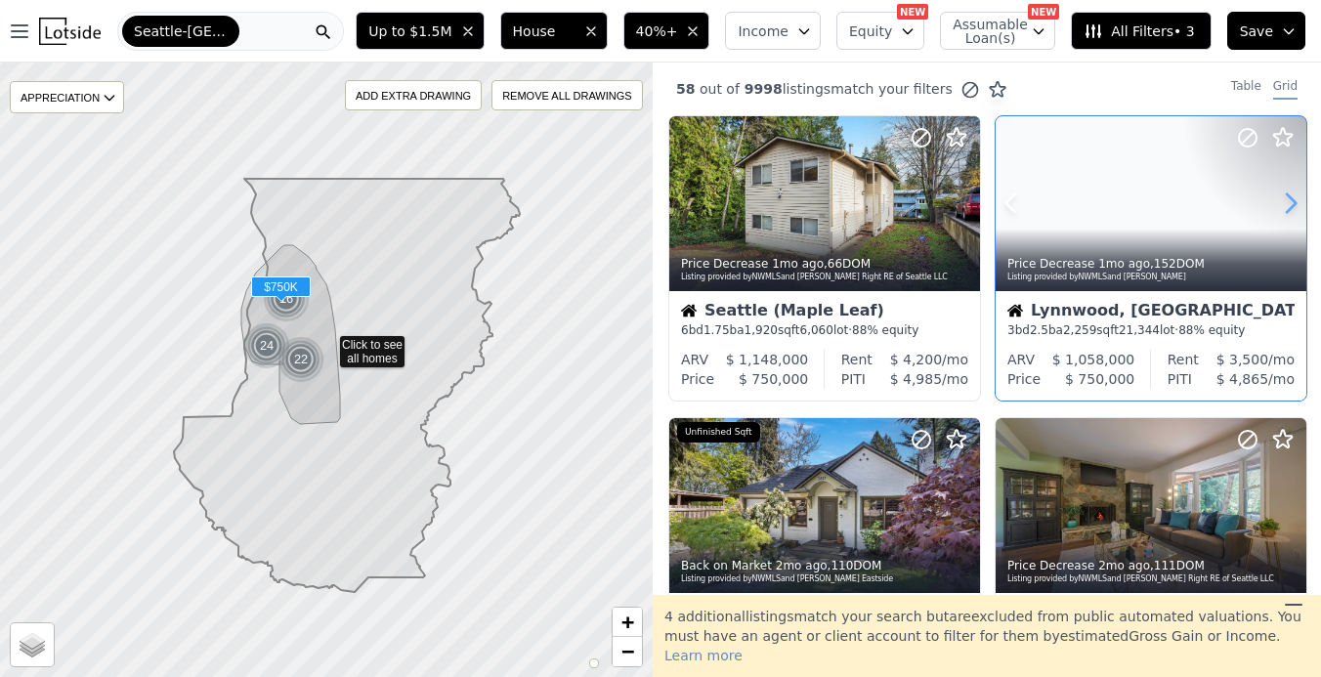
click at [1284, 204] on icon at bounding box center [1290, 203] width 31 height 31
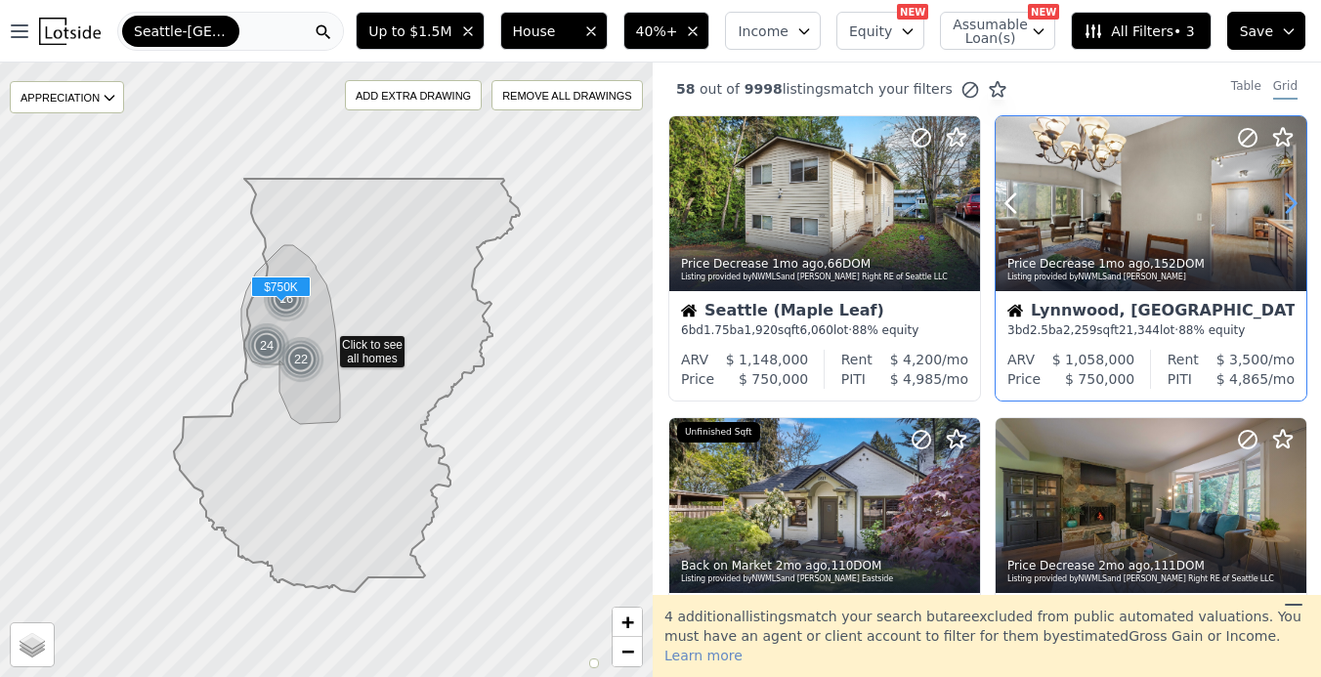
click at [1284, 204] on icon at bounding box center [1290, 203] width 31 height 31
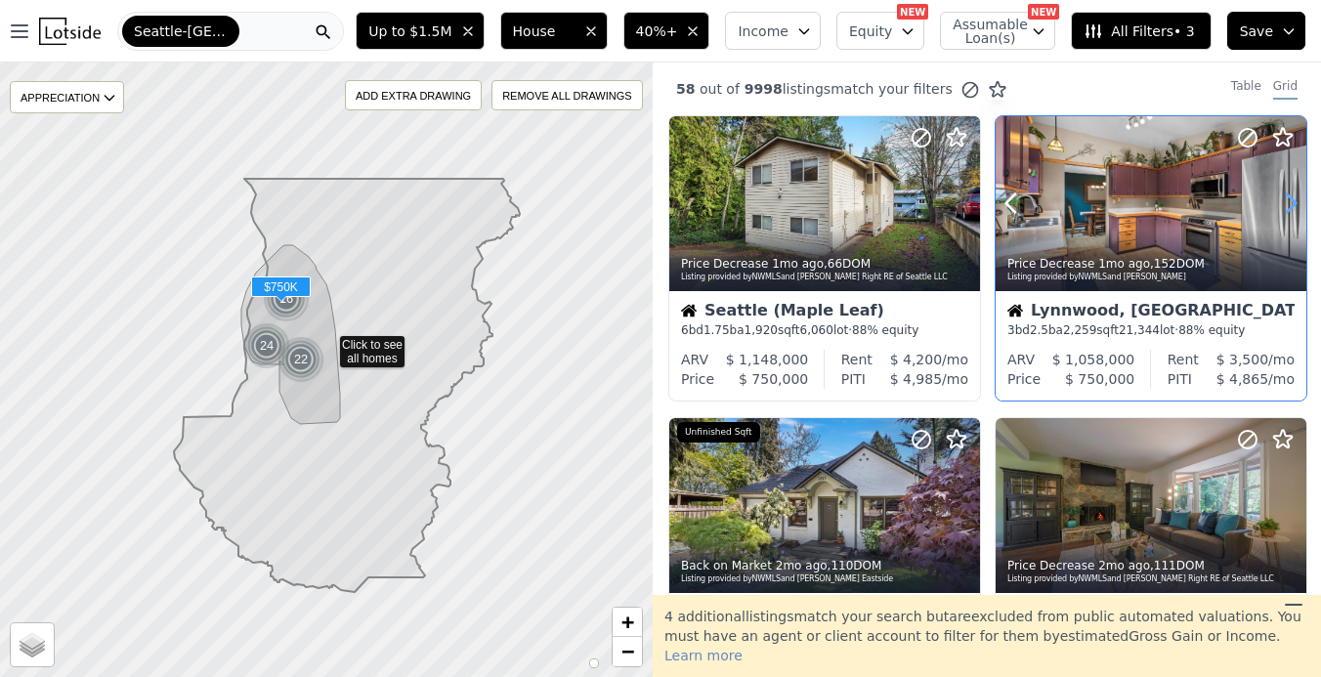
click at [1284, 204] on icon at bounding box center [1290, 203] width 31 height 31
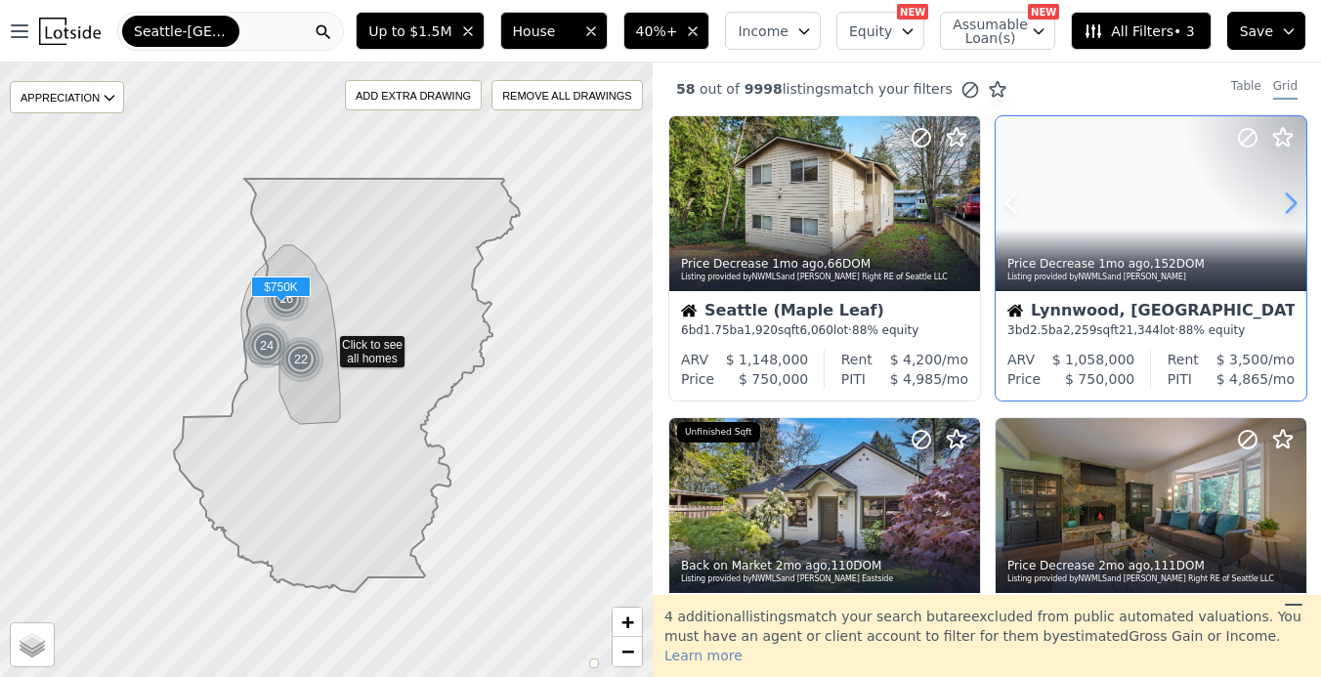
click at [1284, 204] on icon at bounding box center [1290, 203] width 31 height 31
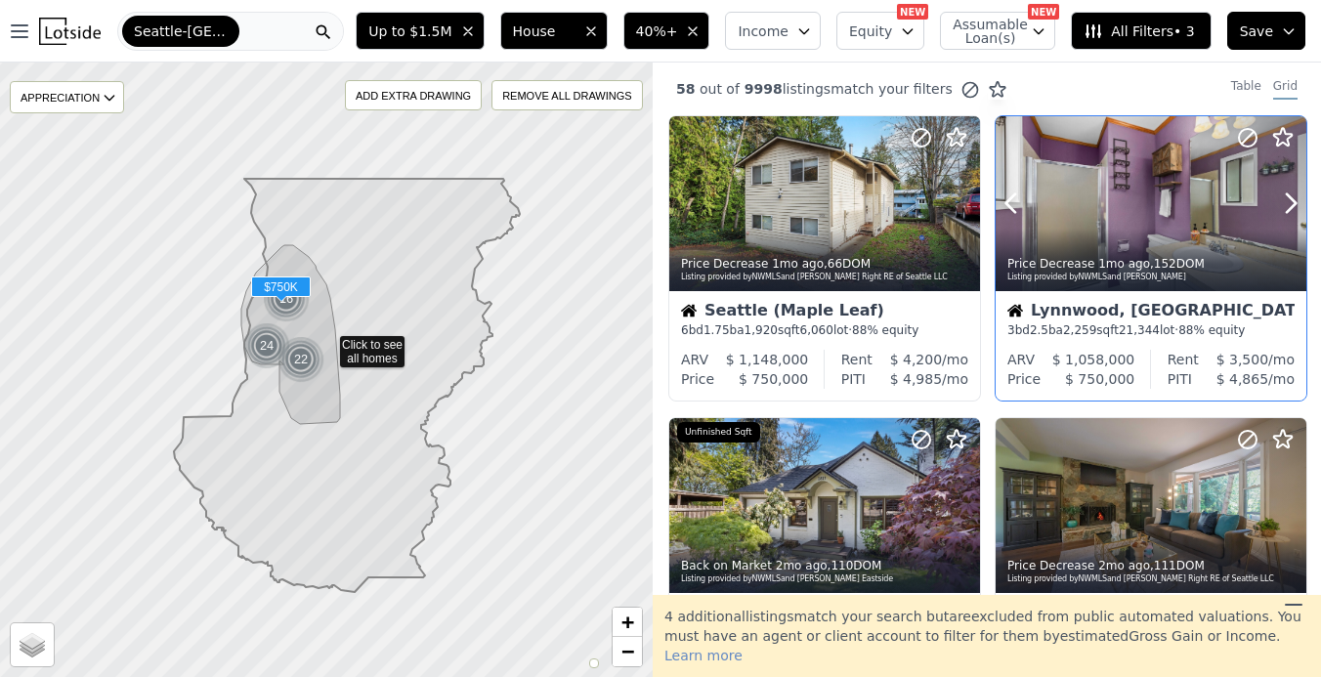
click at [1158, 183] on div at bounding box center [1151, 203] width 311 height 175
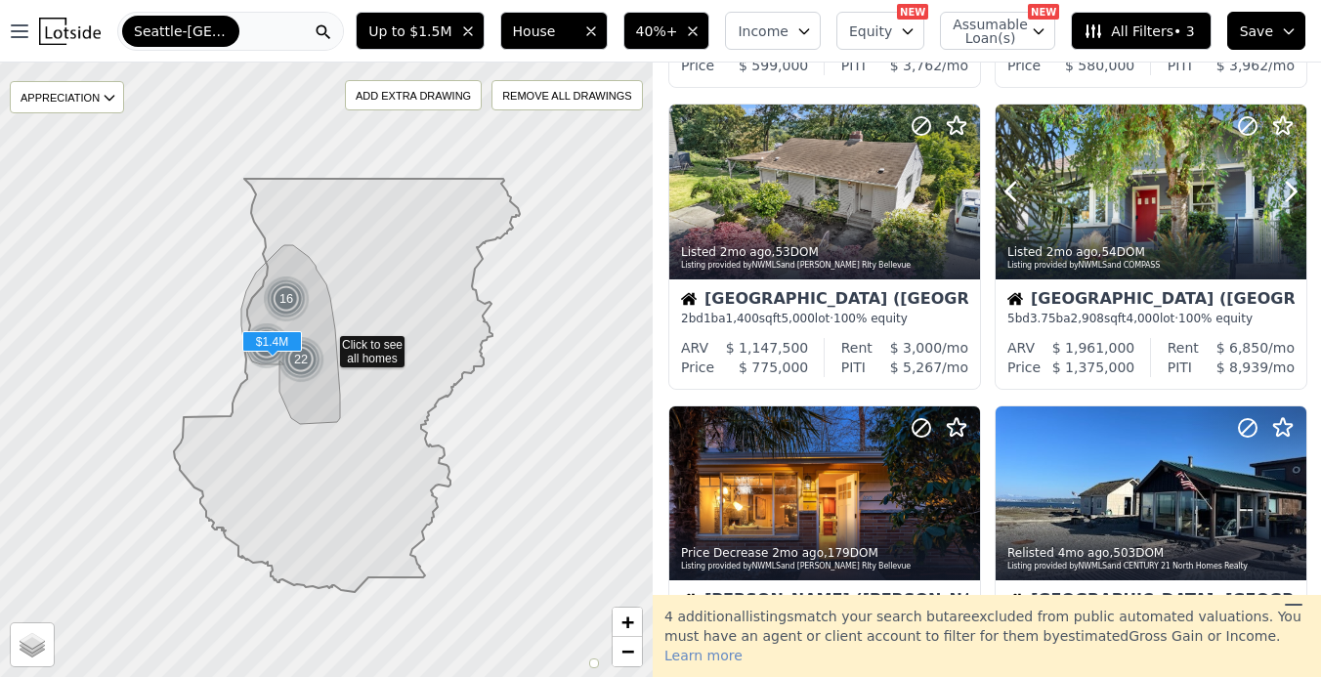
scroll to position [917, 0]
